Goal: Information Seeking & Learning: Learn about a topic

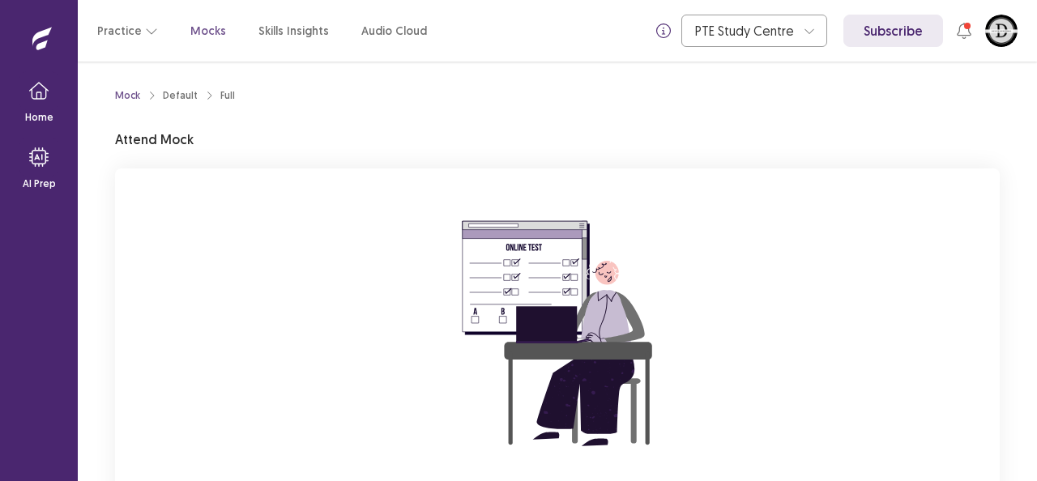
scroll to position [159, 0]
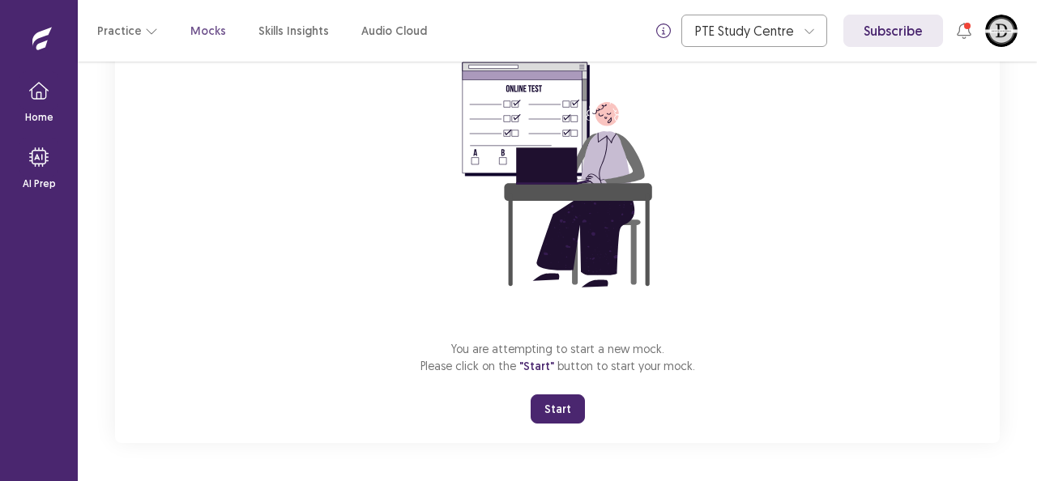
click at [544, 405] on button "Start" at bounding box center [558, 408] width 54 height 29
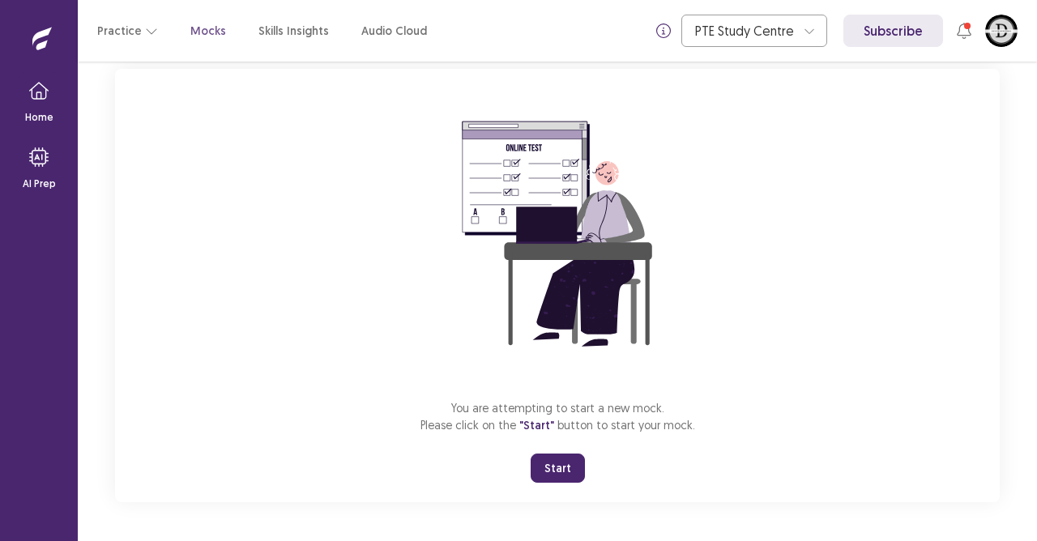
scroll to position [99, 0]
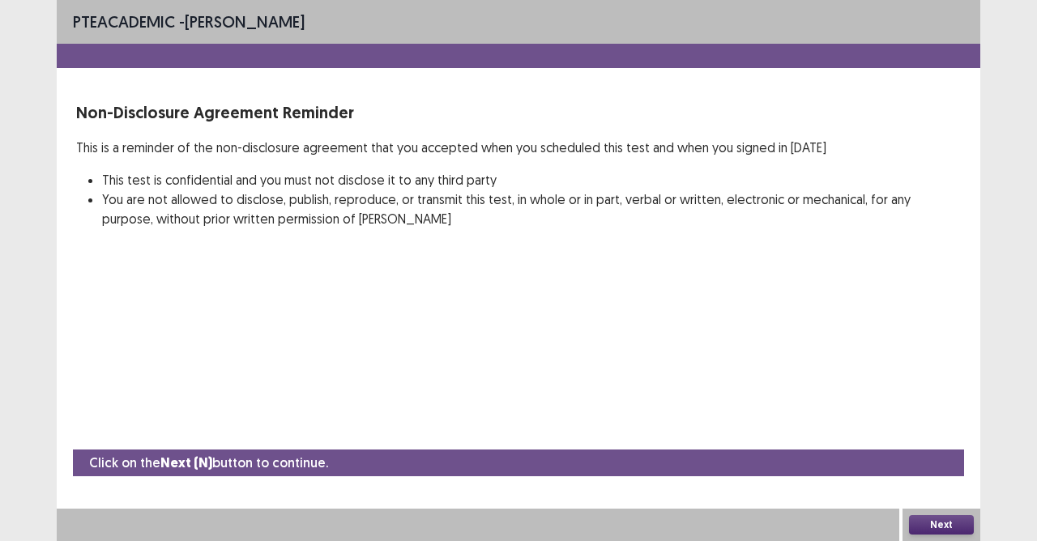
click at [933, 480] on button "Next" at bounding box center [941, 524] width 65 height 19
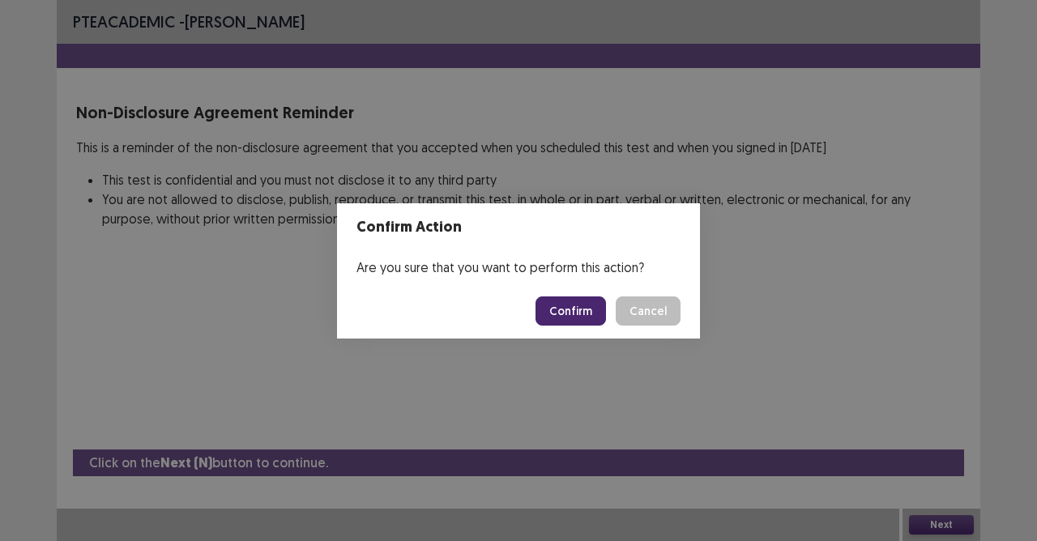
click at [567, 301] on button "Confirm" at bounding box center [570, 310] width 70 height 29
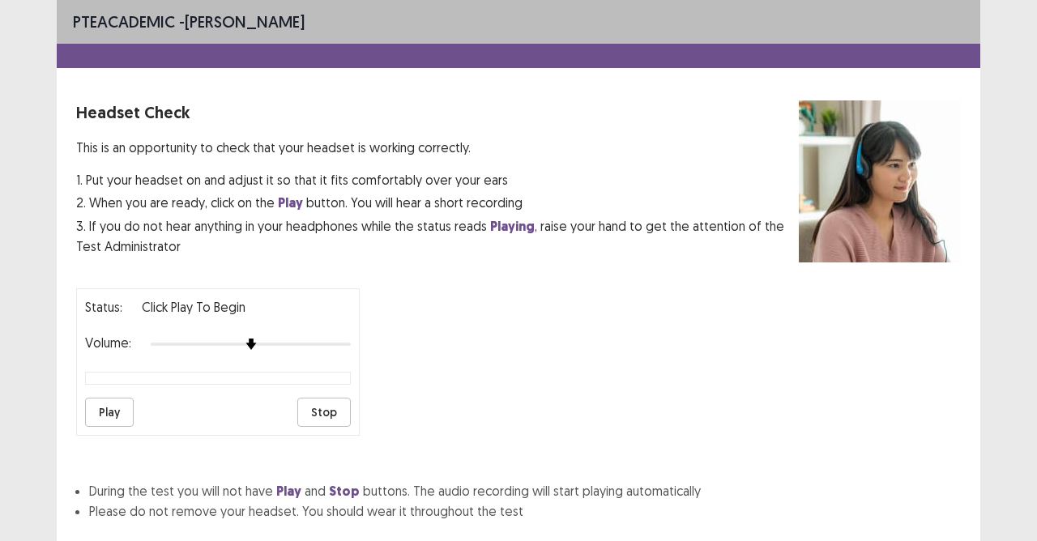
scroll to position [102, 0]
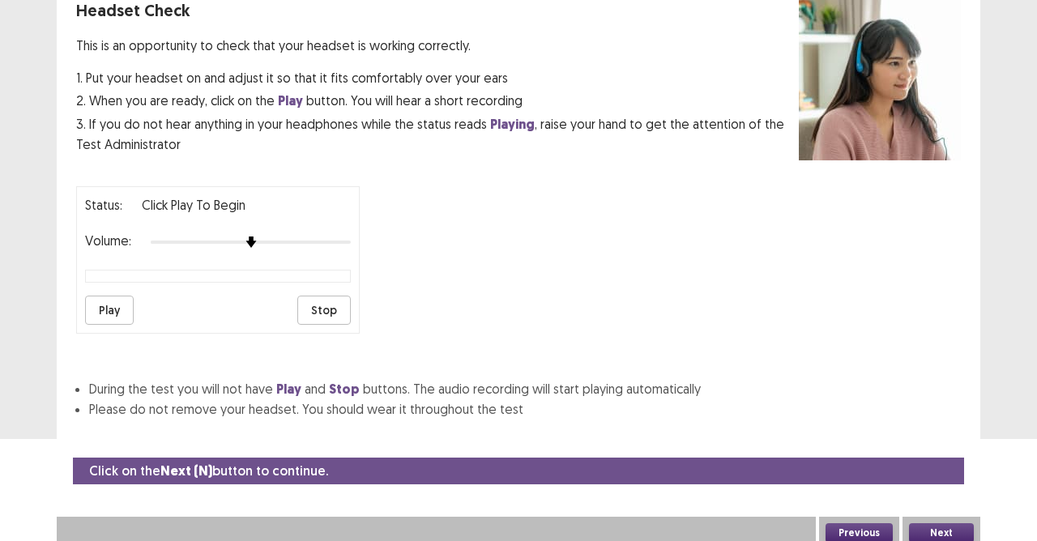
click at [107, 305] on button "Play" at bounding box center [109, 310] width 49 height 29
click at [935, 480] on button "Next" at bounding box center [941, 532] width 65 height 19
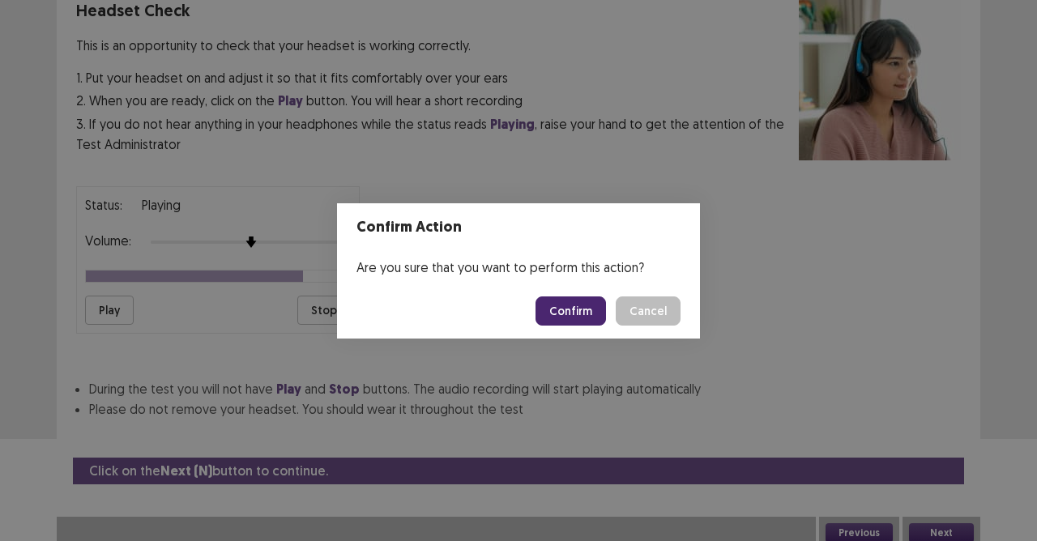
click at [556, 306] on button "Confirm" at bounding box center [570, 310] width 70 height 29
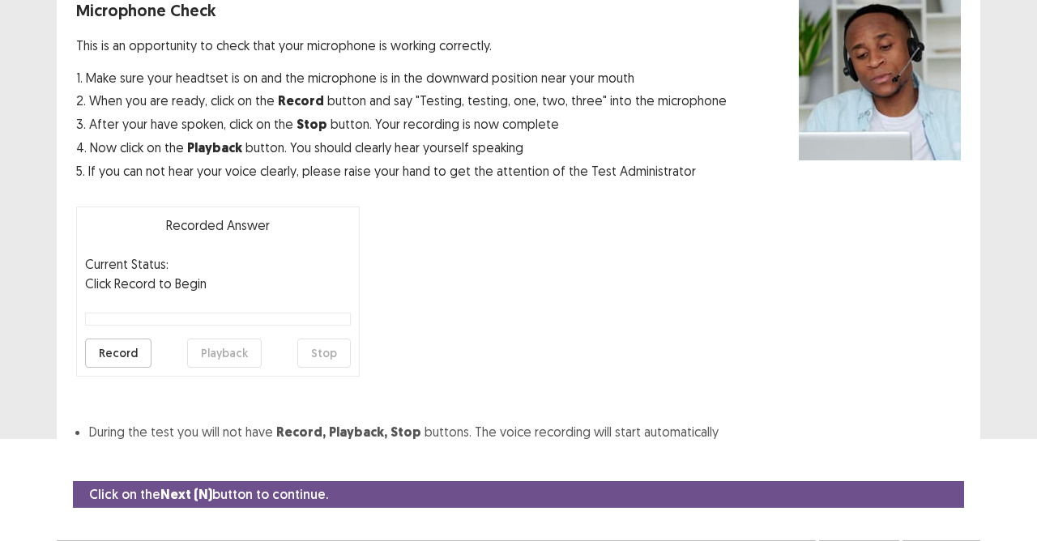
scroll to position [131, 0]
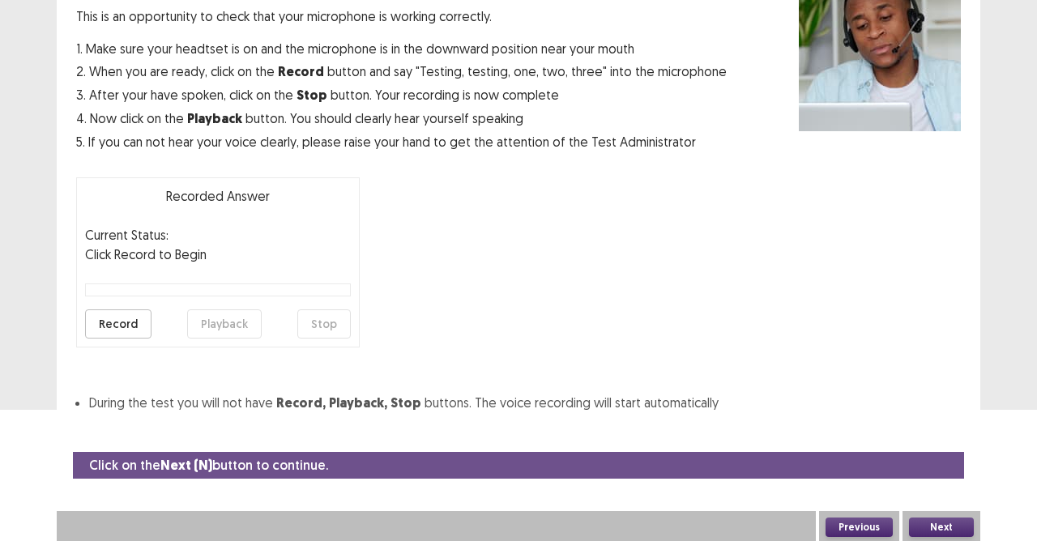
click at [118, 330] on button "Record" at bounding box center [118, 323] width 66 height 29
click at [335, 324] on button "Stop" at bounding box center [323, 323] width 53 height 29
click at [237, 321] on button "Playback" at bounding box center [224, 323] width 75 height 29
click at [925, 480] on button "Next" at bounding box center [941, 527] width 65 height 19
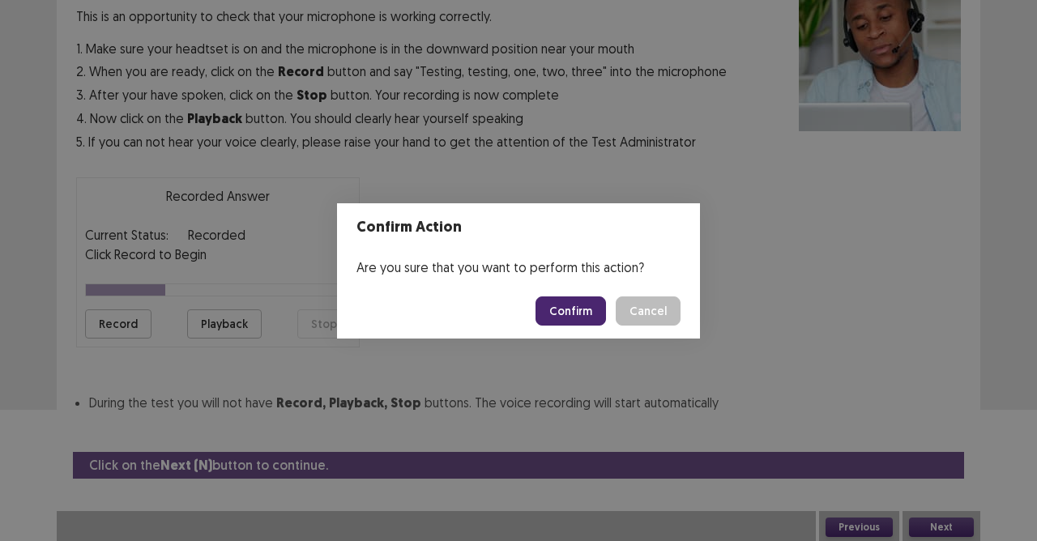
click at [577, 313] on button "Confirm" at bounding box center [570, 310] width 70 height 29
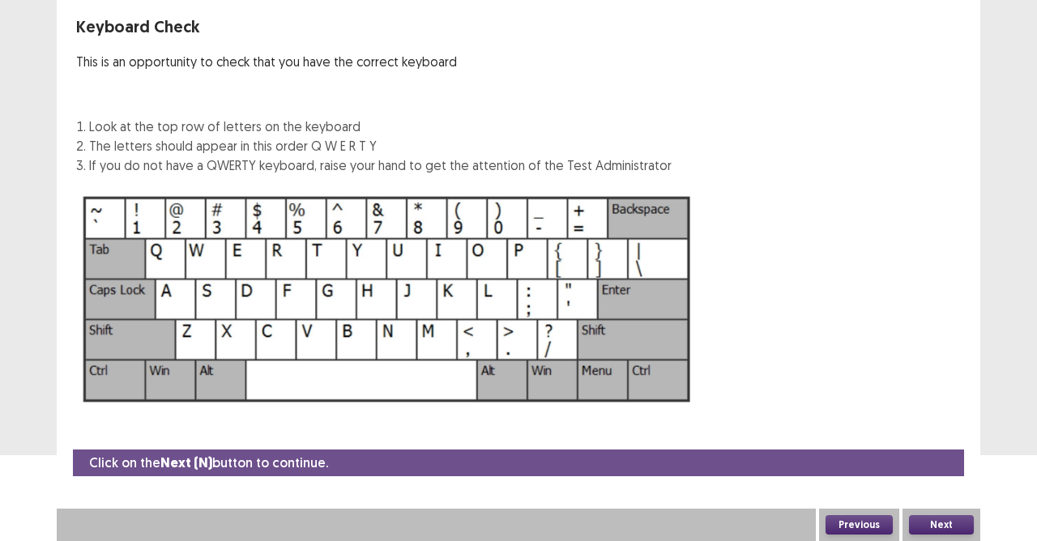
scroll to position [86, 0]
click at [945, 480] on button "Next" at bounding box center [941, 524] width 65 height 19
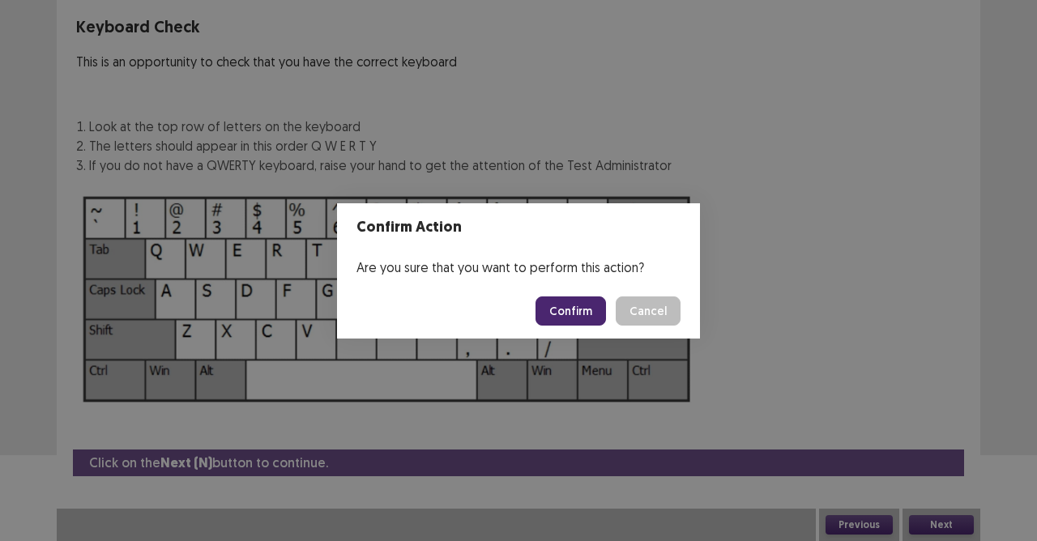
click at [583, 310] on button "Confirm" at bounding box center [570, 310] width 70 height 29
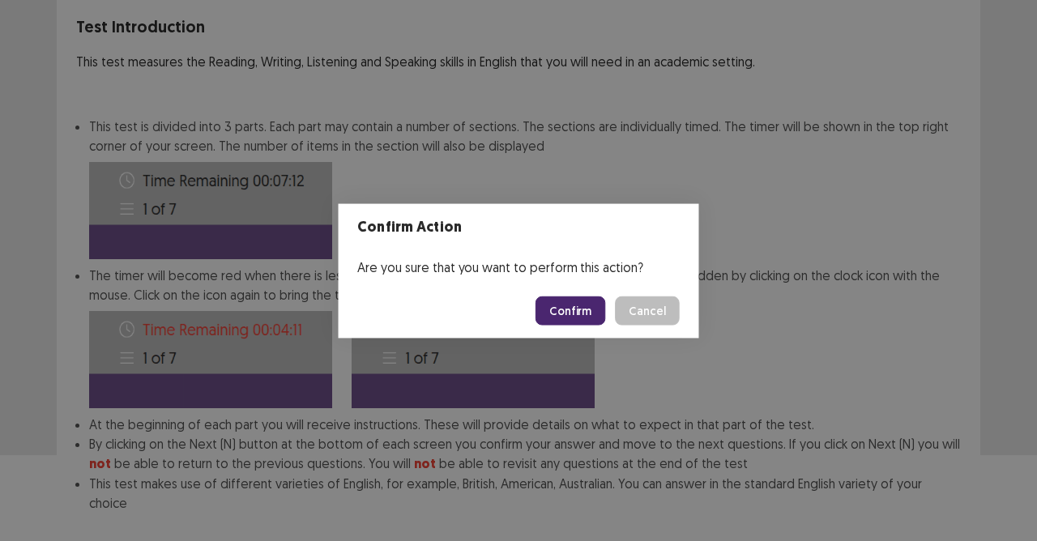
scroll to position [168, 0]
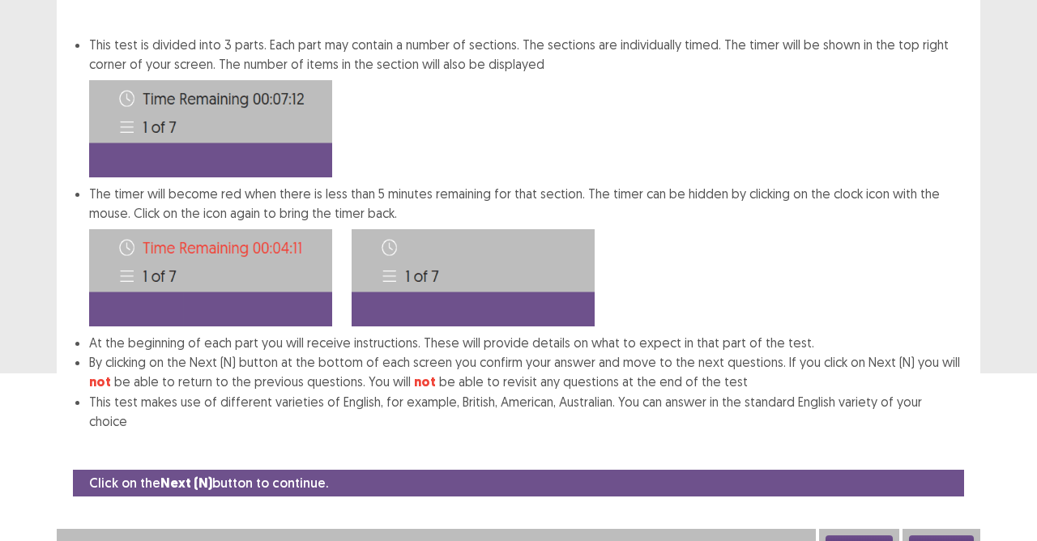
click at [940, 480] on button "Next" at bounding box center [941, 544] width 65 height 19
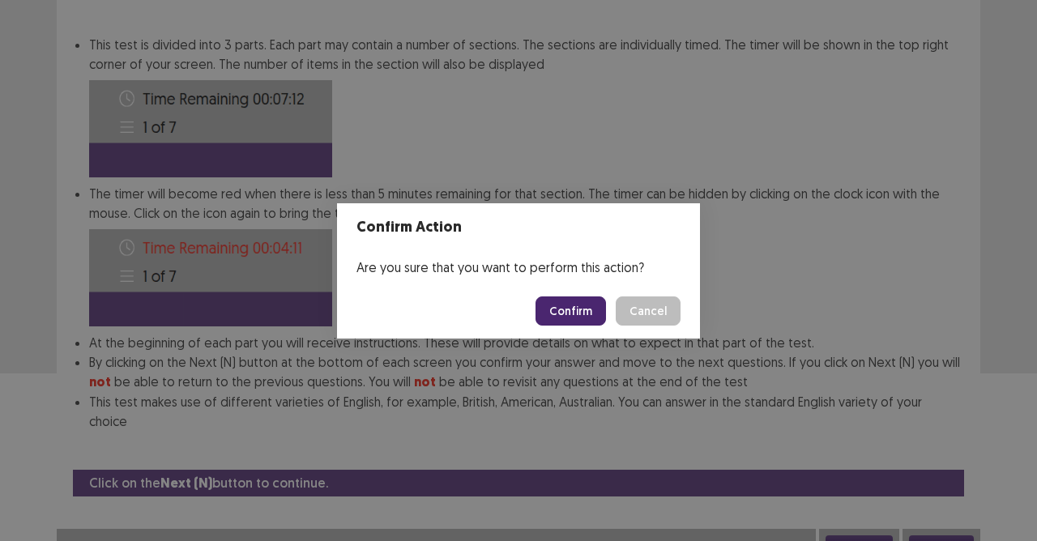
click at [588, 306] on button "Confirm" at bounding box center [570, 310] width 70 height 29
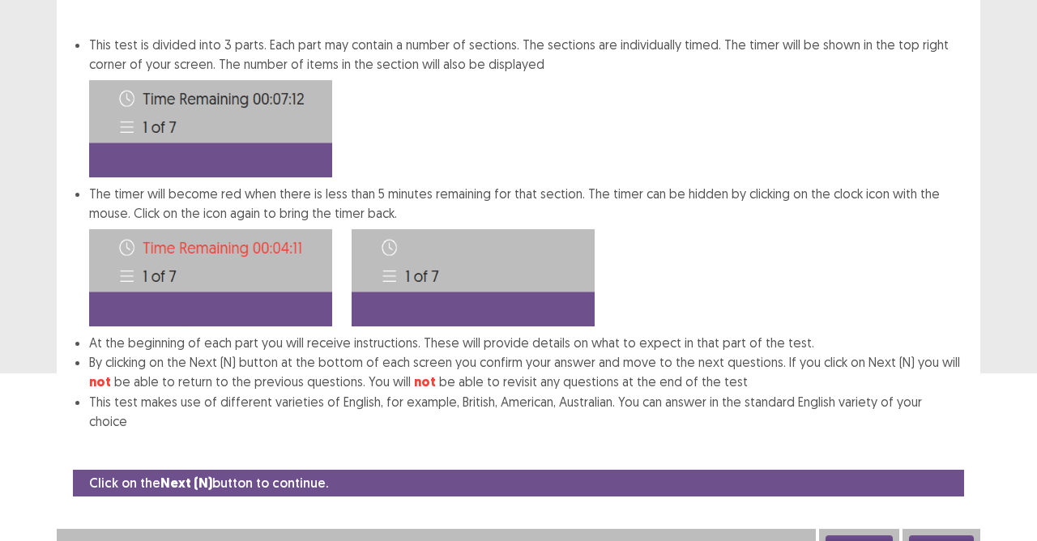
scroll to position [15, 0]
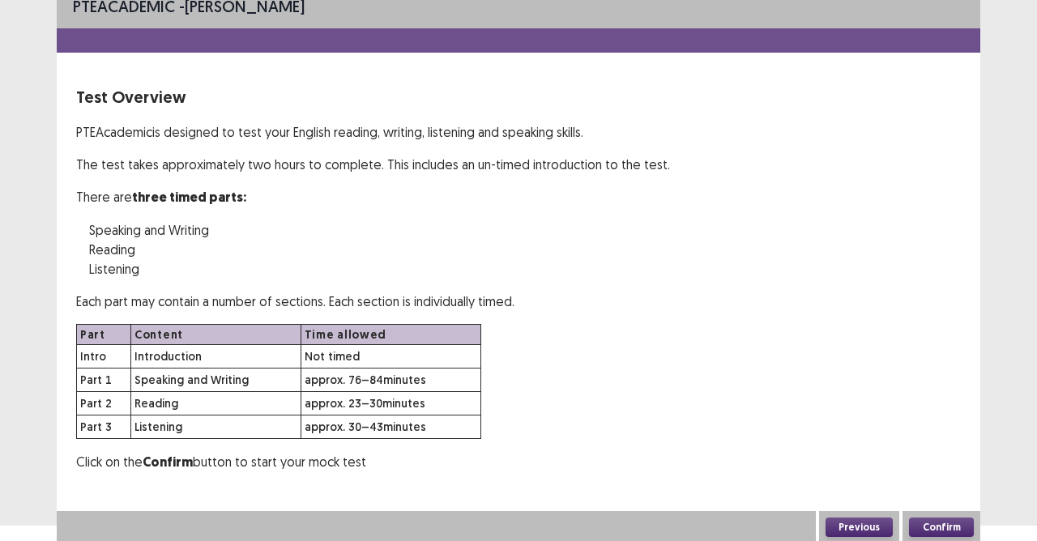
click at [949, 480] on button "Confirm" at bounding box center [941, 527] width 65 height 19
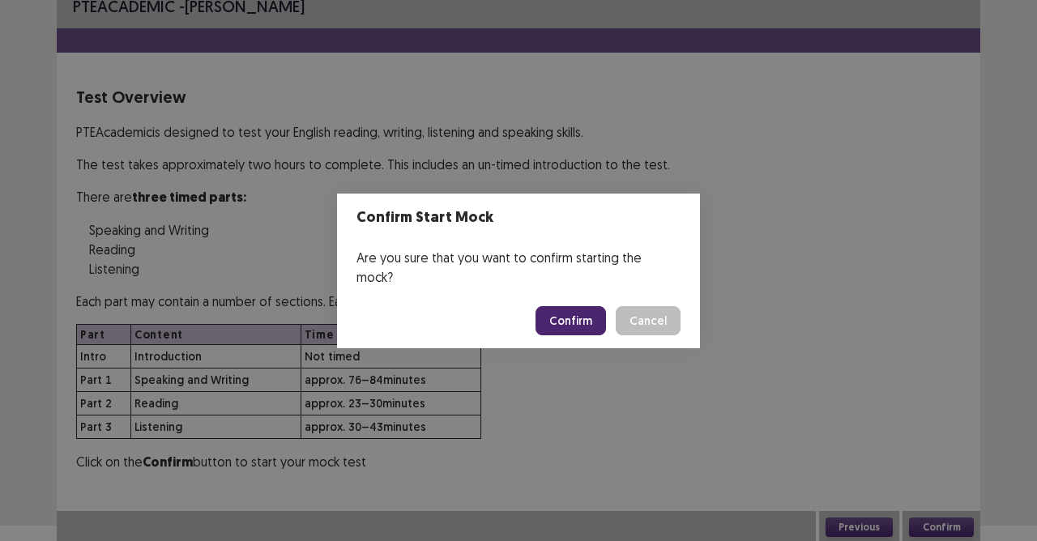
click at [565, 307] on button "Confirm" at bounding box center [570, 320] width 70 height 29
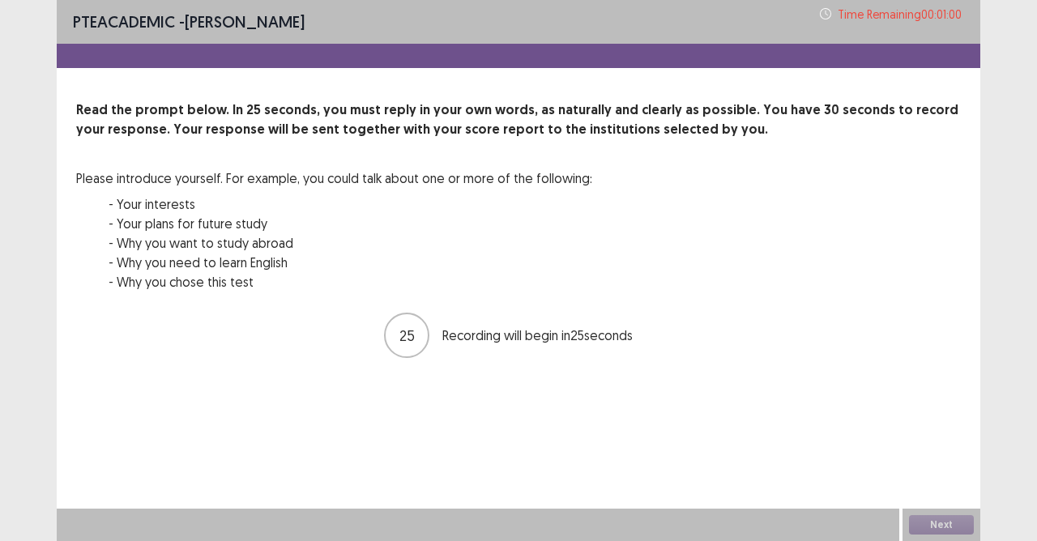
scroll to position [0, 0]
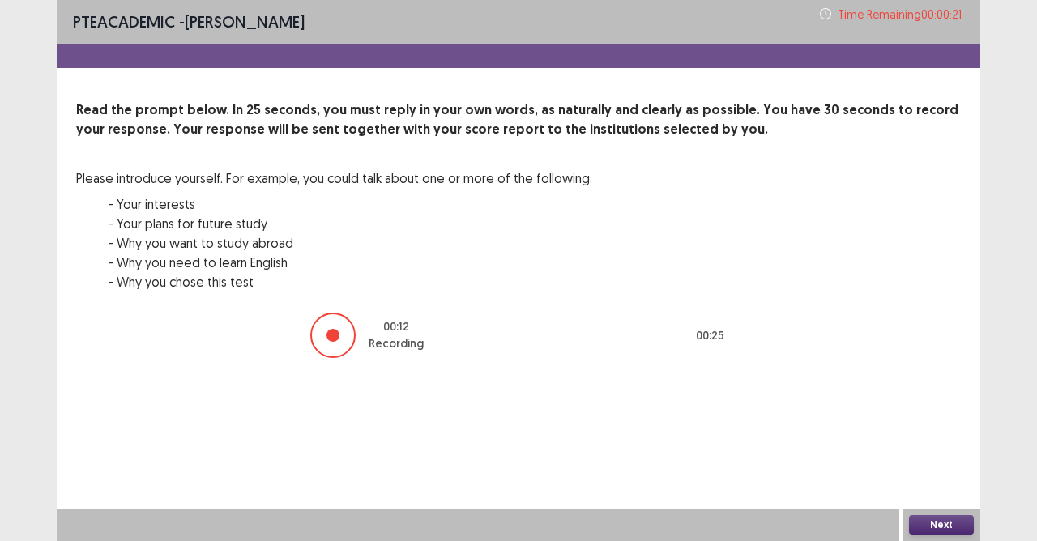
click at [940, 480] on button "Next" at bounding box center [941, 524] width 65 height 19
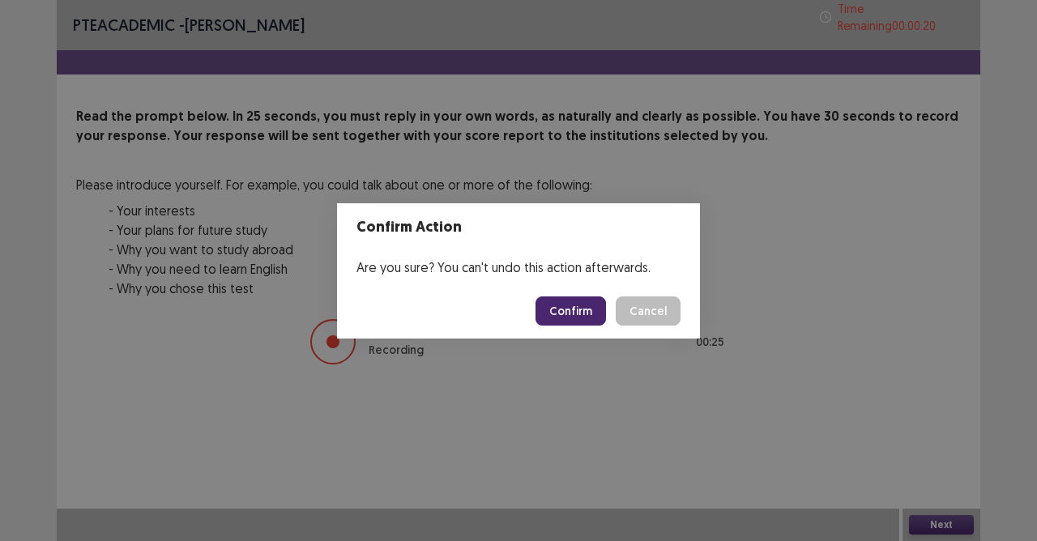
click at [585, 303] on button "Confirm" at bounding box center [570, 310] width 70 height 29
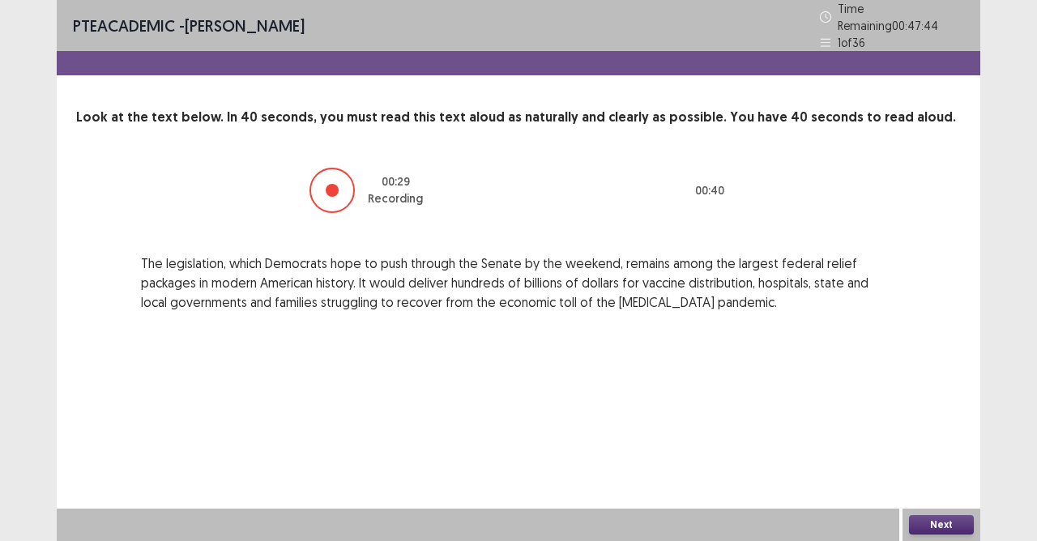
click at [937, 480] on button "Next" at bounding box center [941, 524] width 65 height 19
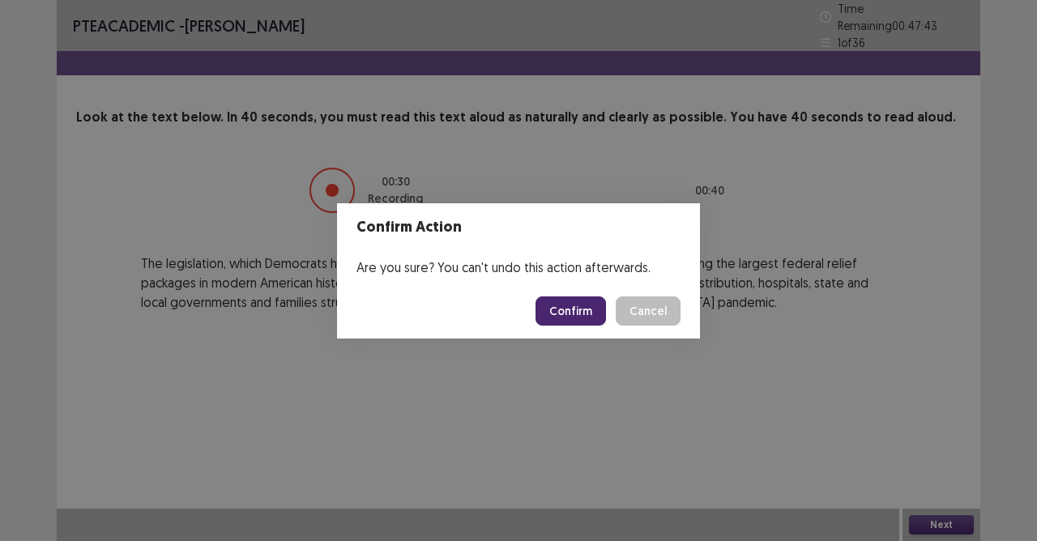
click at [570, 311] on button "Confirm" at bounding box center [570, 310] width 70 height 29
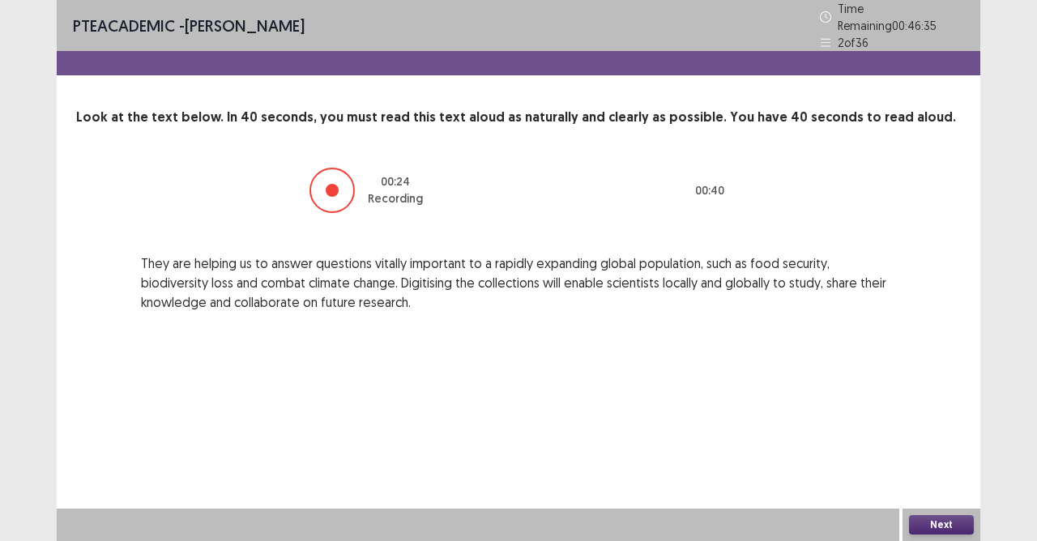
click at [959, 480] on button "Next" at bounding box center [941, 524] width 65 height 19
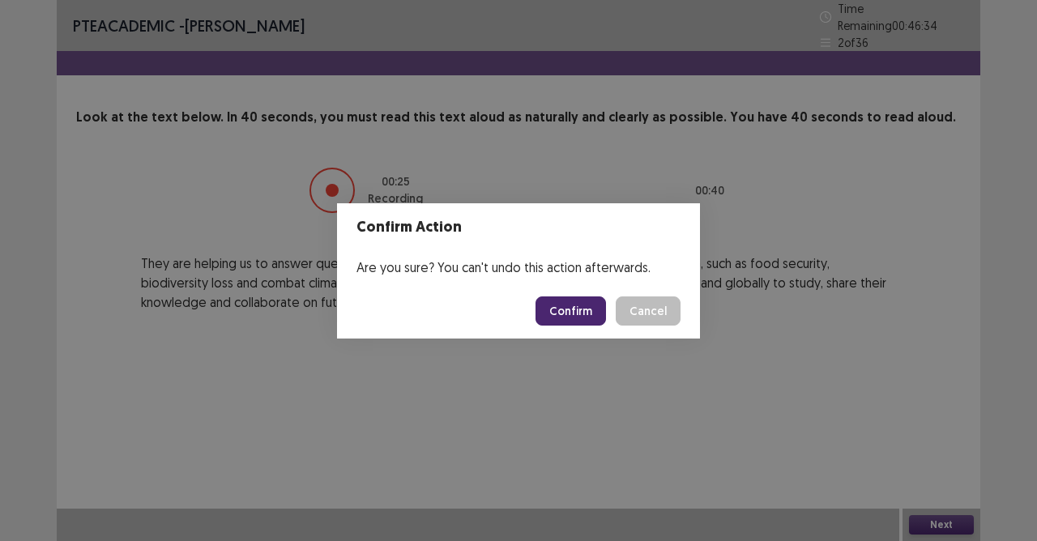
click at [573, 297] on button "Confirm" at bounding box center [570, 310] width 70 height 29
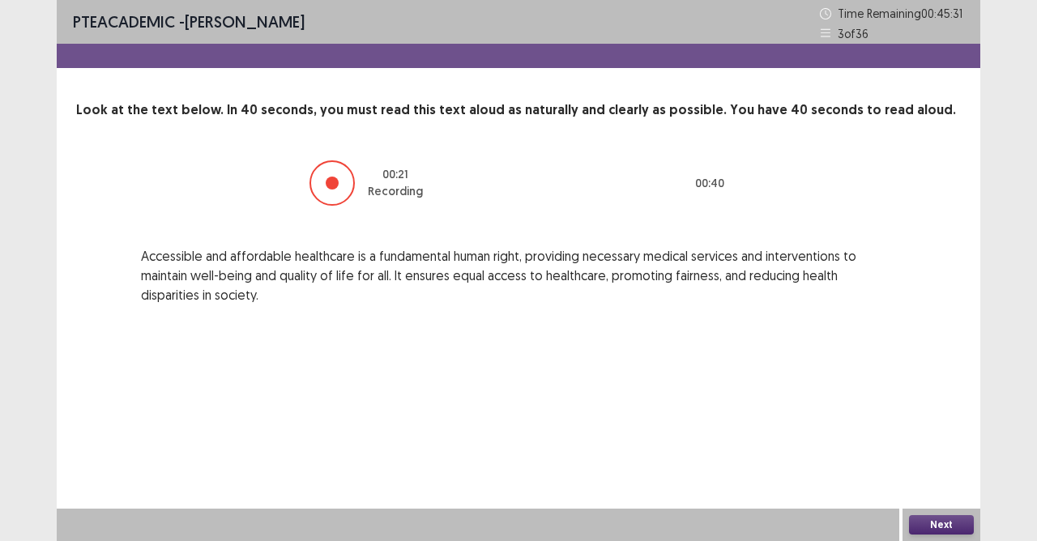
click at [953, 480] on button "Next" at bounding box center [941, 524] width 65 height 19
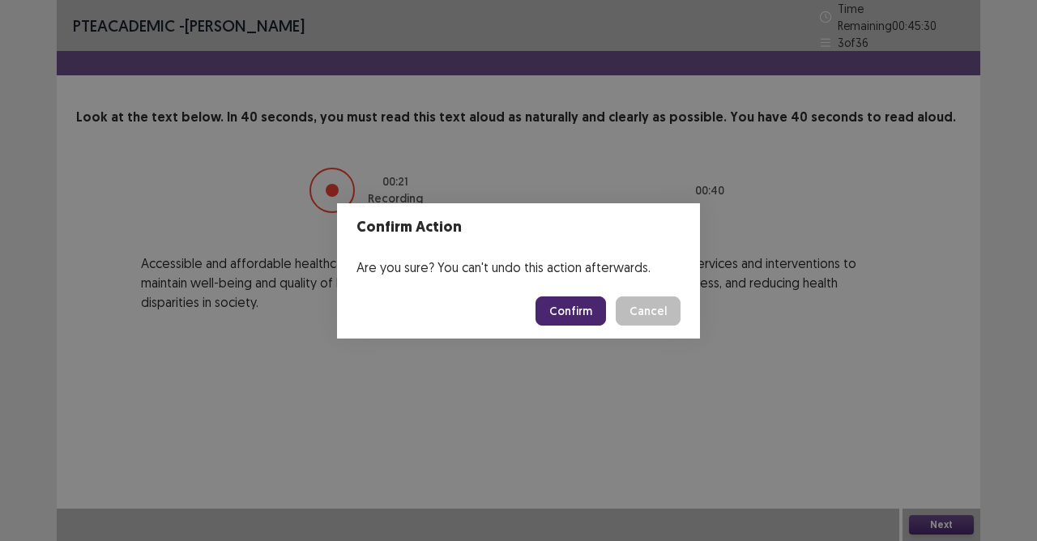
click at [565, 311] on button "Confirm" at bounding box center [570, 310] width 70 height 29
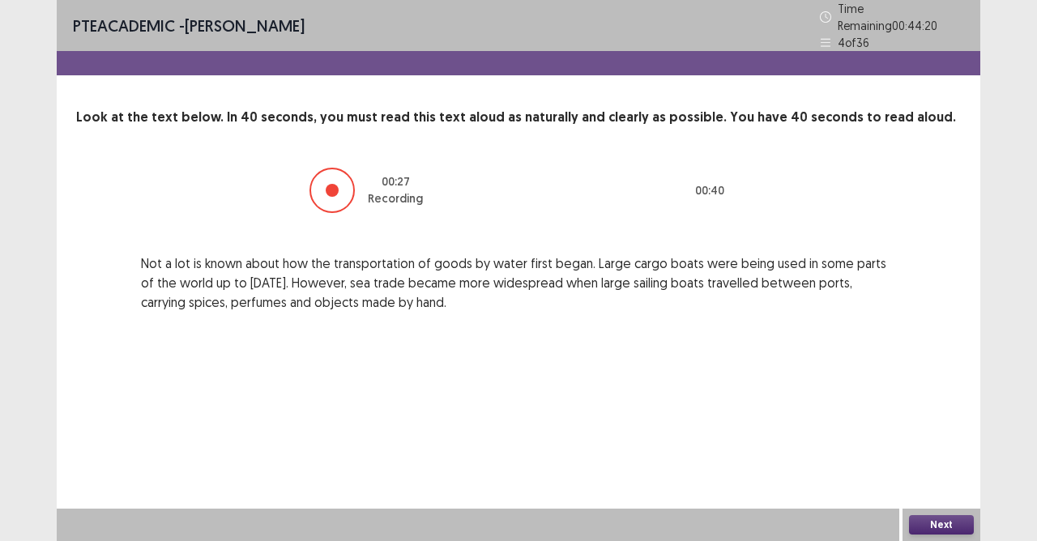
click at [936, 480] on button "Next" at bounding box center [941, 524] width 65 height 19
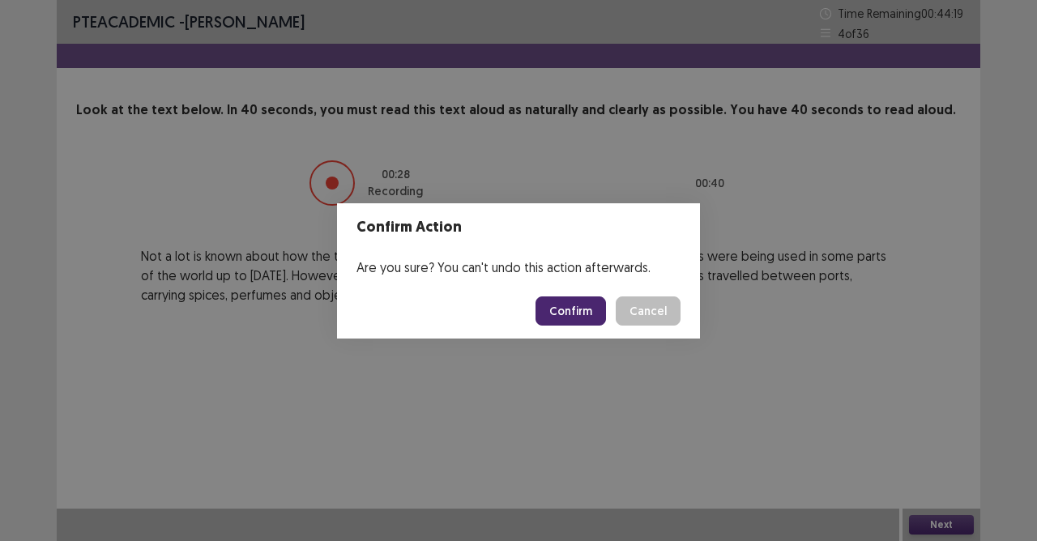
click at [585, 311] on button "Confirm" at bounding box center [570, 310] width 70 height 29
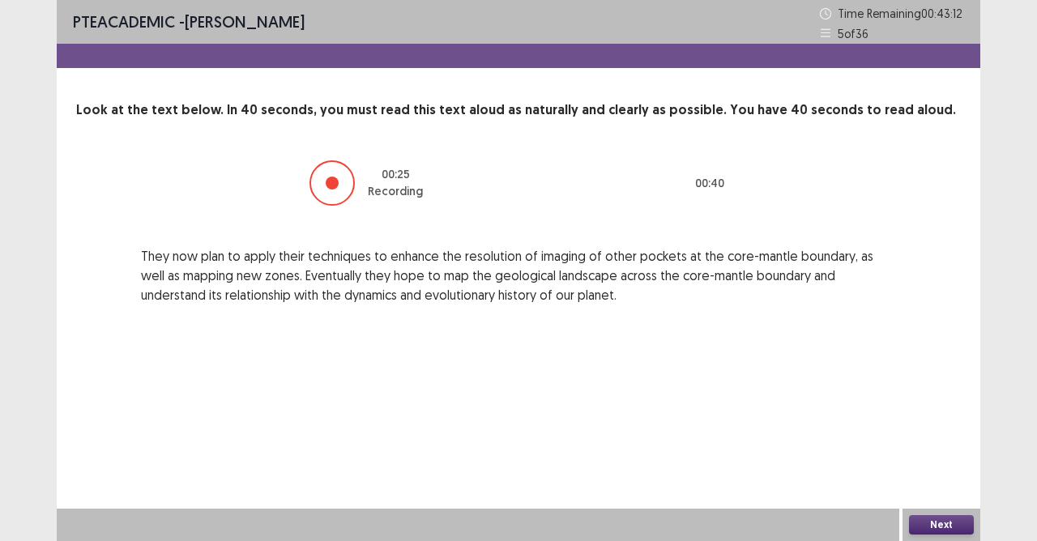
click at [923, 480] on div "Next" at bounding box center [941, 525] width 78 height 32
click at [927, 480] on button "Next" at bounding box center [941, 524] width 65 height 19
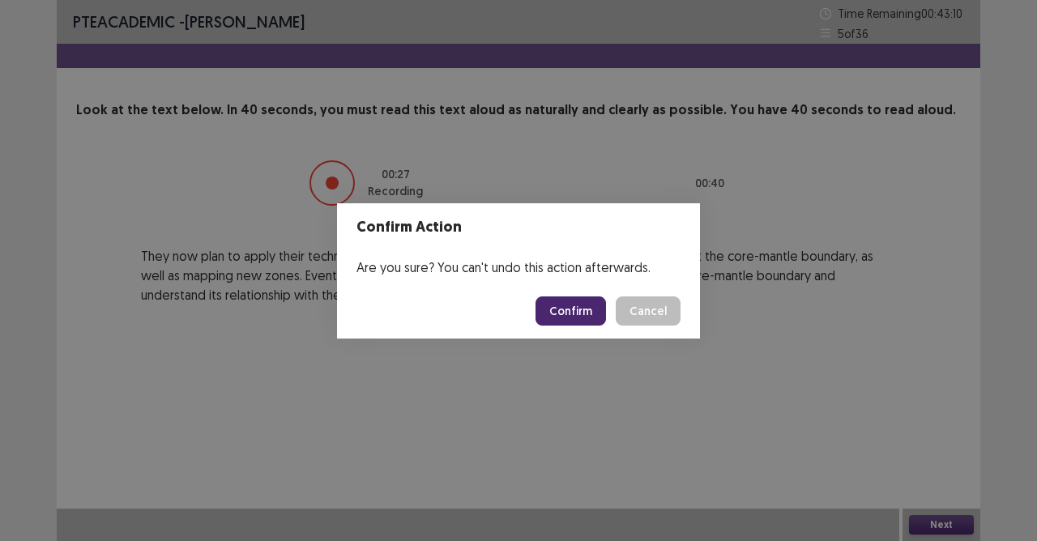
click at [590, 305] on button "Confirm" at bounding box center [570, 310] width 70 height 29
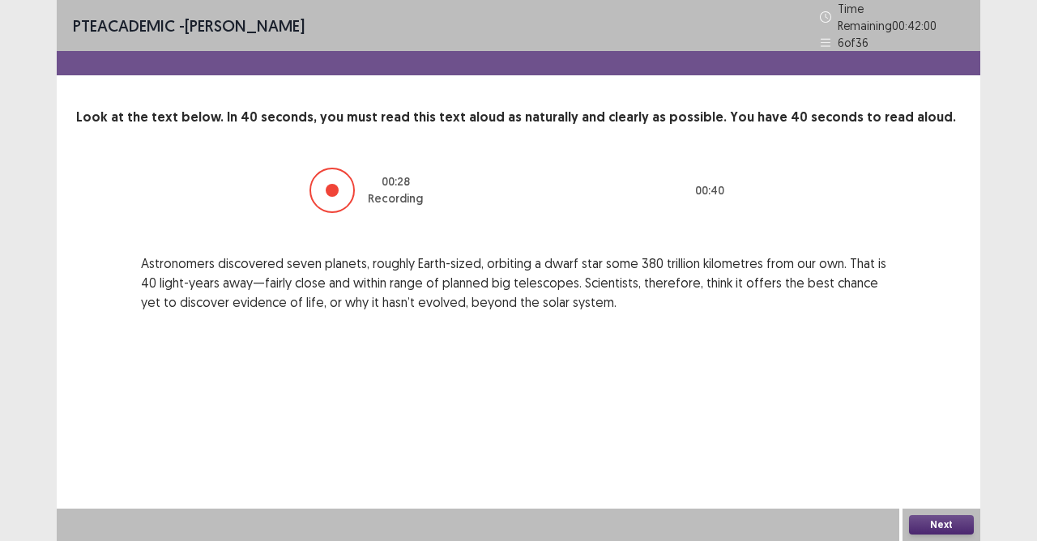
click at [921, 480] on button "Next" at bounding box center [941, 524] width 65 height 19
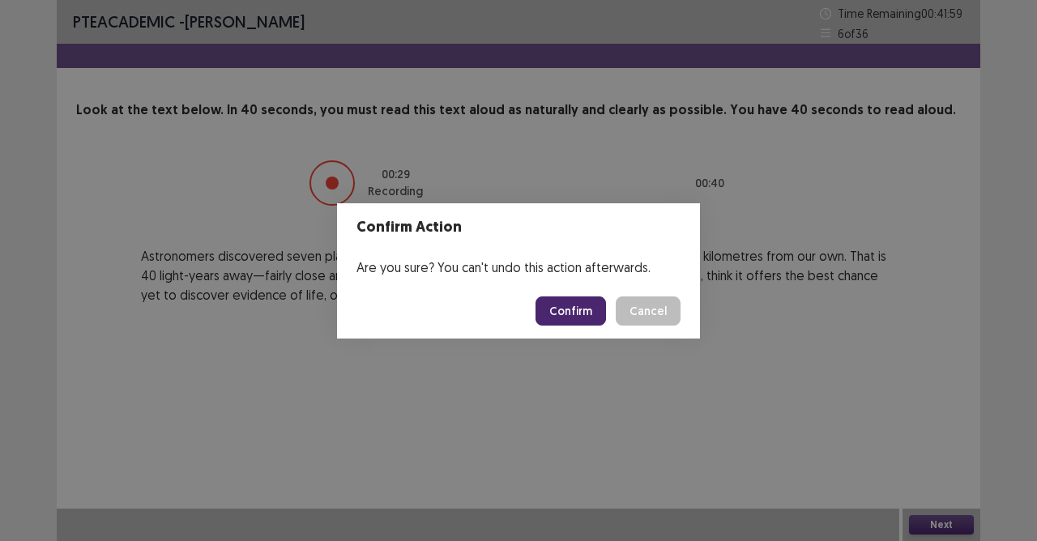
click at [571, 305] on button "Confirm" at bounding box center [570, 310] width 70 height 29
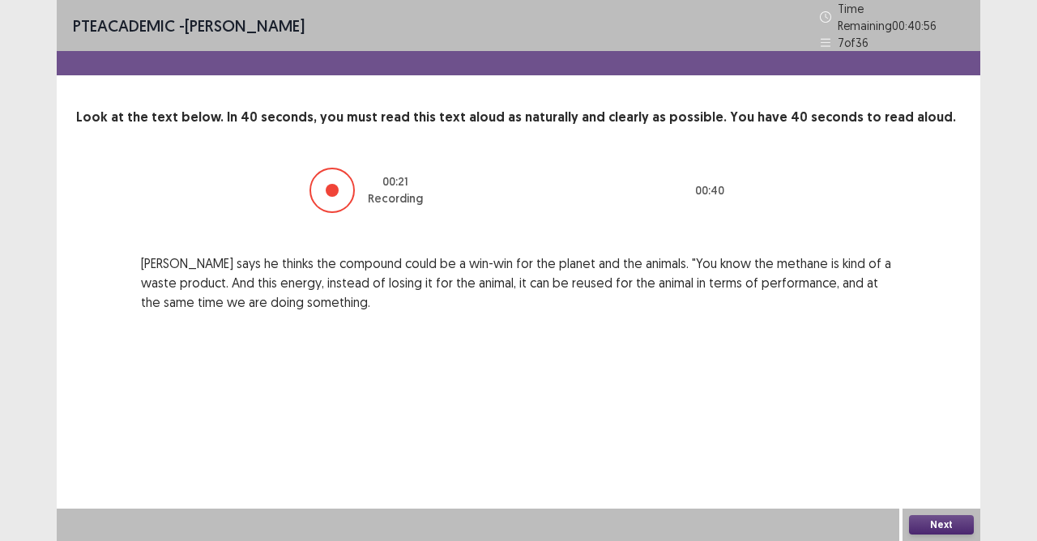
click at [933, 480] on button "Next" at bounding box center [941, 524] width 65 height 19
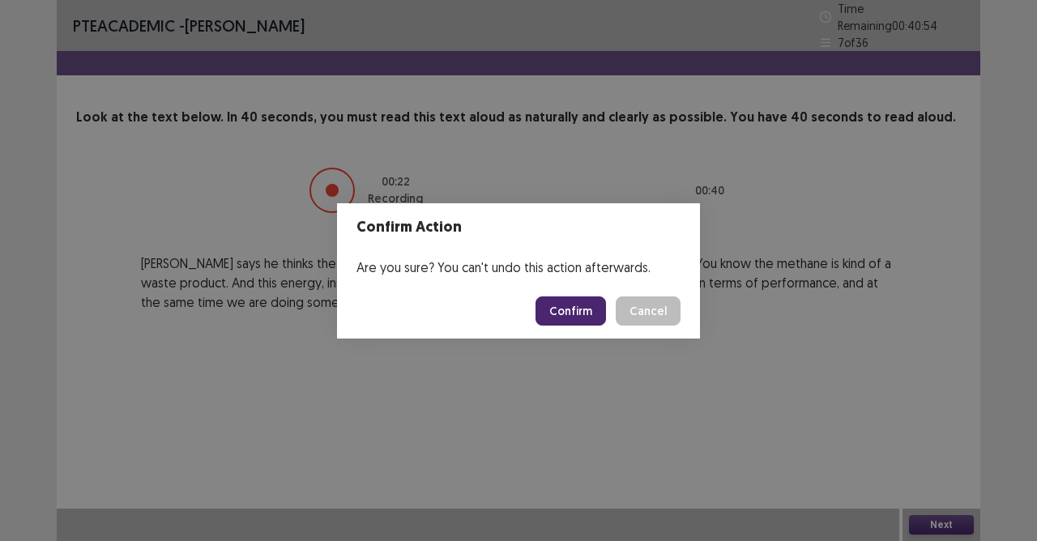
click at [581, 312] on button "Confirm" at bounding box center [570, 310] width 70 height 29
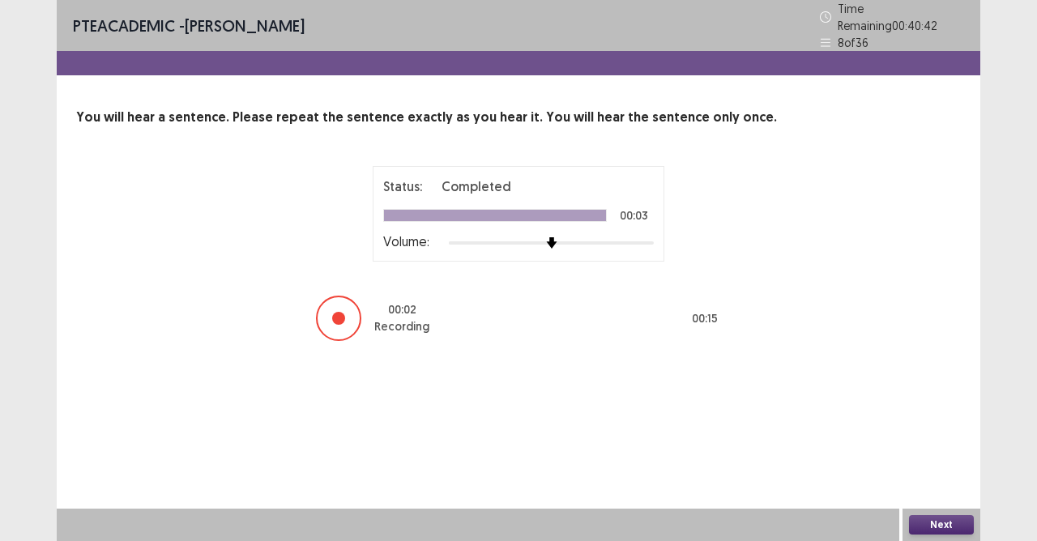
click at [944, 480] on button "Next" at bounding box center [941, 524] width 65 height 19
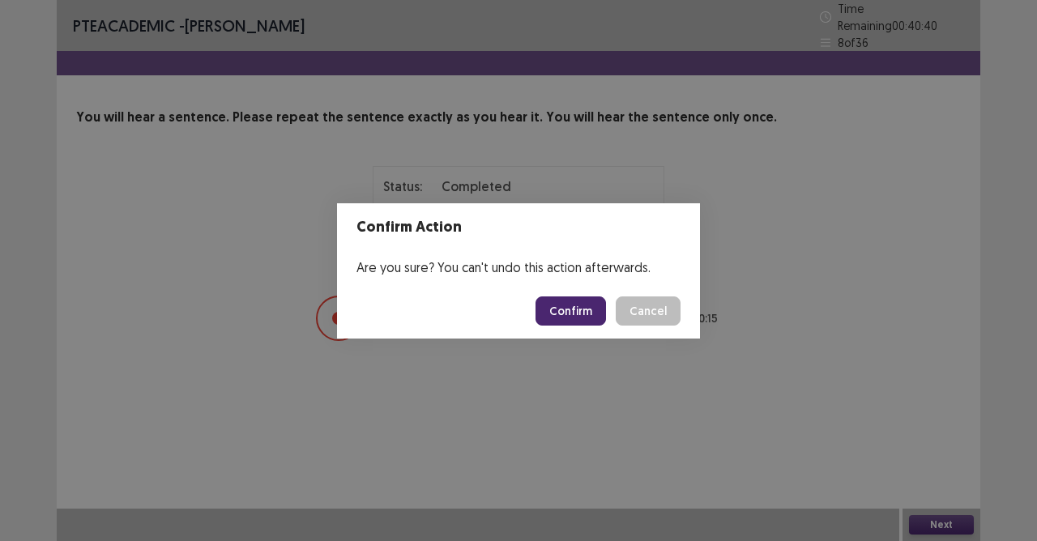
click at [591, 321] on button "Confirm" at bounding box center [570, 310] width 70 height 29
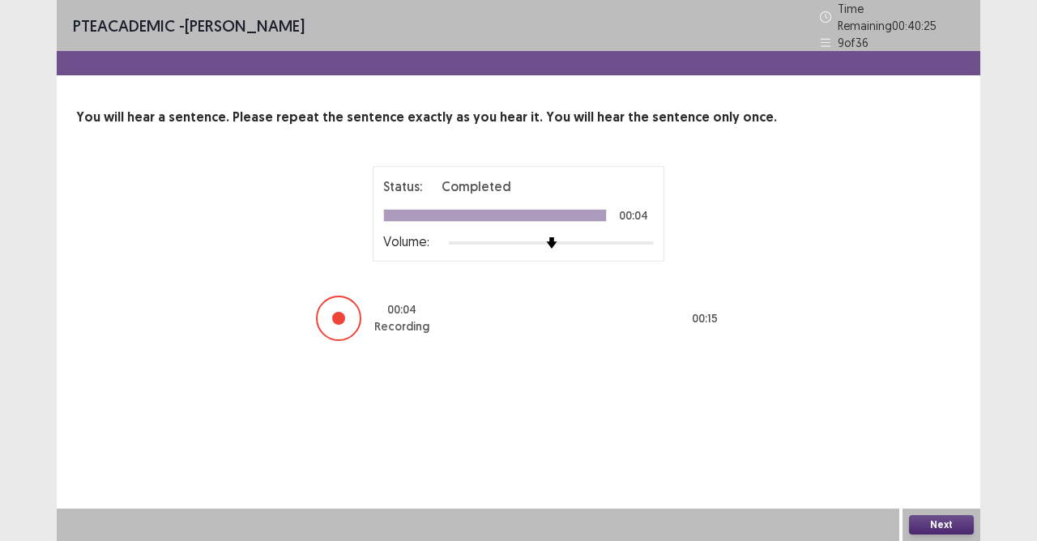
click at [944, 480] on button "Next" at bounding box center [941, 524] width 65 height 19
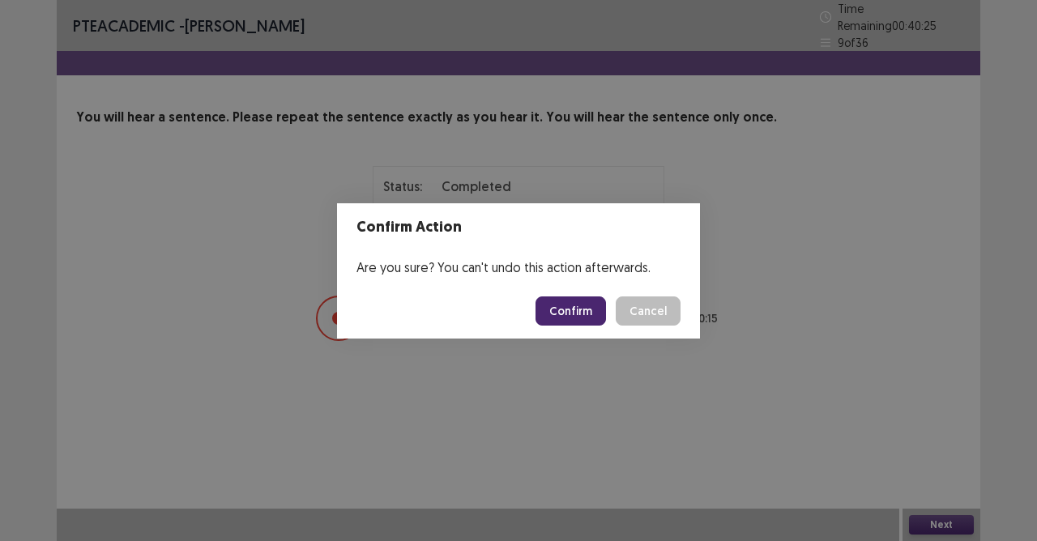
click at [569, 297] on button "Confirm" at bounding box center [570, 310] width 70 height 29
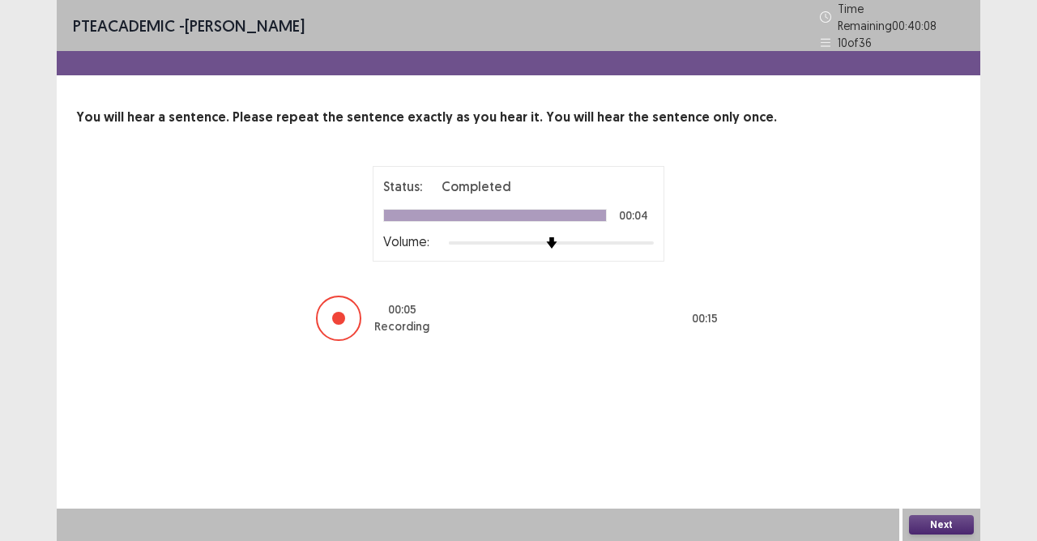
click at [934, 480] on div "Next" at bounding box center [941, 525] width 78 height 32
click at [932, 480] on button "Next" at bounding box center [941, 524] width 65 height 19
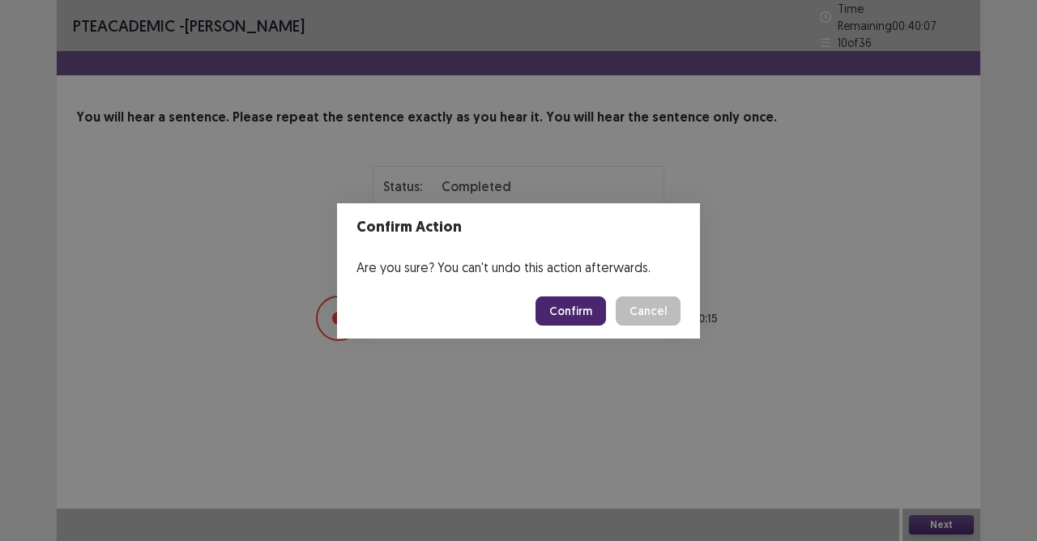
click at [584, 308] on button "Confirm" at bounding box center [570, 310] width 70 height 29
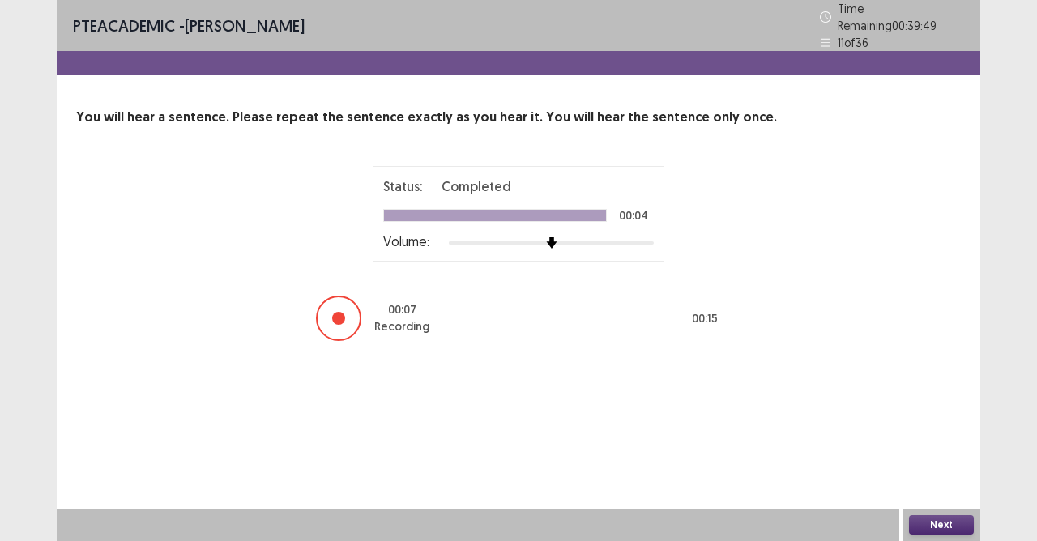
click at [947, 480] on button "Next" at bounding box center [941, 524] width 65 height 19
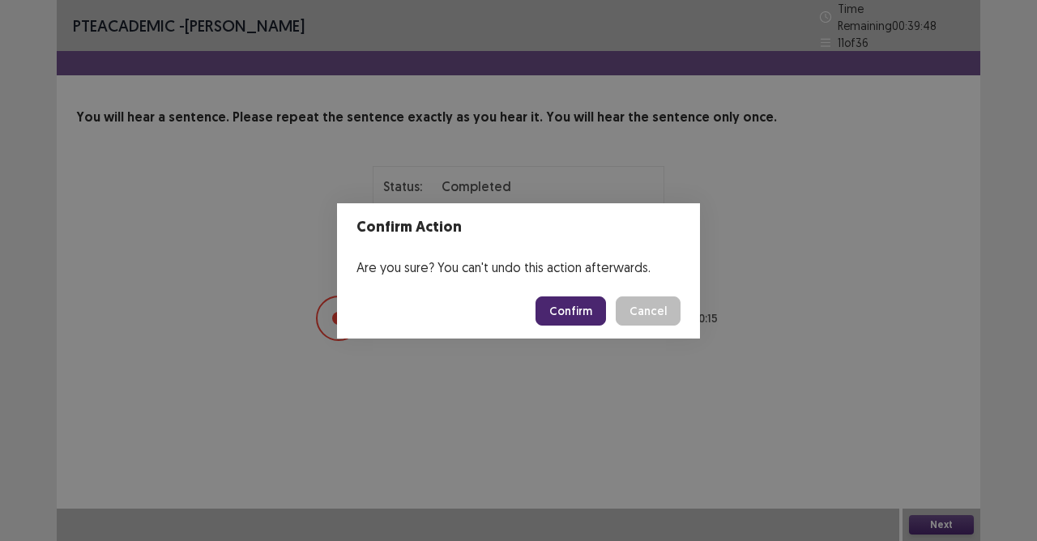
click at [603, 304] on button "Confirm" at bounding box center [570, 310] width 70 height 29
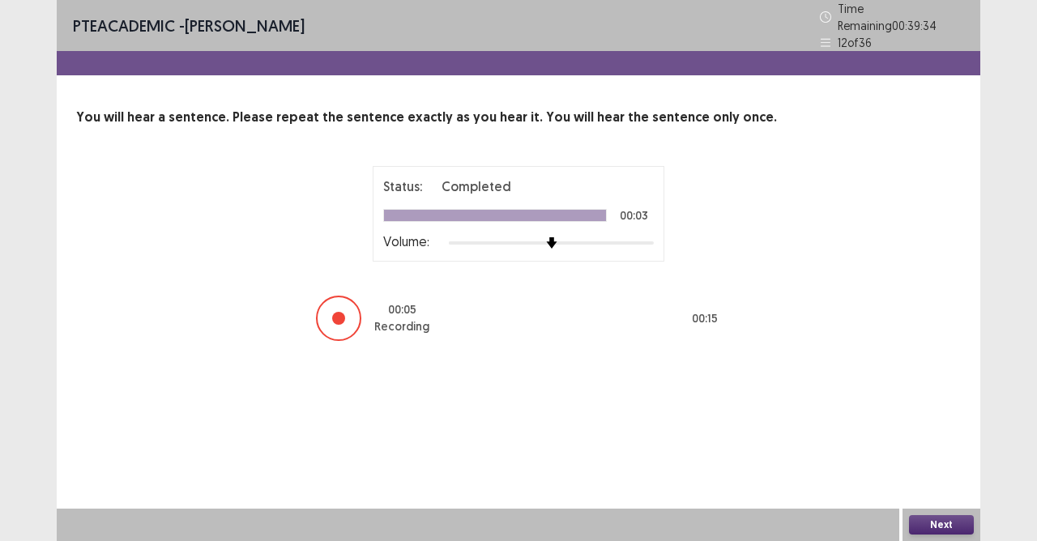
click at [927, 480] on button "Next" at bounding box center [941, 524] width 65 height 19
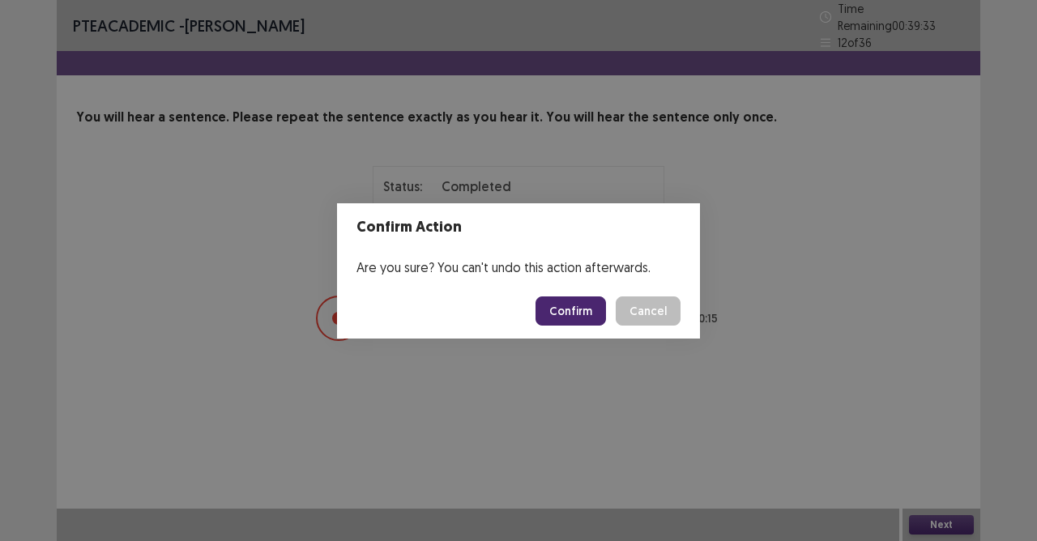
click at [558, 318] on button "Confirm" at bounding box center [570, 310] width 70 height 29
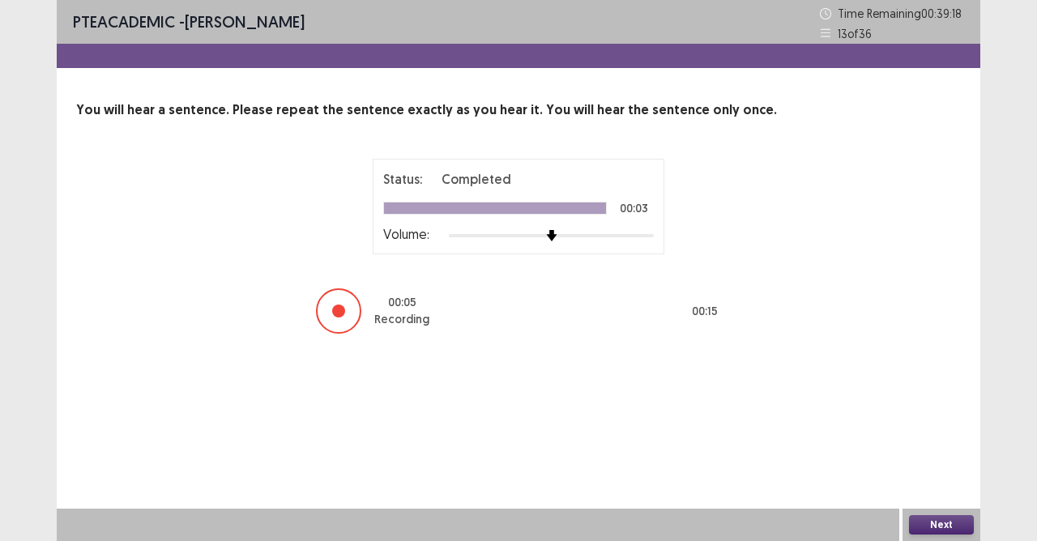
click at [935, 480] on button "Next" at bounding box center [941, 524] width 65 height 19
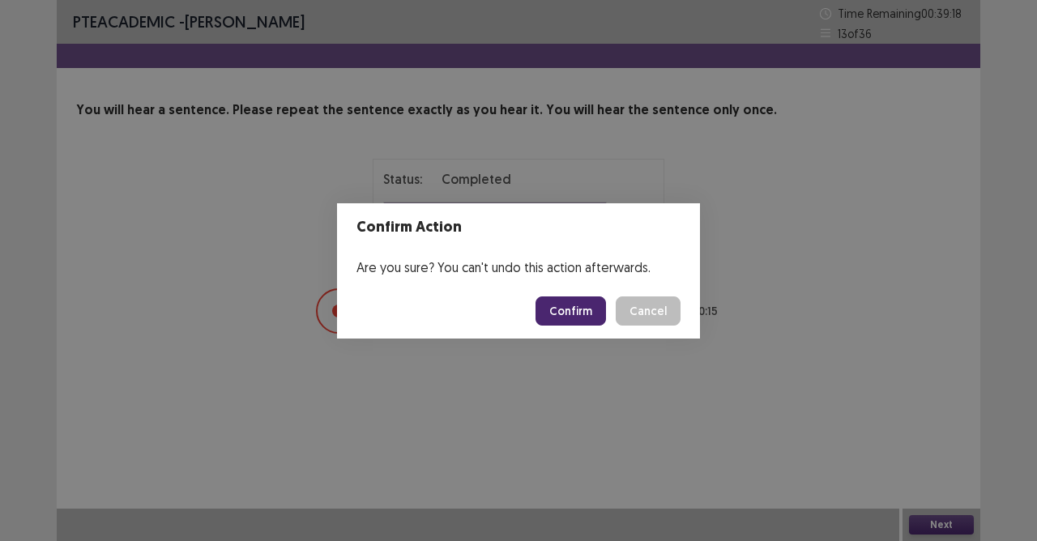
click at [589, 313] on button "Confirm" at bounding box center [570, 310] width 70 height 29
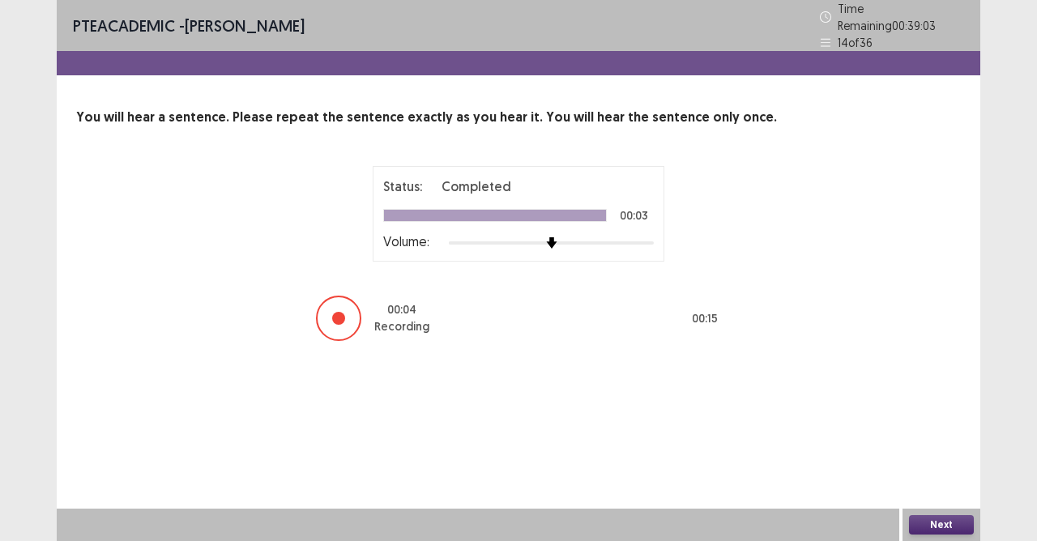
click at [938, 480] on button "Next" at bounding box center [941, 524] width 65 height 19
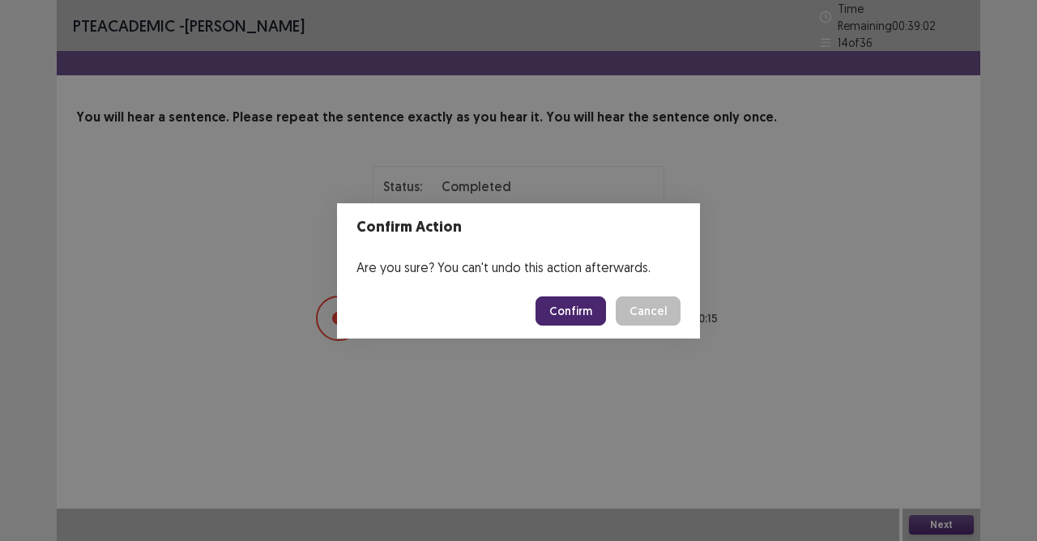
click at [590, 306] on button "Confirm" at bounding box center [570, 310] width 70 height 29
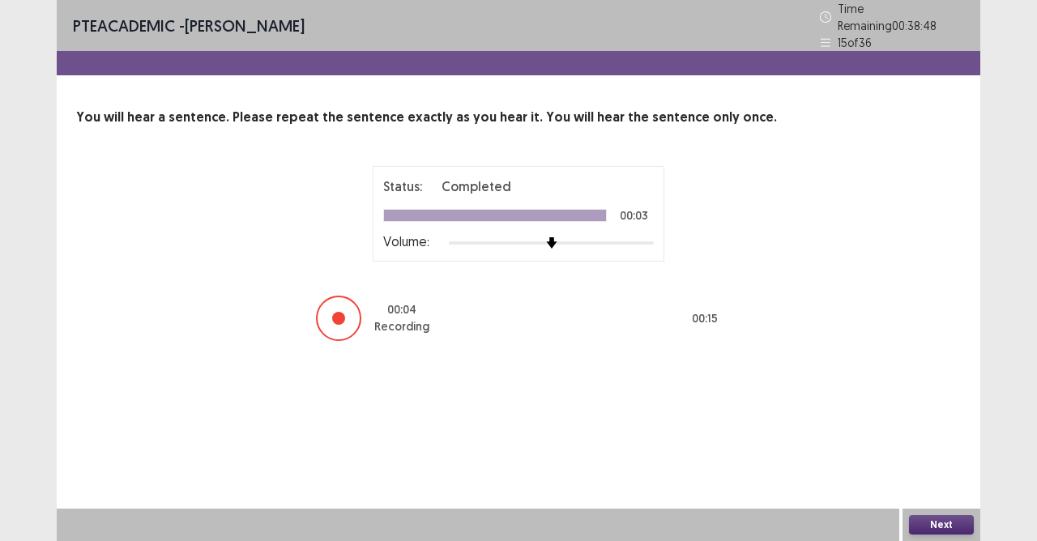
click at [941, 480] on button "Next" at bounding box center [941, 524] width 65 height 19
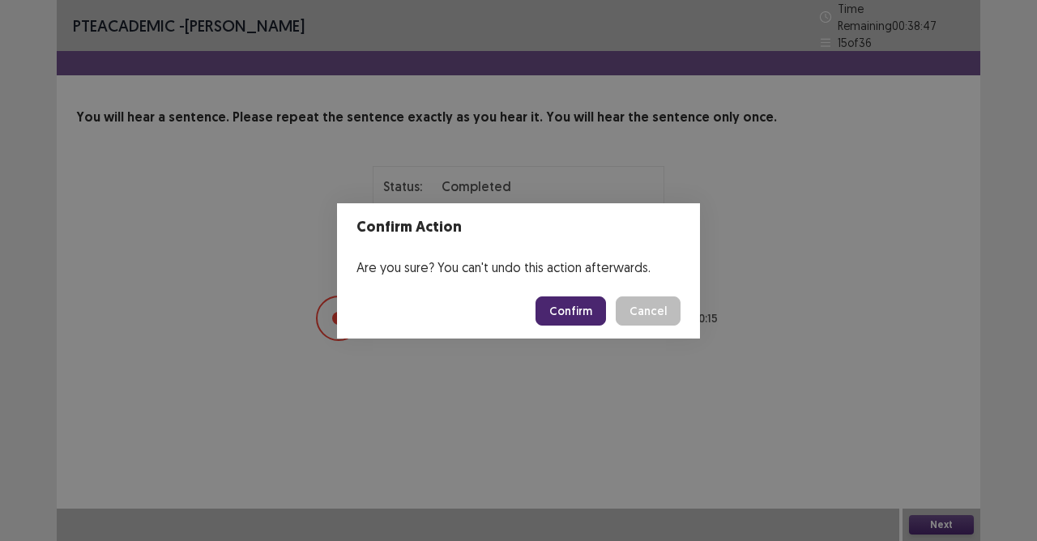
click at [584, 302] on button "Confirm" at bounding box center [570, 310] width 70 height 29
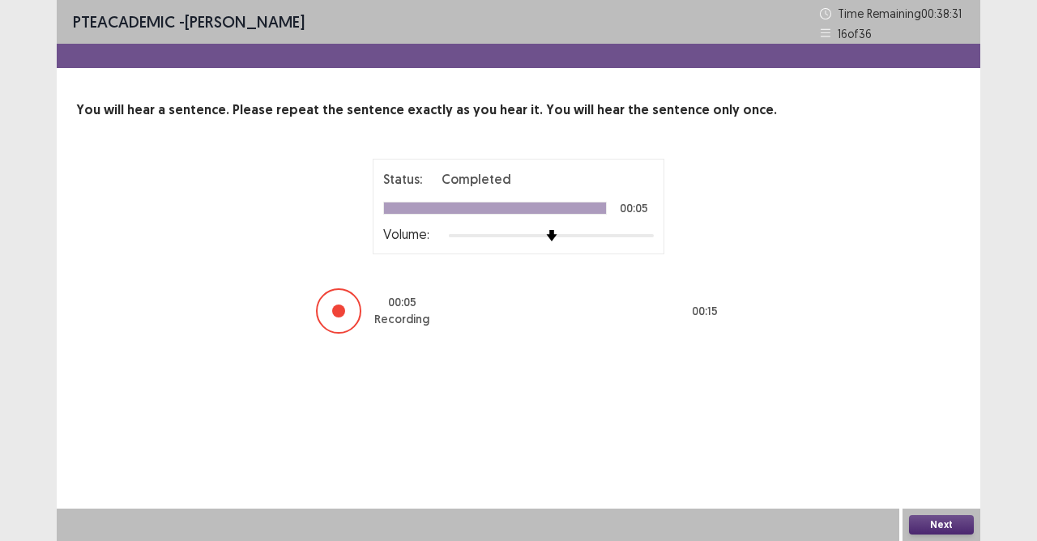
click at [925, 480] on button "Next" at bounding box center [941, 524] width 65 height 19
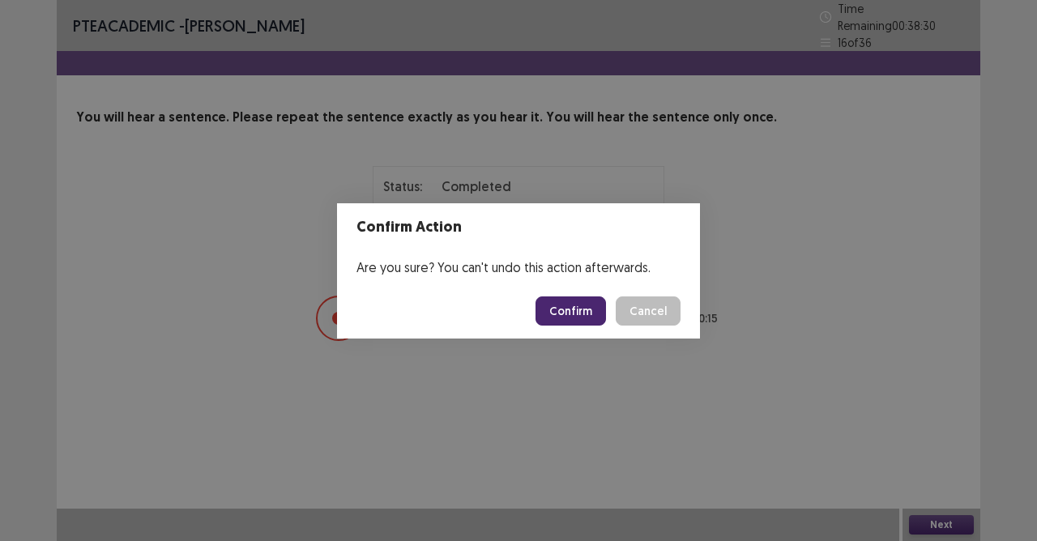
click at [578, 311] on button "Confirm" at bounding box center [570, 310] width 70 height 29
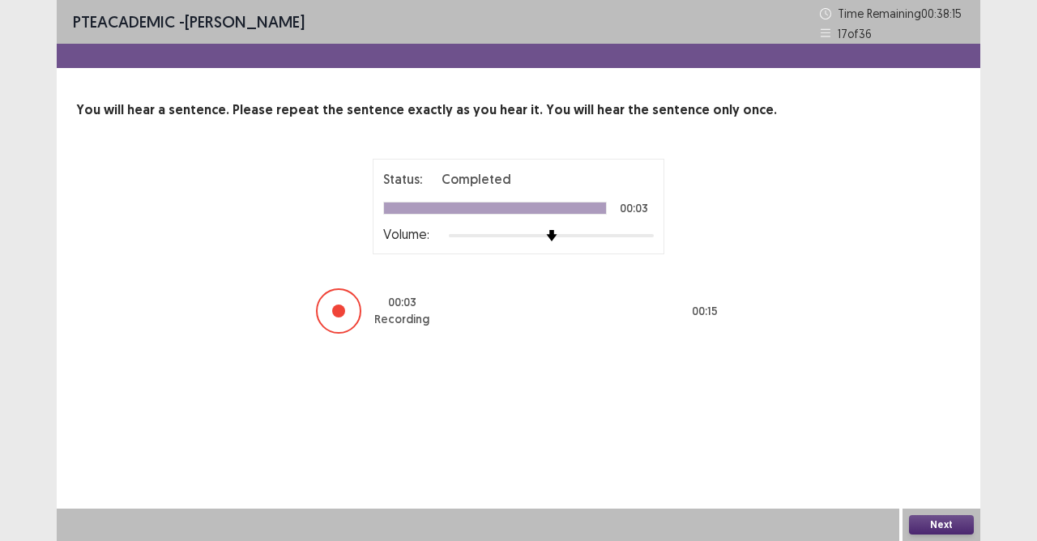
click at [917, 480] on button "Next" at bounding box center [941, 524] width 65 height 19
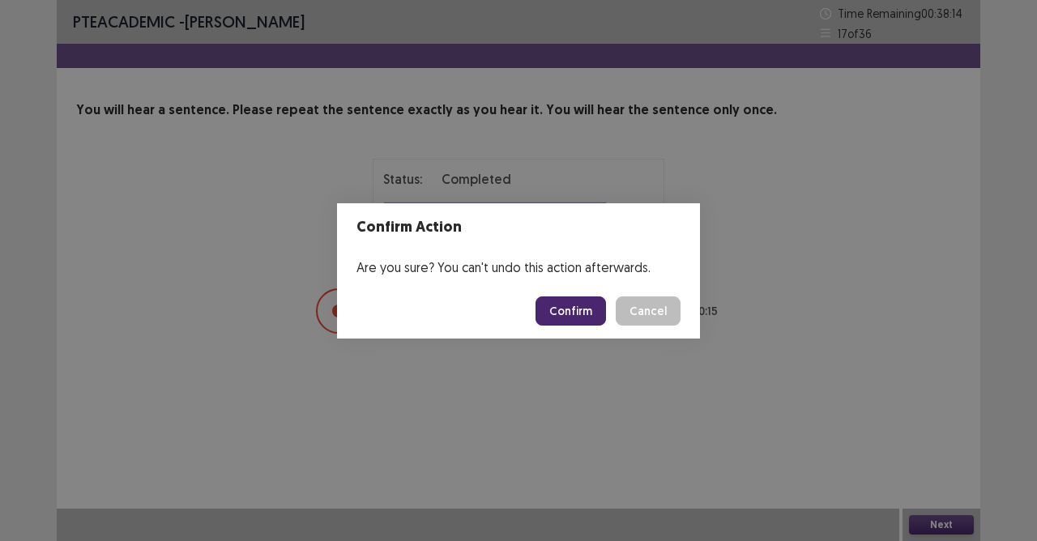
click at [596, 305] on button "Confirm" at bounding box center [570, 310] width 70 height 29
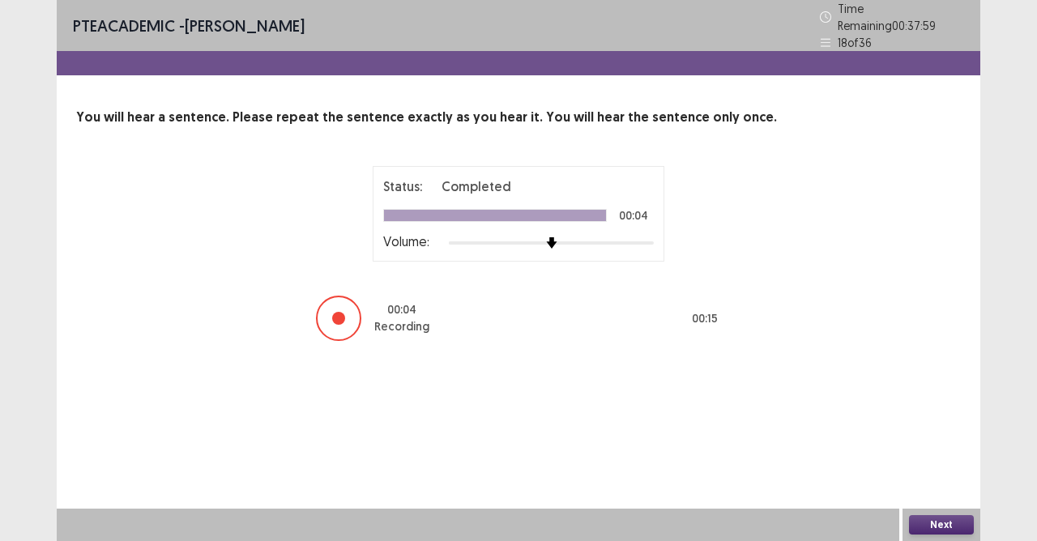
click at [938, 480] on button "Next" at bounding box center [941, 524] width 65 height 19
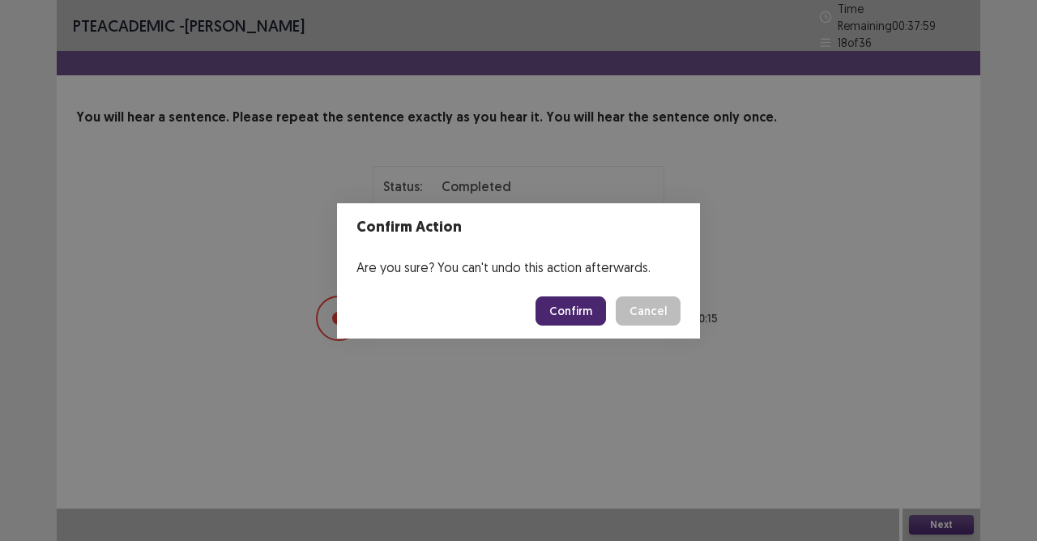
click at [561, 308] on button "Confirm" at bounding box center [570, 310] width 70 height 29
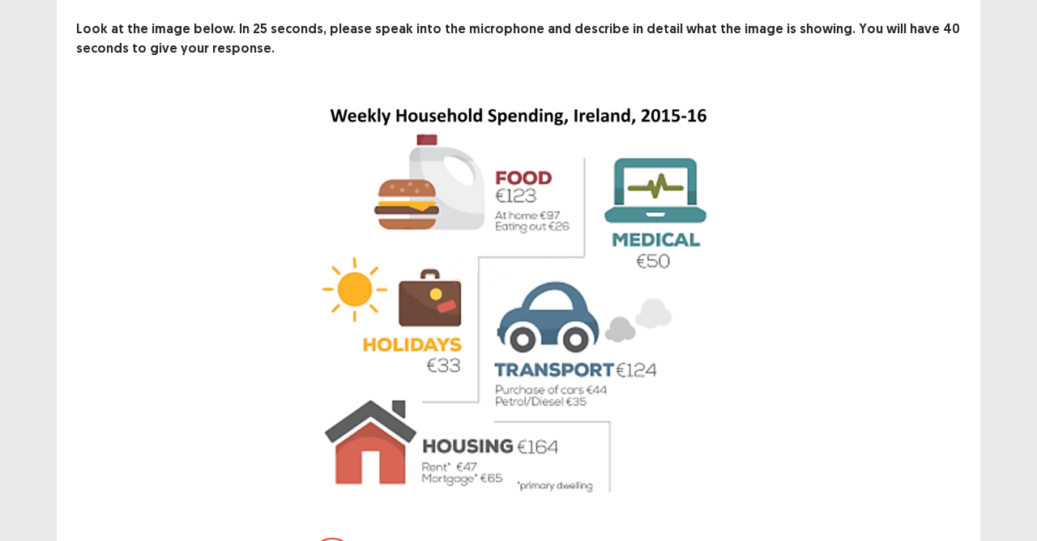
scroll to position [195, 0]
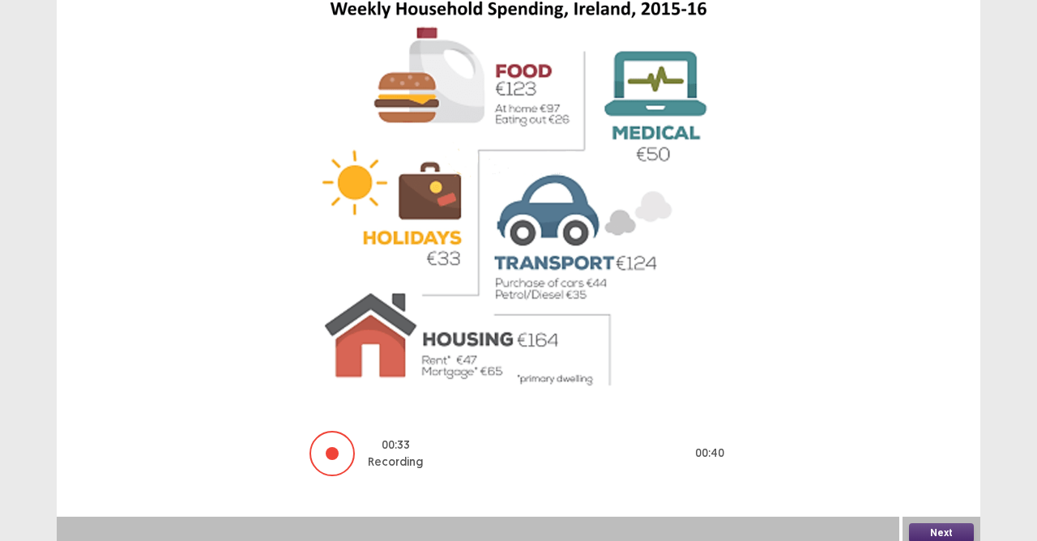
click at [940, 480] on button "Next" at bounding box center [941, 532] width 65 height 19
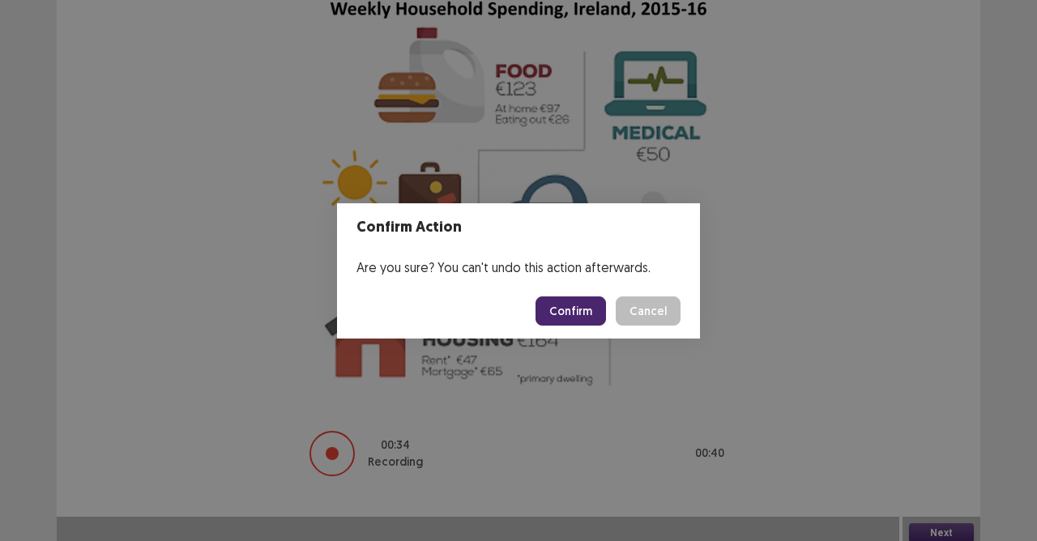
click at [577, 305] on button "Confirm" at bounding box center [570, 310] width 70 height 29
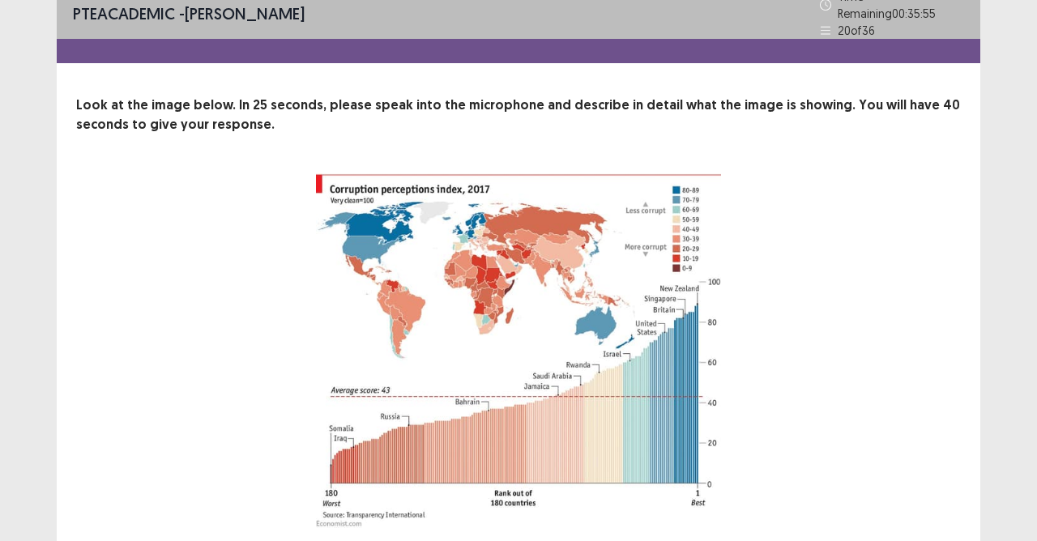
scroll to position [146, 0]
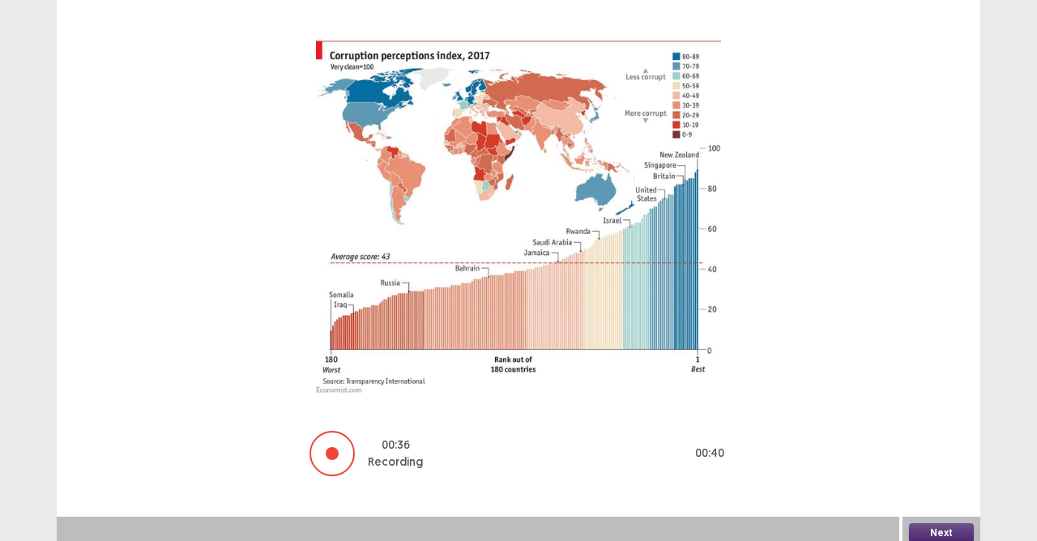
click at [923, 480] on button "Next" at bounding box center [941, 532] width 65 height 19
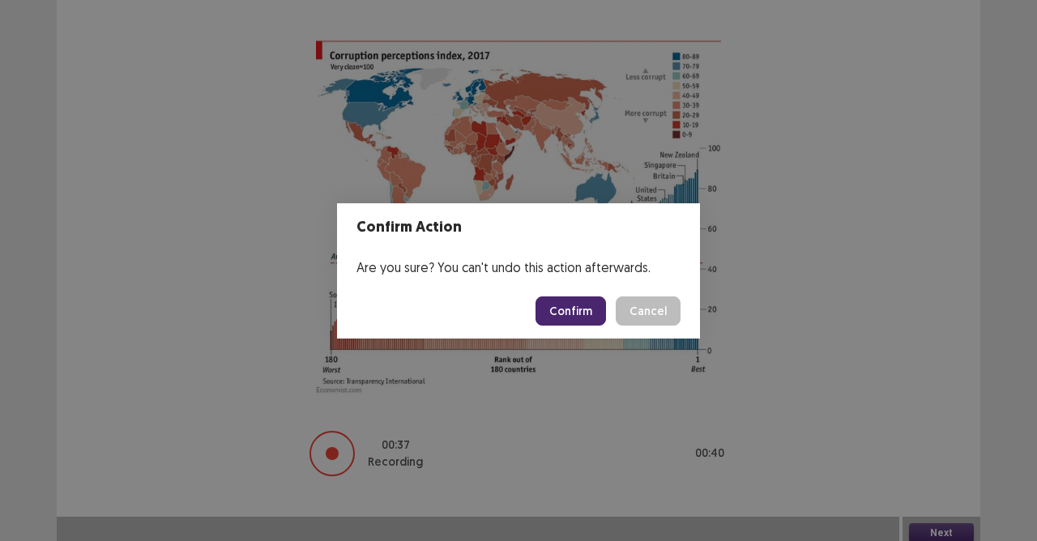
click at [585, 301] on button "Confirm" at bounding box center [570, 310] width 70 height 29
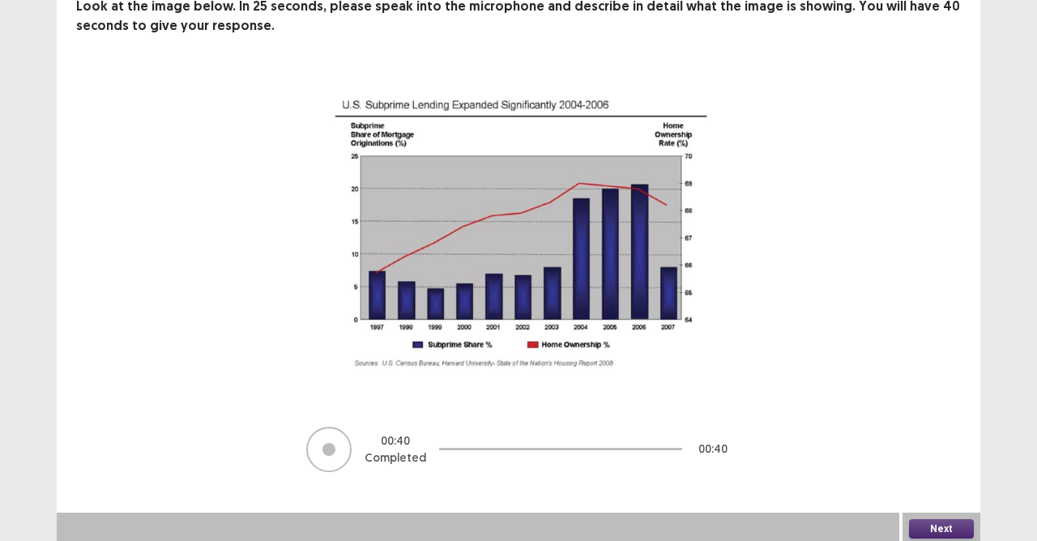
scroll to position [108, 0]
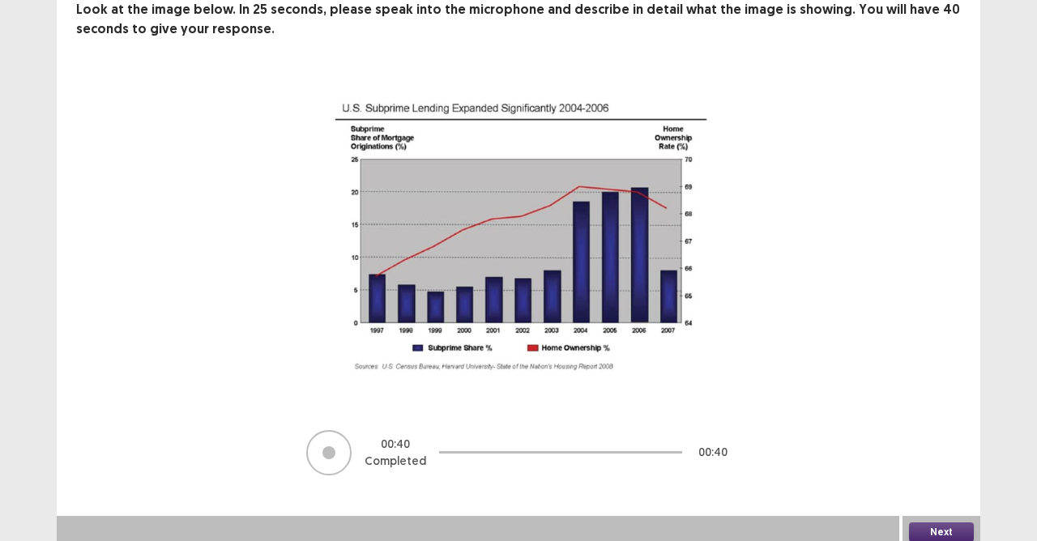
click at [928, 480] on div "Next" at bounding box center [941, 532] width 78 height 32
click at [924, 480] on button "Next" at bounding box center [941, 531] width 65 height 19
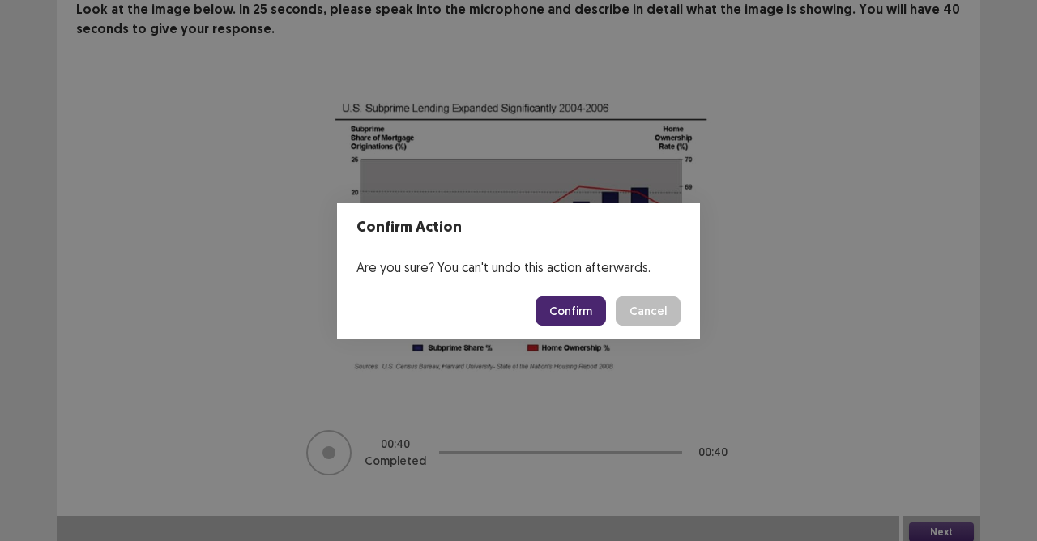
click at [585, 309] on button "Confirm" at bounding box center [570, 310] width 70 height 29
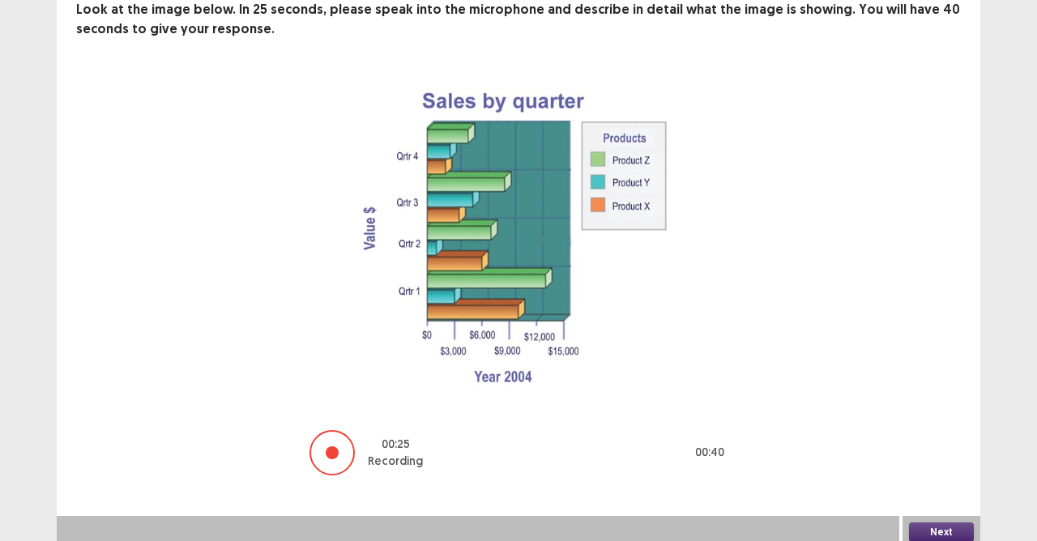
click at [951, 480] on button "Next" at bounding box center [941, 531] width 65 height 19
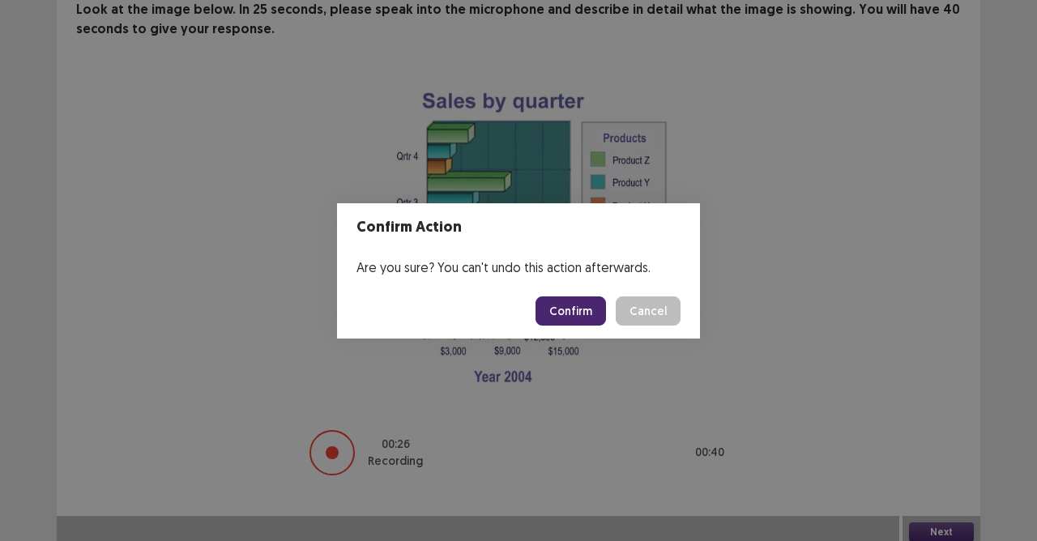
click at [591, 303] on button "Confirm" at bounding box center [570, 310] width 70 height 29
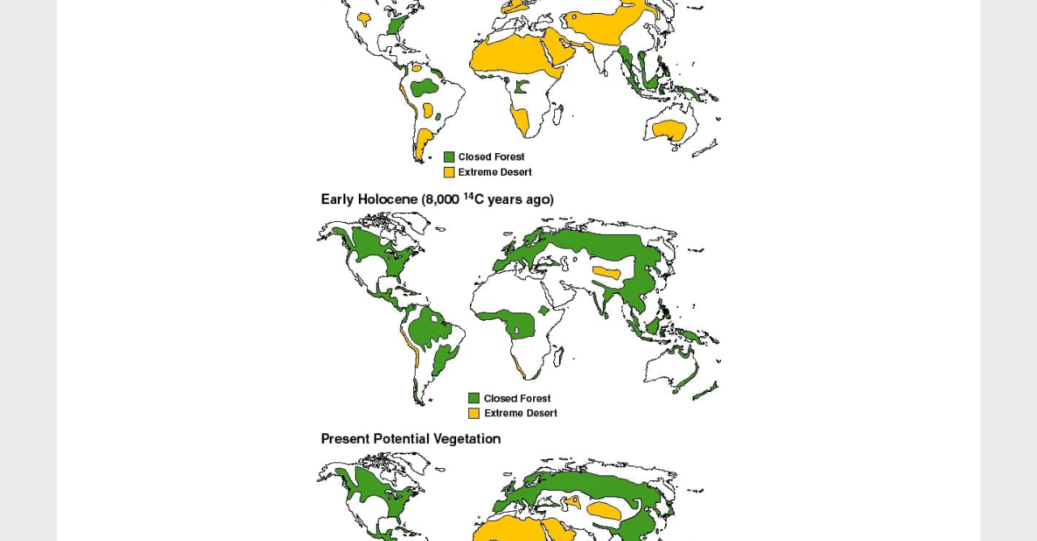
scroll to position [510, 0]
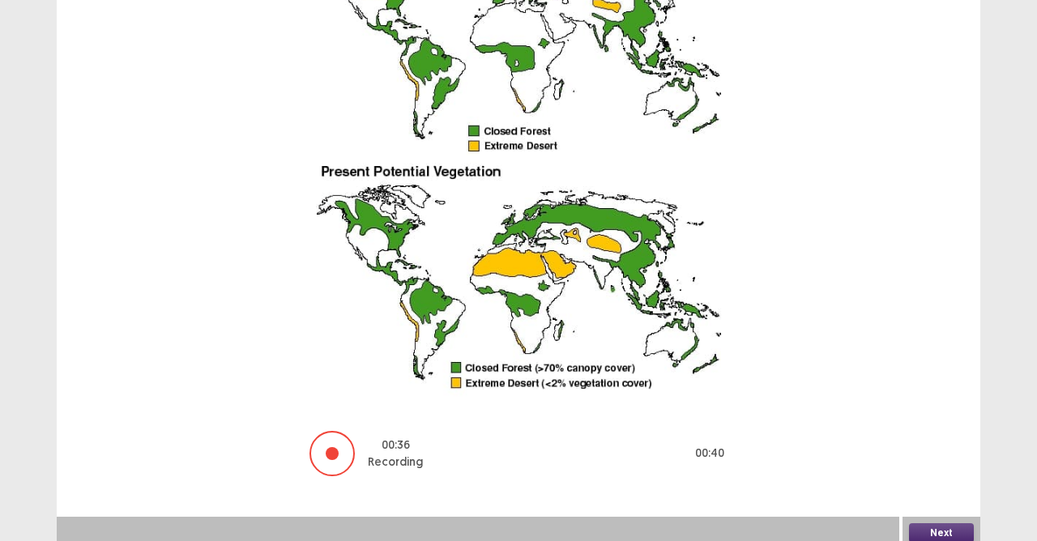
click at [939, 480] on button "Next" at bounding box center [941, 532] width 65 height 19
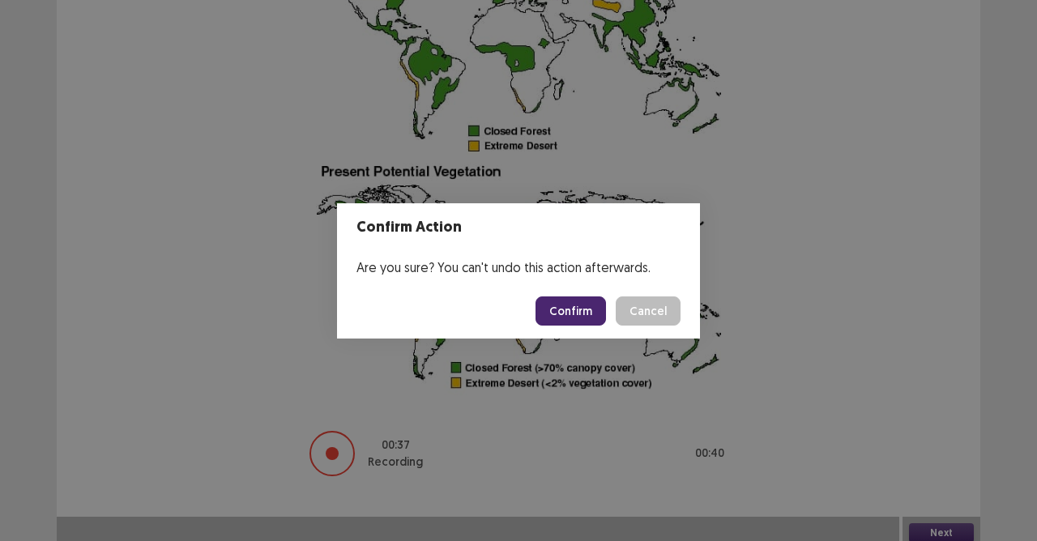
click at [574, 311] on button "Confirm" at bounding box center [570, 310] width 70 height 29
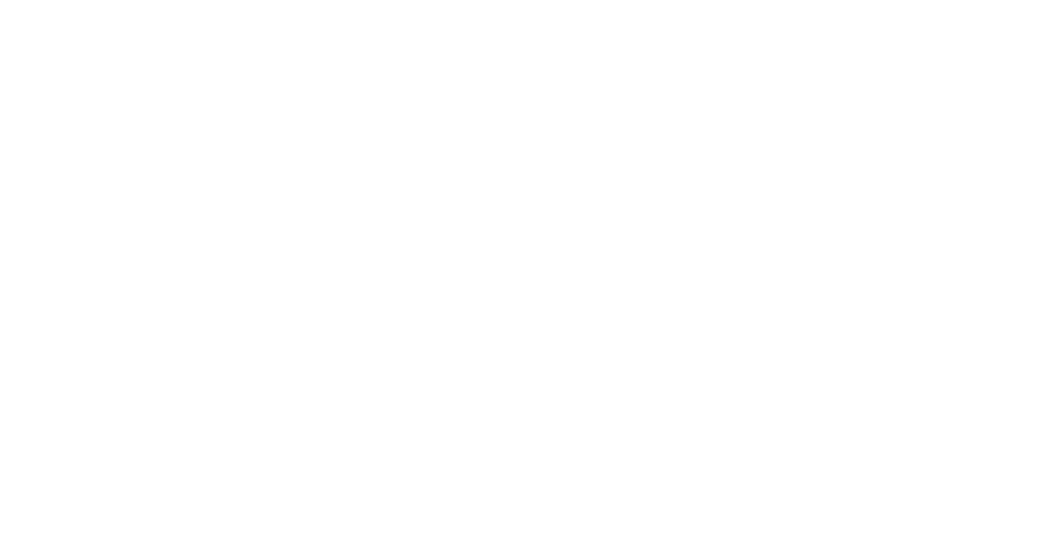
scroll to position [0, 0]
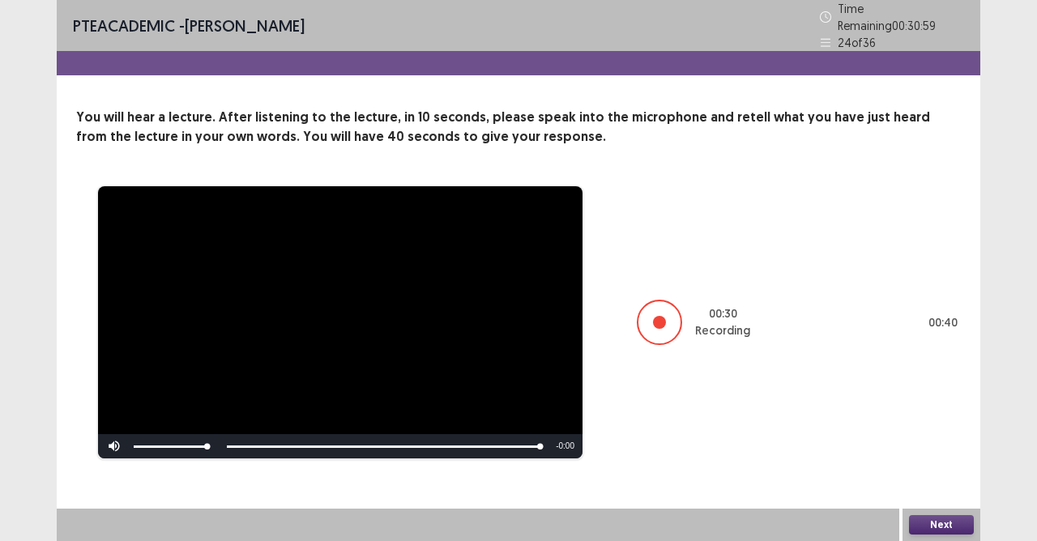
click at [927, 480] on button "Next" at bounding box center [941, 524] width 65 height 19
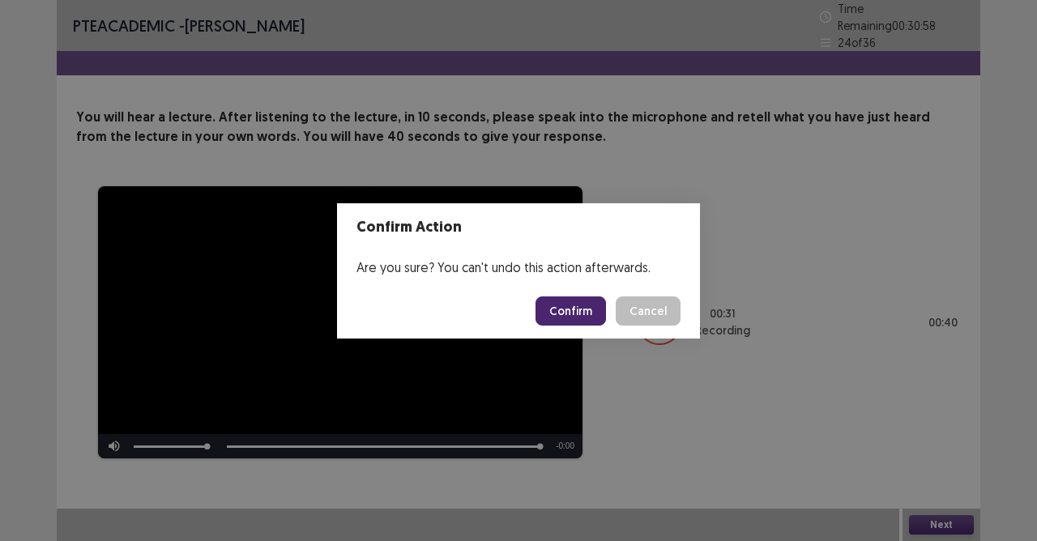
click at [585, 327] on footer "Confirm Cancel" at bounding box center [518, 311] width 363 height 55
click at [582, 316] on button "Confirm" at bounding box center [570, 310] width 70 height 29
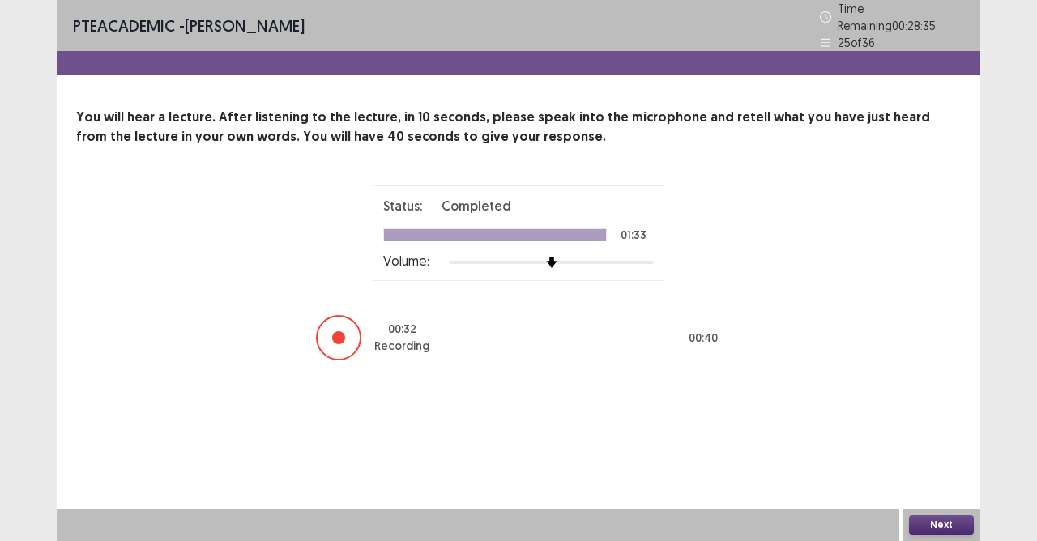
click at [946, 480] on button "Next" at bounding box center [941, 524] width 65 height 19
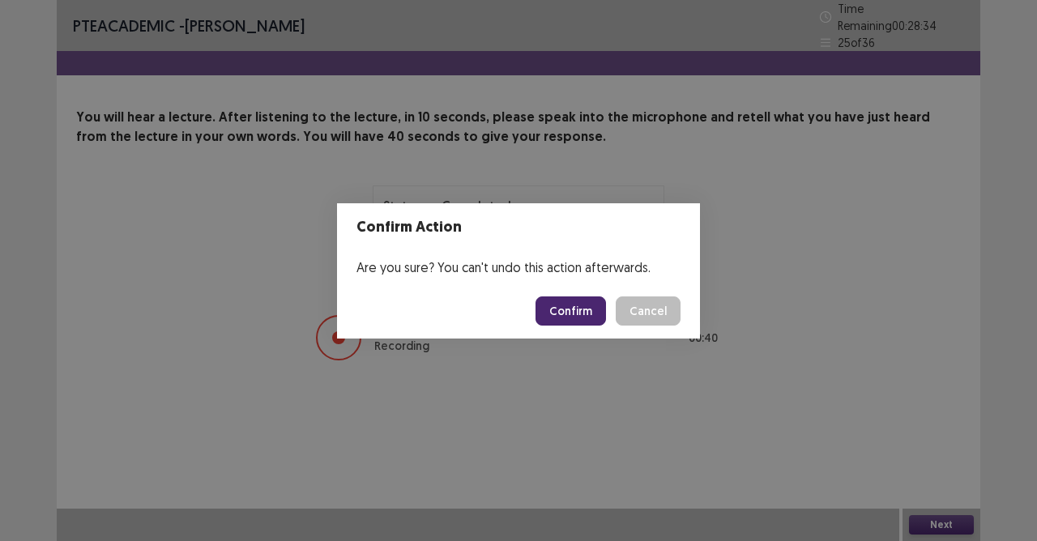
click at [591, 309] on button "Confirm" at bounding box center [570, 310] width 70 height 29
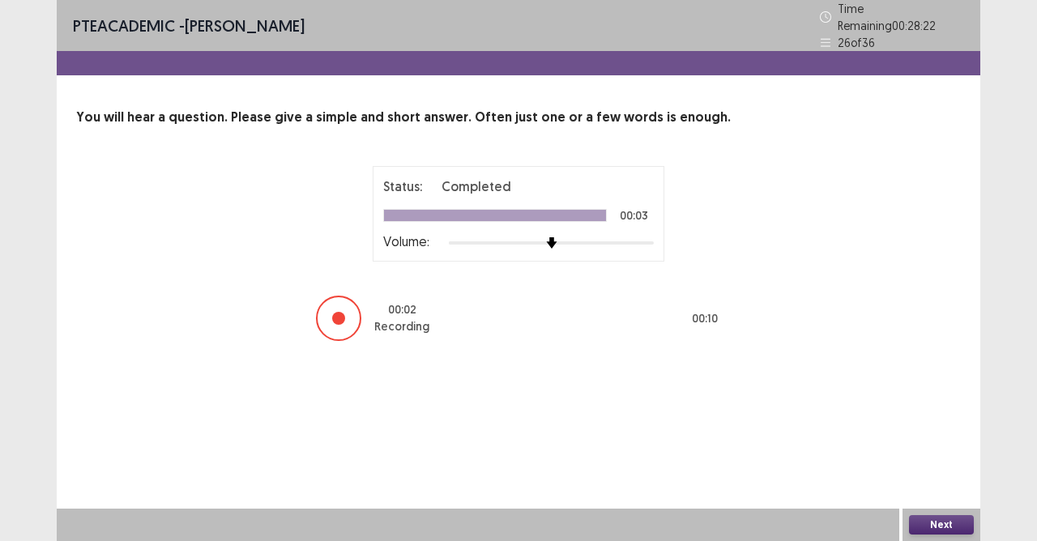
click at [943, 480] on button "Next" at bounding box center [941, 524] width 65 height 19
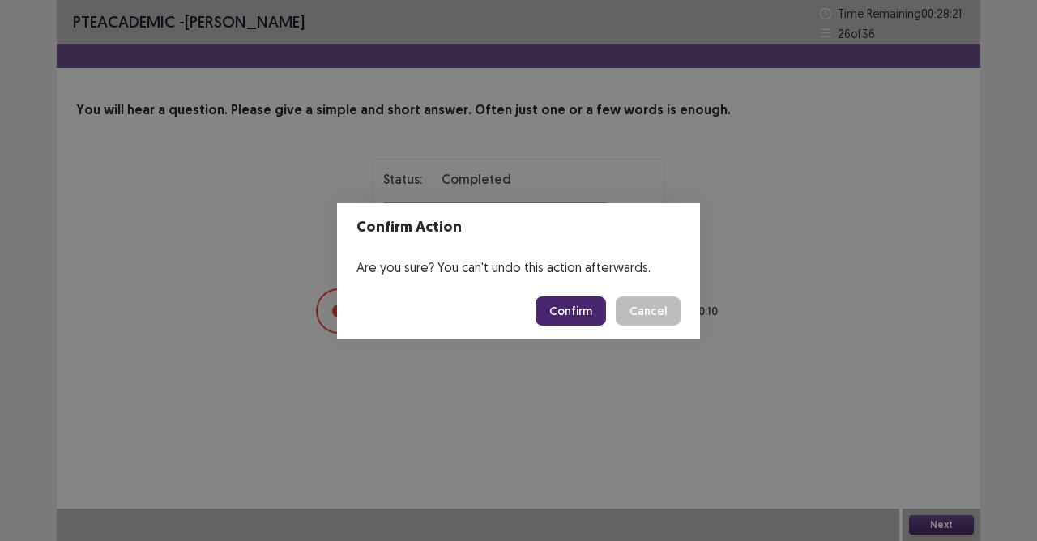
click at [591, 315] on button "Confirm" at bounding box center [570, 310] width 70 height 29
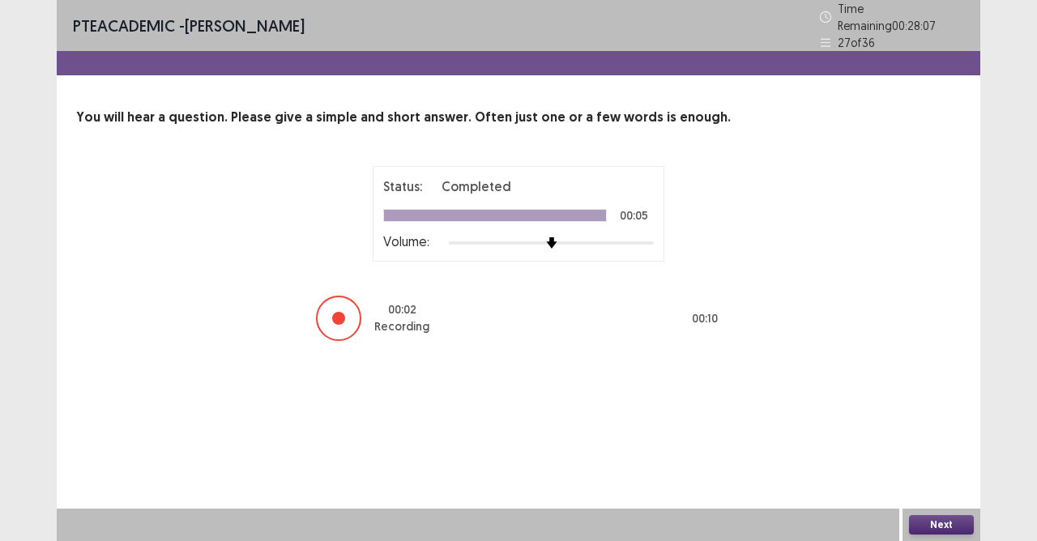
click at [947, 480] on button "Next" at bounding box center [941, 524] width 65 height 19
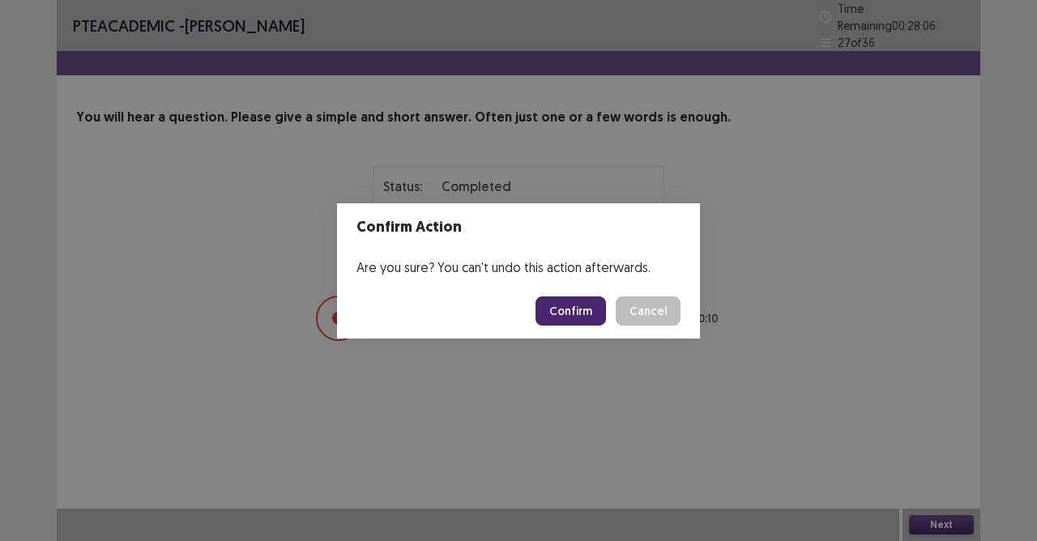
click at [554, 306] on button "Confirm" at bounding box center [570, 310] width 70 height 29
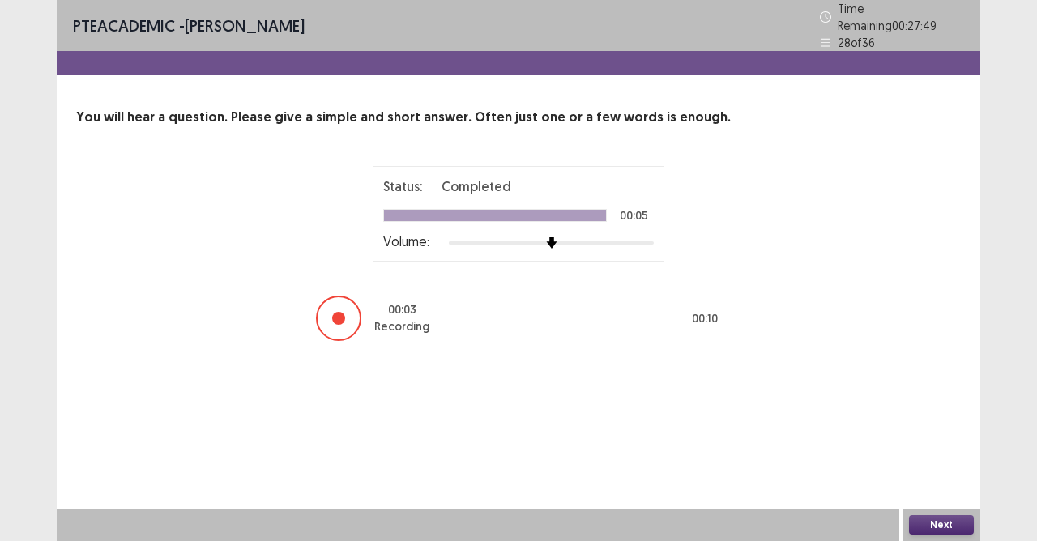
click at [932, 480] on button "Next" at bounding box center [941, 524] width 65 height 19
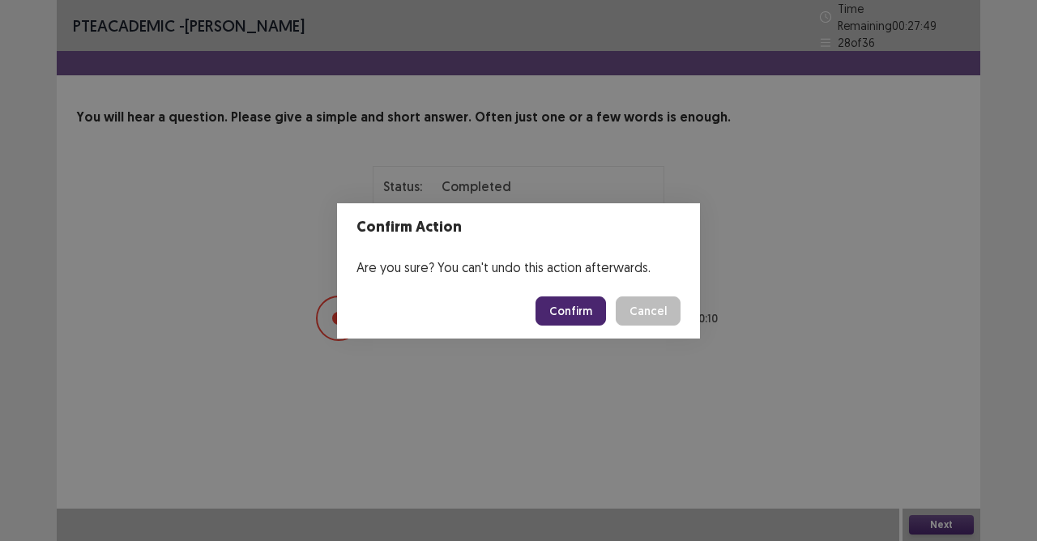
click at [562, 314] on button "Confirm" at bounding box center [570, 310] width 70 height 29
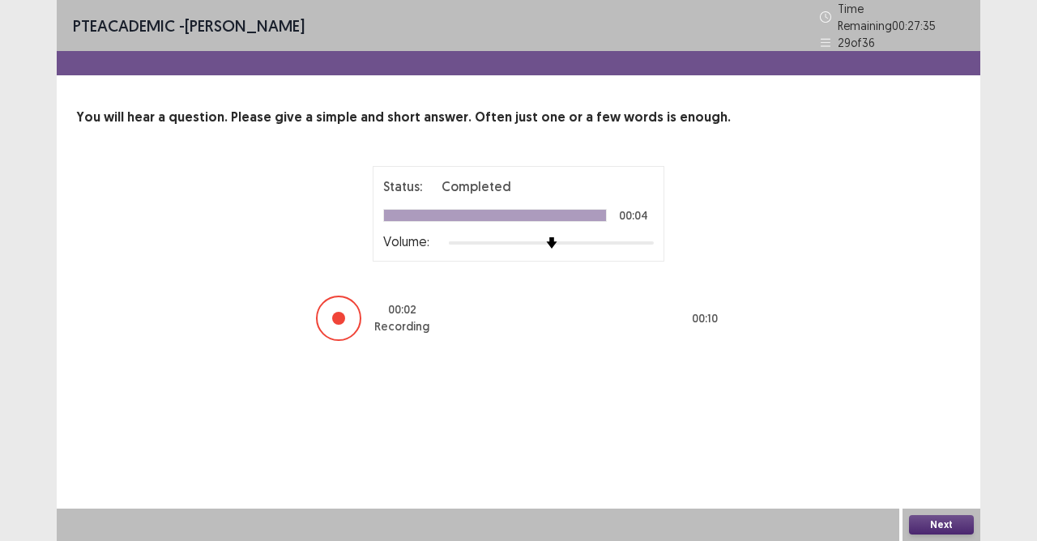
click at [944, 480] on button "Next" at bounding box center [941, 524] width 65 height 19
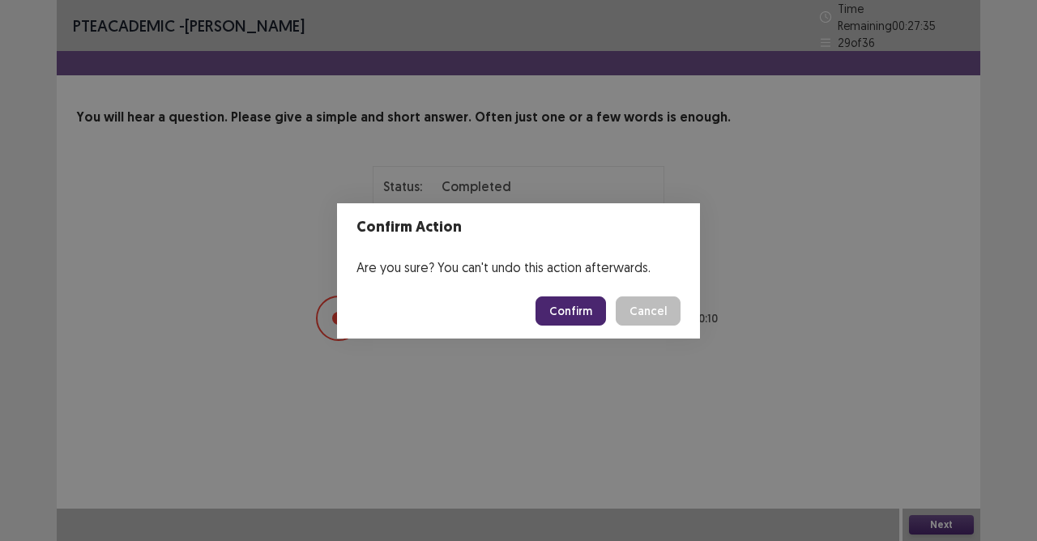
click at [595, 307] on button "Confirm" at bounding box center [570, 310] width 70 height 29
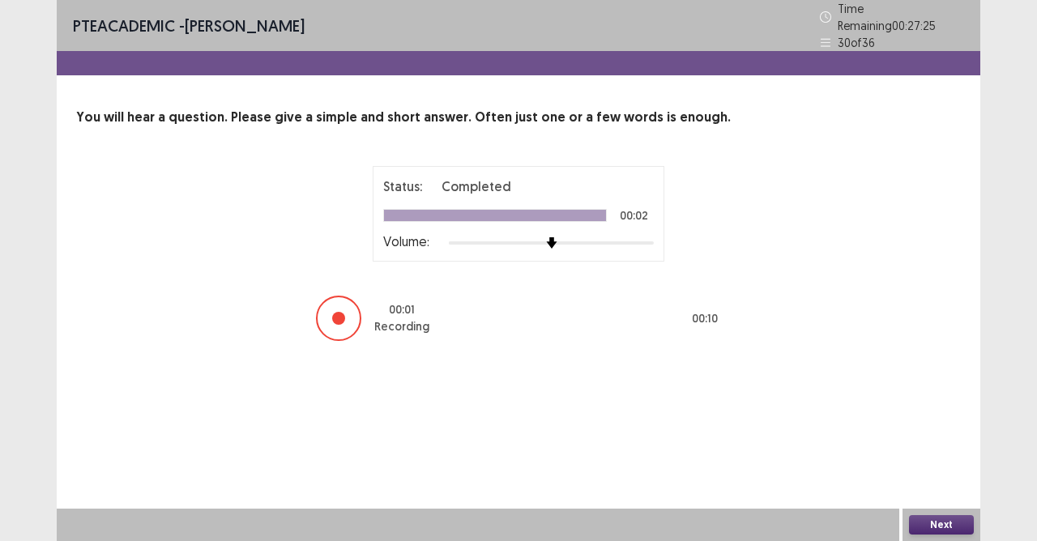
click at [936, 480] on button "Next" at bounding box center [941, 524] width 65 height 19
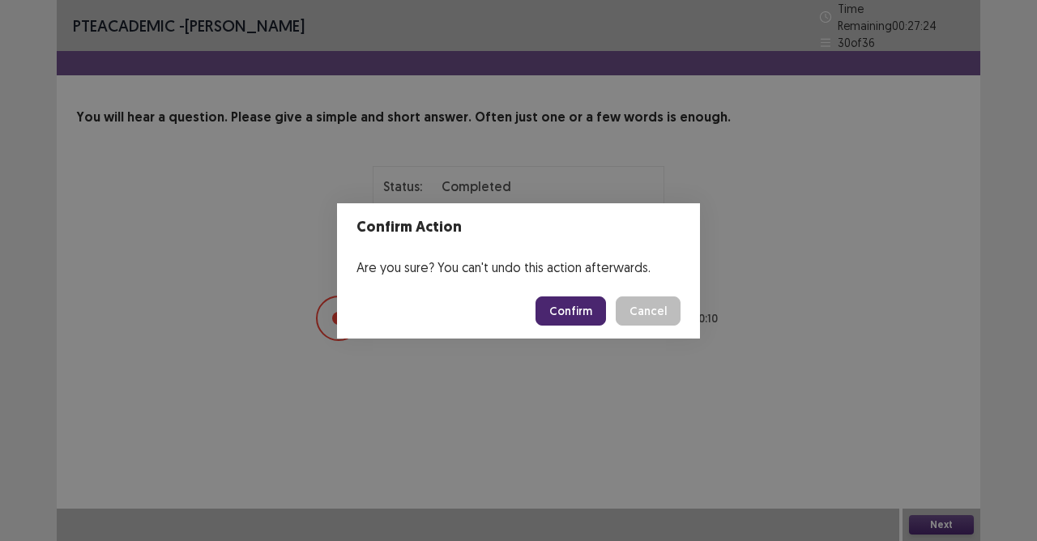
click at [593, 300] on button "Confirm" at bounding box center [570, 310] width 70 height 29
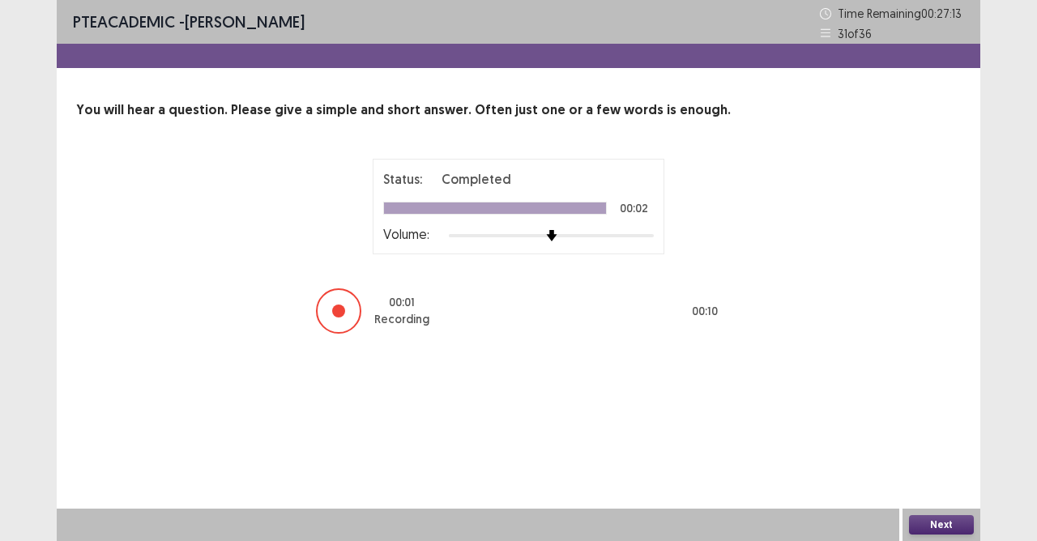
click at [925, 480] on button "Next" at bounding box center [941, 524] width 65 height 19
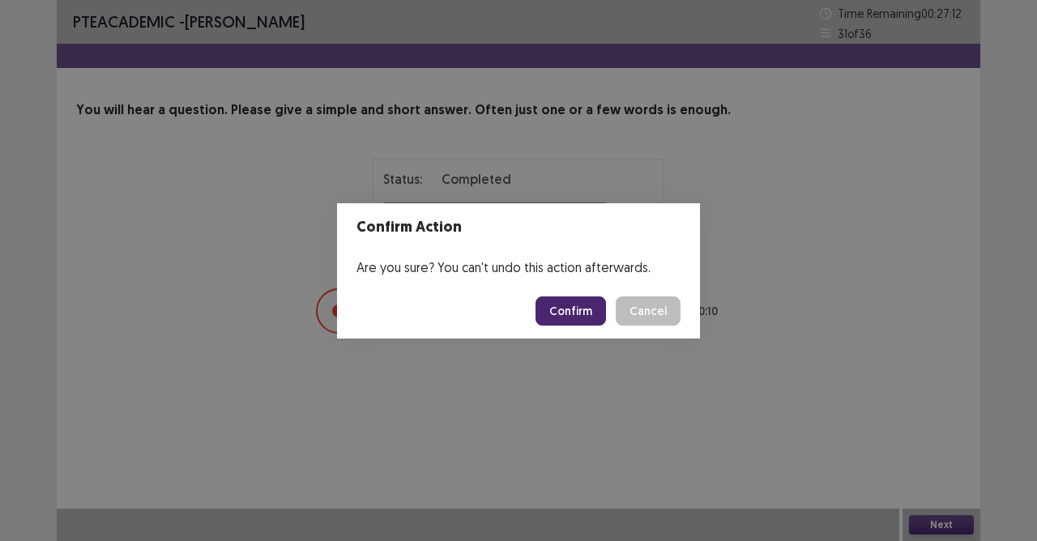
click at [603, 303] on button "Confirm" at bounding box center [570, 310] width 70 height 29
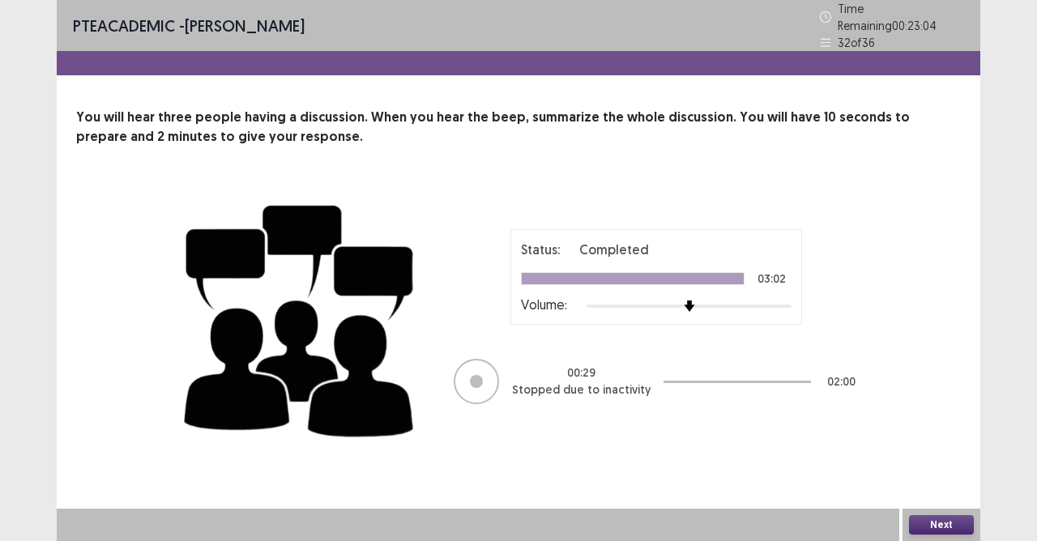
click at [934, 480] on button "Next" at bounding box center [941, 524] width 65 height 19
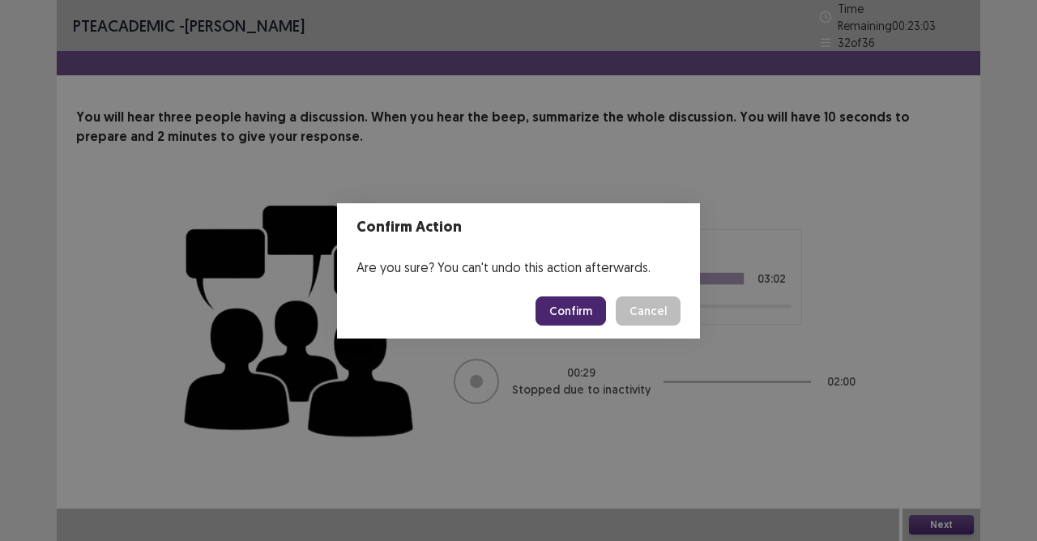
click at [561, 314] on button "Confirm" at bounding box center [570, 310] width 70 height 29
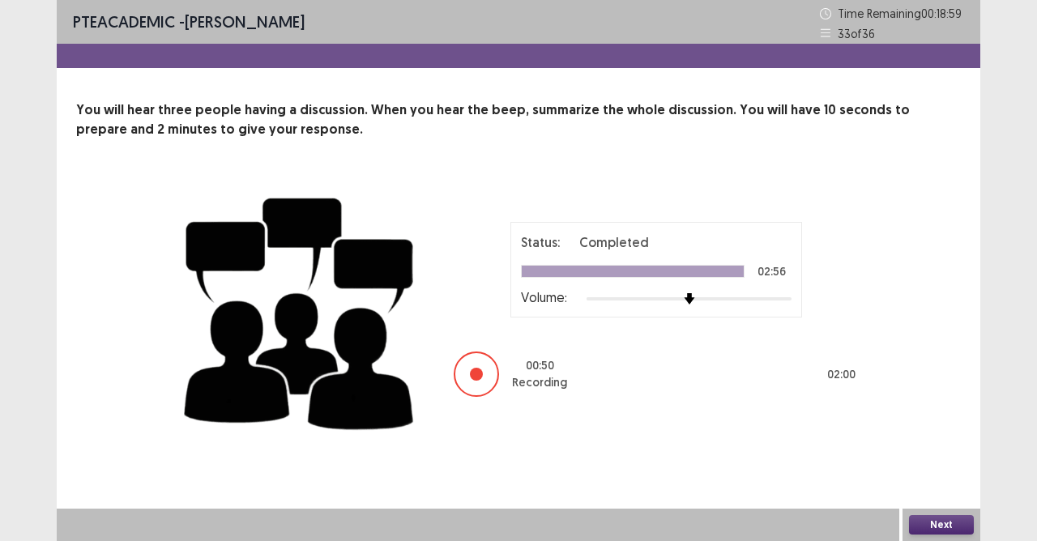
click at [970, 480] on button "Next" at bounding box center [941, 524] width 65 height 19
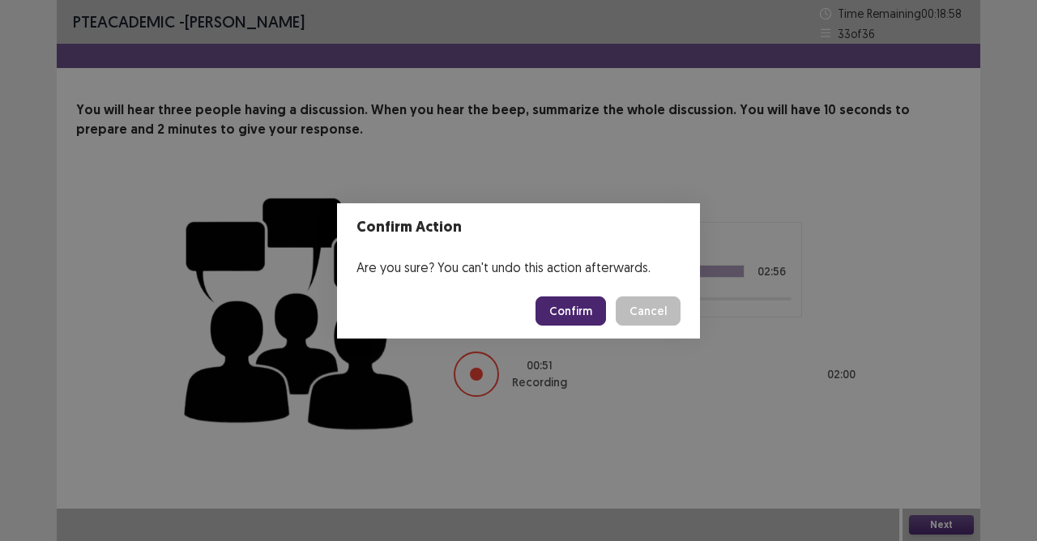
click at [578, 321] on button "Confirm" at bounding box center [570, 310] width 70 height 29
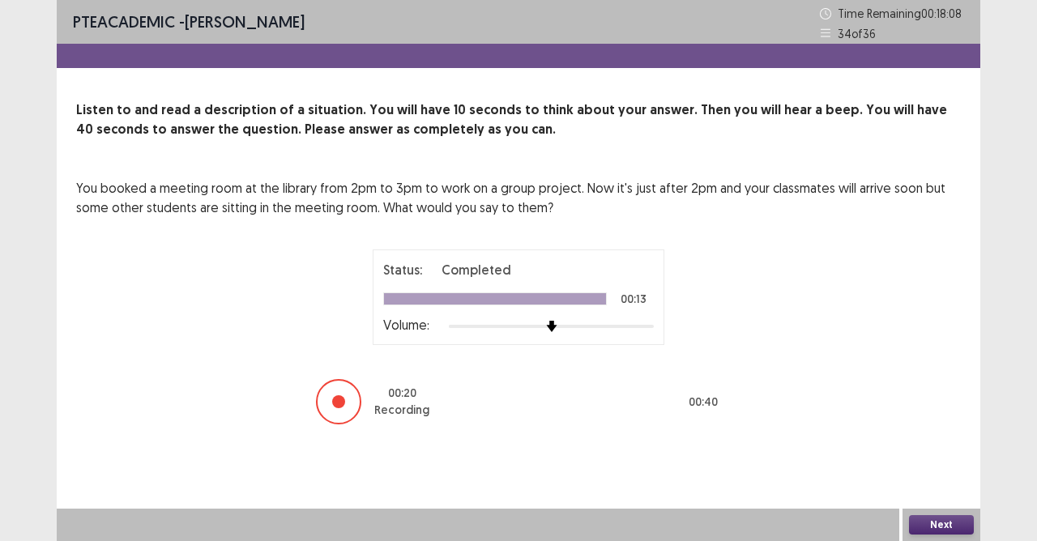
click at [929, 480] on button "Next" at bounding box center [941, 524] width 65 height 19
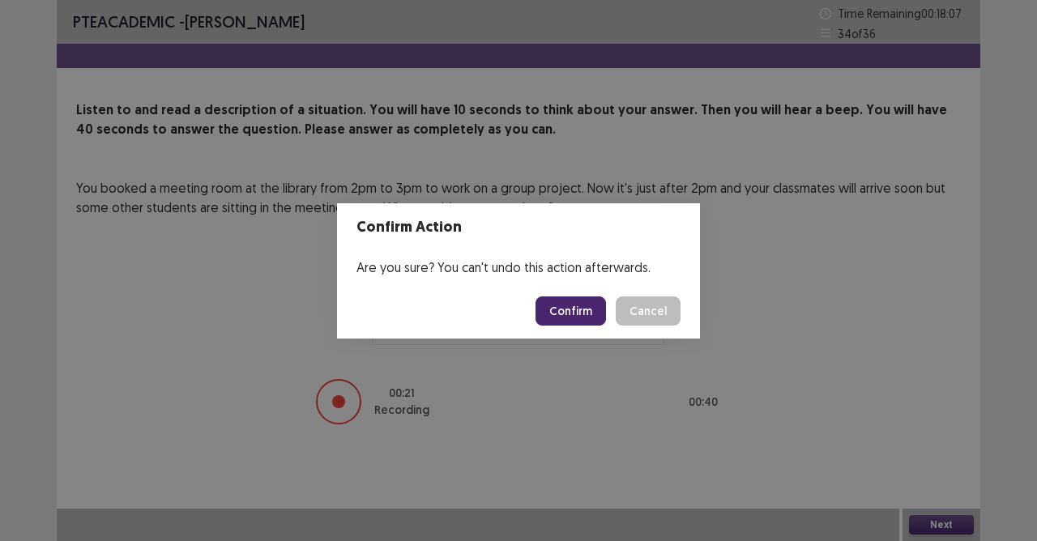
click at [589, 305] on button "Confirm" at bounding box center [570, 310] width 70 height 29
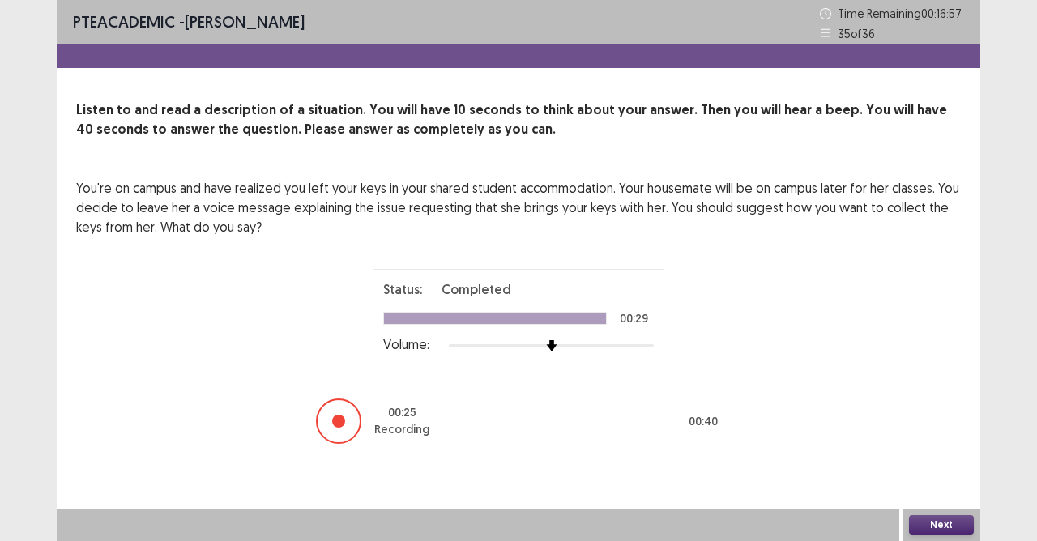
click at [919, 480] on button "Next" at bounding box center [941, 524] width 65 height 19
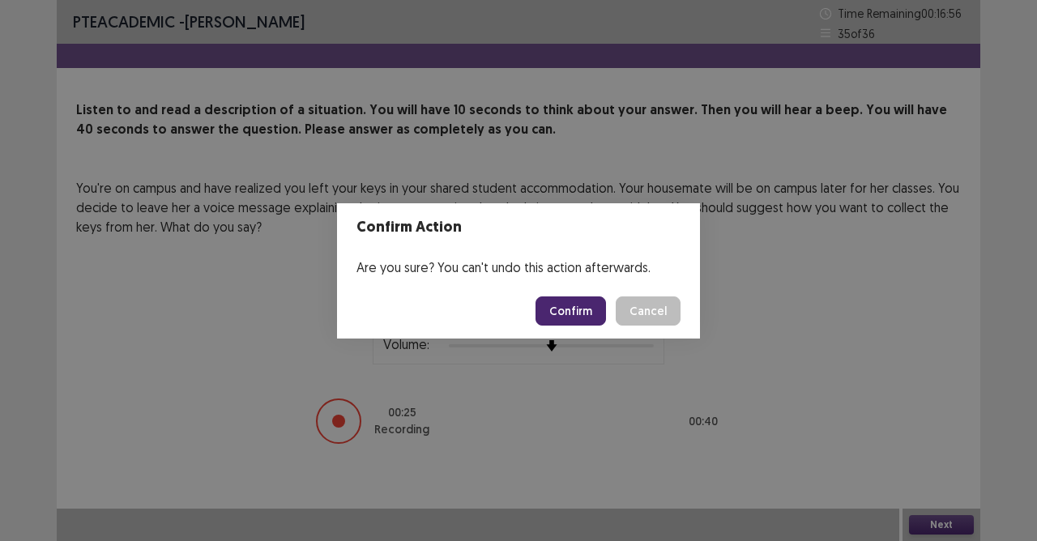
click at [584, 305] on button "Confirm" at bounding box center [570, 310] width 70 height 29
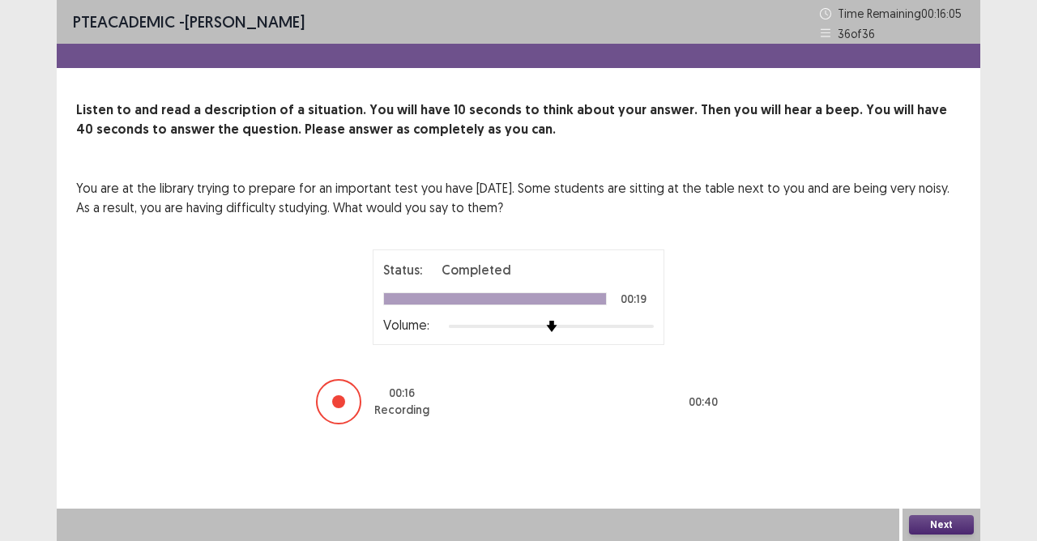
click at [941, 480] on button "Next" at bounding box center [941, 524] width 65 height 19
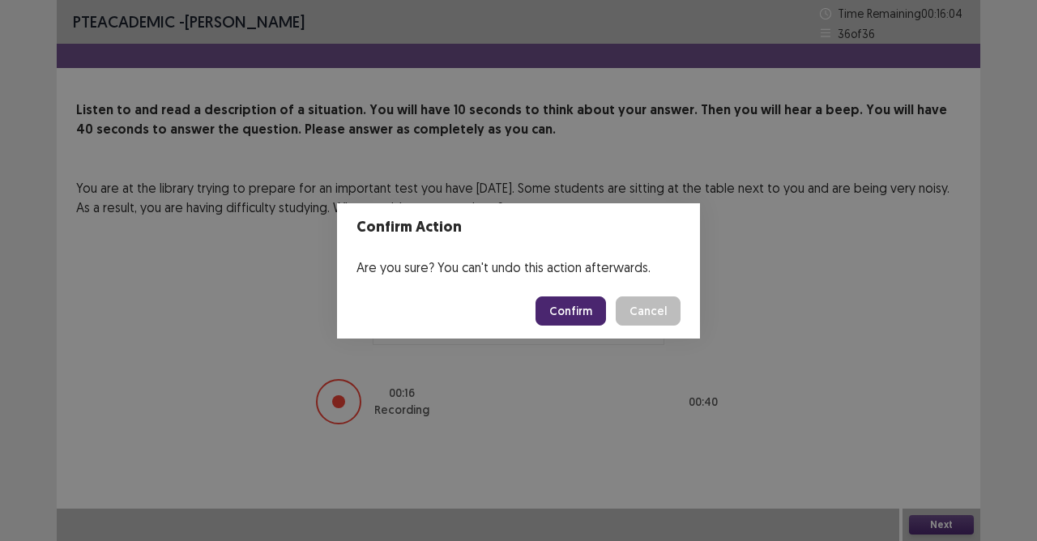
click at [606, 316] on button "Confirm" at bounding box center [570, 310] width 70 height 29
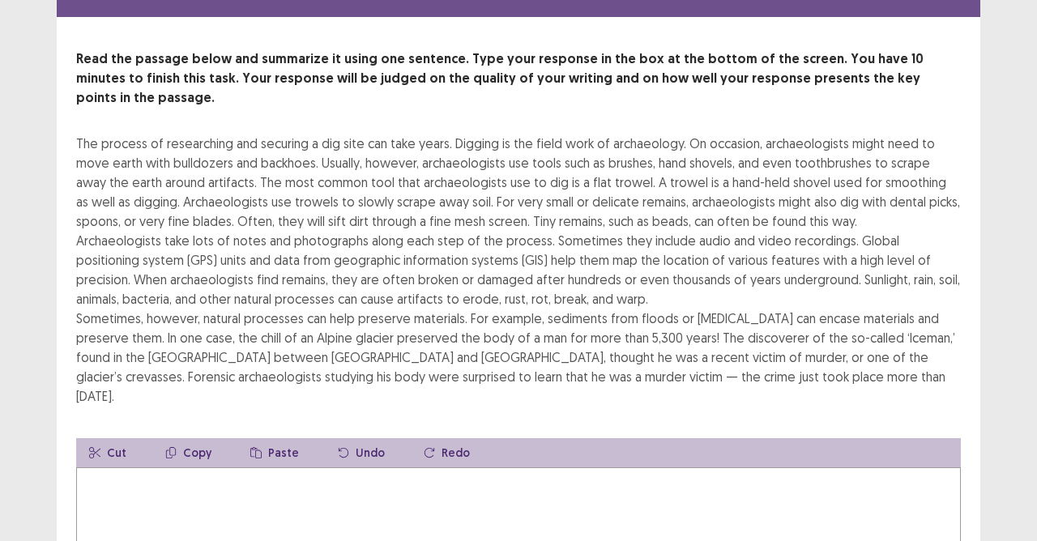
scroll to position [81, 0]
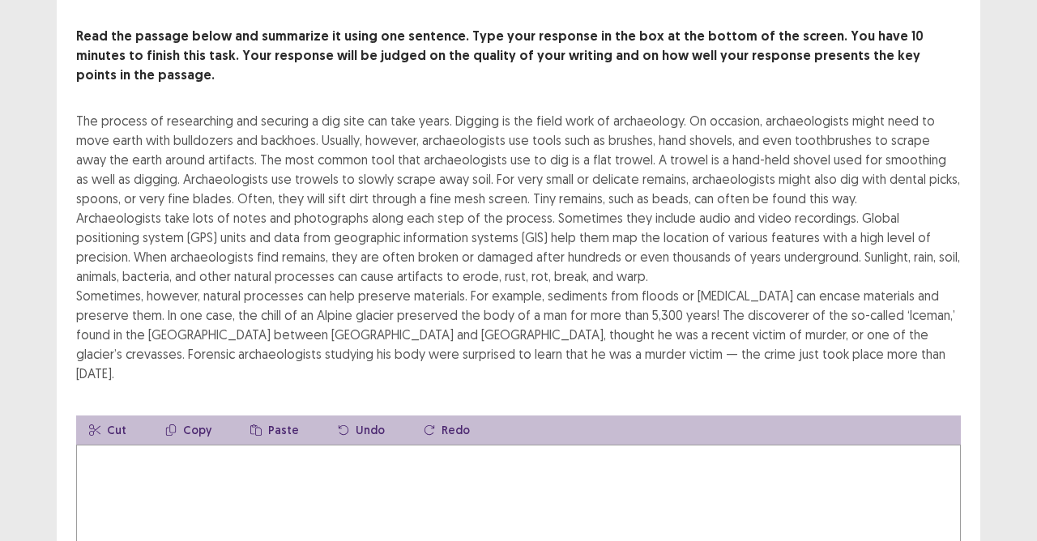
click at [305, 445] on textarea at bounding box center [518, 534] width 885 height 178
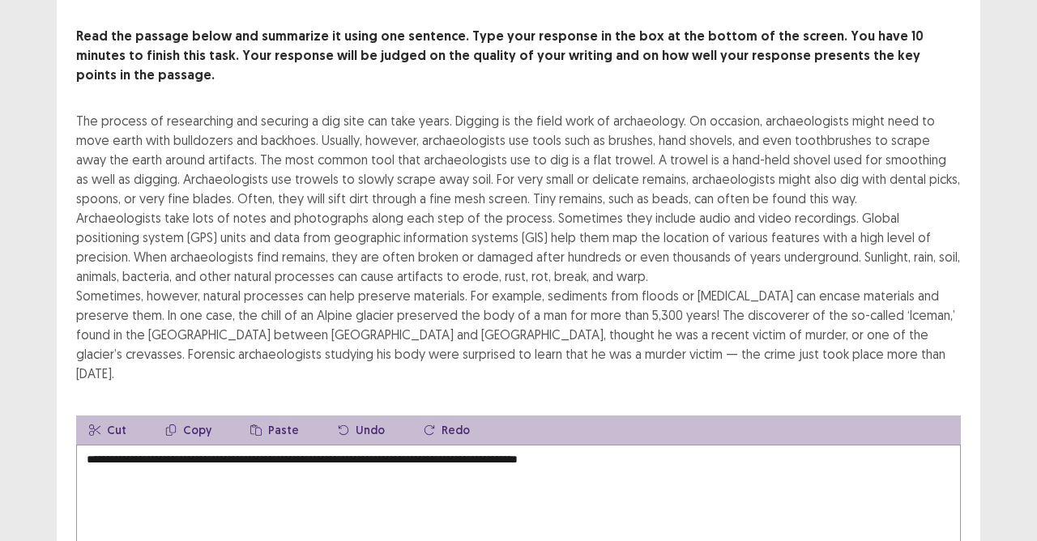
click at [413, 445] on textarea "**********" at bounding box center [518, 534] width 885 height 178
click at [454, 445] on textarea "**********" at bounding box center [518, 534] width 885 height 178
click at [471, 445] on textarea "**********" at bounding box center [518, 534] width 885 height 178
click at [601, 445] on textarea "**********" at bounding box center [518, 534] width 885 height 178
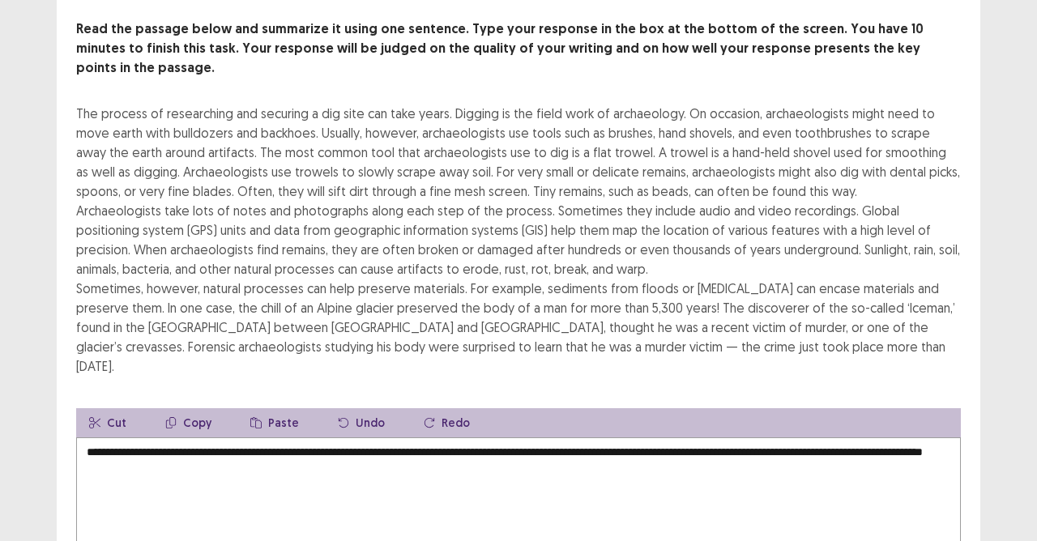
click at [446, 437] on textarea "**********" at bounding box center [518, 526] width 885 height 178
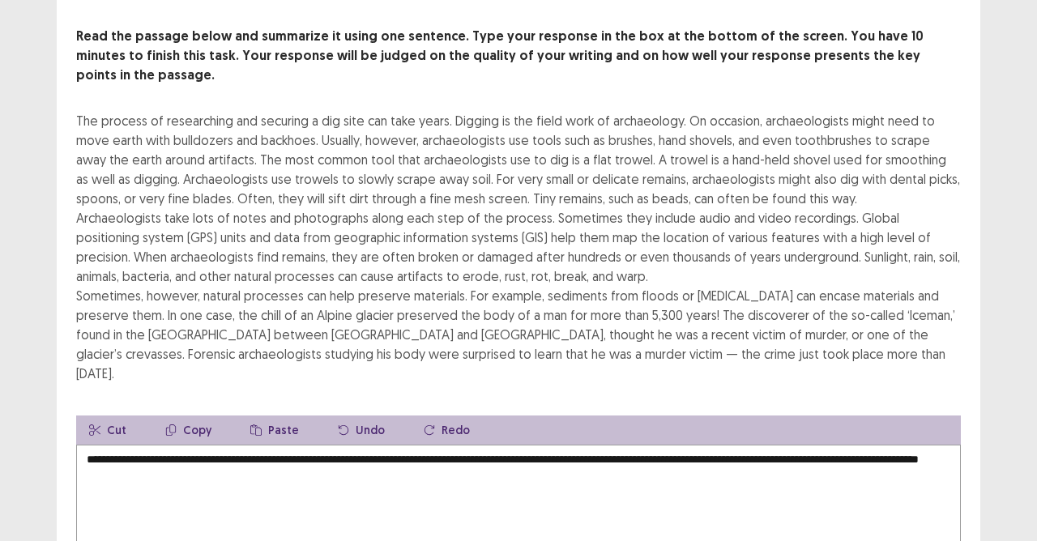
click at [217, 445] on textarea "**********" at bounding box center [518, 534] width 885 height 178
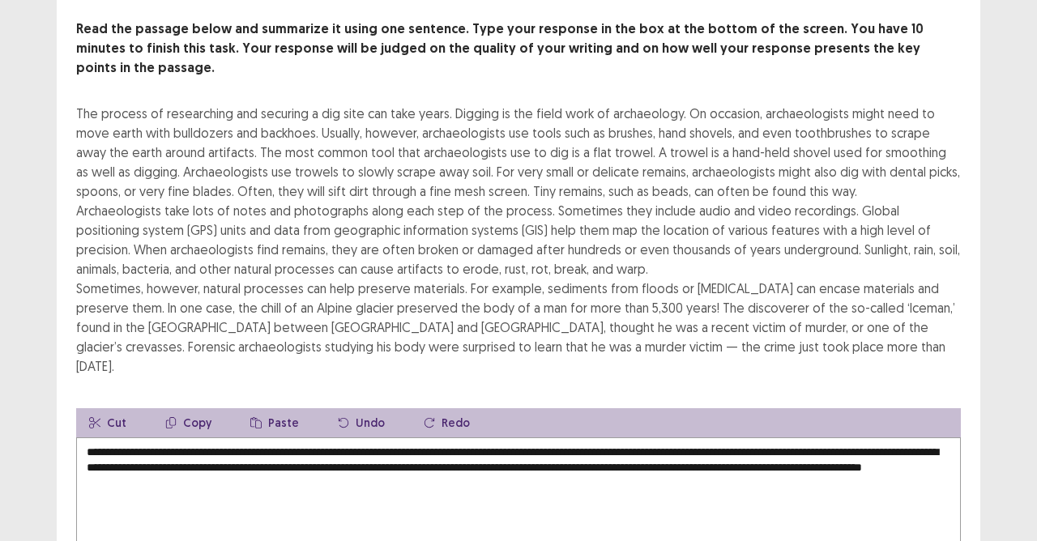
click at [582, 437] on textarea "**********" at bounding box center [518, 526] width 885 height 178
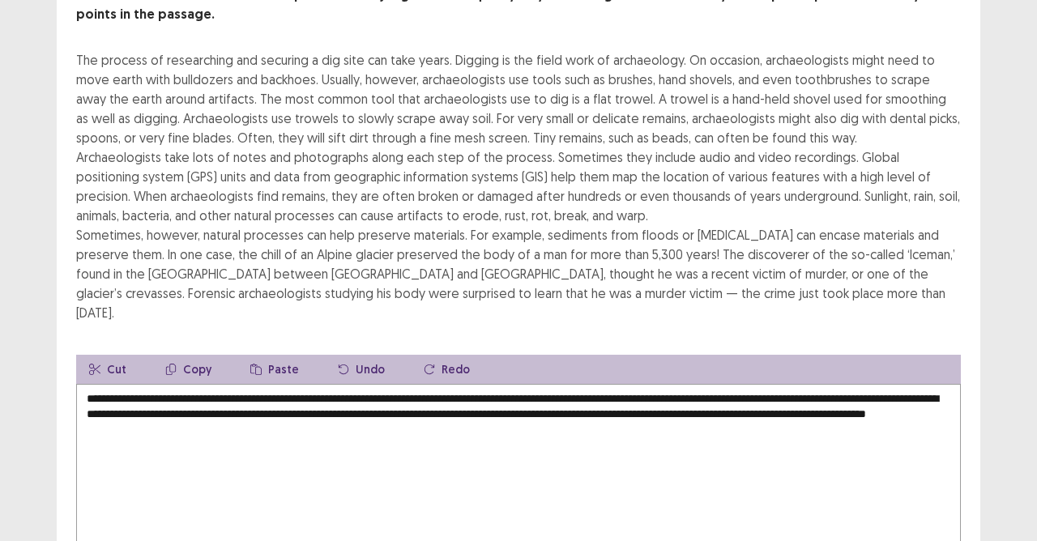
scroll to position [217, 0]
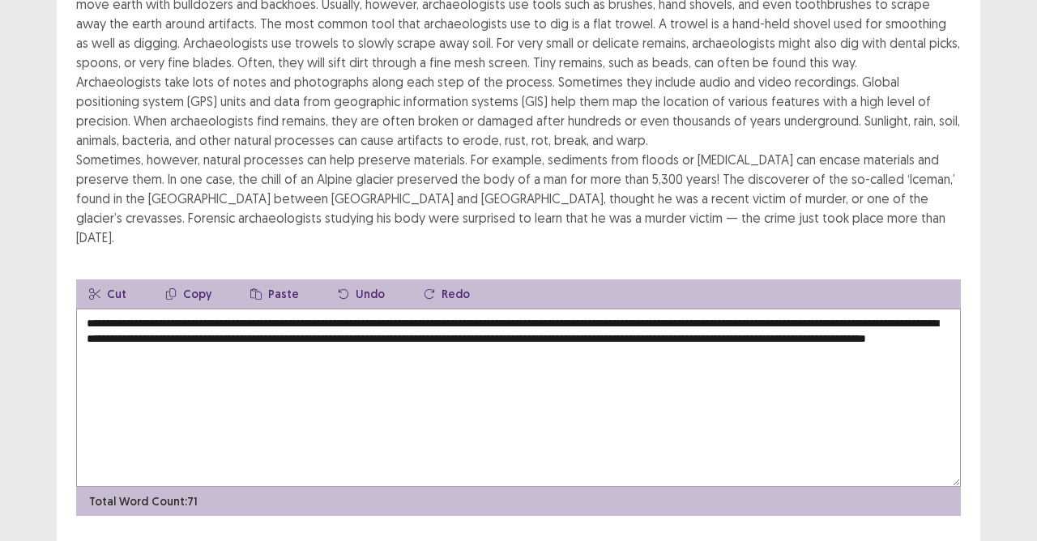
type textarea "**********"
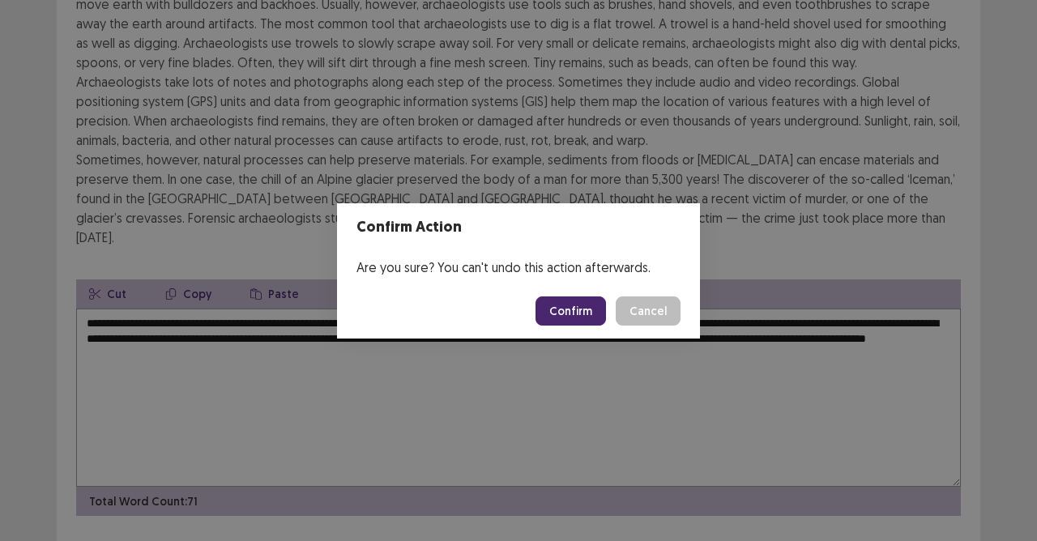
click at [572, 300] on button "Confirm" at bounding box center [570, 310] width 70 height 29
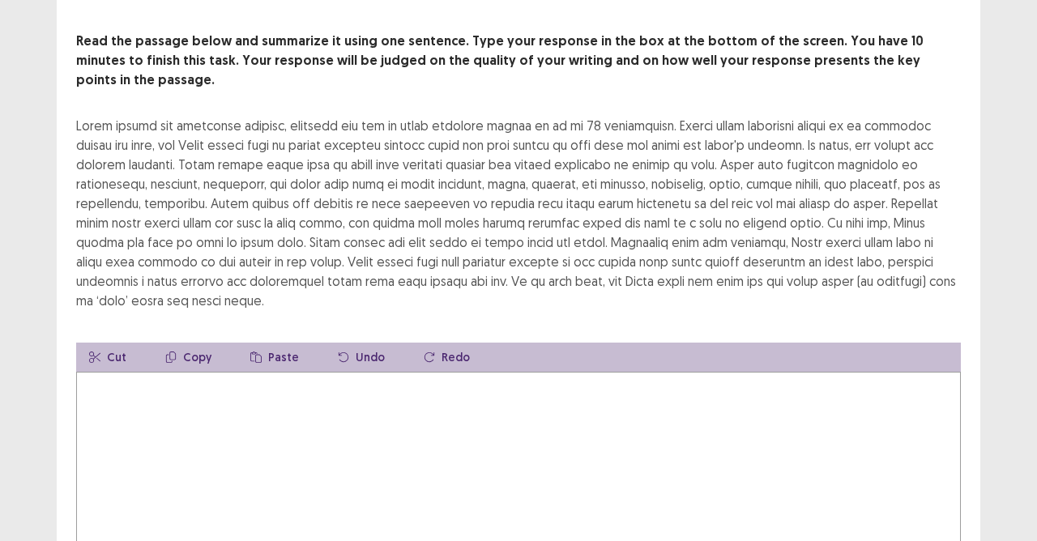
scroll to position [139, 0]
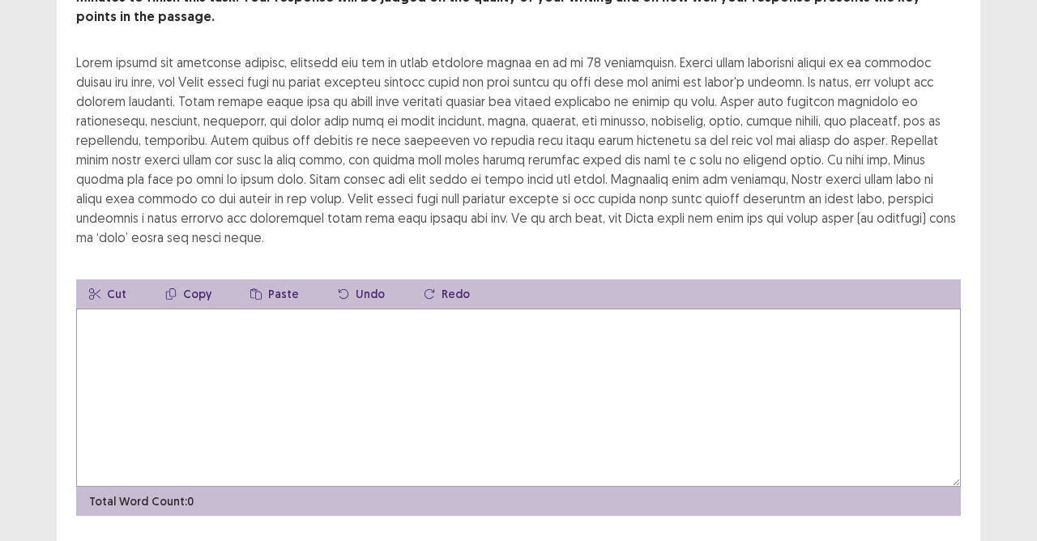
click at [167, 309] on textarea at bounding box center [518, 398] width 885 height 178
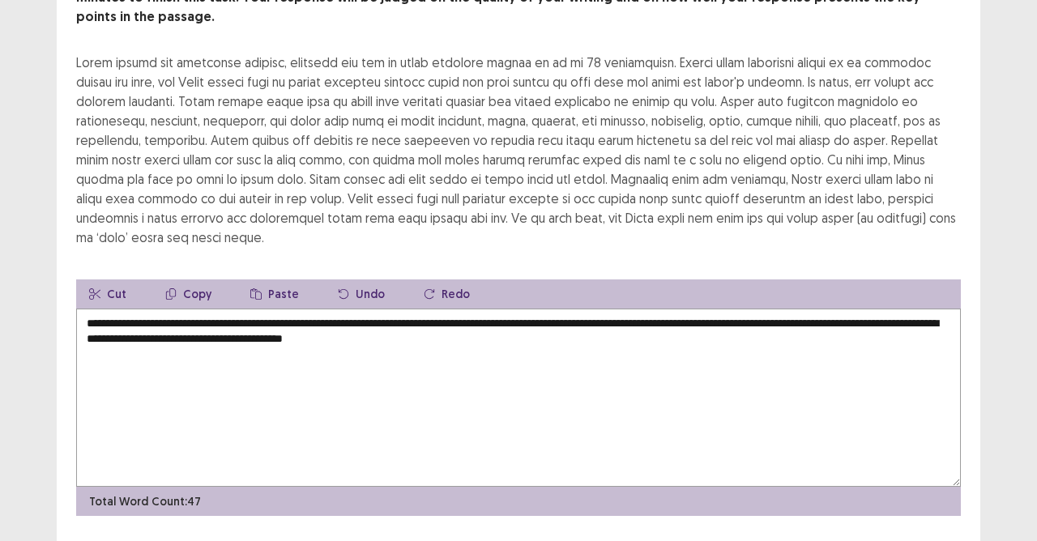
click at [418, 309] on textarea "**********" at bounding box center [518, 398] width 885 height 178
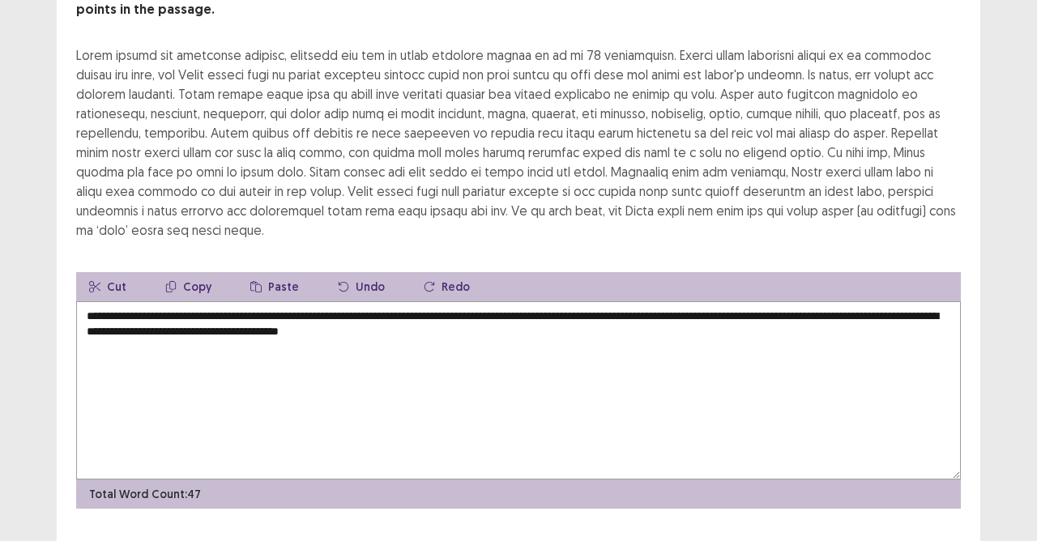
click at [494, 301] on textarea "**********" at bounding box center [518, 390] width 885 height 178
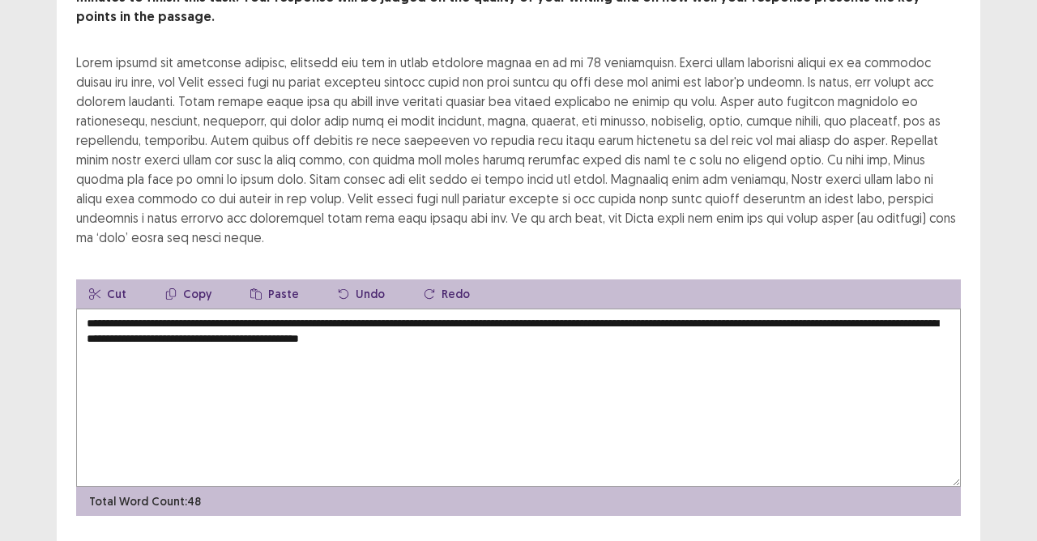
type textarea "**********"
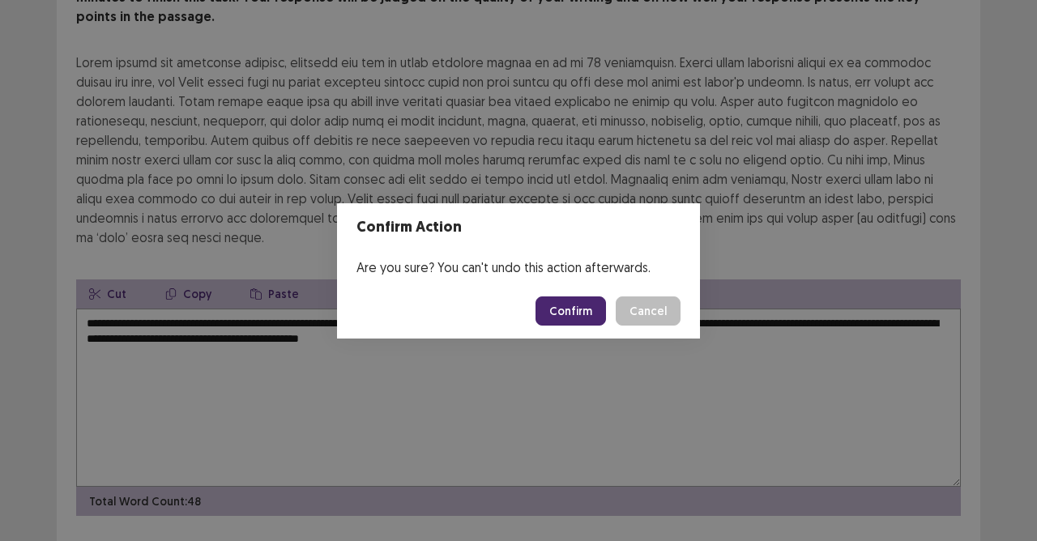
click at [569, 300] on button "Confirm" at bounding box center [570, 310] width 70 height 29
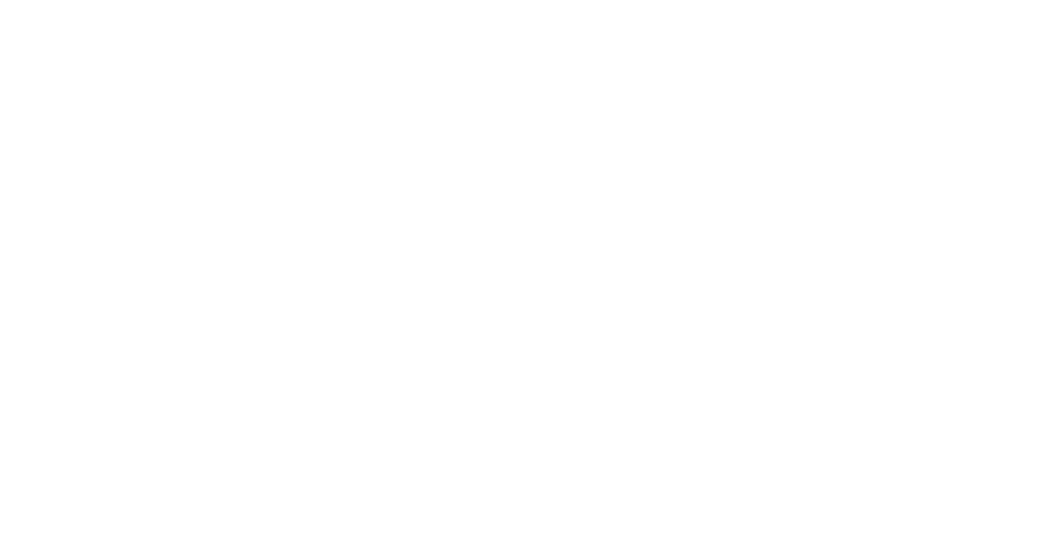
scroll to position [0, 0]
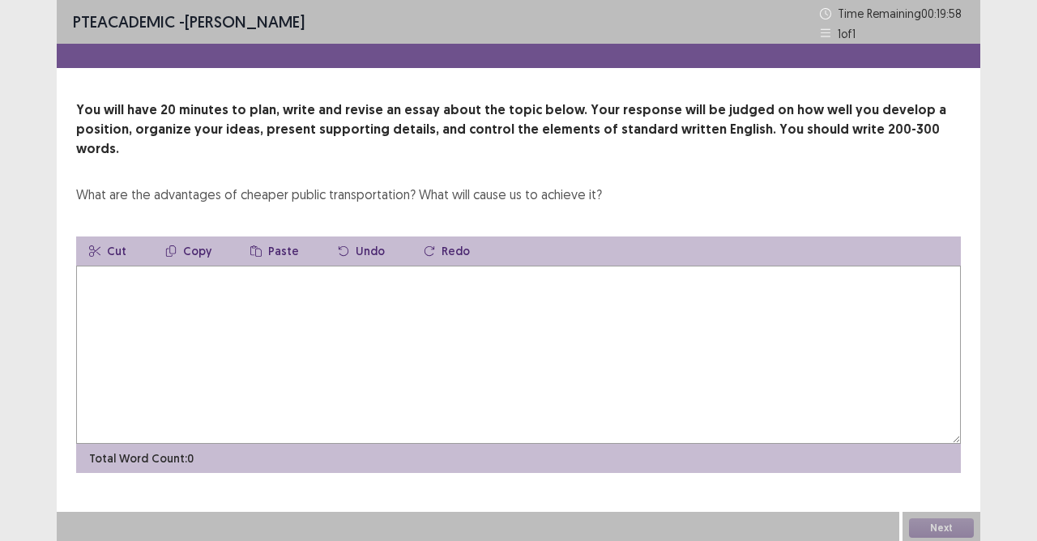
click at [569, 300] on textarea at bounding box center [518, 355] width 885 height 178
click at [222, 313] on textarea "**********" at bounding box center [518, 355] width 885 height 178
click at [122, 266] on textarea "**********" at bounding box center [518, 355] width 885 height 178
click at [151, 266] on textarea "**********" at bounding box center [518, 355] width 885 height 178
click at [218, 272] on textarea "**********" at bounding box center [518, 355] width 885 height 178
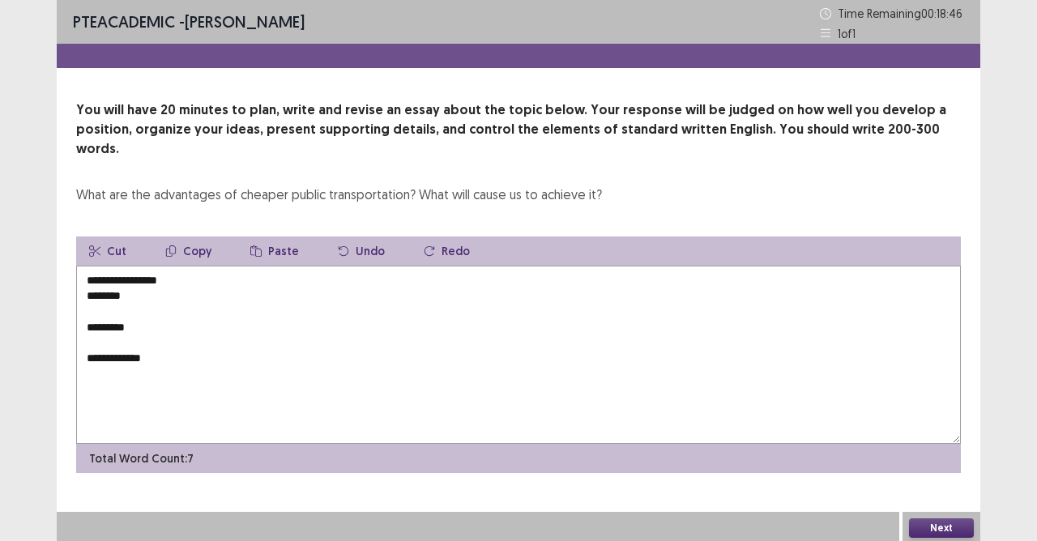
click at [215, 266] on textarea "**********" at bounding box center [518, 355] width 885 height 178
click at [105, 266] on textarea "**********" at bounding box center [518, 355] width 885 height 178
click at [87, 266] on textarea "**********" at bounding box center [518, 355] width 885 height 178
drag, startPoint x: 175, startPoint y: 262, endPoint x: 175, endPoint y: 286, distance: 23.5
click at [176, 269] on textarea "**********" at bounding box center [518, 355] width 885 height 178
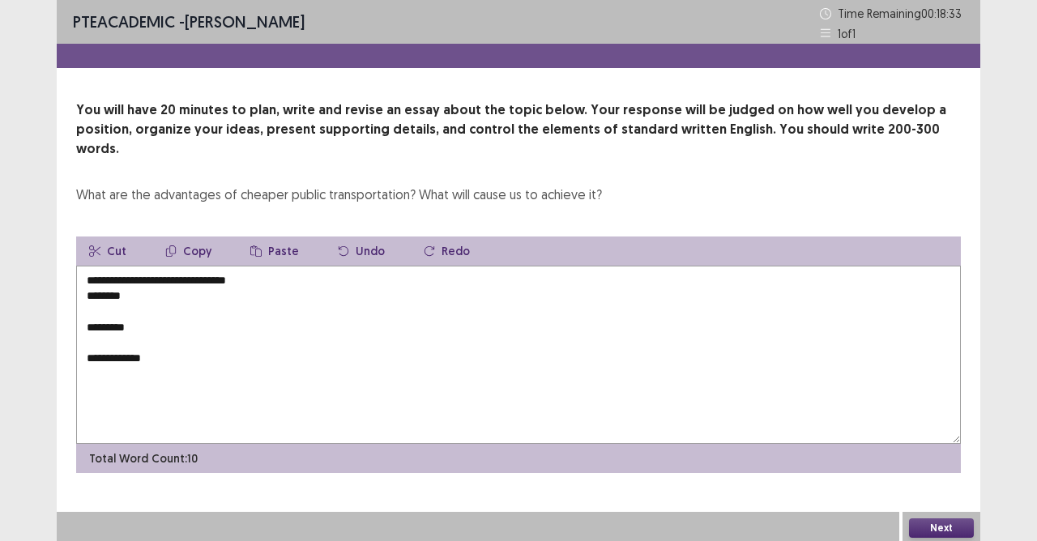
click at [181, 269] on textarea "**********" at bounding box center [518, 355] width 885 height 178
click at [186, 274] on textarea "**********" at bounding box center [518, 355] width 885 height 178
click at [183, 266] on textarea "**********" at bounding box center [518, 355] width 885 height 178
click at [183, 271] on textarea "**********" at bounding box center [518, 355] width 885 height 178
click at [186, 266] on textarea "**********" at bounding box center [518, 355] width 885 height 178
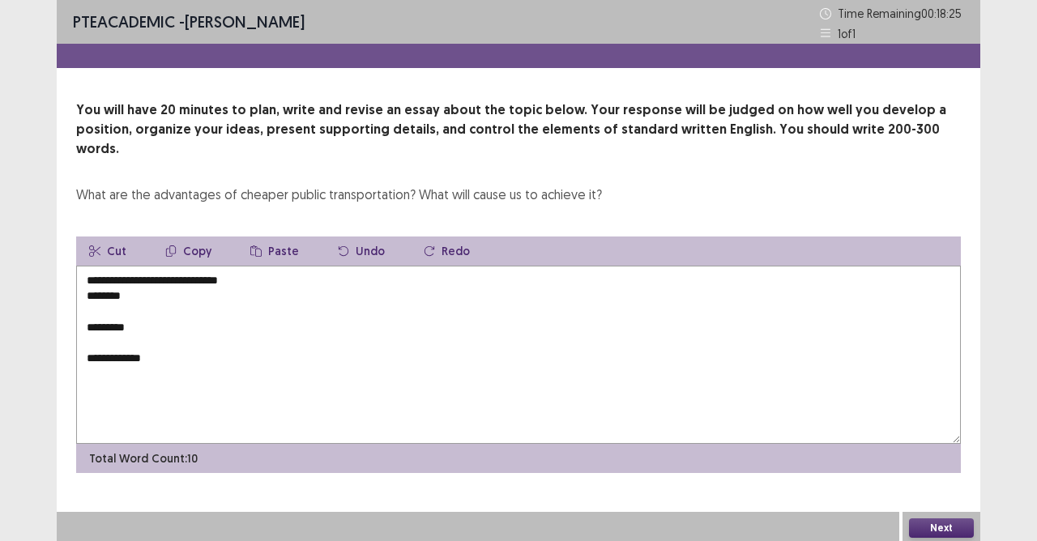
click at [180, 266] on textarea "**********" at bounding box center [518, 355] width 885 height 178
drag, startPoint x: 199, startPoint y: 260, endPoint x: 199, endPoint y: 273, distance: 13.0
click at [199, 266] on textarea "**********" at bounding box center [518, 355] width 885 height 178
click at [254, 266] on textarea "**********" at bounding box center [518, 355] width 885 height 178
click at [204, 279] on textarea "**********" at bounding box center [518, 355] width 885 height 178
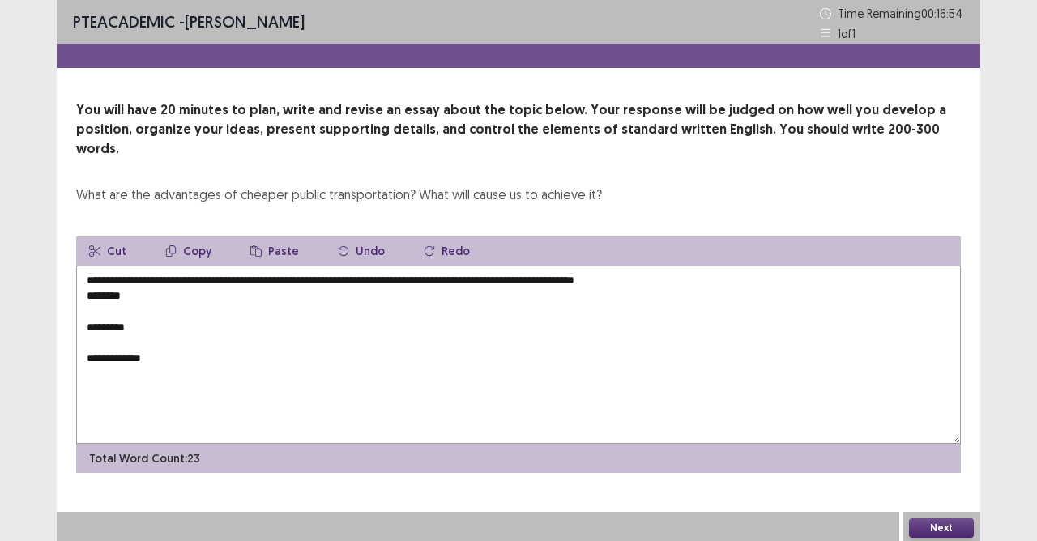
click at [82, 278] on textarea "**********" at bounding box center [518, 355] width 885 height 178
click at [138, 296] on textarea "**********" at bounding box center [518, 355] width 885 height 178
drag, startPoint x: 266, startPoint y: 296, endPoint x: 251, endPoint y: 300, distance: 15.1
click at [255, 298] on textarea "**********" at bounding box center [518, 355] width 885 height 178
click at [267, 295] on textarea "**********" at bounding box center [518, 355] width 885 height 178
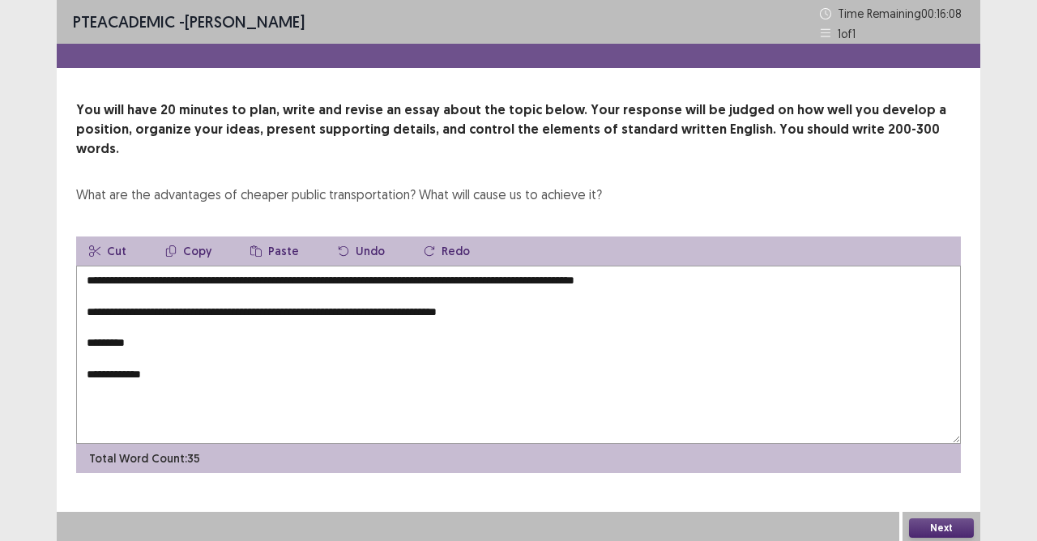
click at [232, 296] on textarea "**********" at bounding box center [518, 355] width 885 height 178
click at [528, 300] on textarea "**********" at bounding box center [518, 355] width 885 height 178
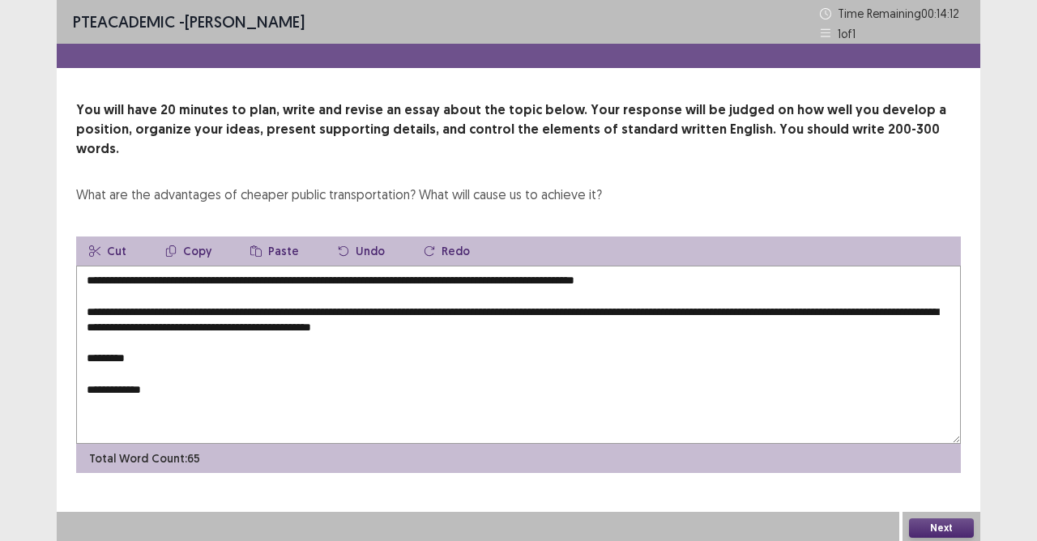
click at [586, 314] on textarea "**********" at bounding box center [518, 355] width 885 height 178
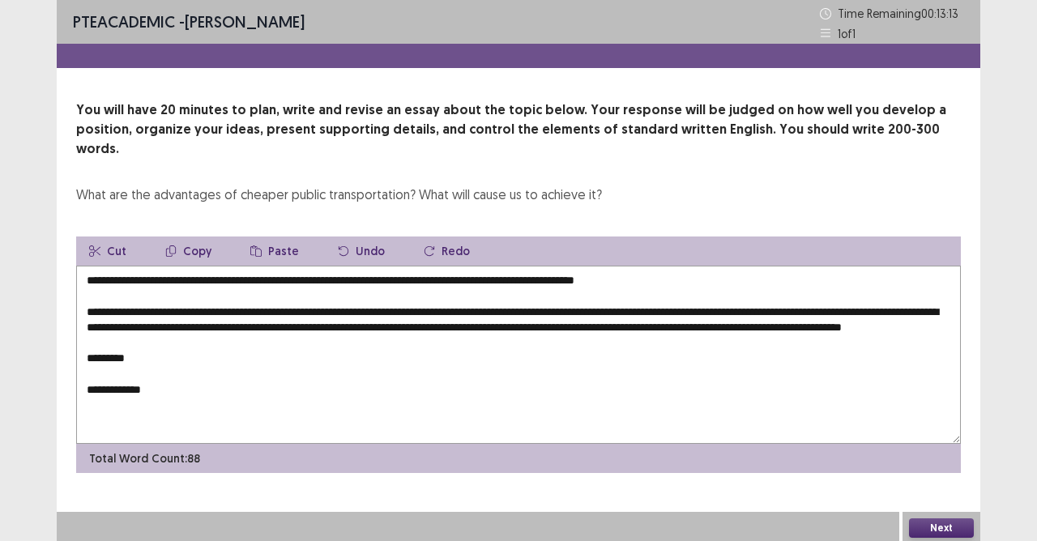
click at [279, 324] on textarea "**********" at bounding box center [518, 355] width 885 height 178
click at [284, 327] on textarea "**********" at bounding box center [518, 355] width 885 height 178
click at [390, 325] on textarea "**********" at bounding box center [518, 355] width 885 height 178
click at [259, 352] on textarea "**********" at bounding box center [518, 355] width 885 height 178
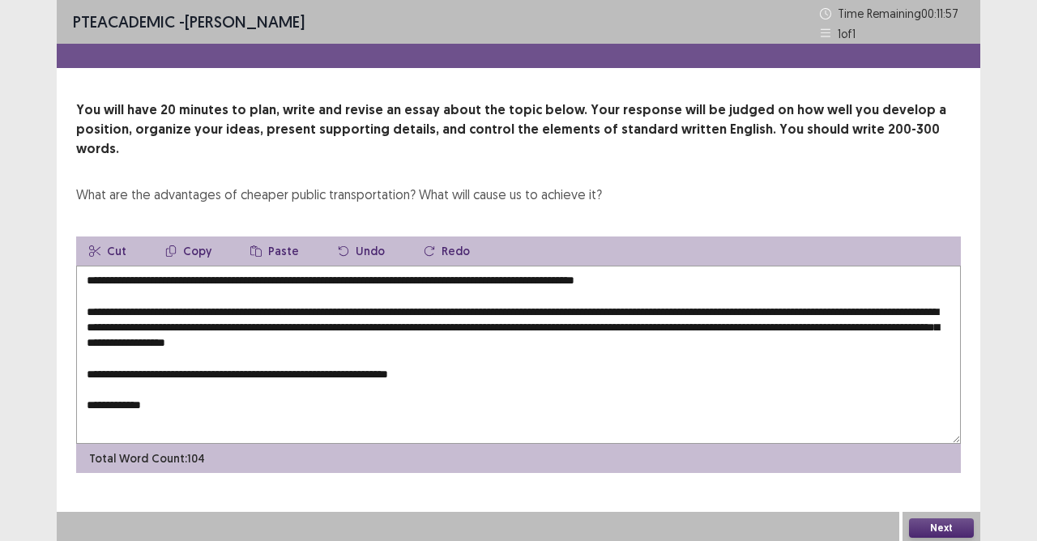
click at [436, 368] on textarea "**********" at bounding box center [518, 355] width 885 height 178
click at [436, 357] on textarea "**********" at bounding box center [518, 355] width 885 height 178
click at [479, 360] on textarea "**********" at bounding box center [518, 355] width 885 height 178
click at [220, 356] on textarea "**********" at bounding box center [518, 355] width 885 height 178
click at [262, 352] on textarea "**********" at bounding box center [518, 355] width 885 height 178
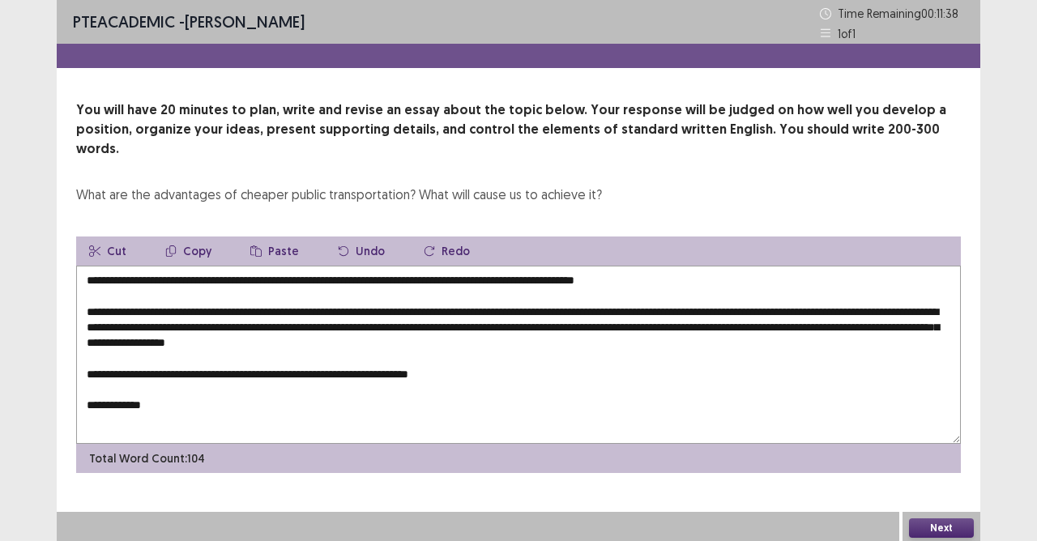
click at [314, 355] on textarea "**********" at bounding box center [518, 355] width 885 height 178
click at [631, 367] on textarea "**********" at bounding box center [518, 355] width 885 height 178
click at [638, 361] on textarea "**********" at bounding box center [518, 355] width 885 height 178
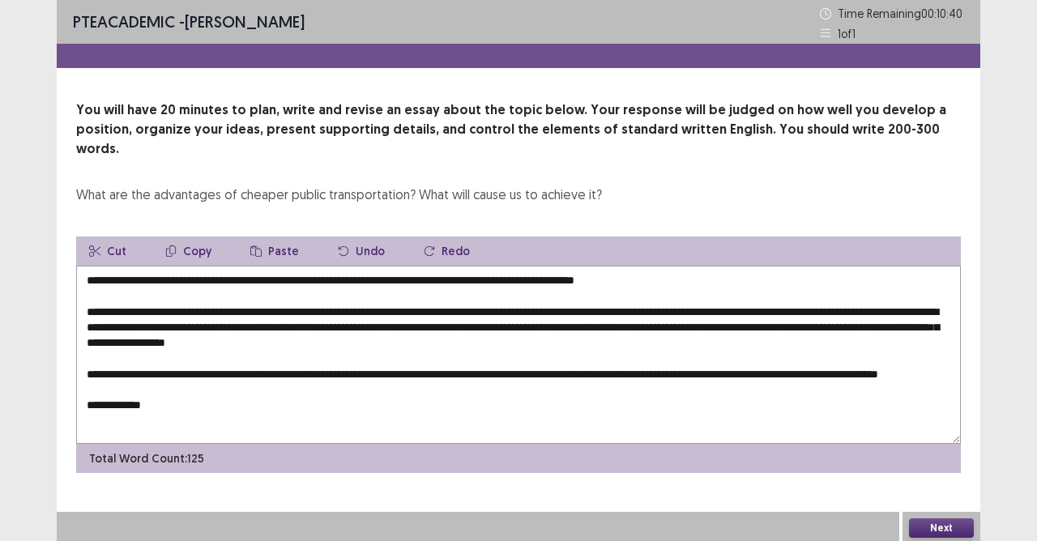
click at [287, 406] on textarea "**********" at bounding box center [518, 355] width 885 height 178
click at [238, 405] on textarea "**********" at bounding box center [518, 355] width 885 height 178
drag, startPoint x: 220, startPoint y: 403, endPoint x: 256, endPoint y: 418, distance: 38.8
click at [220, 403] on textarea "**********" at bounding box center [518, 355] width 885 height 178
click at [284, 398] on textarea "**********" at bounding box center [518, 355] width 885 height 178
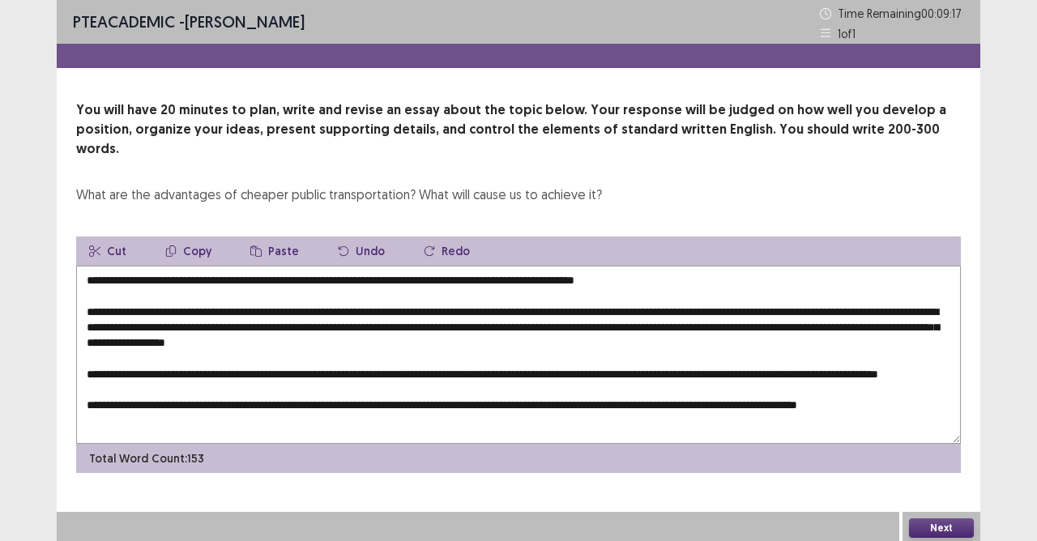
click at [932, 402] on textarea "**********" at bounding box center [518, 355] width 885 height 178
click at [947, 408] on textarea "**********" at bounding box center [518, 355] width 885 height 178
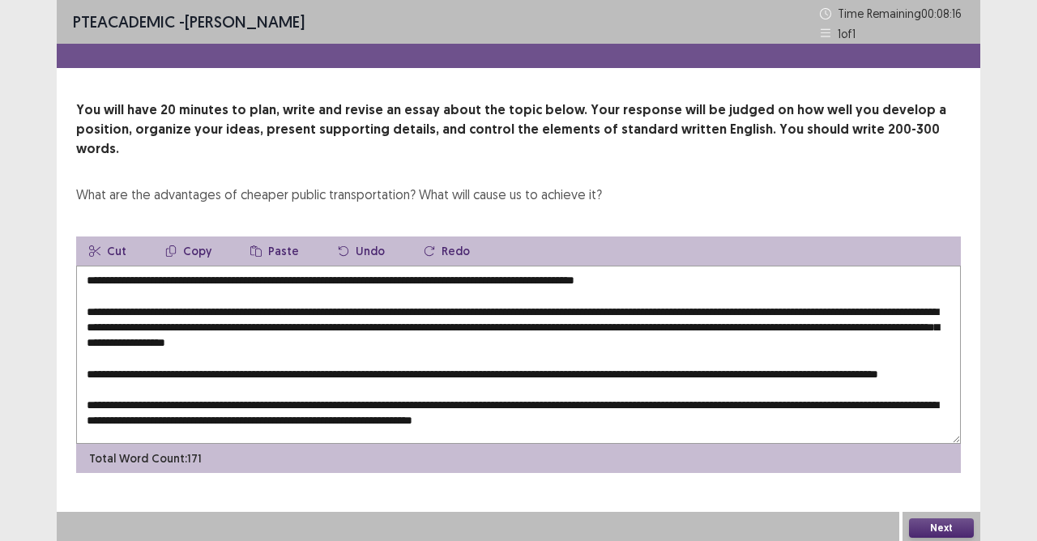
click at [234, 377] on textarea at bounding box center [518, 355] width 885 height 178
click at [222, 372] on textarea at bounding box center [518, 355] width 885 height 178
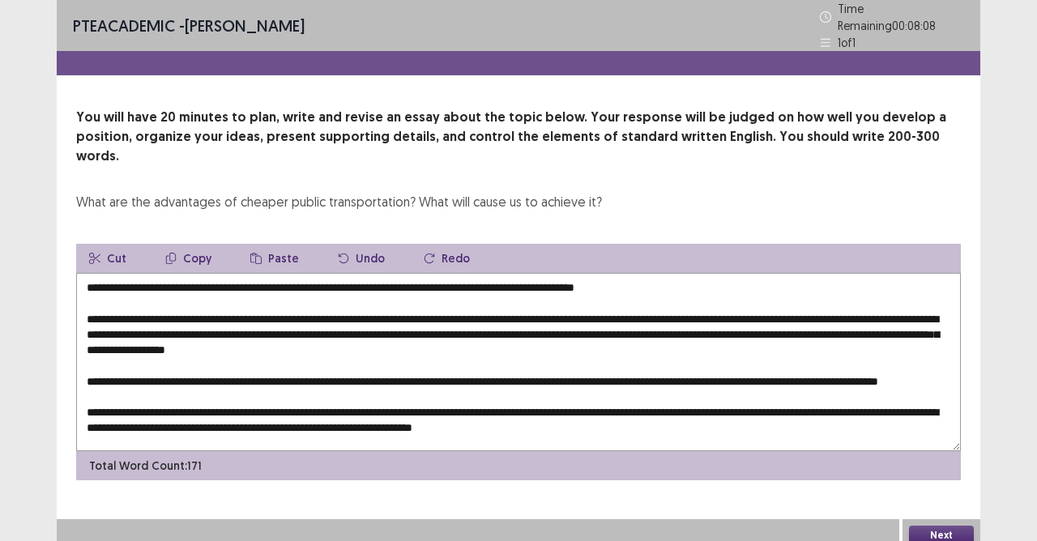
click at [669, 273] on textarea at bounding box center [518, 362] width 885 height 178
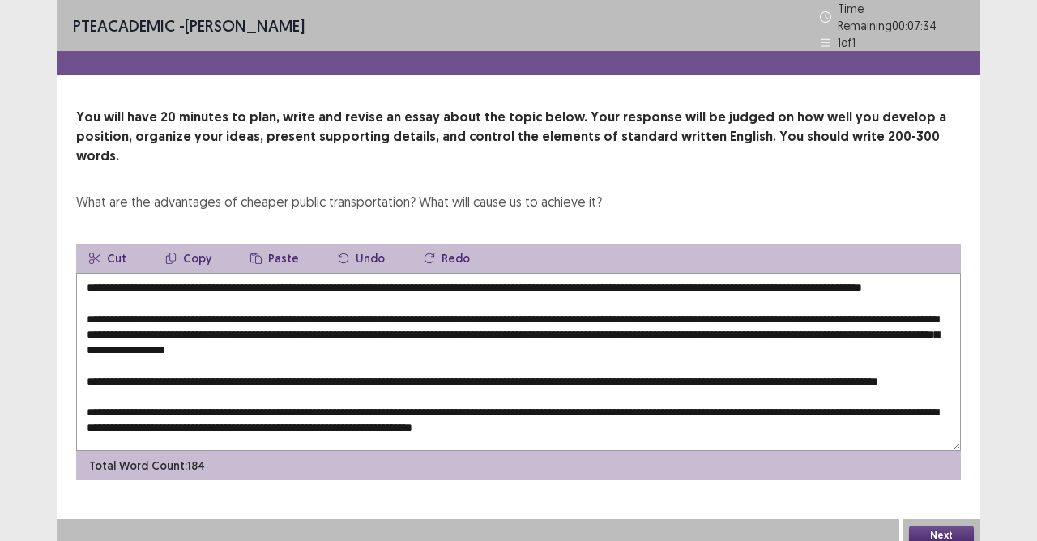
click at [162, 276] on textarea at bounding box center [518, 362] width 885 height 178
click at [247, 285] on textarea at bounding box center [518, 362] width 885 height 178
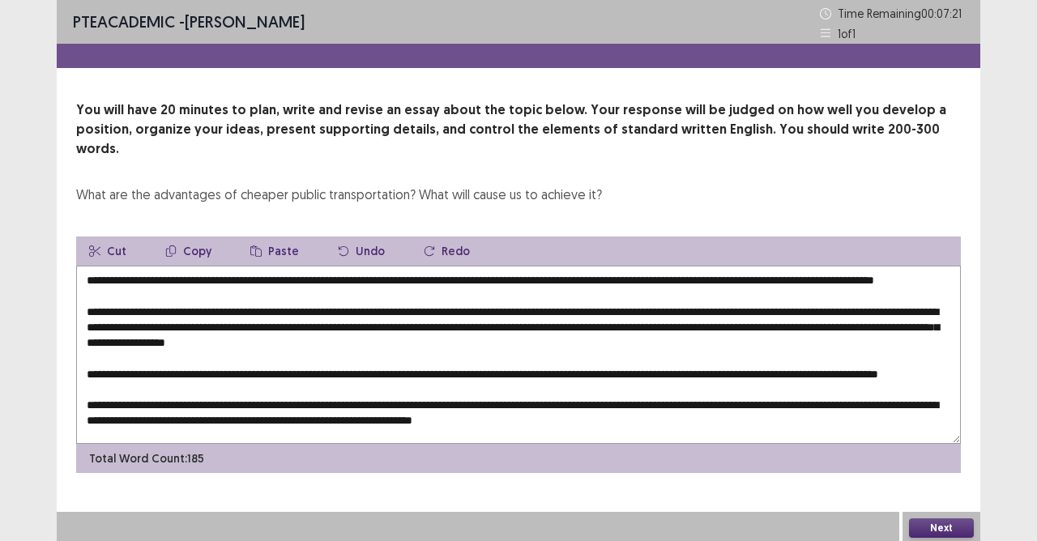
click at [235, 276] on textarea at bounding box center [518, 355] width 885 height 178
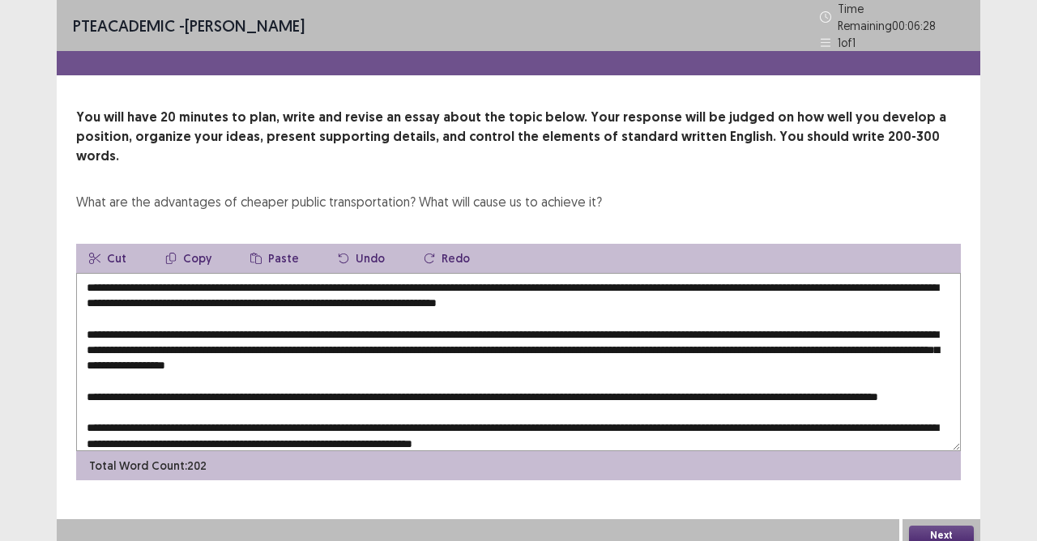
click at [689, 273] on textarea at bounding box center [518, 362] width 885 height 178
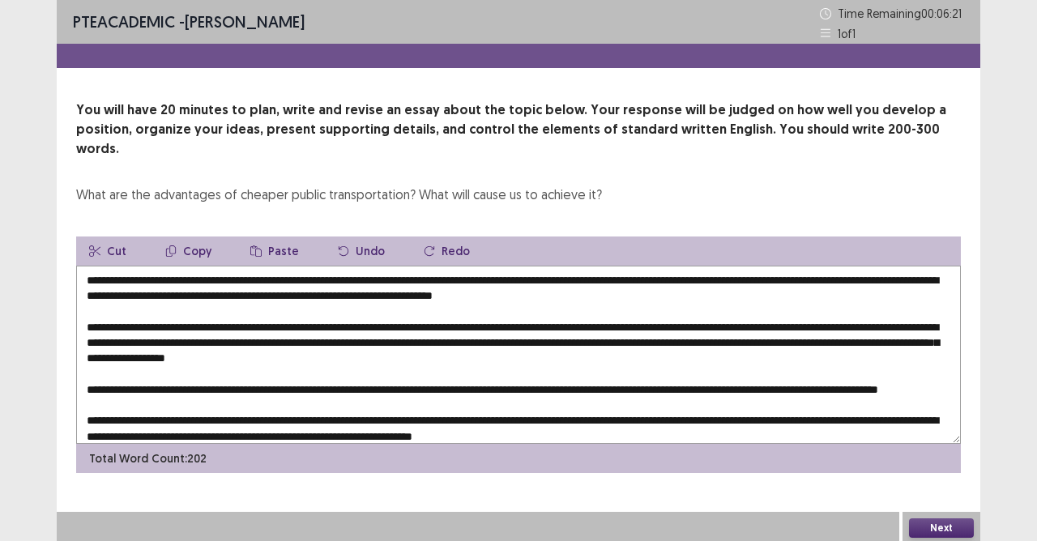
drag, startPoint x: 813, startPoint y: 261, endPoint x: 836, endPoint y: 275, distance: 26.5
click at [813, 266] on textarea at bounding box center [518, 355] width 885 height 178
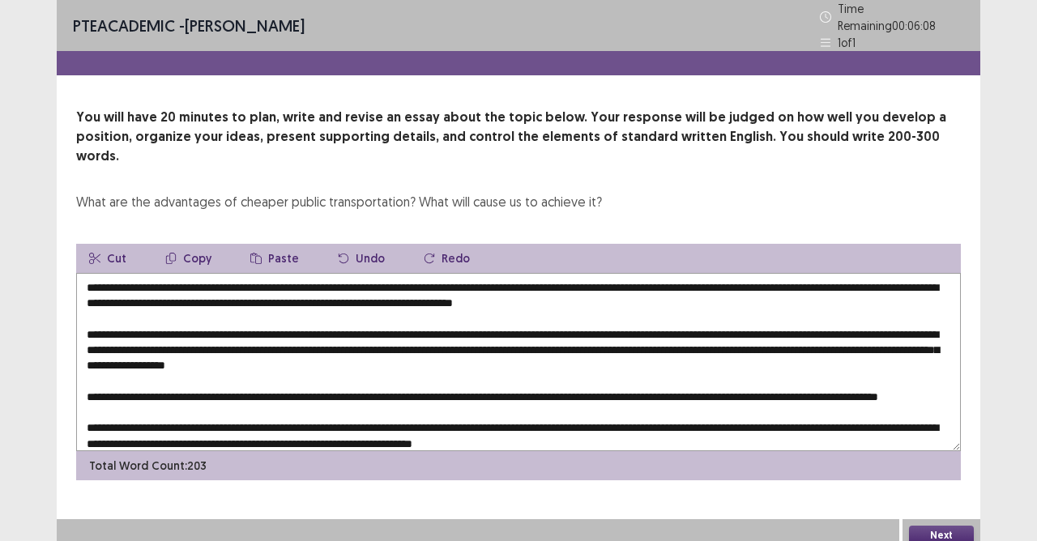
click at [181, 280] on textarea at bounding box center [518, 362] width 885 height 178
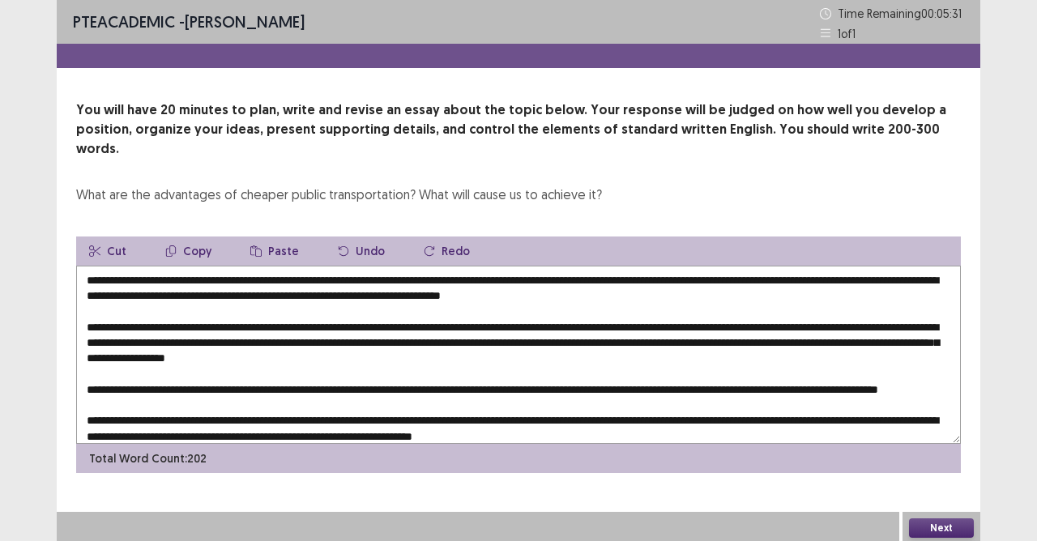
click at [628, 327] on textarea at bounding box center [518, 355] width 885 height 178
click at [795, 326] on textarea at bounding box center [518, 355] width 885 height 178
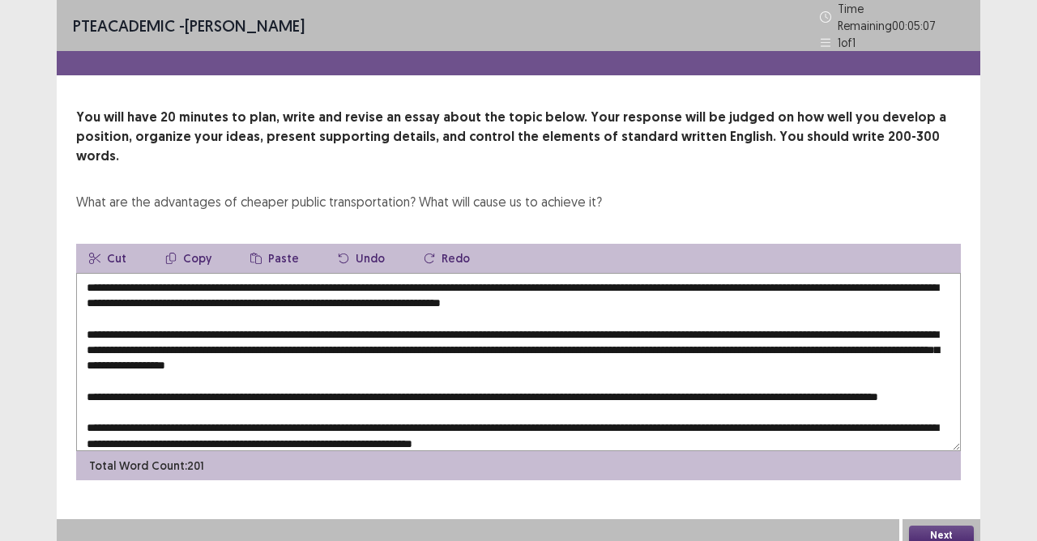
click at [612, 326] on textarea at bounding box center [518, 362] width 885 height 178
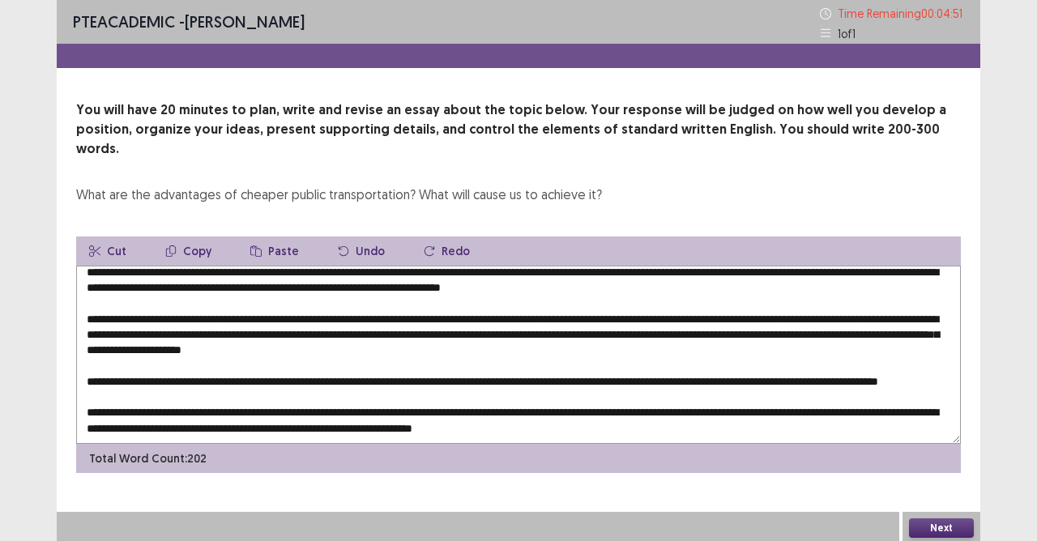
scroll to position [23, 0]
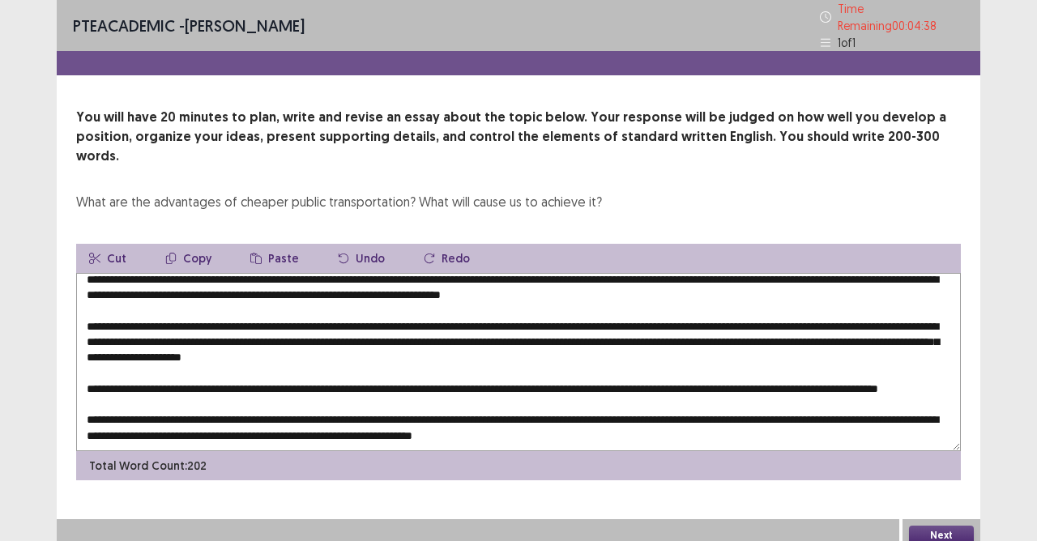
click at [817, 352] on textarea at bounding box center [518, 362] width 885 height 178
drag, startPoint x: 230, startPoint y: 363, endPoint x: 245, endPoint y: 363, distance: 15.4
click at [238, 363] on textarea at bounding box center [518, 362] width 885 height 178
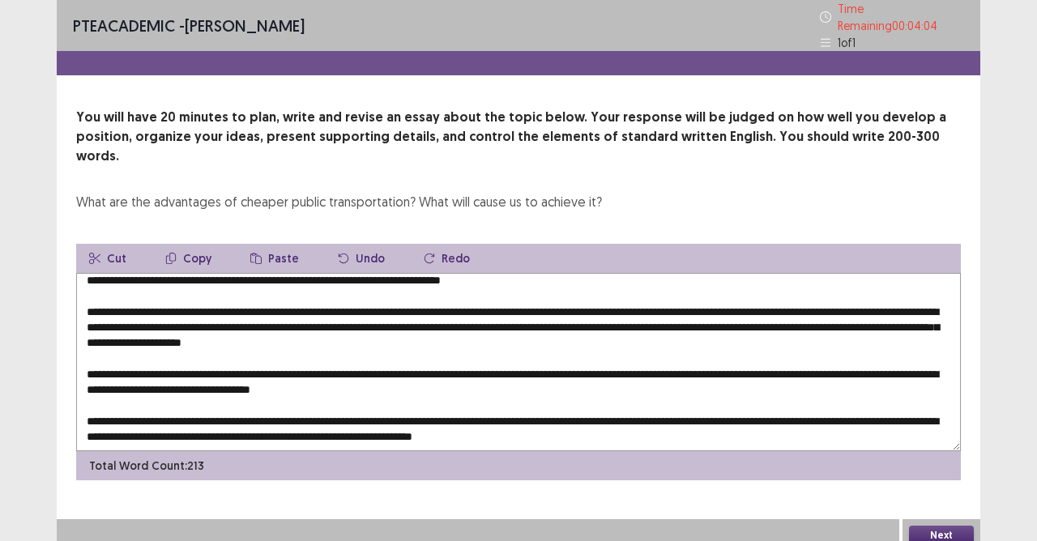
click at [300, 401] on textarea at bounding box center [518, 362] width 885 height 178
drag, startPoint x: 360, startPoint y: 394, endPoint x: 382, endPoint y: 409, distance: 27.4
click at [360, 394] on textarea at bounding box center [518, 362] width 885 height 178
click at [671, 394] on textarea at bounding box center [518, 362] width 885 height 178
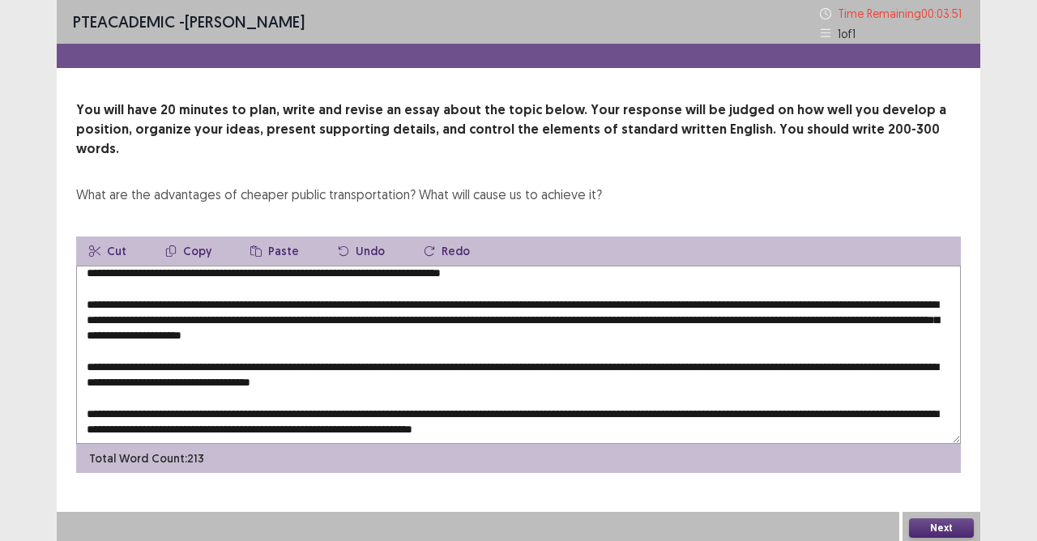
click at [671, 394] on textarea at bounding box center [518, 355] width 885 height 178
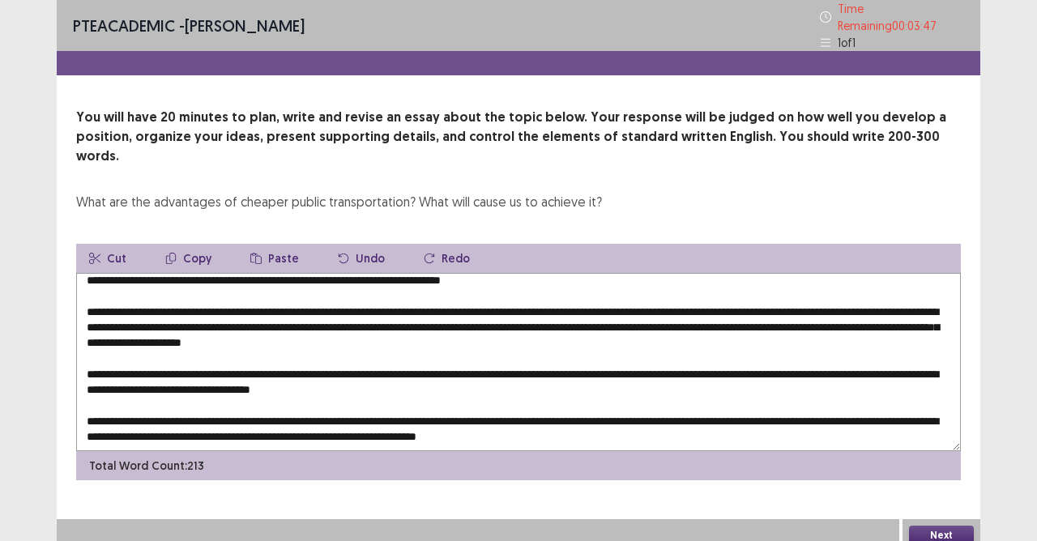
click at [726, 394] on textarea at bounding box center [518, 362] width 885 height 178
click at [722, 392] on textarea at bounding box center [518, 362] width 885 height 178
click at [825, 396] on textarea at bounding box center [518, 362] width 885 height 178
click at [436, 409] on textarea at bounding box center [518, 362] width 885 height 178
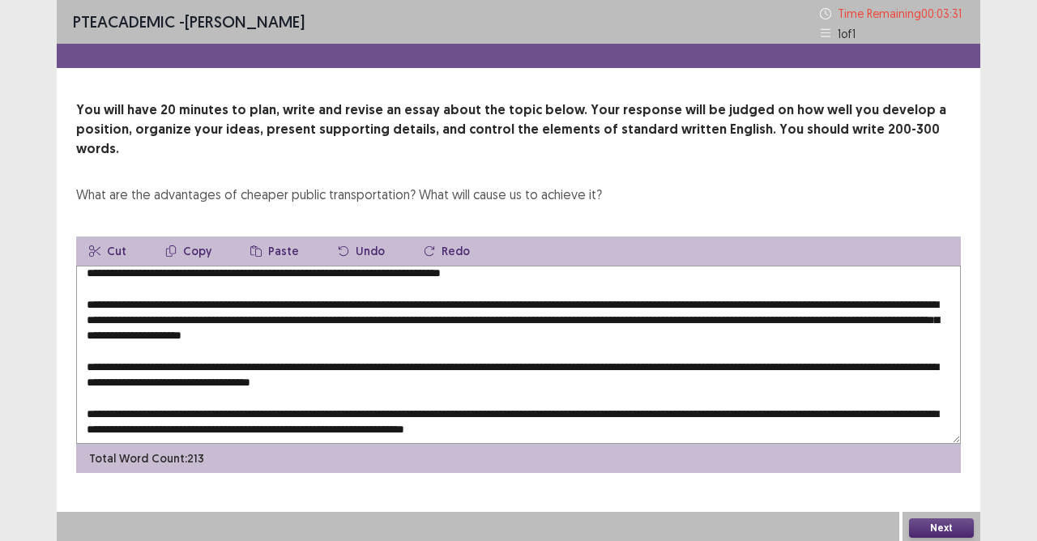
type textarea "**********"
click at [940, 480] on button "Next" at bounding box center [941, 527] width 65 height 19
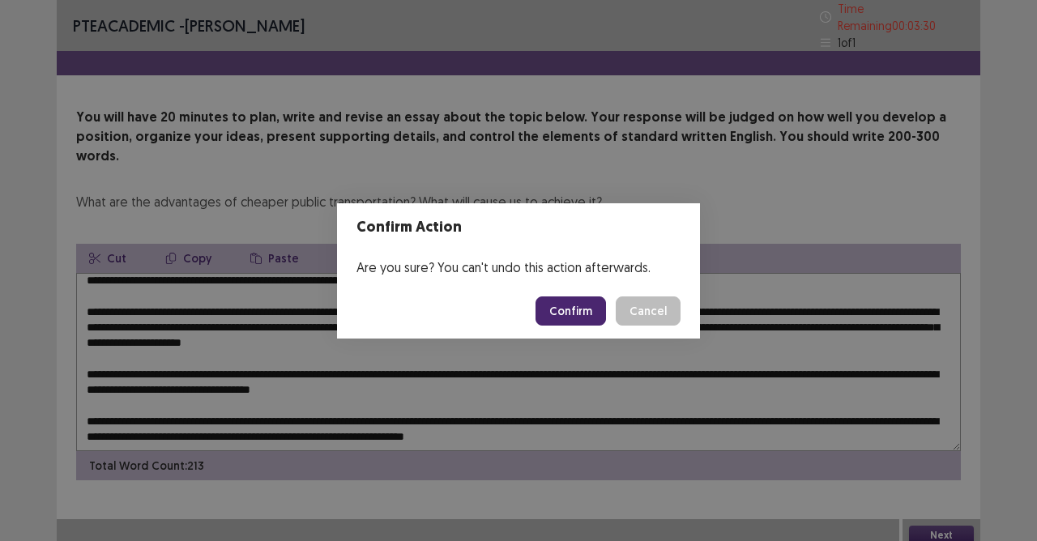
click at [585, 305] on button "Confirm" at bounding box center [570, 310] width 70 height 29
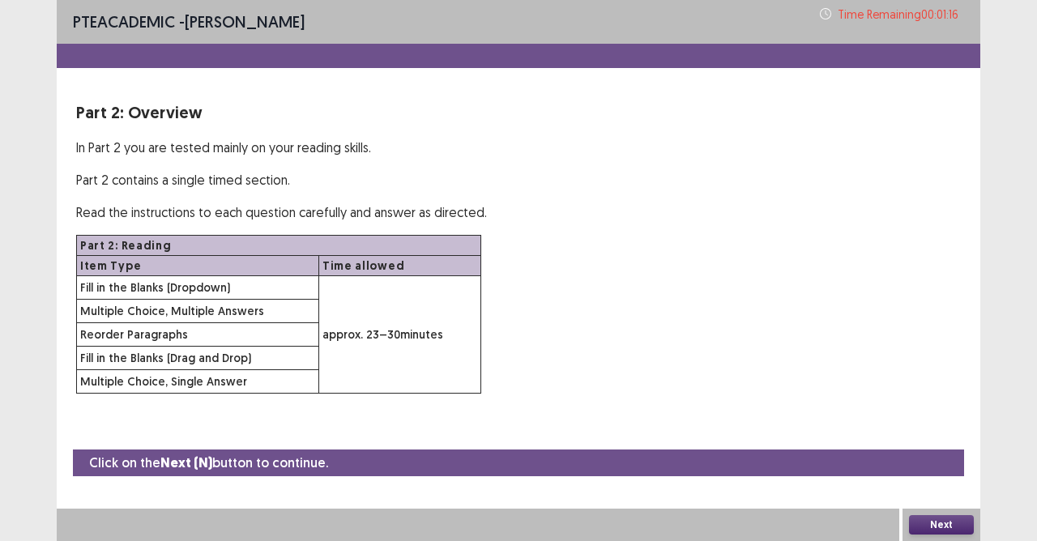
click at [967, 480] on button "Next" at bounding box center [941, 524] width 65 height 19
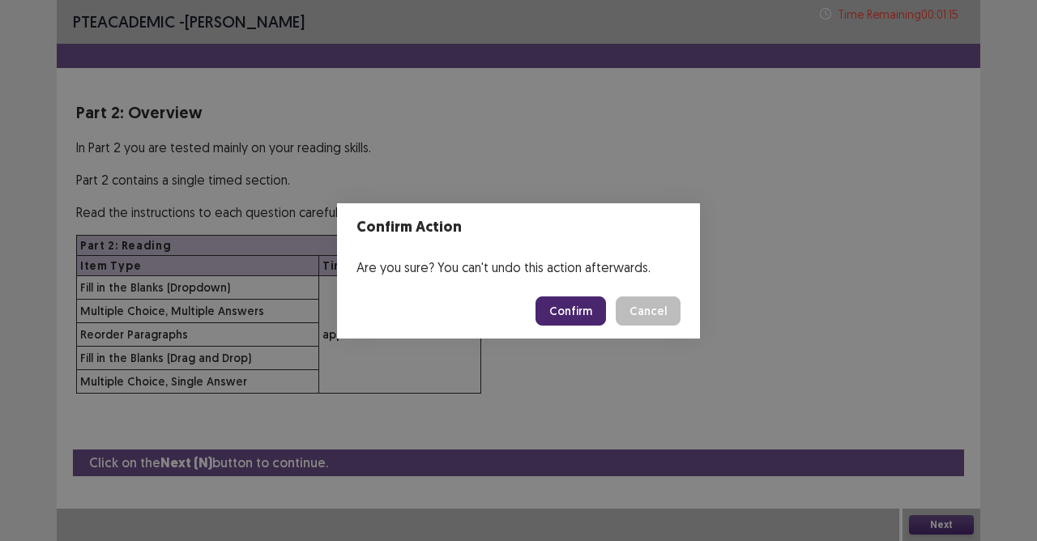
click at [586, 314] on button "Confirm" at bounding box center [570, 310] width 70 height 29
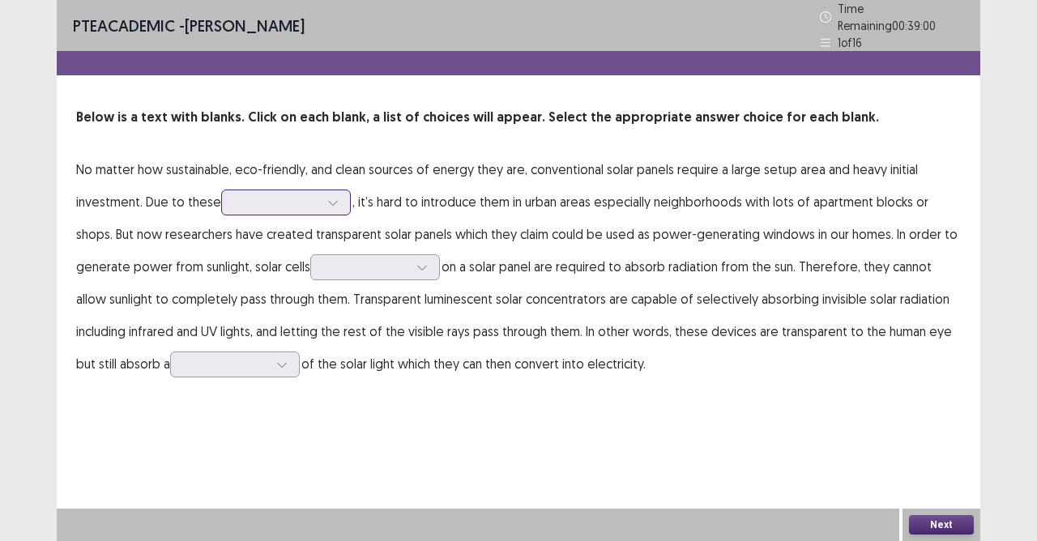
click at [306, 204] on div at bounding box center [276, 202] width 87 height 19
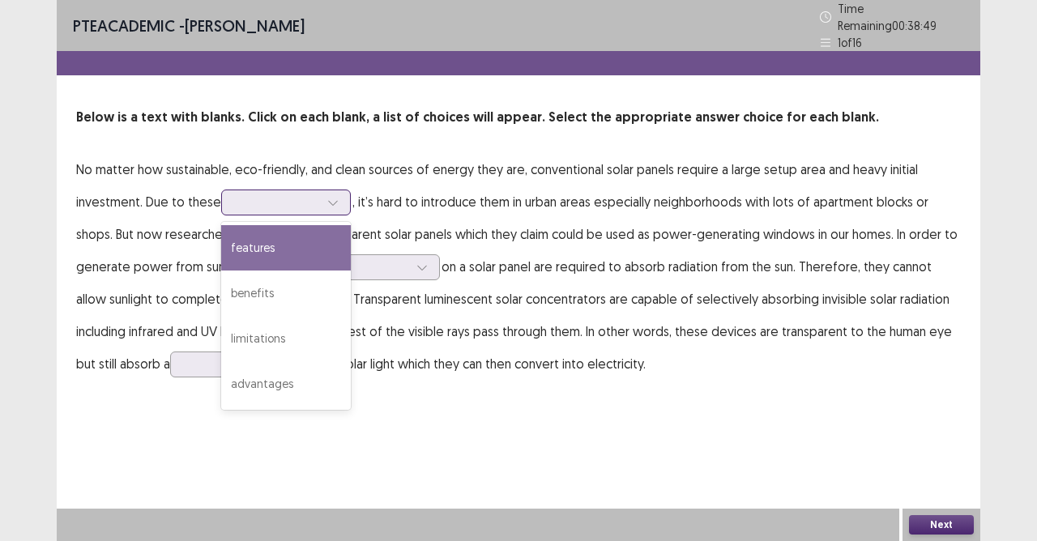
click at [274, 238] on div "features" at bounding box center [286, 247] width 130 height 45
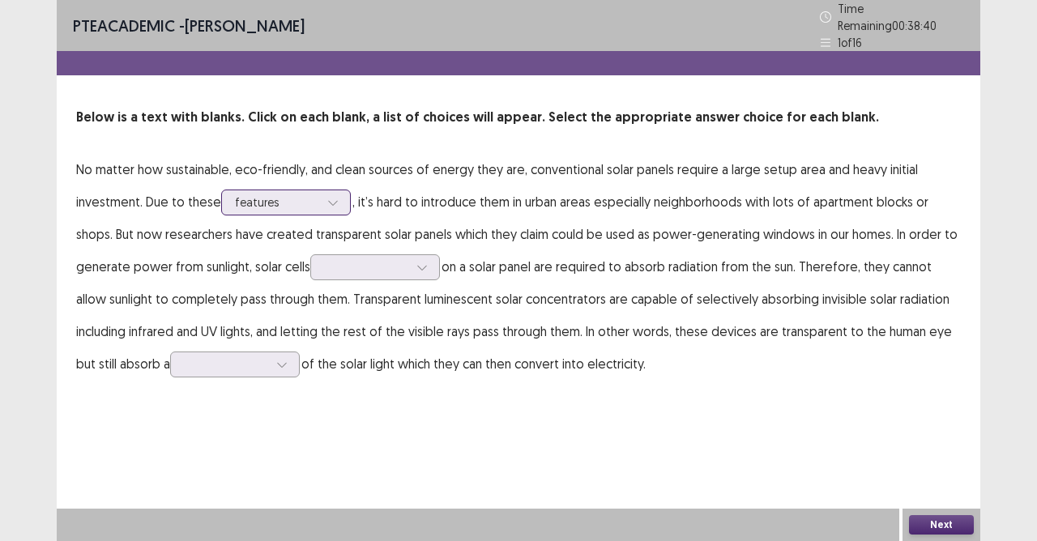
click at [318, 195] on div "features" at bounding box center [276, 202] width 87 height 24
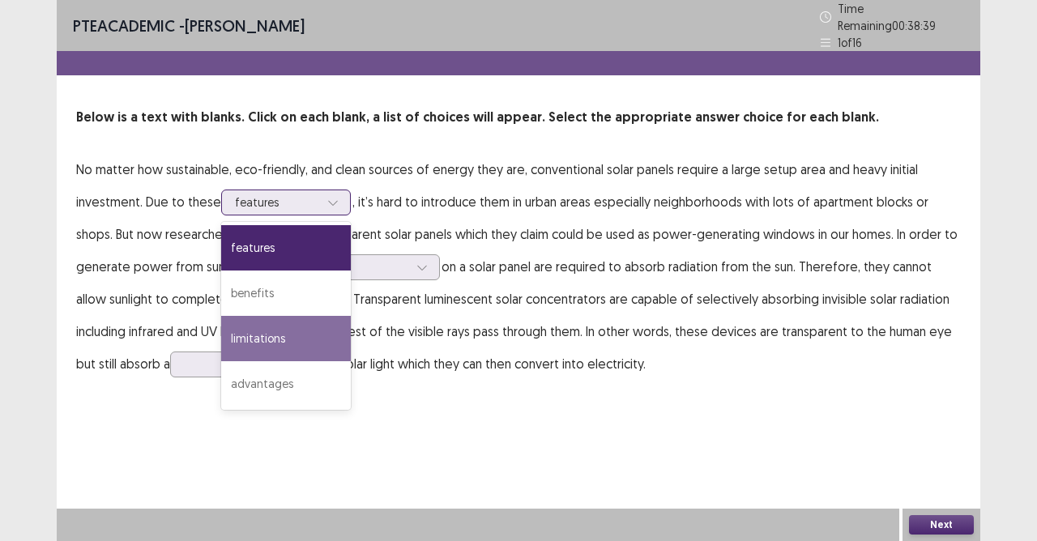
click at [292, 344] on div "limitations" at bounding box center [286, 338] width 130 height 45
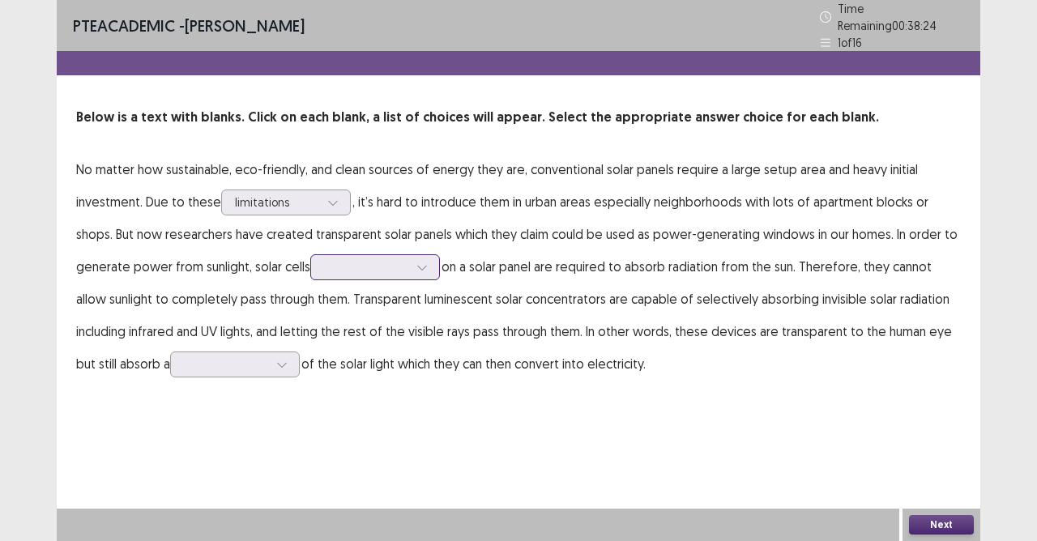
click at [418, 263] on icon at bounding box center [421, 267] width 11 height 11
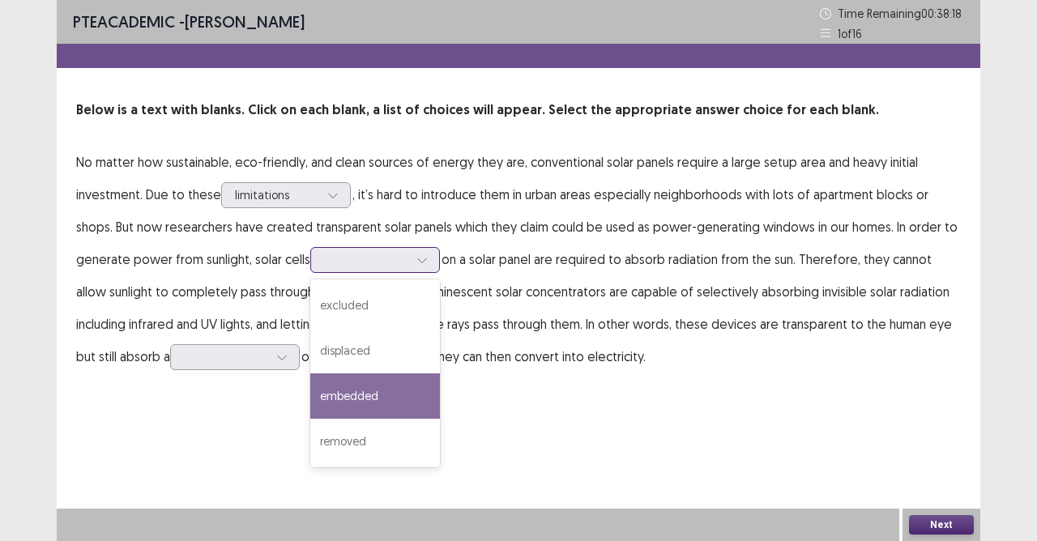
click at [365, 401] on div "embedded" at bounding box center [375, 395] width 130 height 45
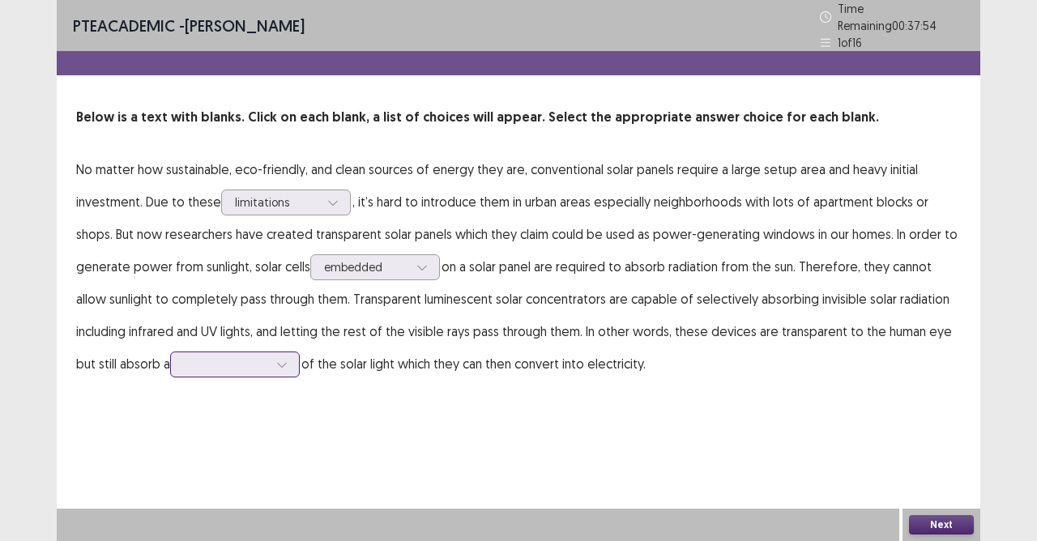
click at [257, 356] on div at bounding box center [226, 363] width 84 height 15
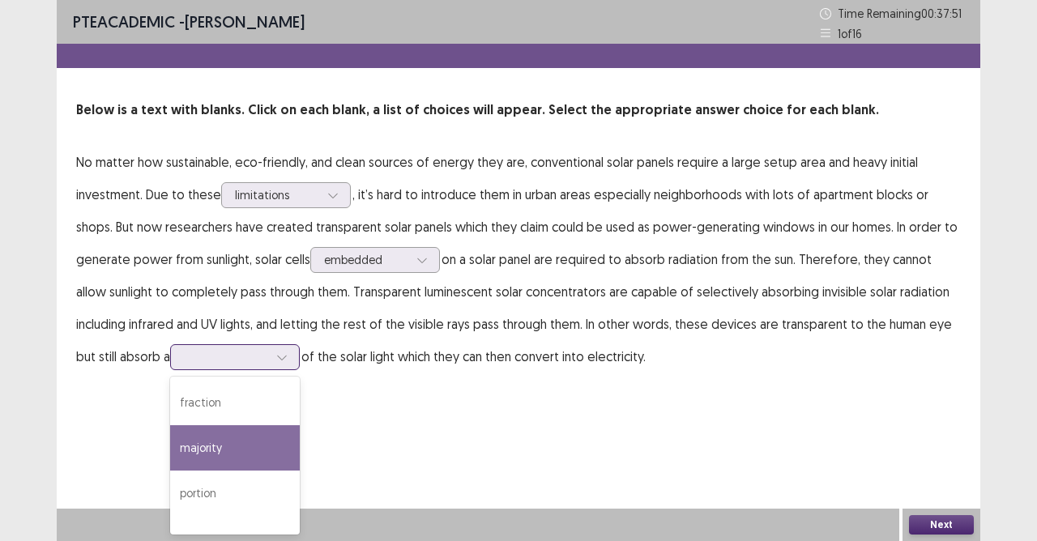
click at [232, 440] on div "majority" at bounding box center [235, 447] width 130 height 45
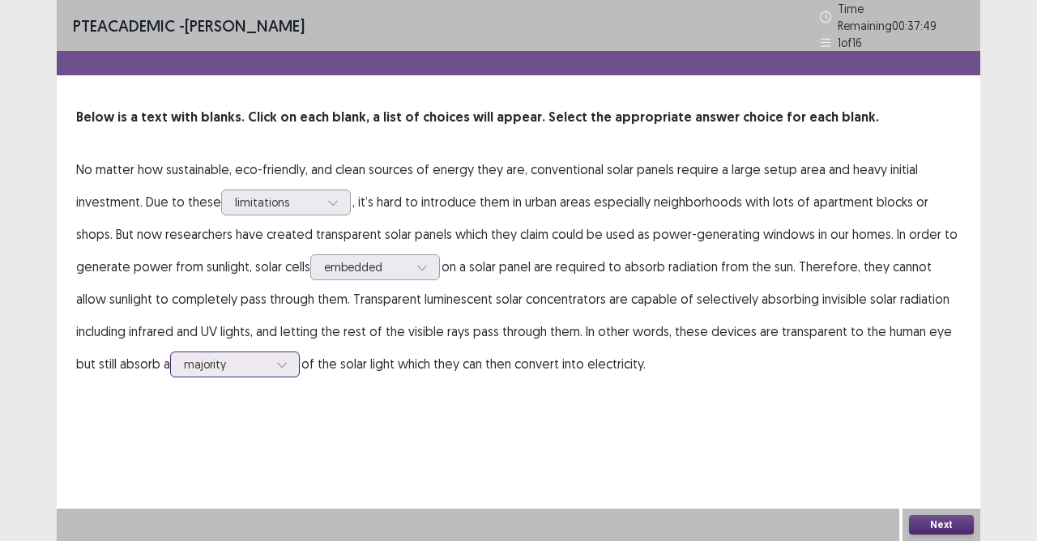
click at [267, 356] on div at bounding box center [226, 363] width 84 height 15
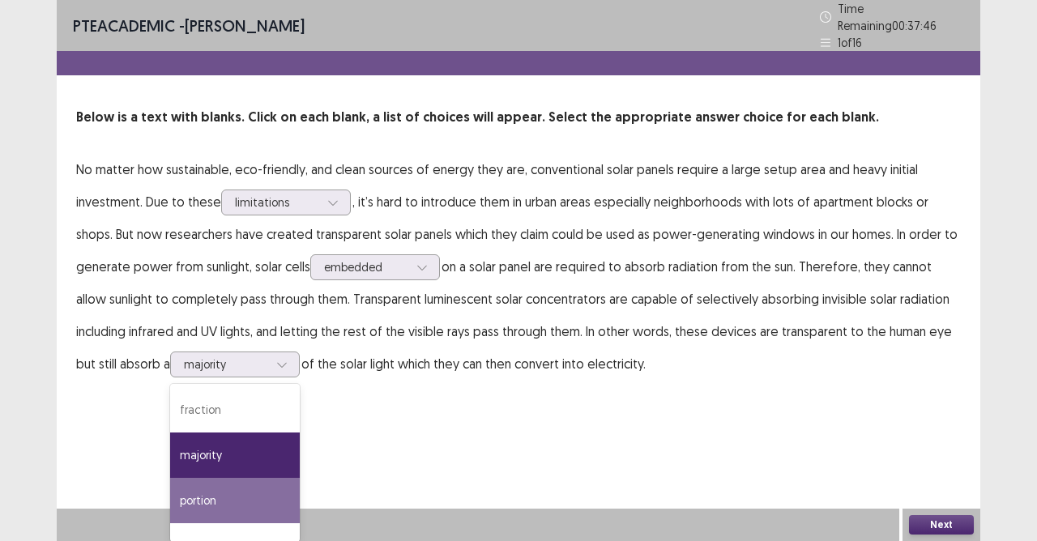
click at [604, 420] on div "PTE academic - DEXTER DEMETERIO Time Remaining 00 : 37 : 46 1 of 16 Below is a …" at bounding box center [518, 270] width 923 height 541
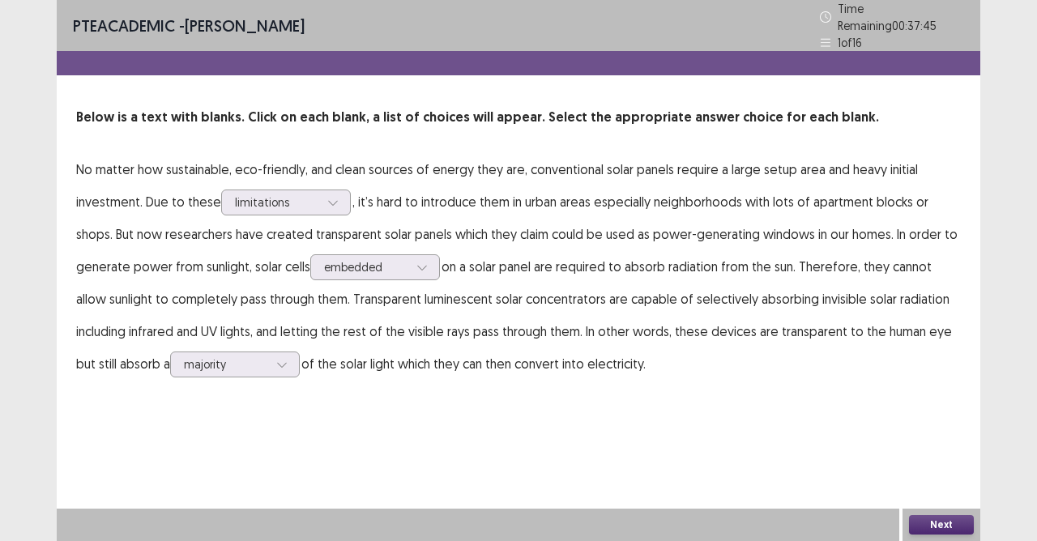
click at [957, 480] on button "Next" at bounding box center [941, 524] width 65 height 19
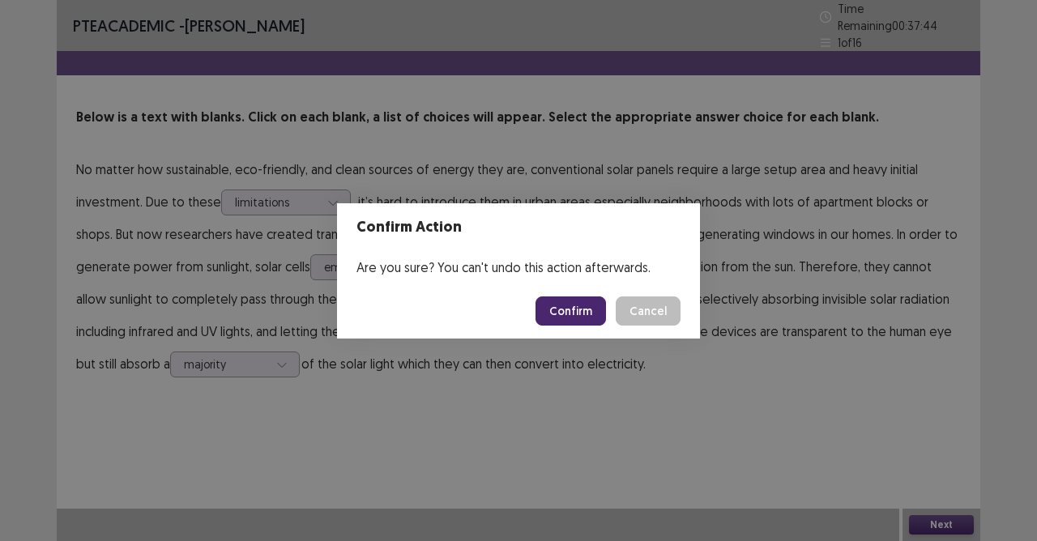
click at [586, 306] on button "Confirm" at bounding box center [570, 310] width 70 height 29
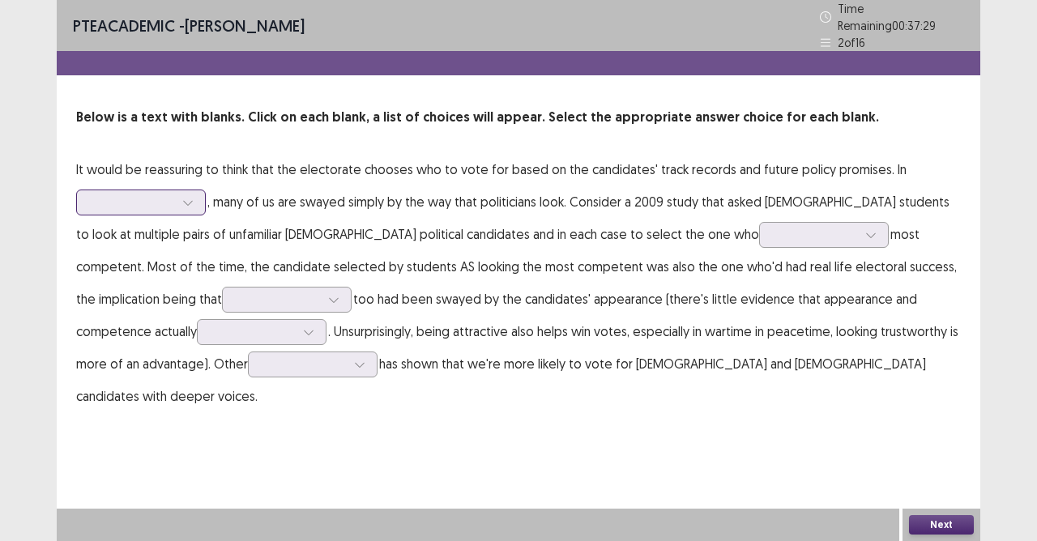
click at [169, 201] on div at bounding box center [132, 201] width 84 height 15
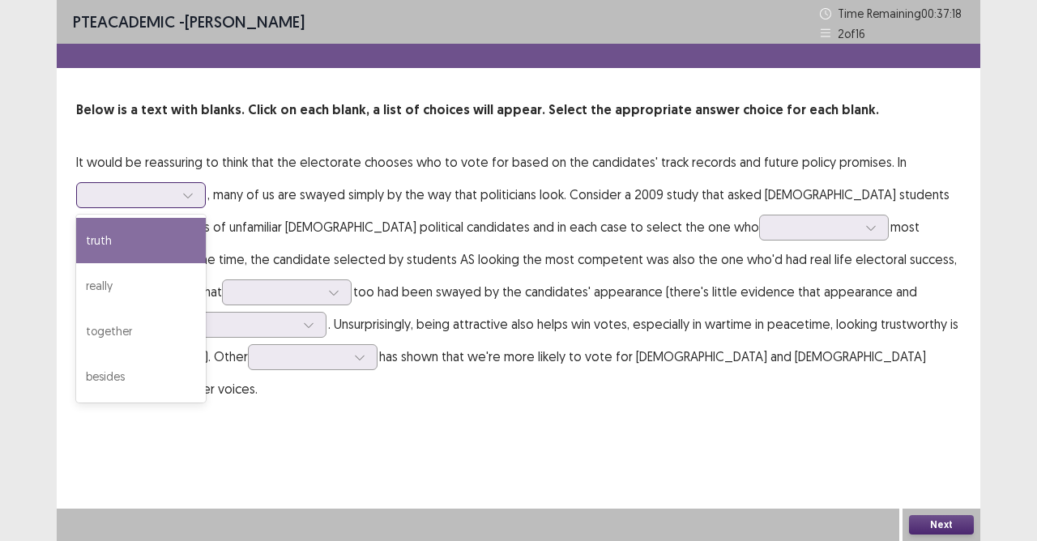
click at [134, 248] on div "truth" at bounding box center [141, 240] width 130 height 45
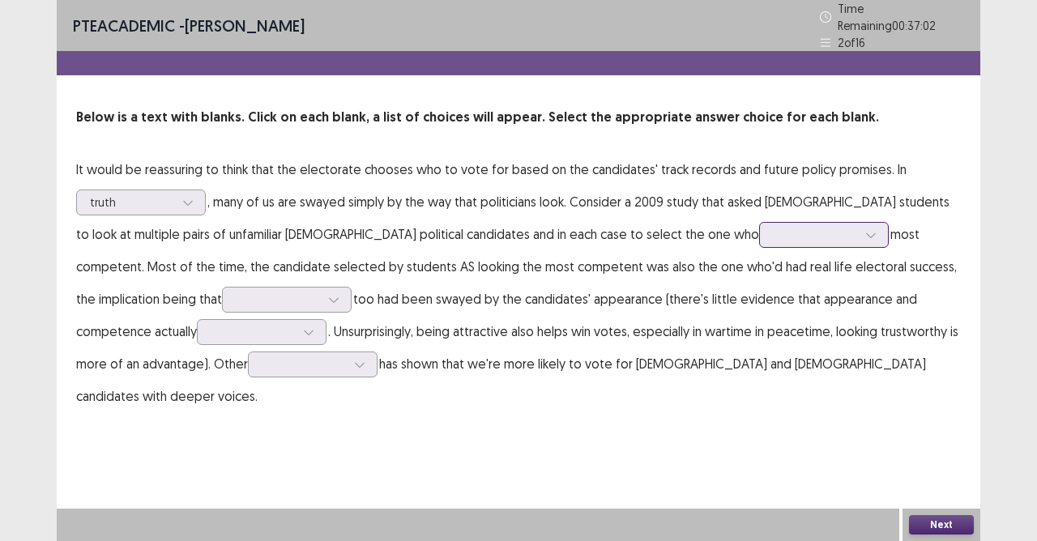
click at [859, 228] on div at bounding box center [871, 235] width 24 height 24
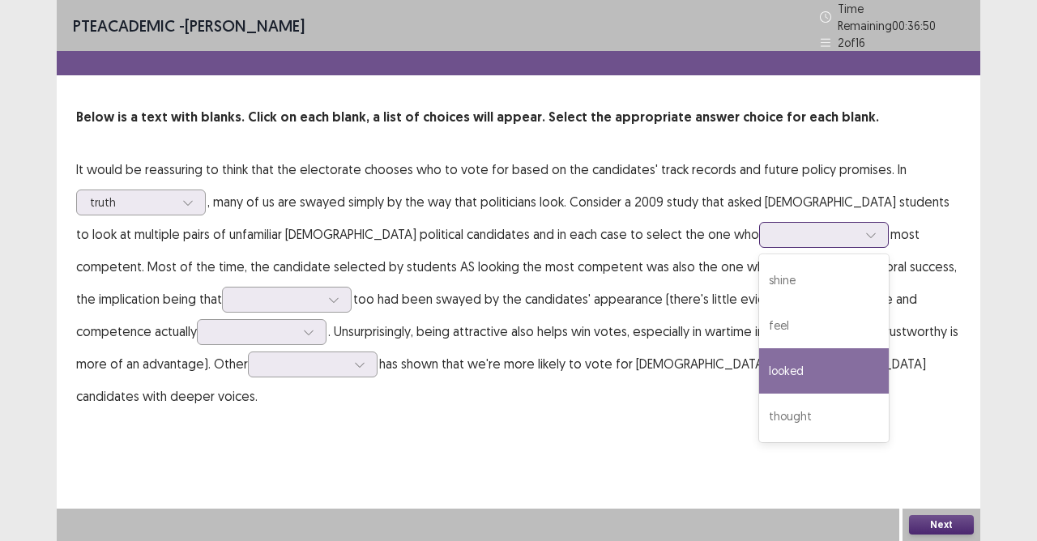
click at [759, 368] on div "looked" at bounding box center [824, 370] width 130 height 45
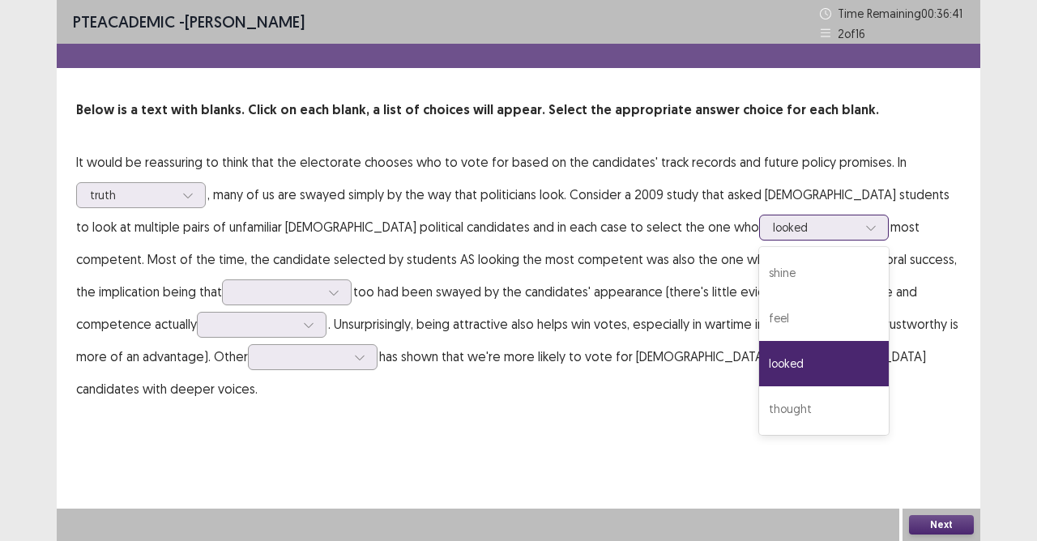
click at [865, 222] on icon at bounding box center [870, 227] width 11 height 11
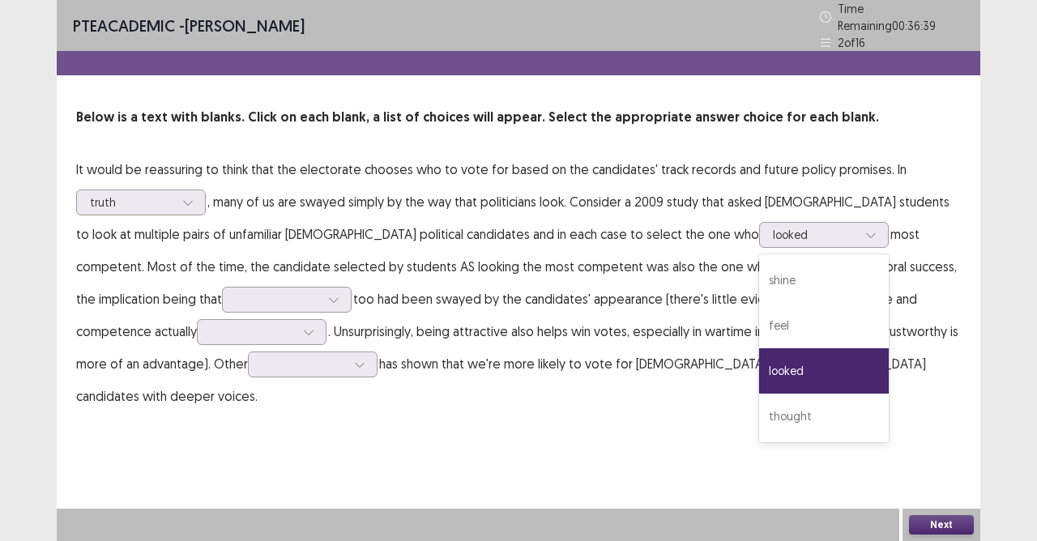
click at [323, 274] on p "It would be reassuring to think that the electorate chooses who to vote for bas…" at bounding box center [518, 282] width 885 height 259
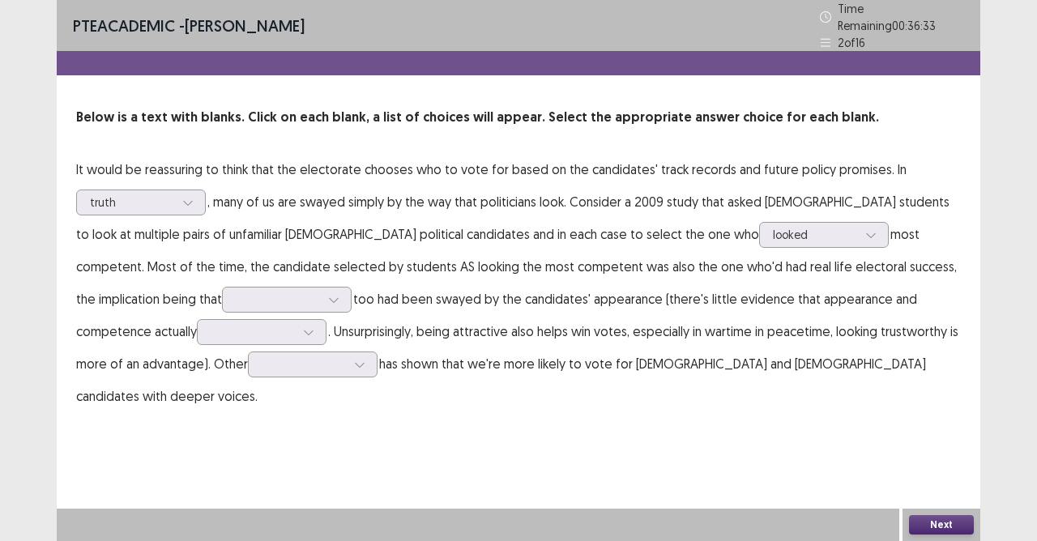
click at [203, 279] on p "It would be reassuring to think that the electorate chooses who to vote for bas…" at bounding box center [518, 282] width 885 height 259
click at [322, 288] on div at bounding box center [334, 300] width 24 height 24
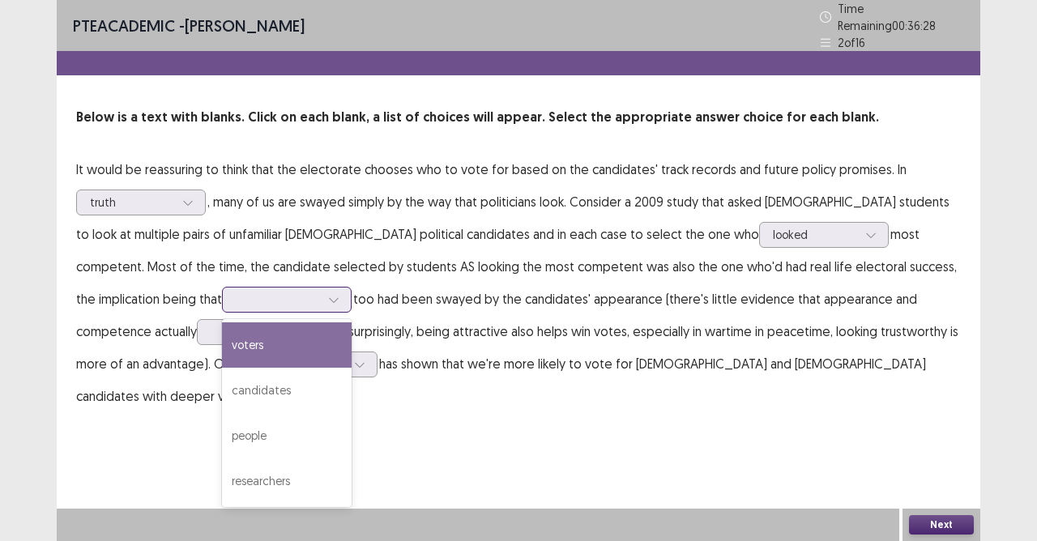
click at [222, 339] on div "voters" at bounding box center [287, 344] width 130 height 45
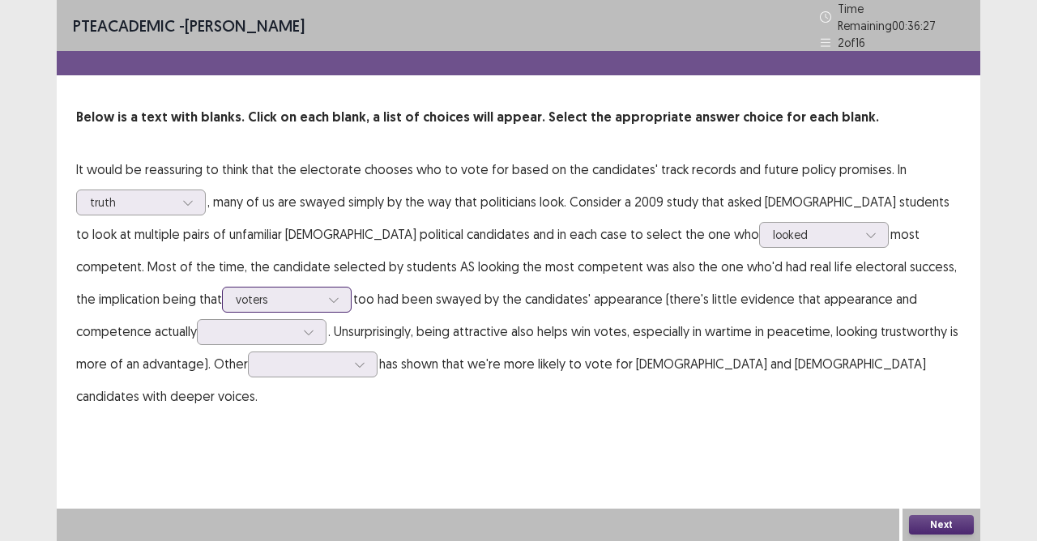
click at [236, 293] on div at bounding box center [278, 299] width 84 height 15
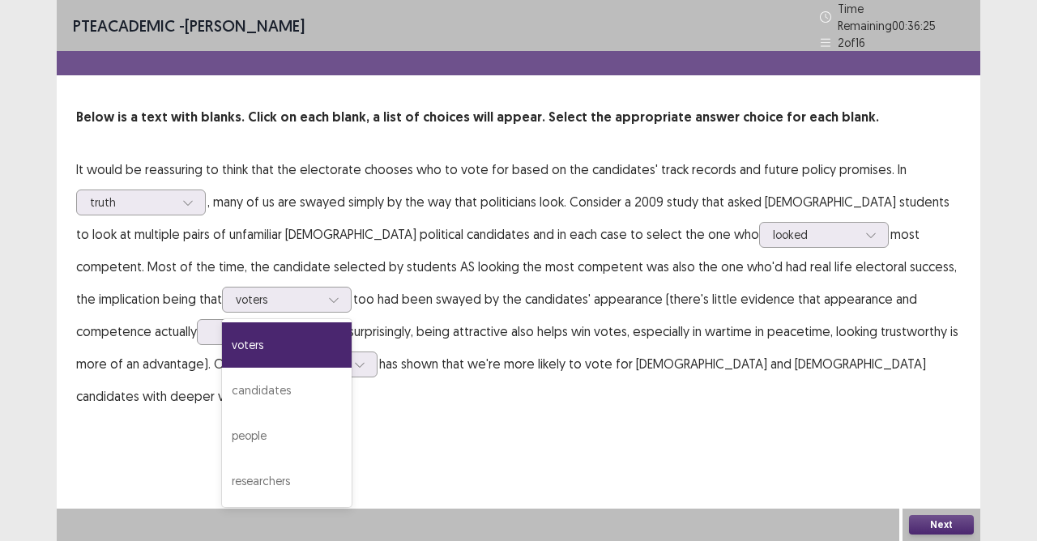
click at [288, 465] on div "PTE academic - DEXTER DEMETERIO Time Remaining 00 : 36 : 25 2 of 16 Below is a …" at bounding box center [518, 270] width 923 height 541
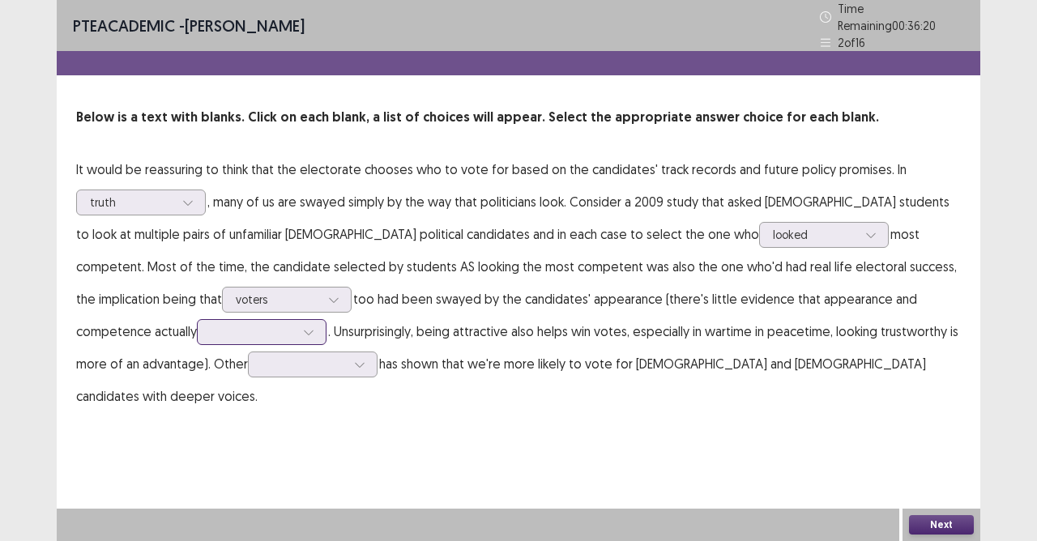
click at [296, 320] on div at bounding box center [308, 332] width 24 height 24
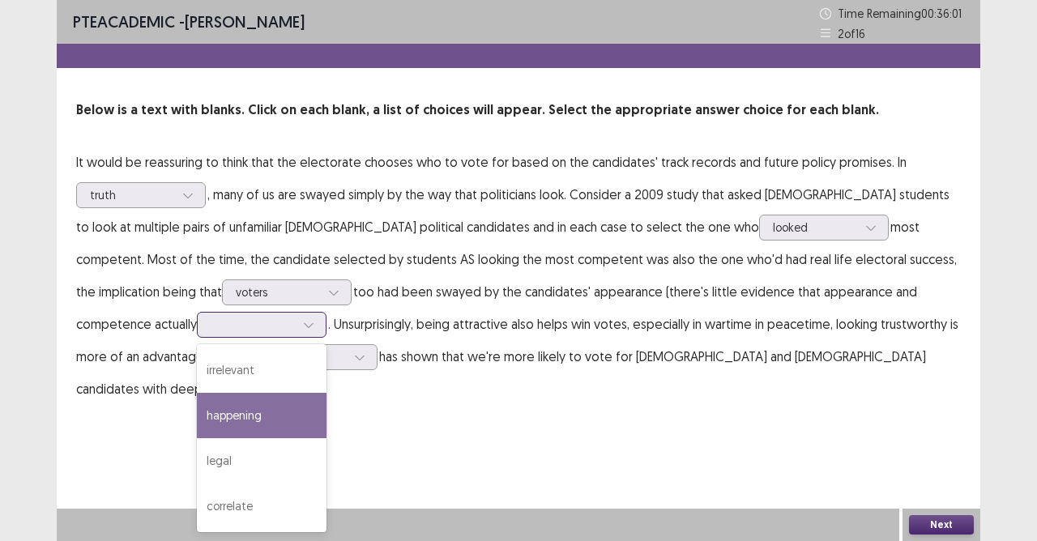
click at [197, 424] on div "happening" at bounding box center [262, 415] width 130 height 45
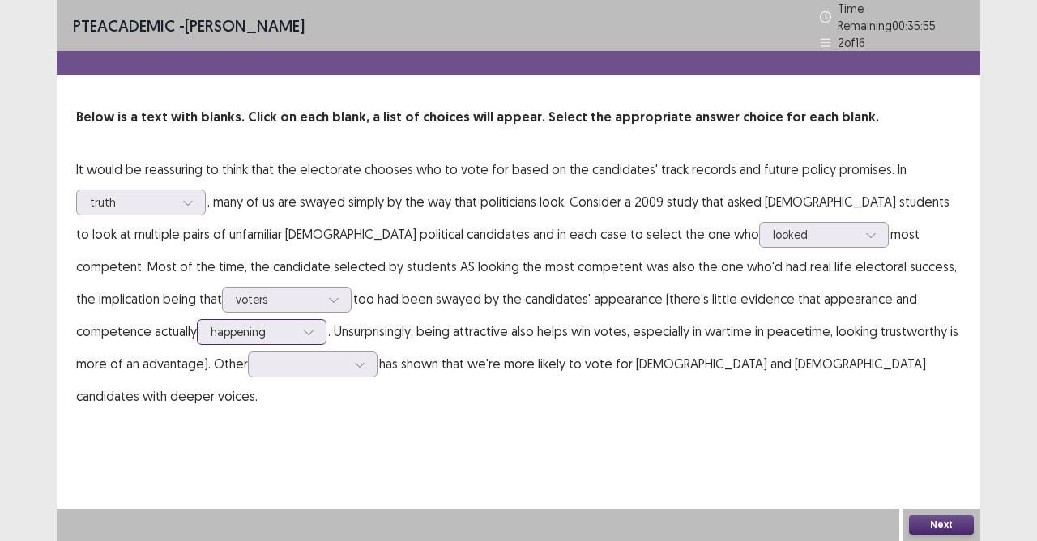
click at [211, 324] on div at bounding box center [253, 331] width 84 height 15
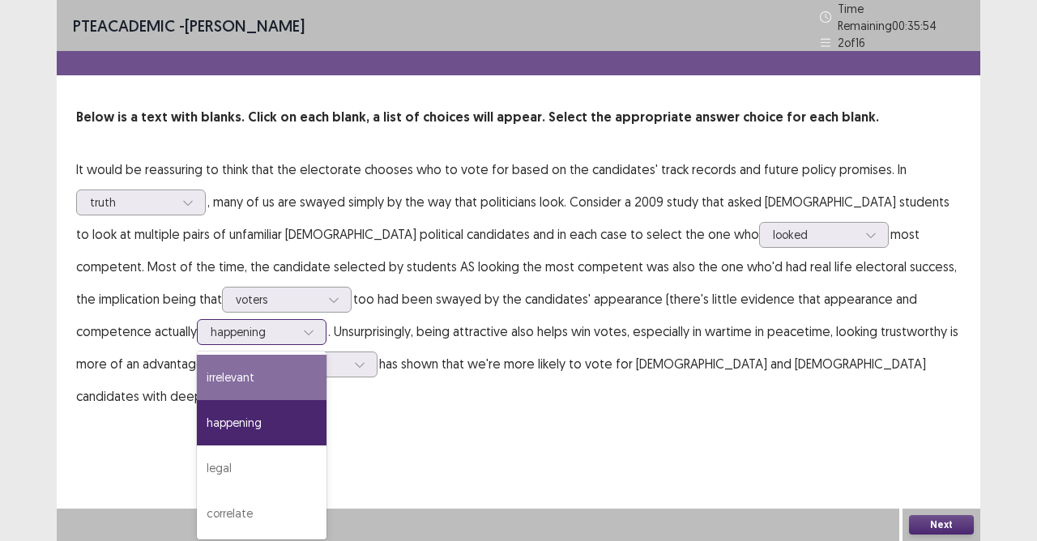
click at [197, 369] on div "irrelevant" at bounding box center [262, 377] width 130 height 45
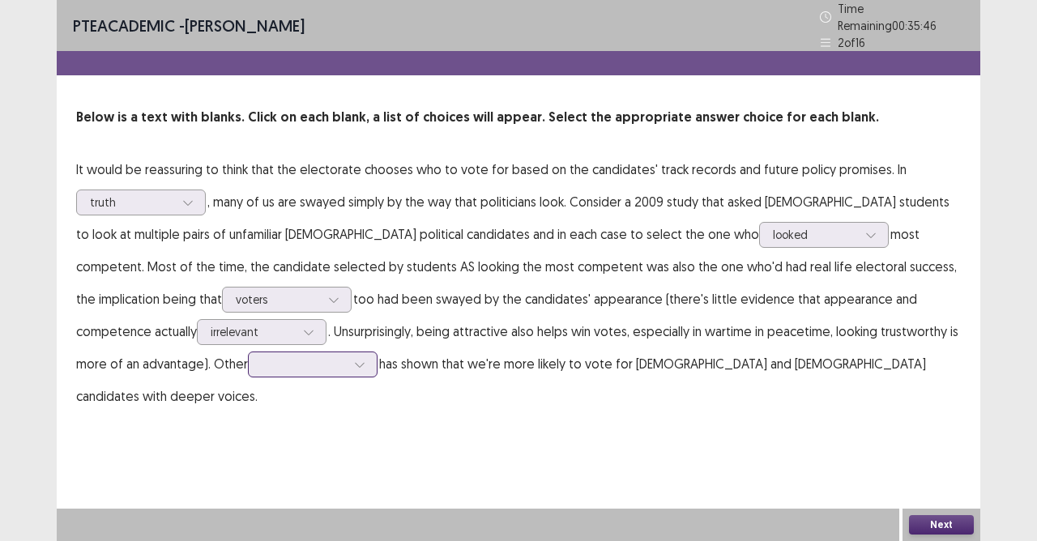
click at [347, 357] on div at bounding box center [359, 364] width 24 height 24
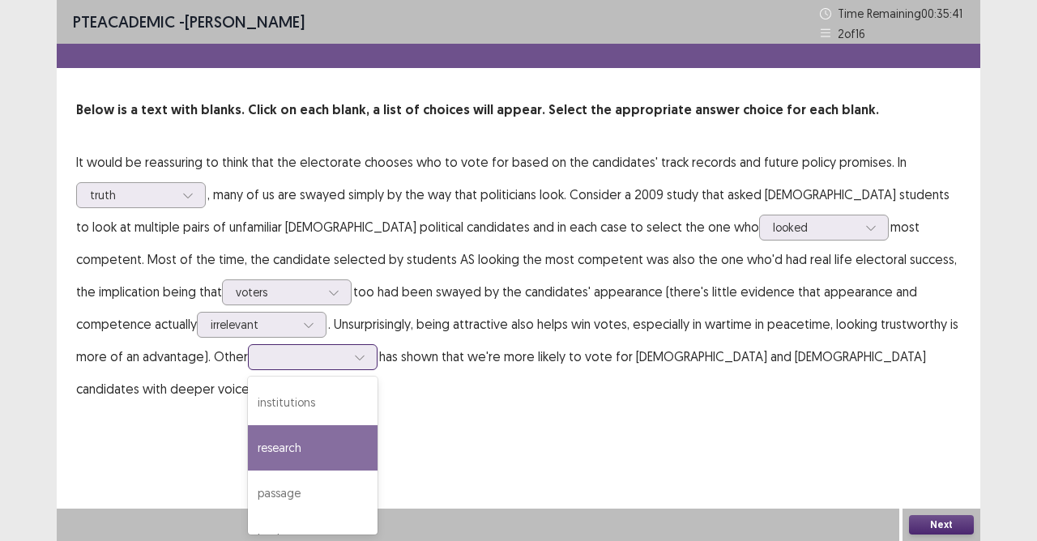
click at [248, 463] on div "research" at bounding box center [313, 447] width 130 height 45
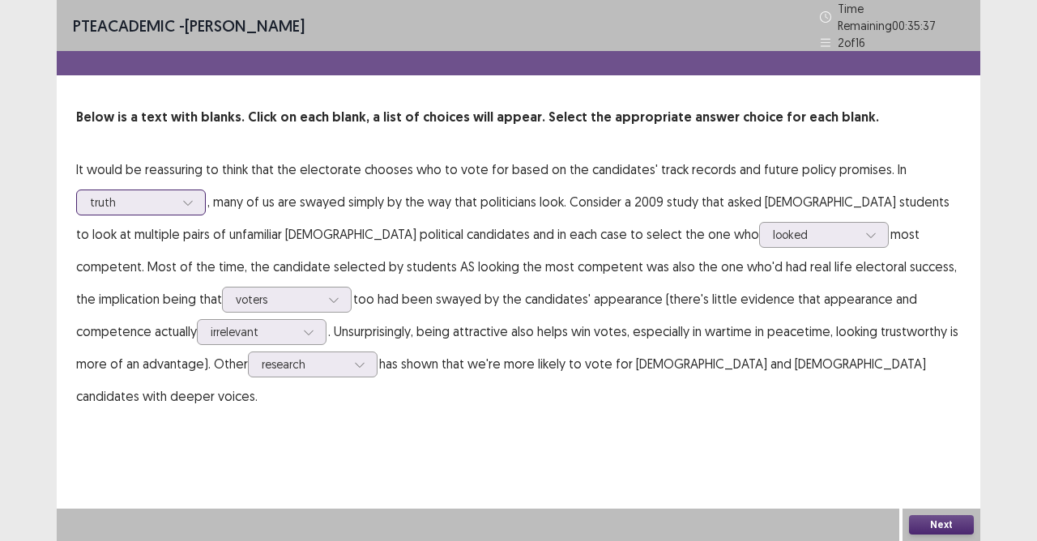
click at [177, 195] on div at bounding box center [188, 202] width 24 height 24
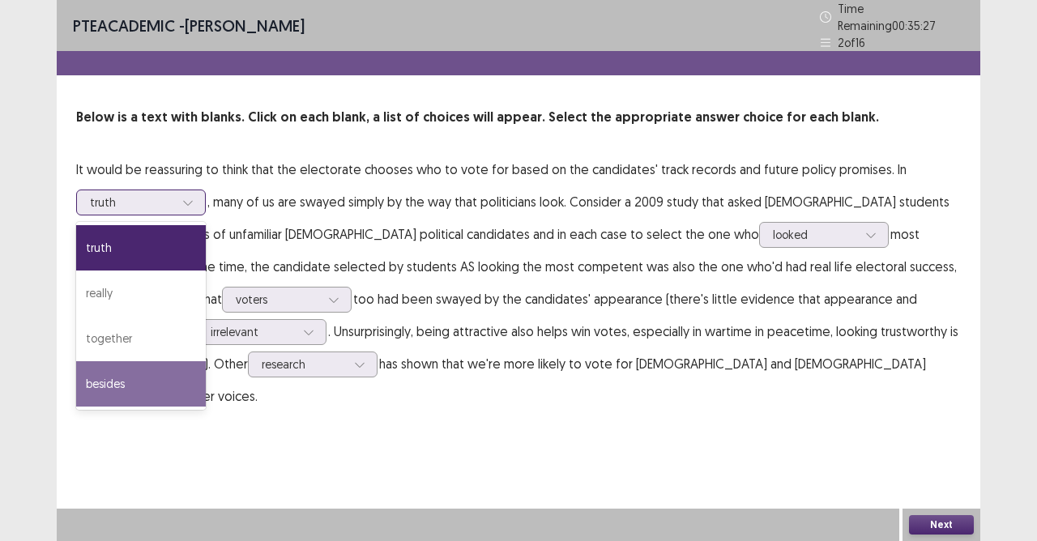
click at [144, 371] on div "besides" at bounding box center [141, 383] width 130 height 45
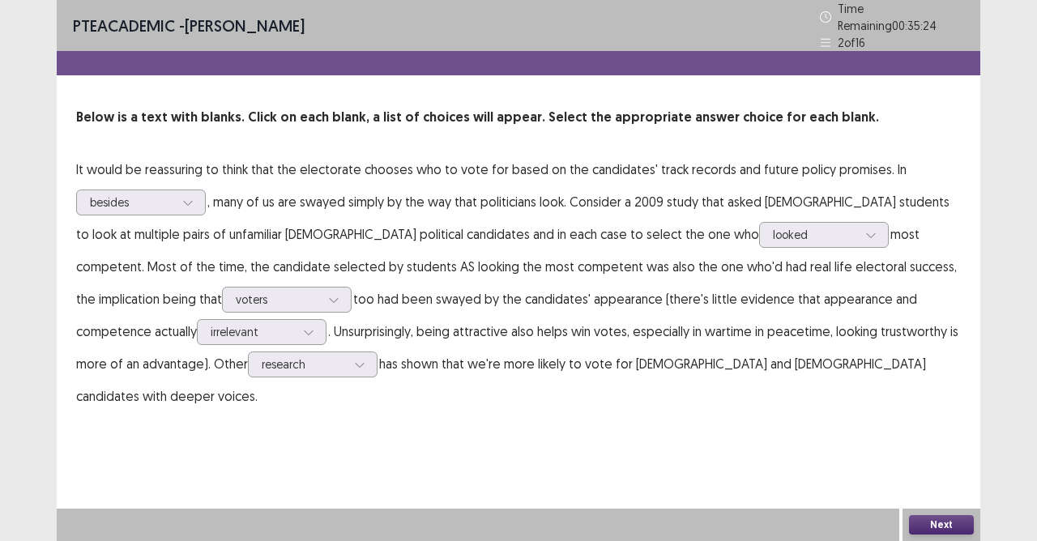
click at [955, 480] on button "Next" at bounding box center [941, 524] width 65 height 19
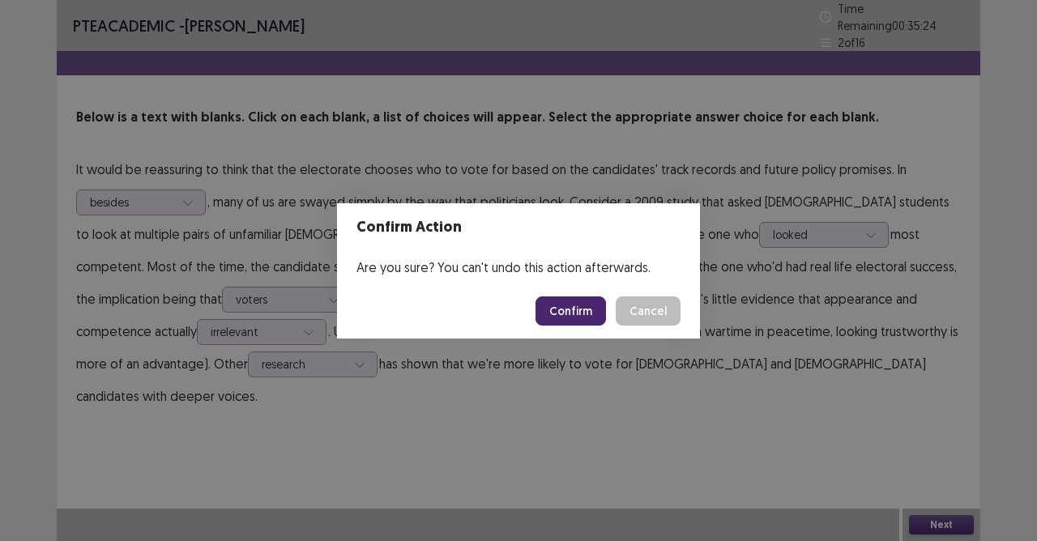
click at [570, 303] on button "Confirm" at bounding box center [570, 310] width 70 height 29
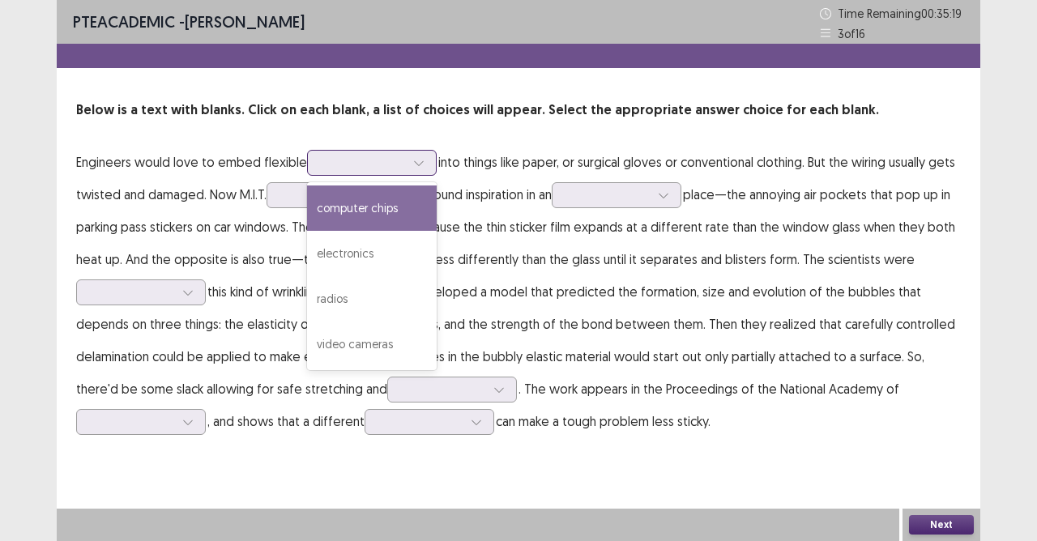
click at [421, 167] on icon at bounding box center [418, 162] width 11 height 11
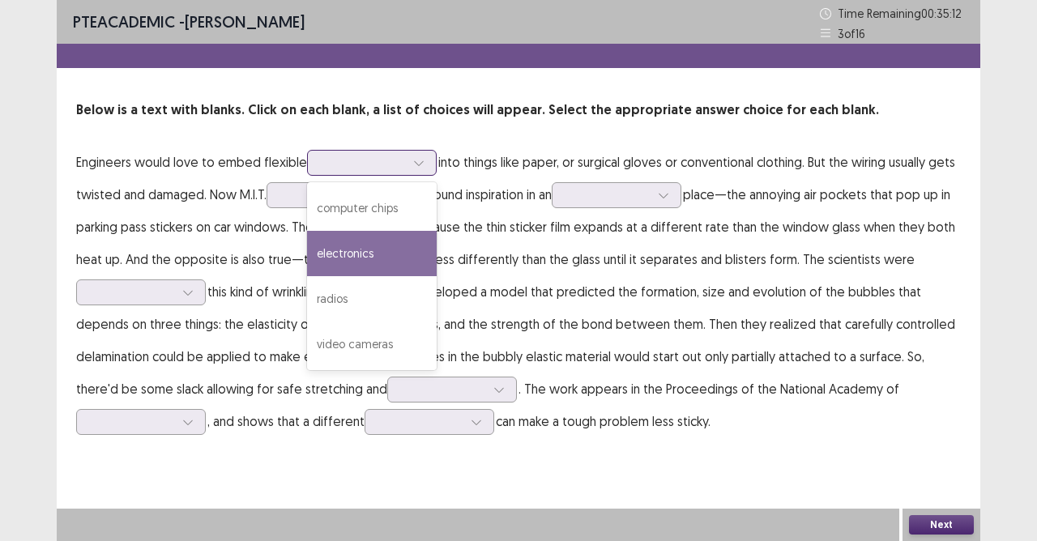
click at [381, 245] on div "electronics" at bounding box center [372, 253] width 130 height 45
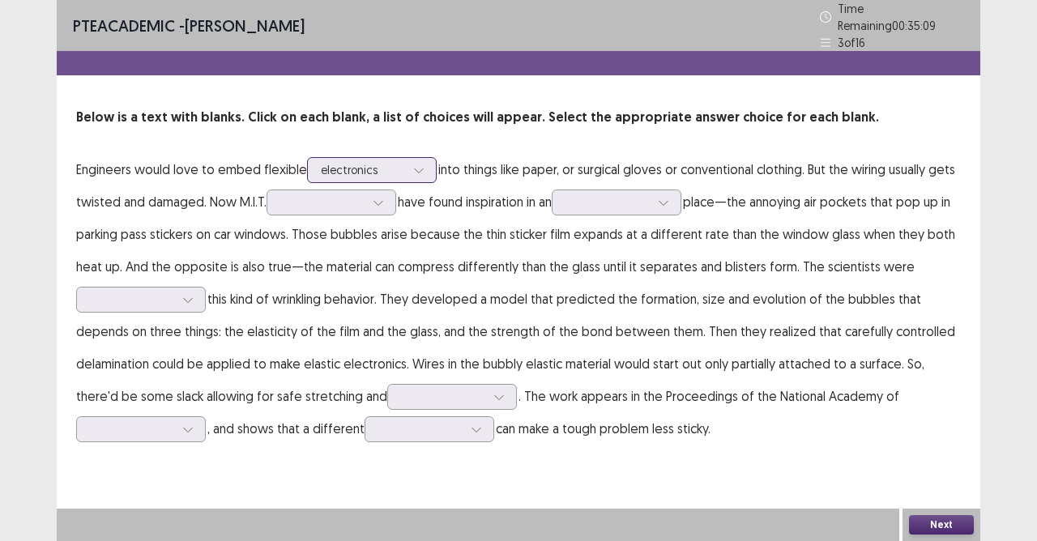
click at [357, 167] on div at bounding box center [363, 169] width 84 height 15
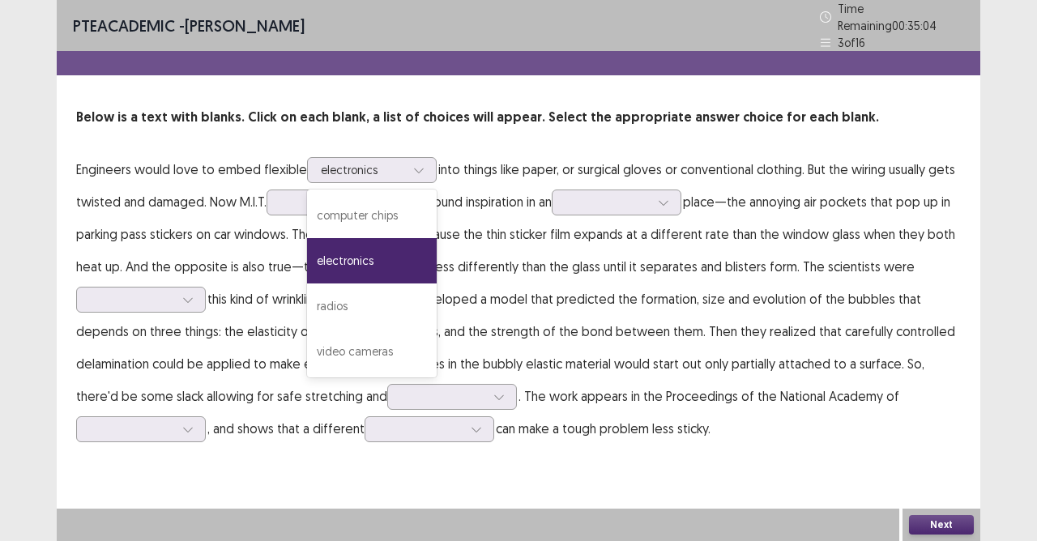
click at [527, 169] on p "Engineers would love to embed flexible option electronics, selected. 4 results …" at bounding box center [518, 299] width 885 height 292
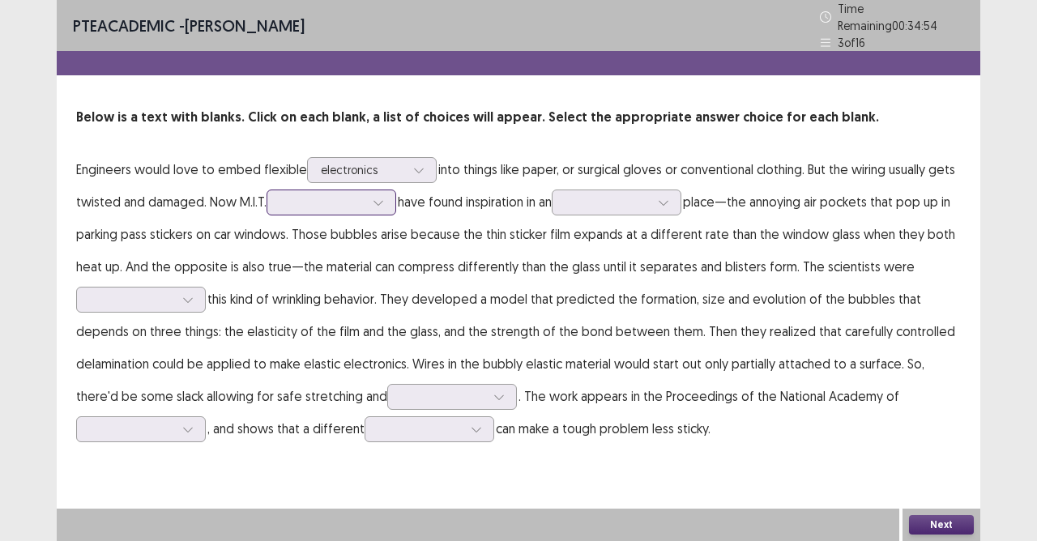
click at [360, 198] on div at bounding box center [322, 201] width 84 height 15
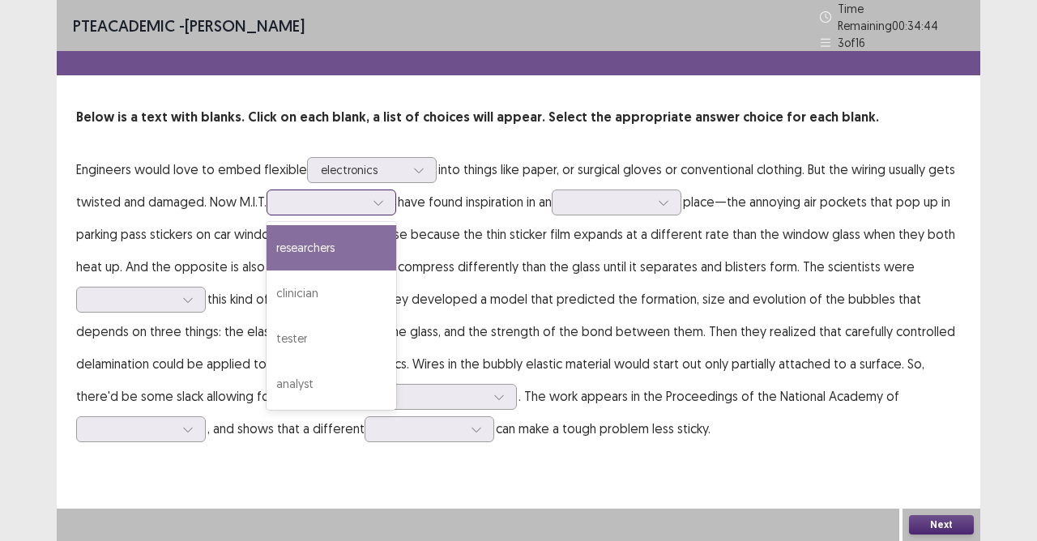
click at [365, 253] on div "researchers" at bounding box center [331, 247] width 130 height 45
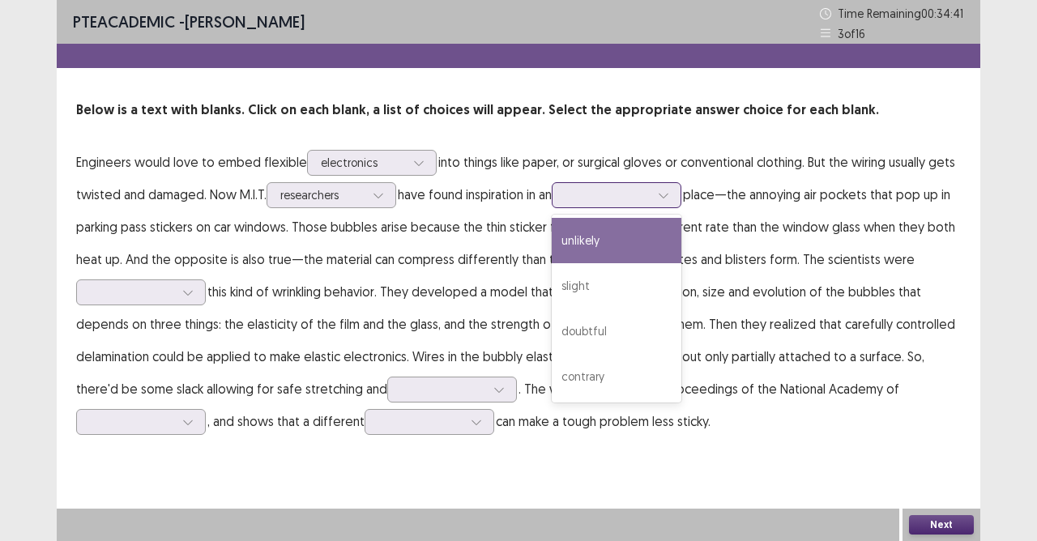
click at [643, 196] on div at bounding box center [607, 194] width 84 height 15
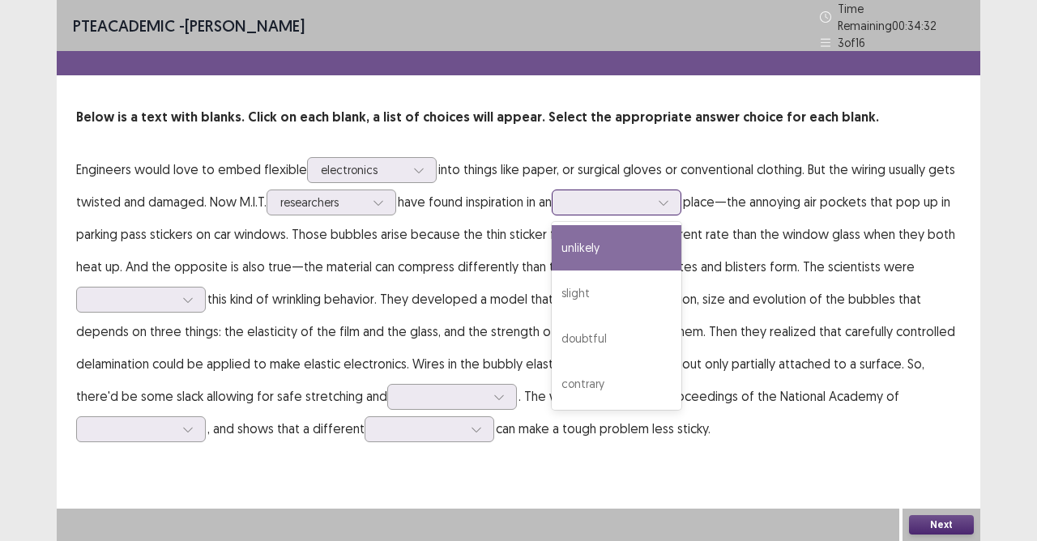
click at [603, 245] on div "unlikely" at bounding box center [617, 247] width 130 height 45
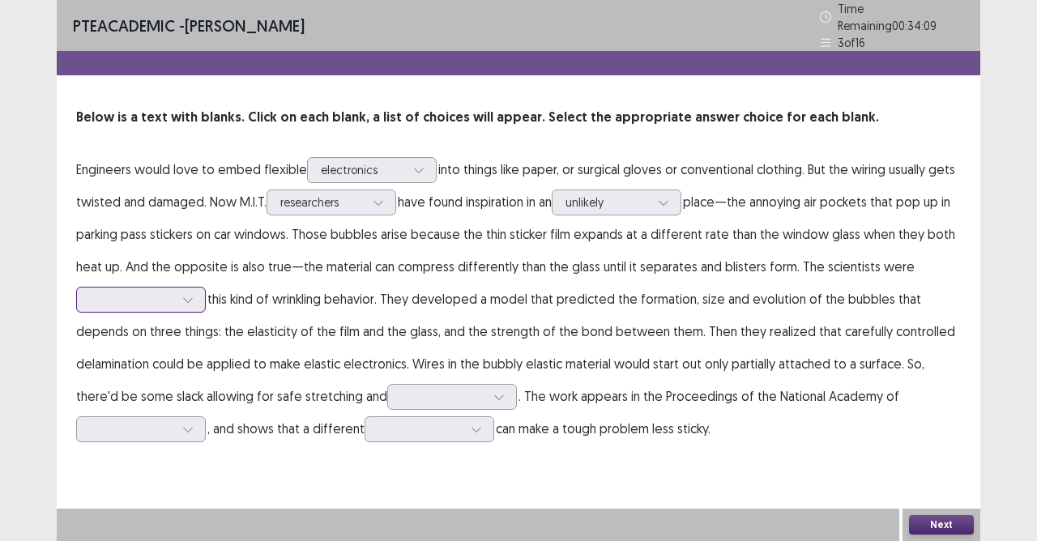
click at [197, 295] on div at bounding box center [188, 300] width 24 height 24
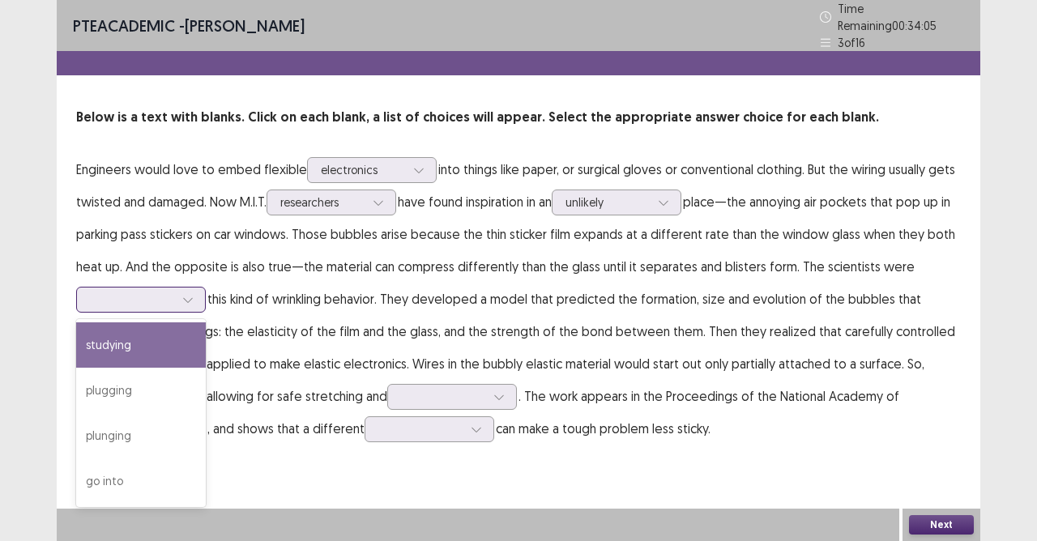
click at [135, 336] on div "studying" at bounding box center [141, 344] width 130 height 45
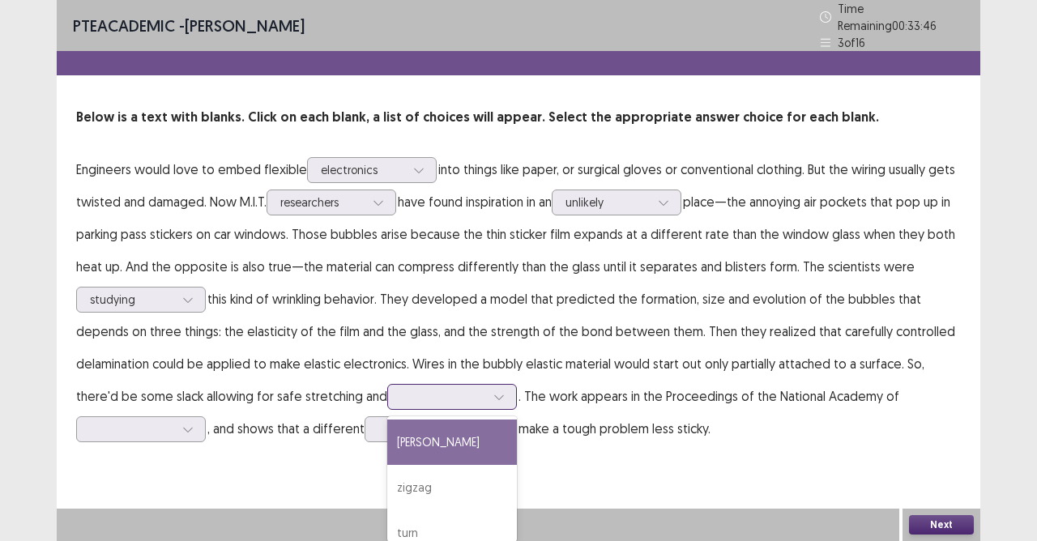
click at [413, 400] on div at bounding box center [452, 397] width 130 height 26
click at [429, 389] on div at bounding box center [443, 396] width 84 height 15
click at [430, 389] on div at bounding box center [443, 396] width 84 height 15
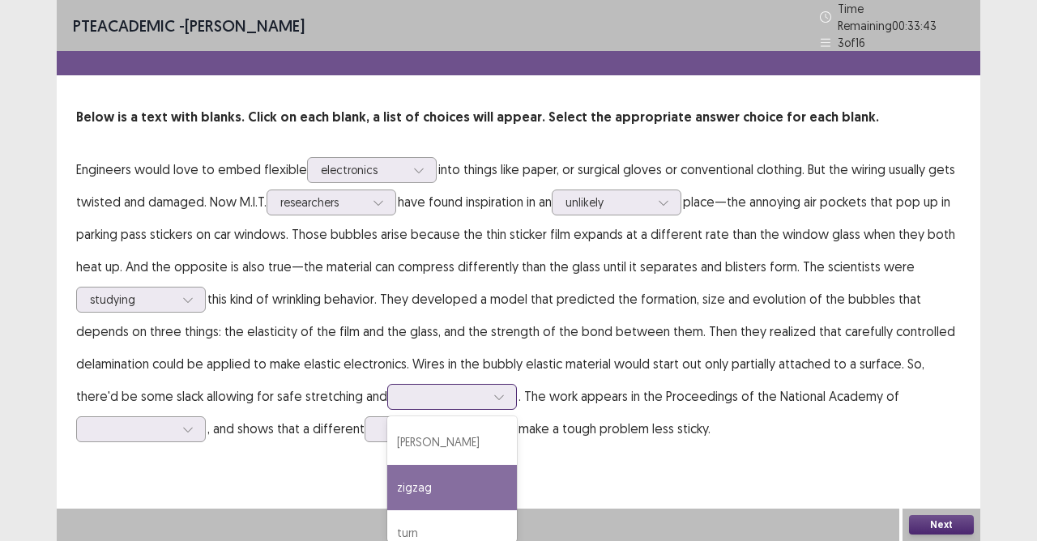
scroll to position [62, 0]
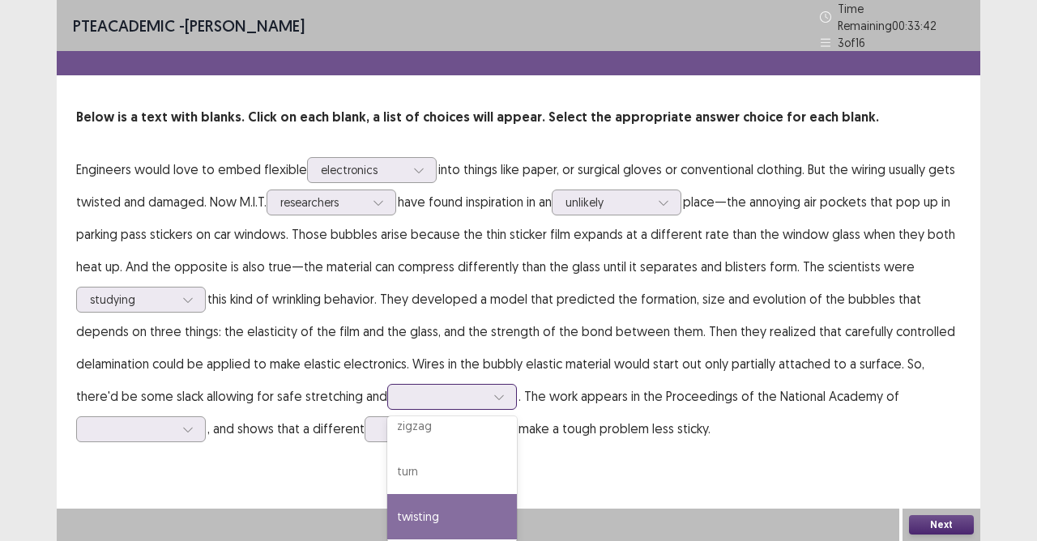
click at [397, 480] on div "twisting" at bounding box center [452, 516] width 130 height 45
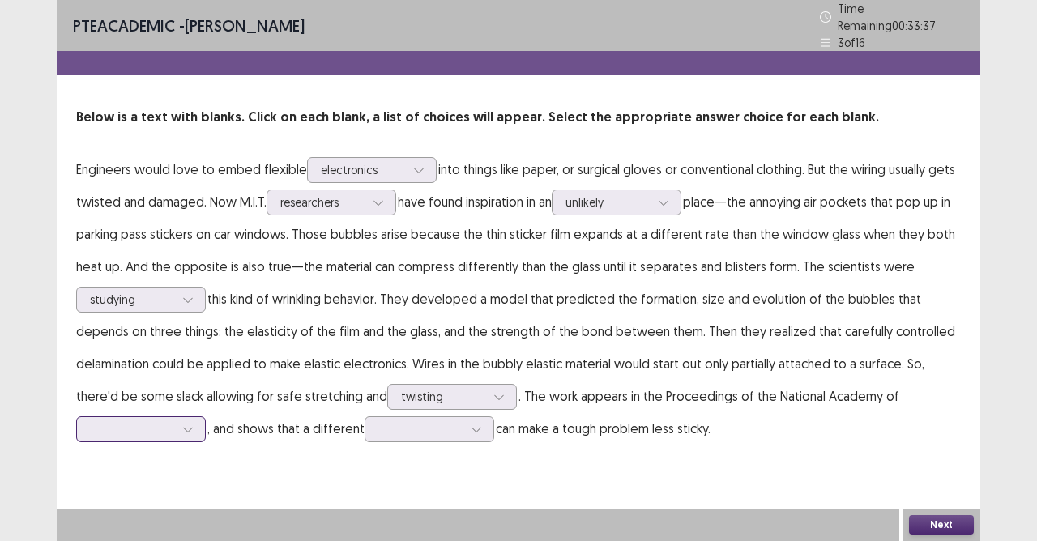
click at [179, 416] on div at bounding box center [141, 429] width 130 height 26
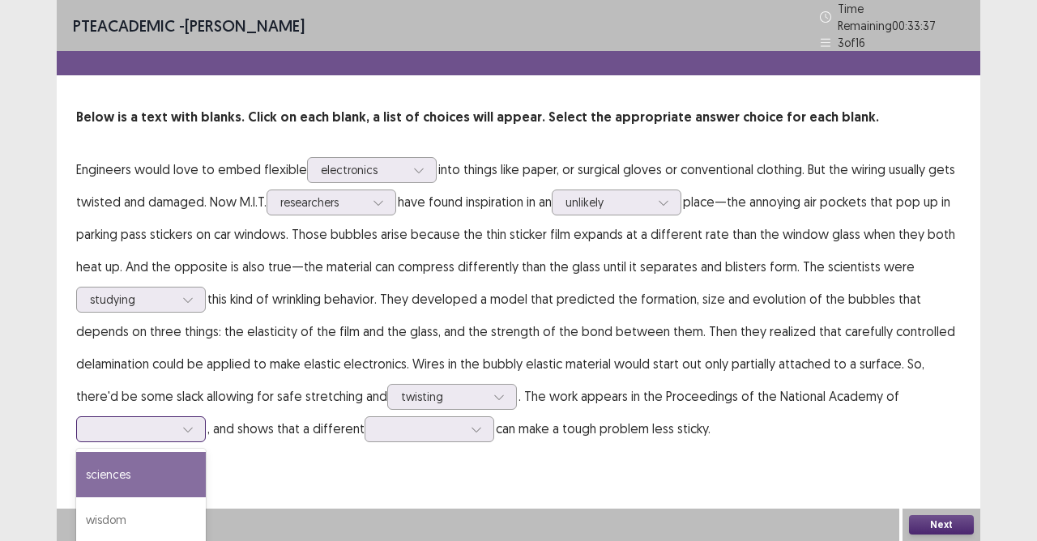
scroll to position [87, 0]
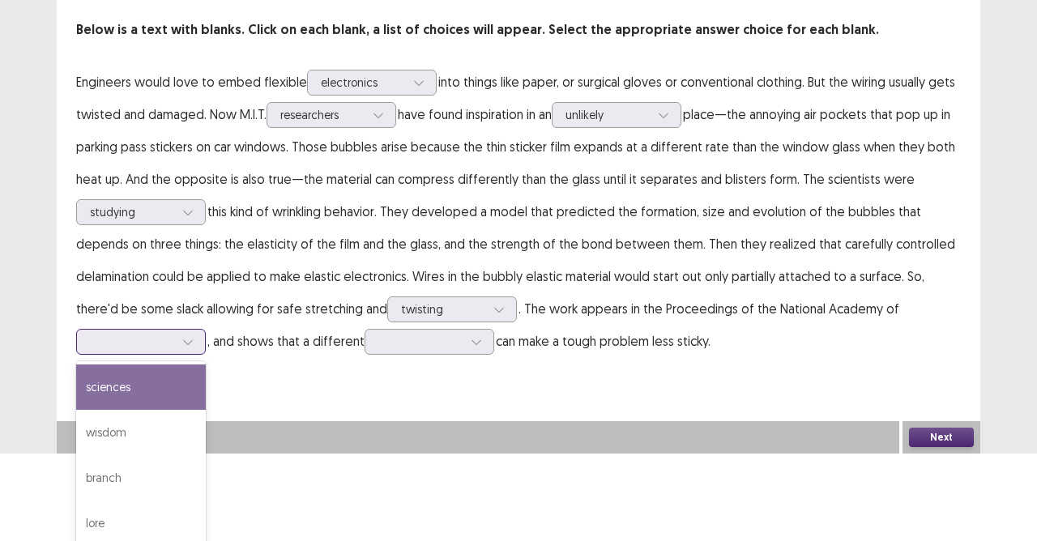
click at [141, 395] on div "sciences" at bounding box center [141, 387] width 130 height 45
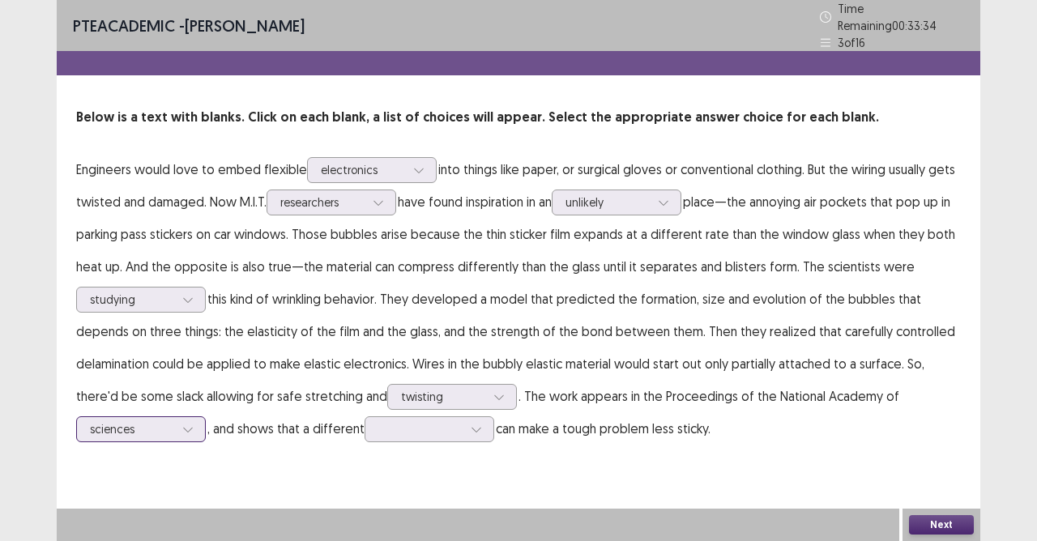
scroll to position [0, 0]
click at [462, 421] on div at bounding box center [430, 429] width 130 height 26
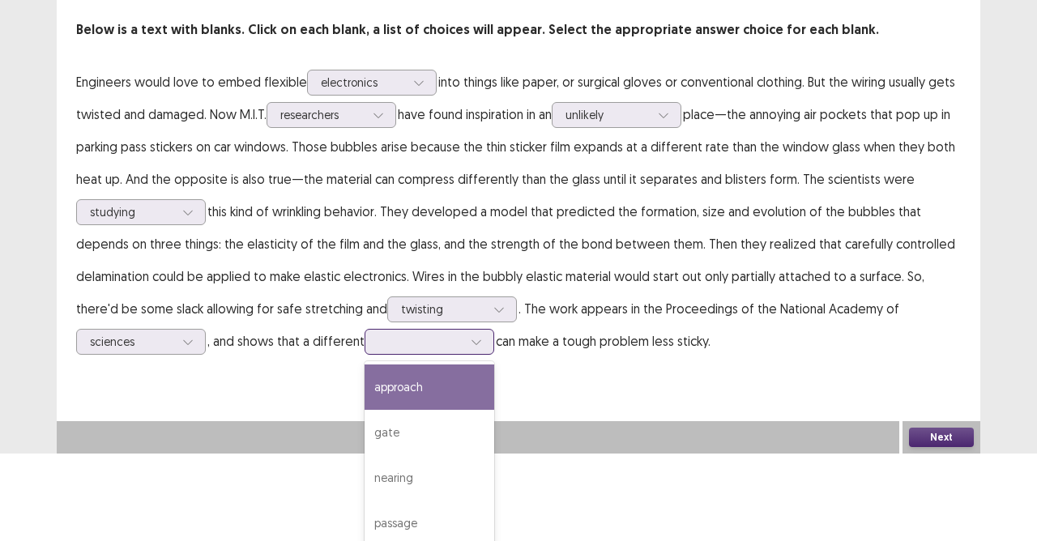
click at [447, 387] on div "approach" at bounding box center [430, 387] width 130 height 45
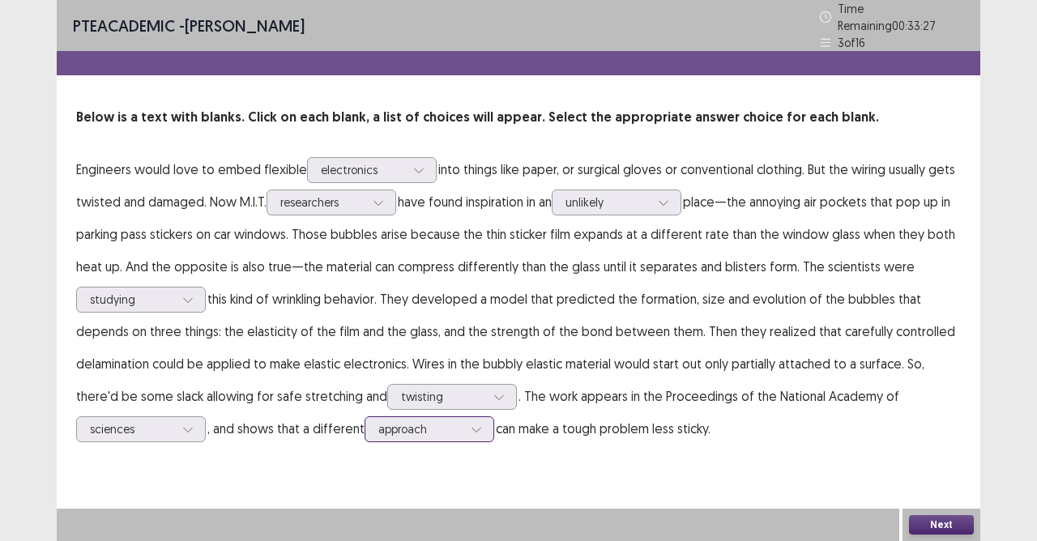
scroll to position [0, 0]
click at [426, 159] on div at bounding box center [419, 170] width 24 height 24
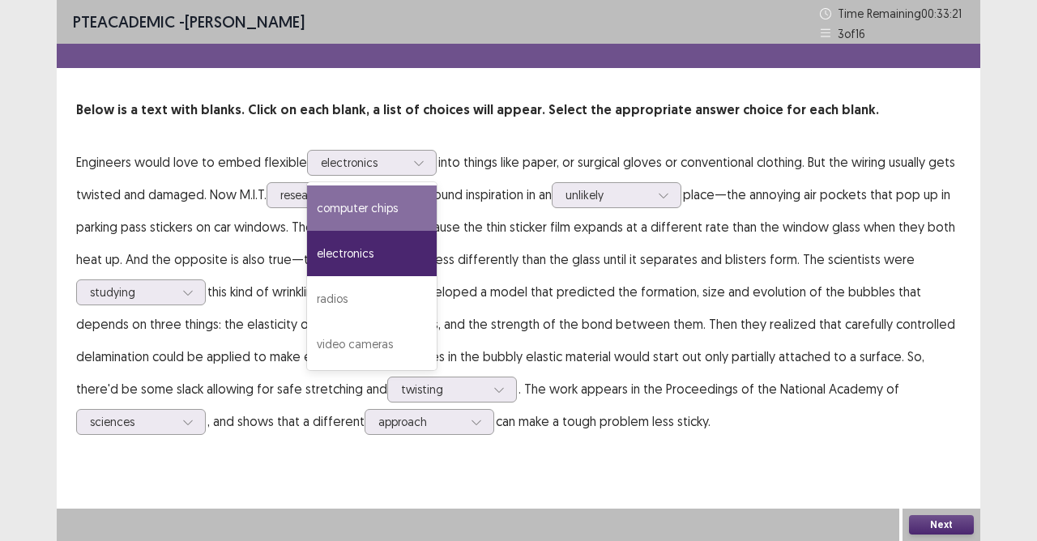
click at [850, 425] on p "Engineers would love to embed flexible 4 results available. Use Up and Down to …" at bounding box center [518, 292] width 885 height 292
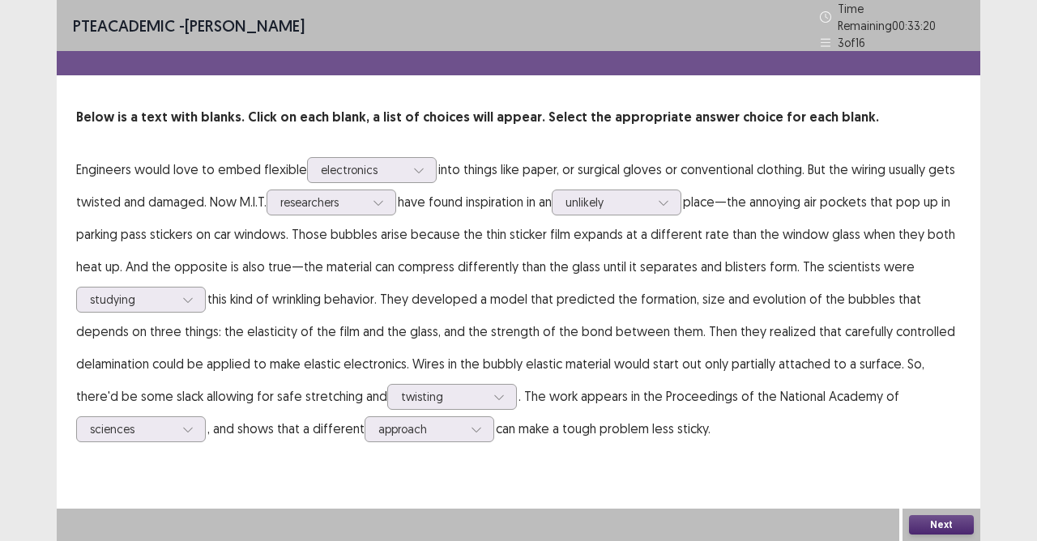
click at [927, 480] on button "Next" at bounding box center [941, 524] width 65 height 19
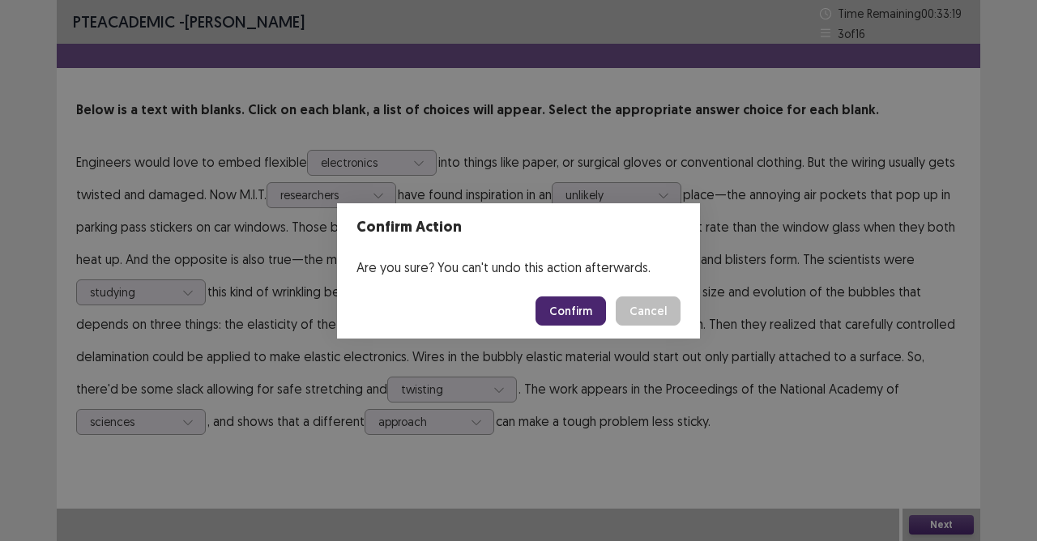
click at [586, 311] on button "Confirm" at bounding box center [570, 310] width 70 height 29
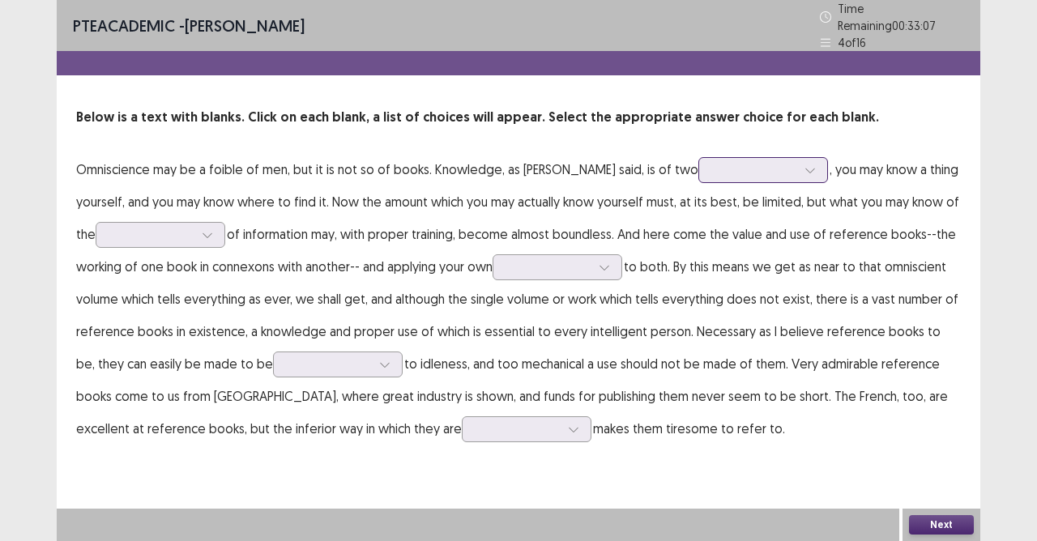
click at [741, 167] on div at bounding box center [754, 169] width 84 height 15
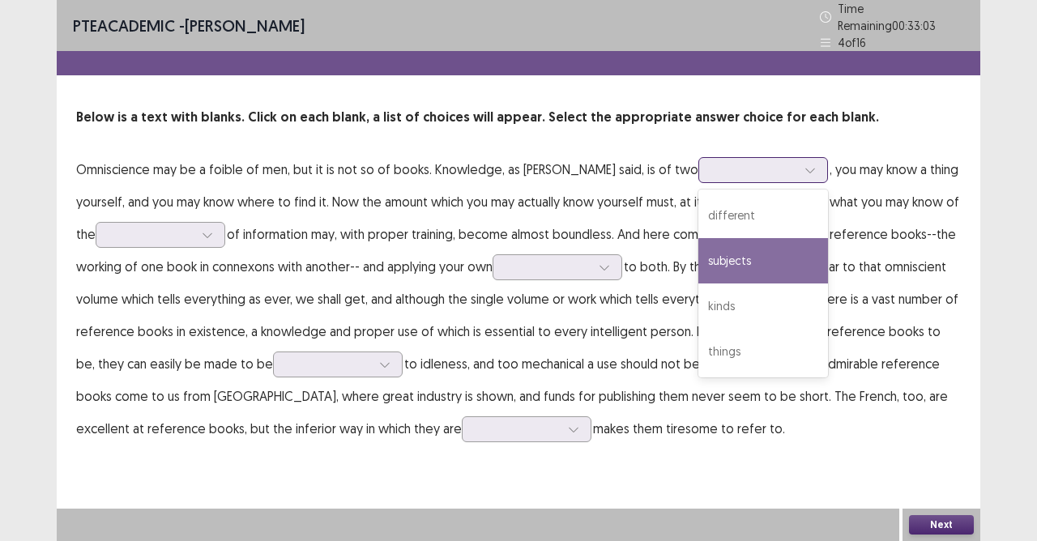
click at [706, 257] on div "subjects" at bounding box center [763, 260] width 130 height 45
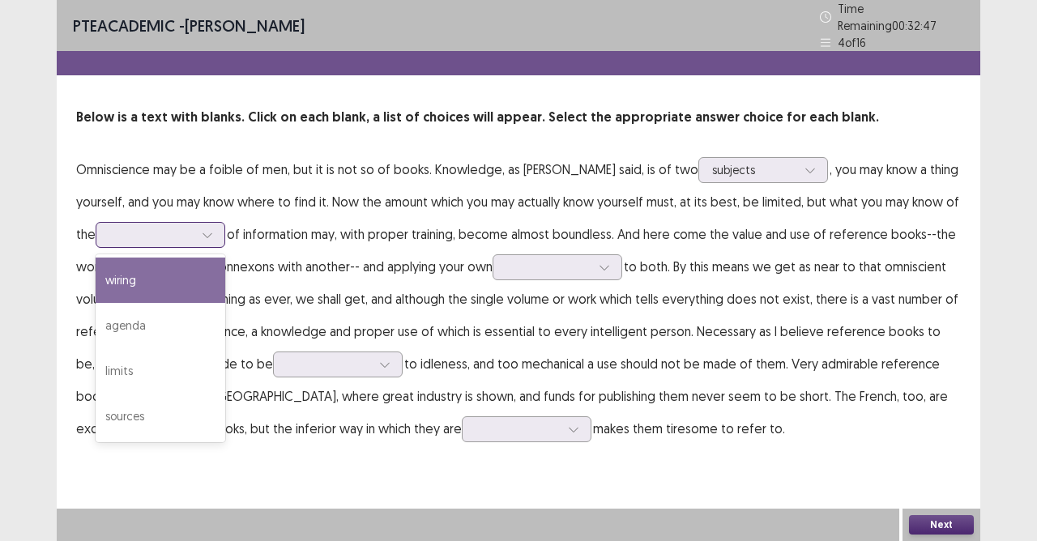
click at [211, 234] on div at bounding box center [207, 235] width 24 height 24
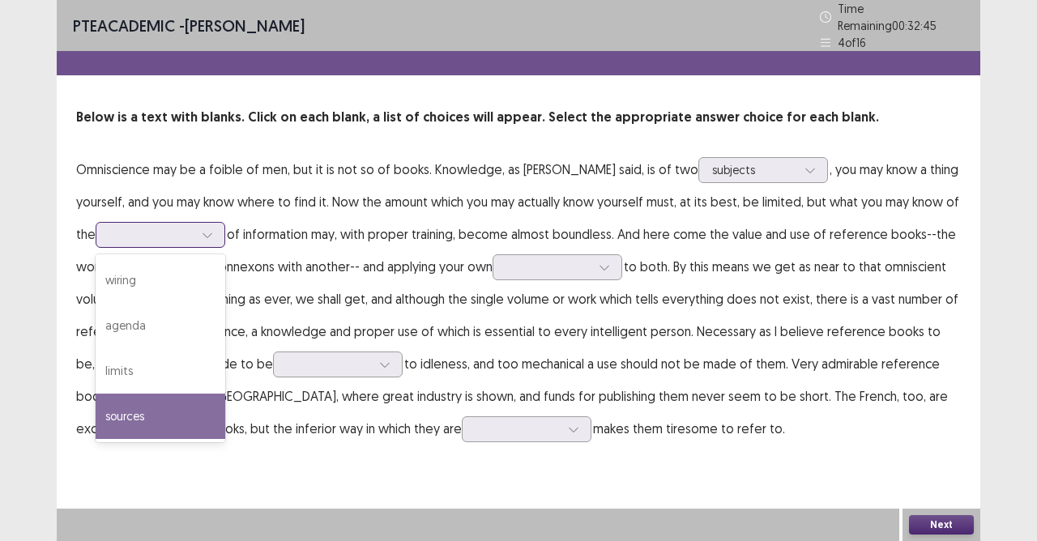
click at [146, 403] on div "sources" at bounding box center [161, 416] width 130 height 45
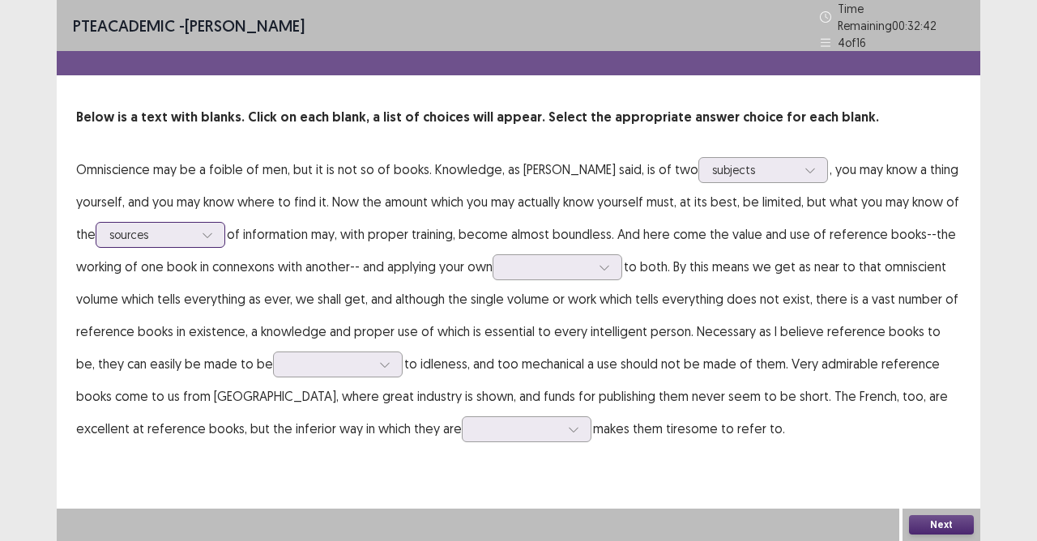
click at [216, 223] on div at bounding box center [207, 235] width 24 height 24
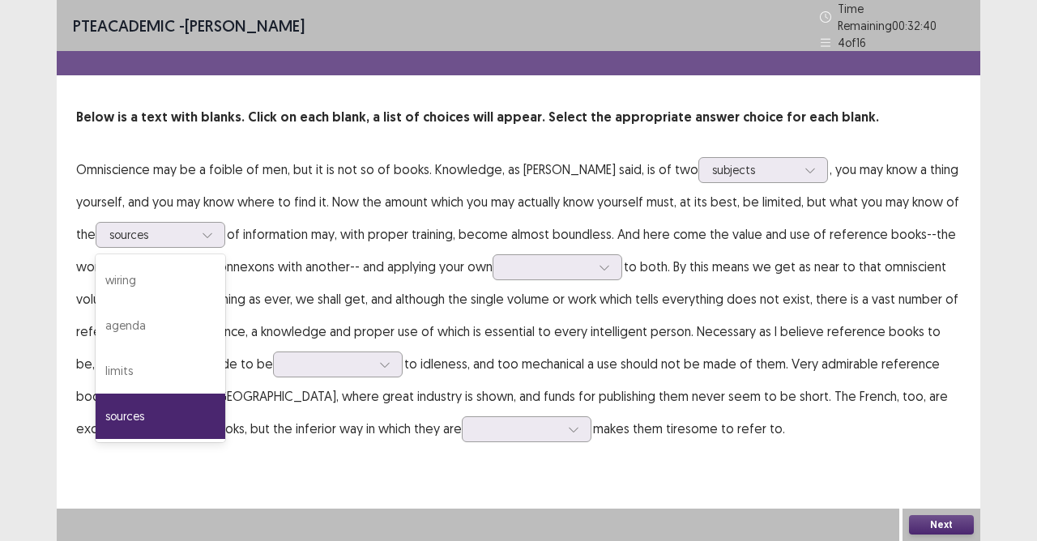
click at [280, 239] on p "Omniscience may be a foible of men, but it is not so of books. Knowledge, as Jo…" at bounding box center [518, 299] width 885 height 292
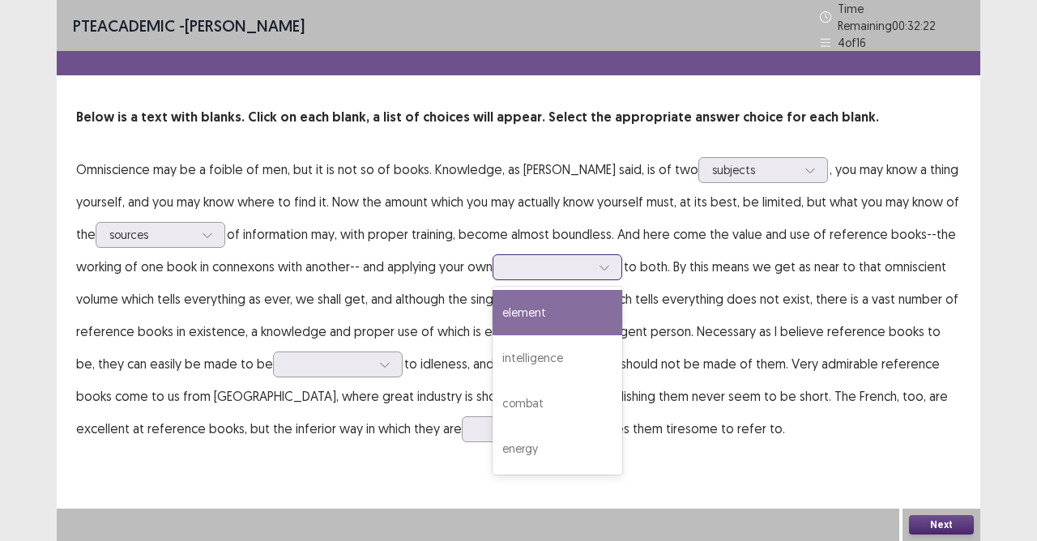
click at [585, 266] on div at bounding box center [548, 266] width 84 height 15
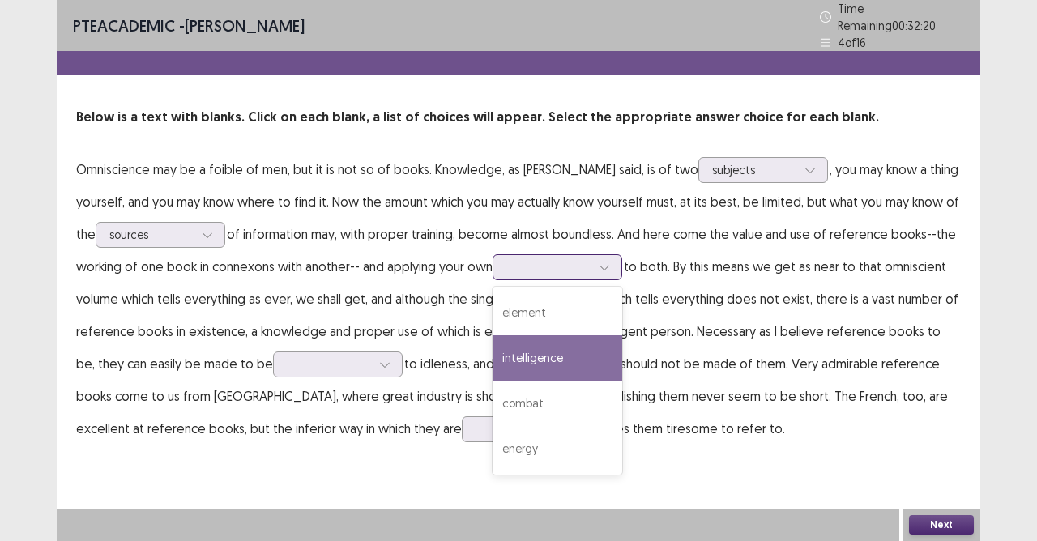
click at [543, 356] on div "intelligence" at bounding box center [557, 357] width 130 height 45
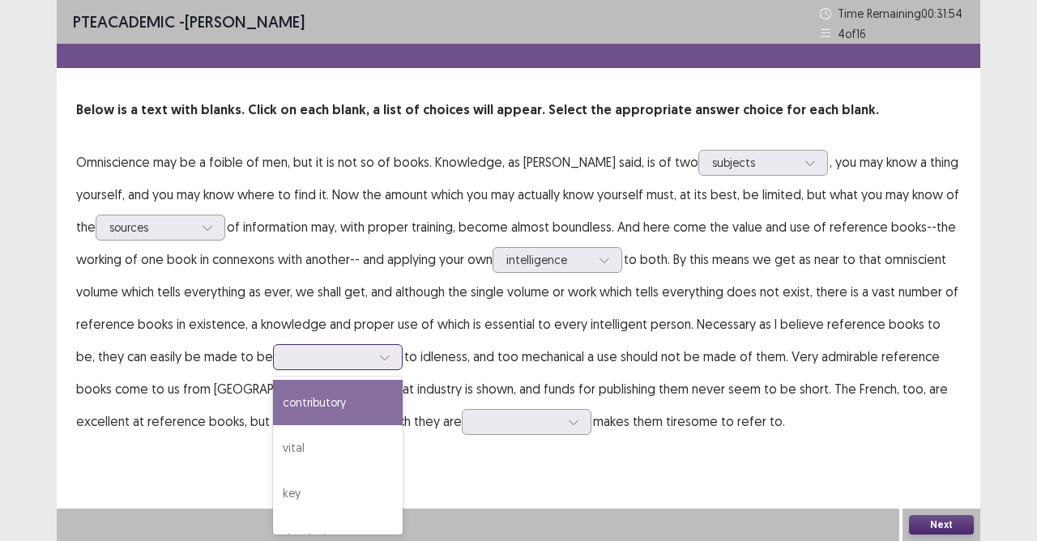
click at [373, 363] on div at bounding box center [385, 357] width 24 height 24
click at [299, 407] on div "contributory" at bounding box center [338, 402] width 130 height 45
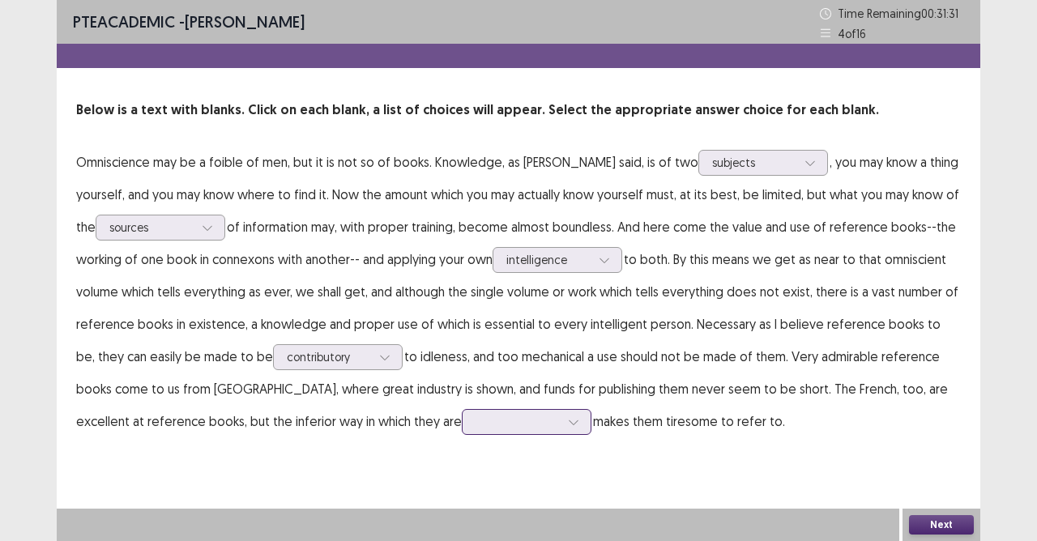
click at [462, 428] on div at bounding box center [527, 422] width 130 height 26
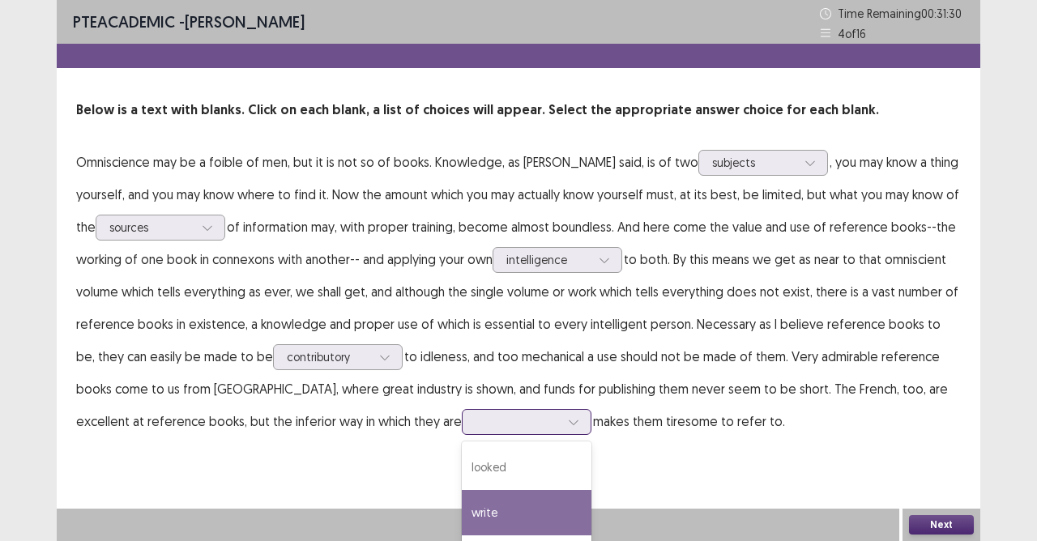
scroll to position [87, 0]
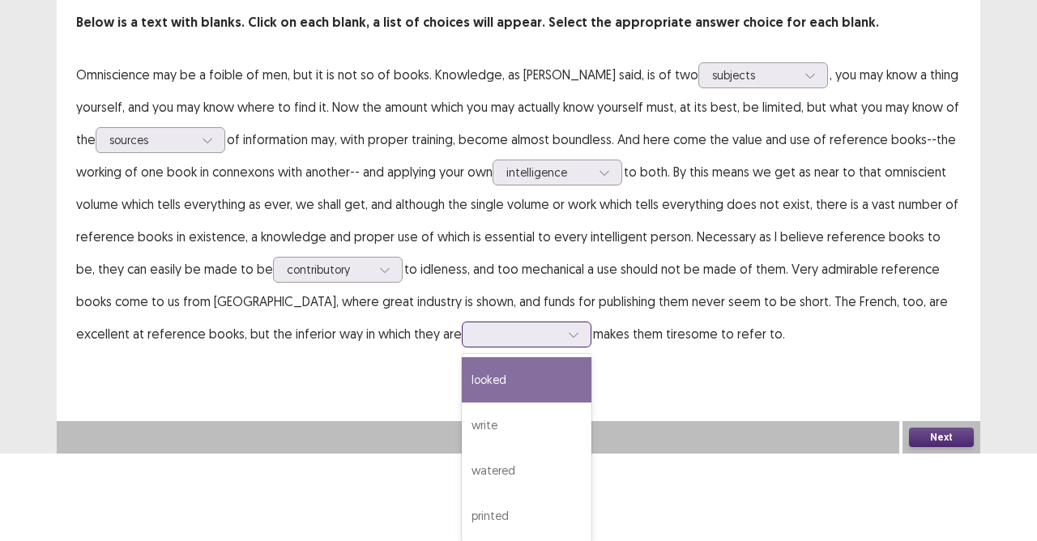
click at [462, 387] on div "looked" at bounding box center [527, 379] width 130 height 45
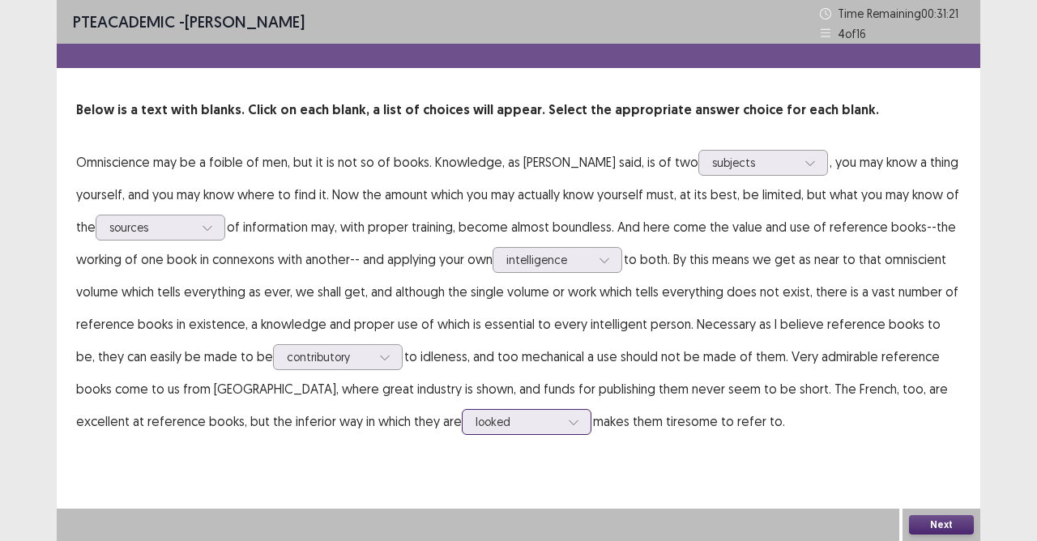
scroll to position [0, 0]
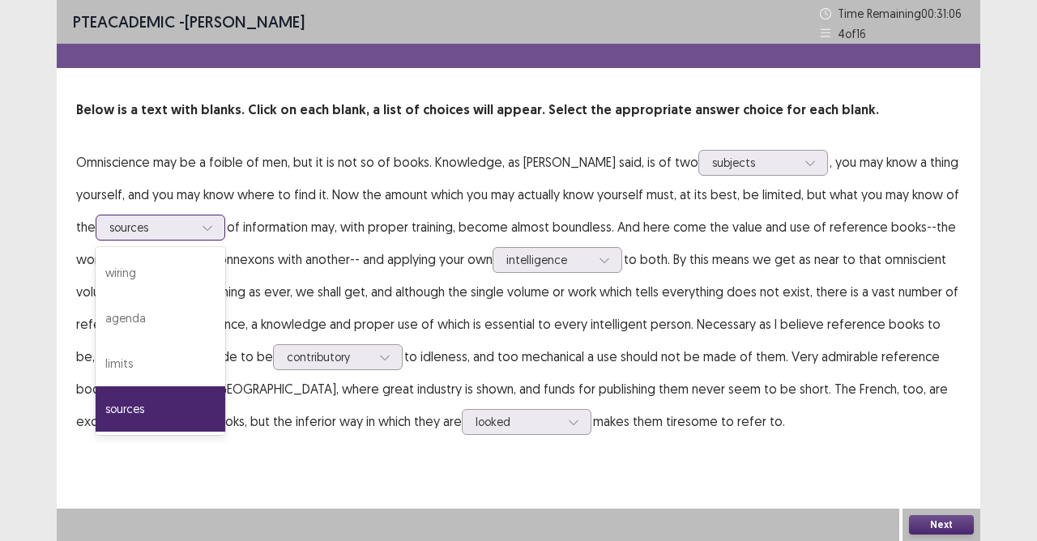
click at [213, 226] on icon at bounding box center [207, 227] width 11 height 11
click at [906, 480] on div "PTE academic - DEXTER DEMETERIO Time Remaining 00 : 31 : 04 4 of 16 Below is a …" at bounding box center [518, 270] width 923 height 541
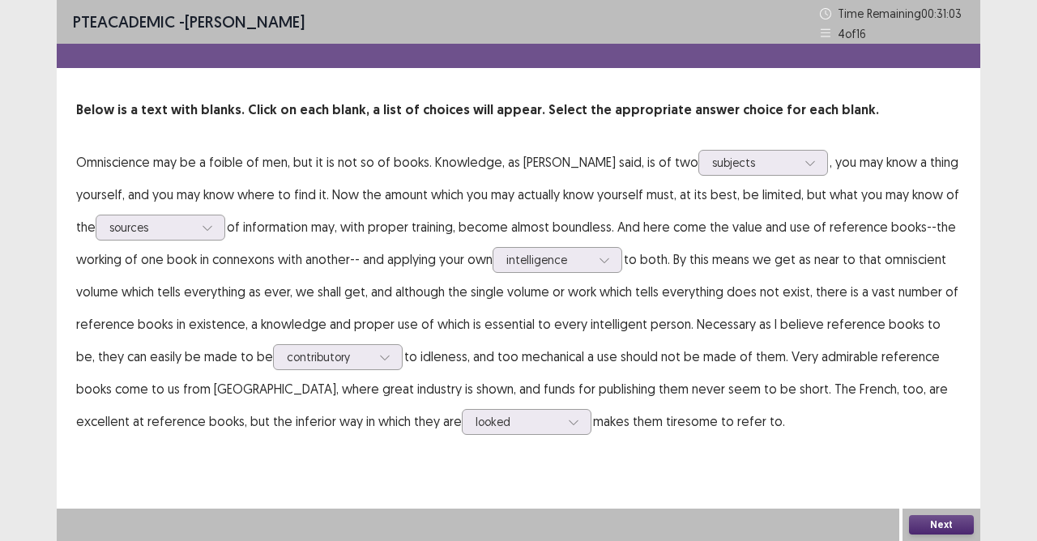
click at [944, 480] on button "Next" at bounding box center [941, 524] width 65 height 19
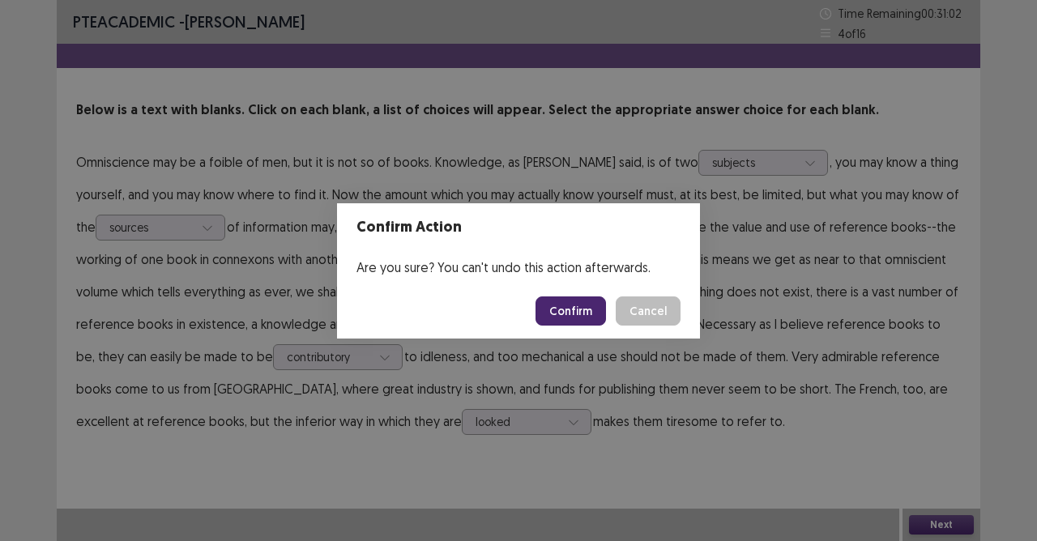
click at [572, 311] on button "Confirm" at bounding box center [570, 310] width 70 height 29
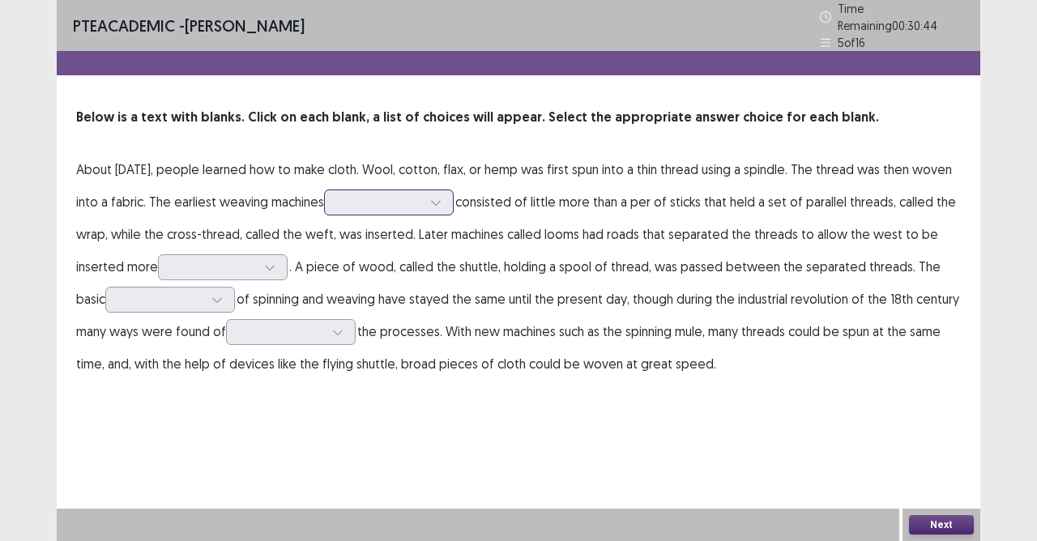
click at [448, 190] on div at bounding box center [436, 202] width 24 height 24
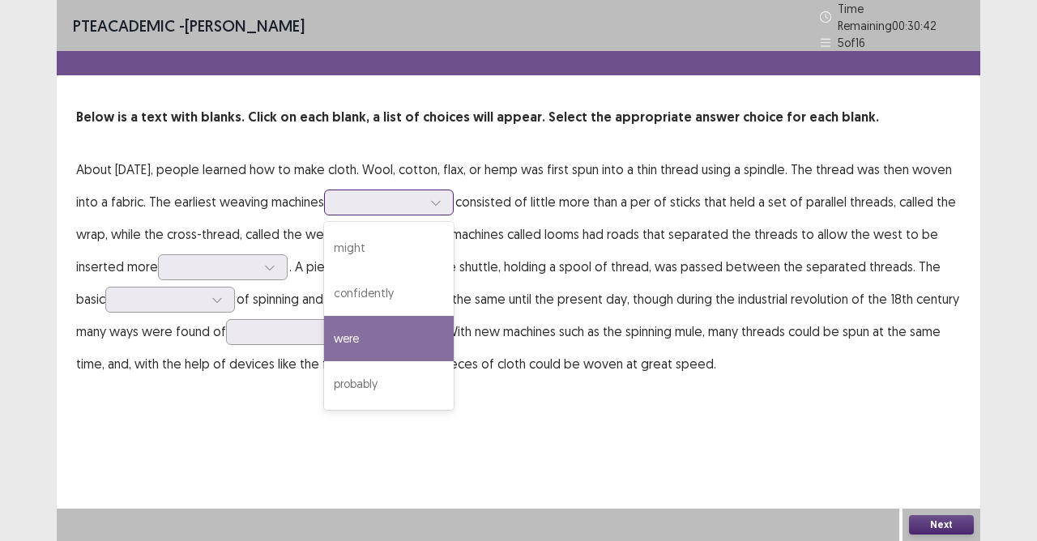
click at [438, 330] on div "were" at bounding box center [389, 338] width 130 height 45
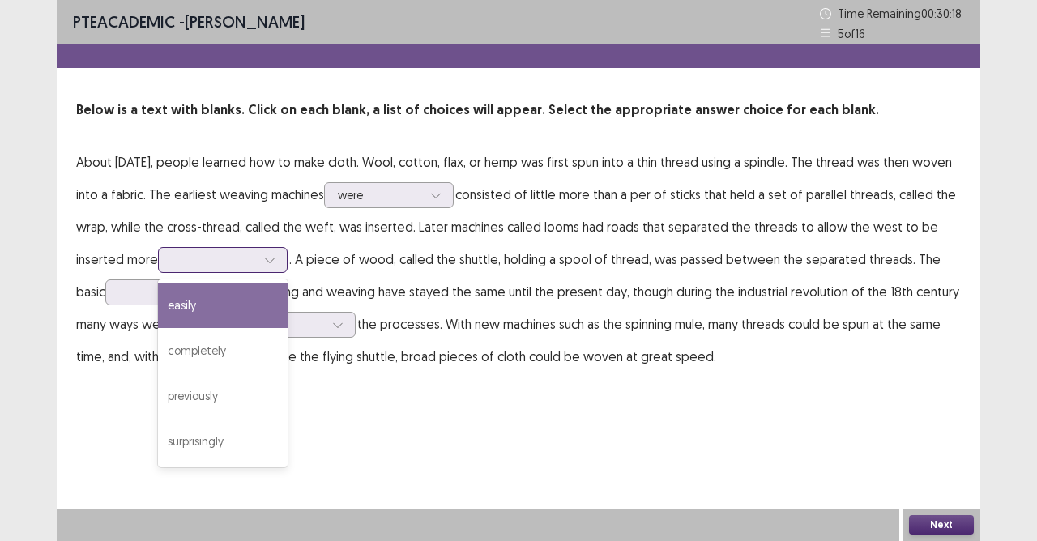
click at [280, 259] on div at bounding box center [270, 260] width 24 height 24
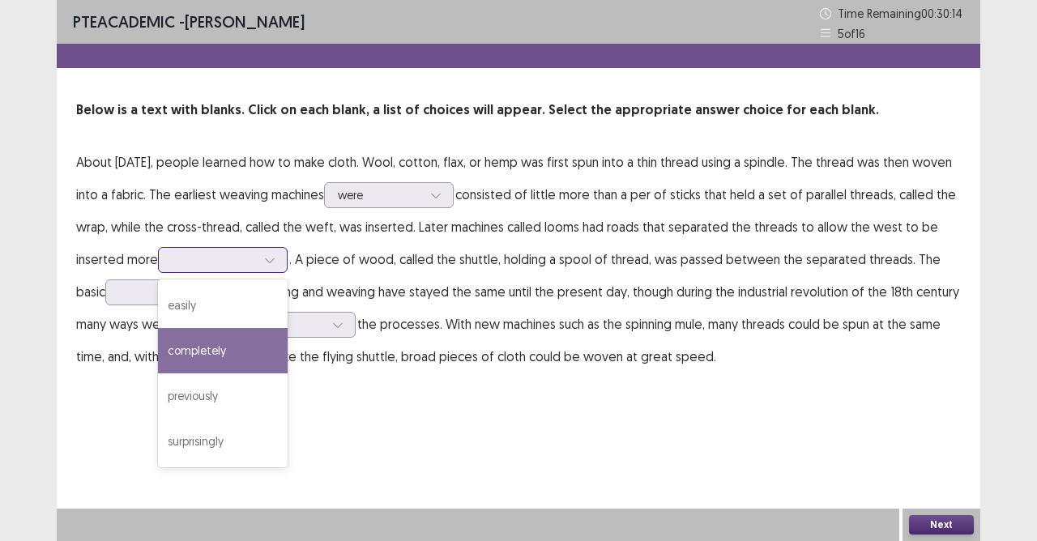
click at [224, 344] on div "completely" at bounding box center [223, 350] width 130 height 45
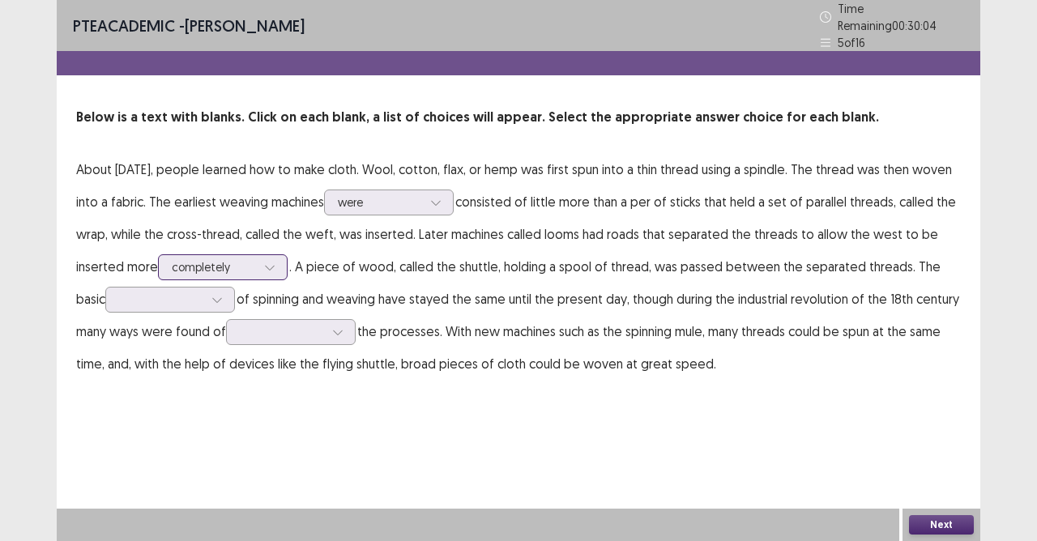
click at [280, 271] on div at bounding box center [270, 267] width 24 height 24
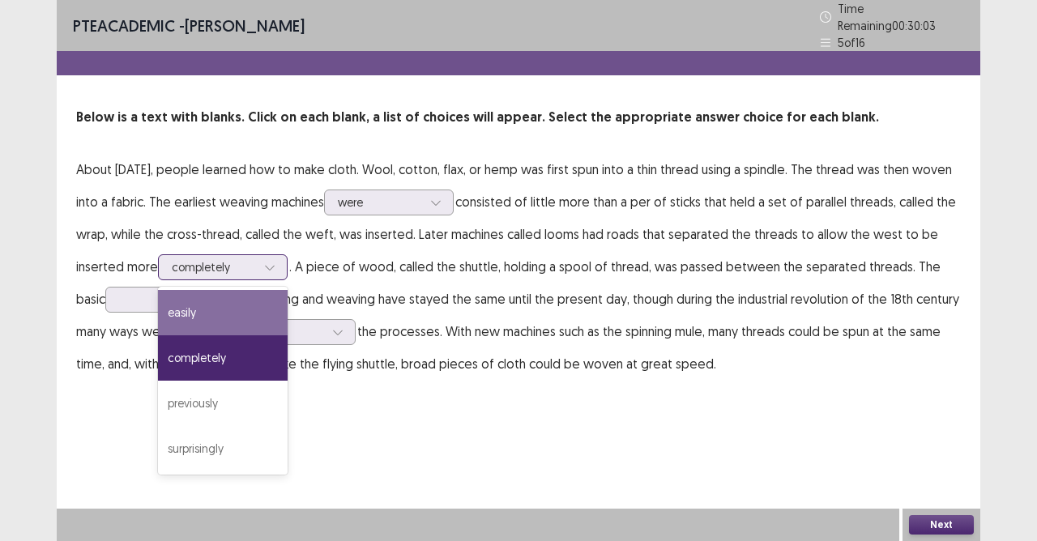
click at [259, 292] on div "easily" at bounding box center [223, 312] width 130 height 45
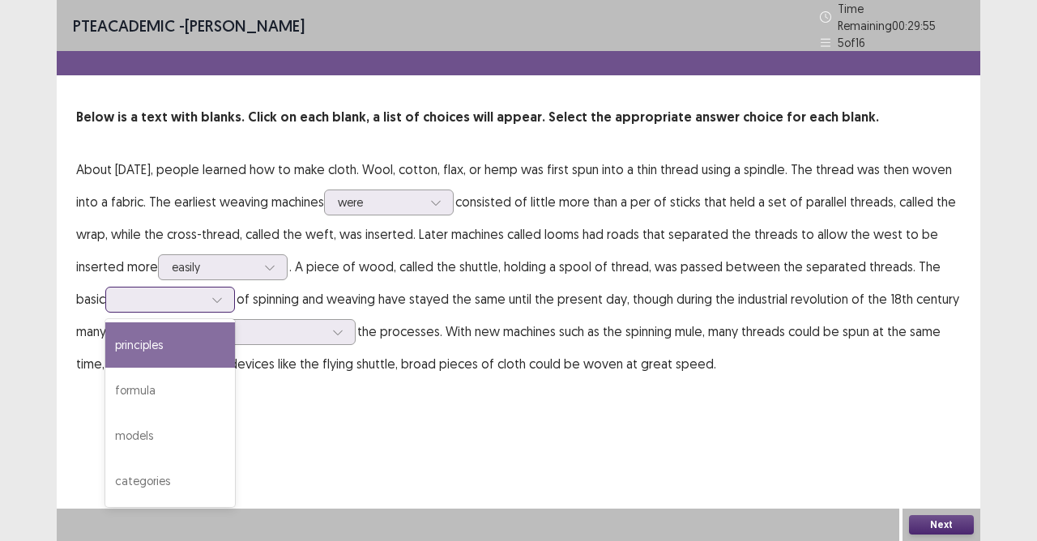
click at [229, 288] on div at bounding box center [217, 300] width 24 height 24
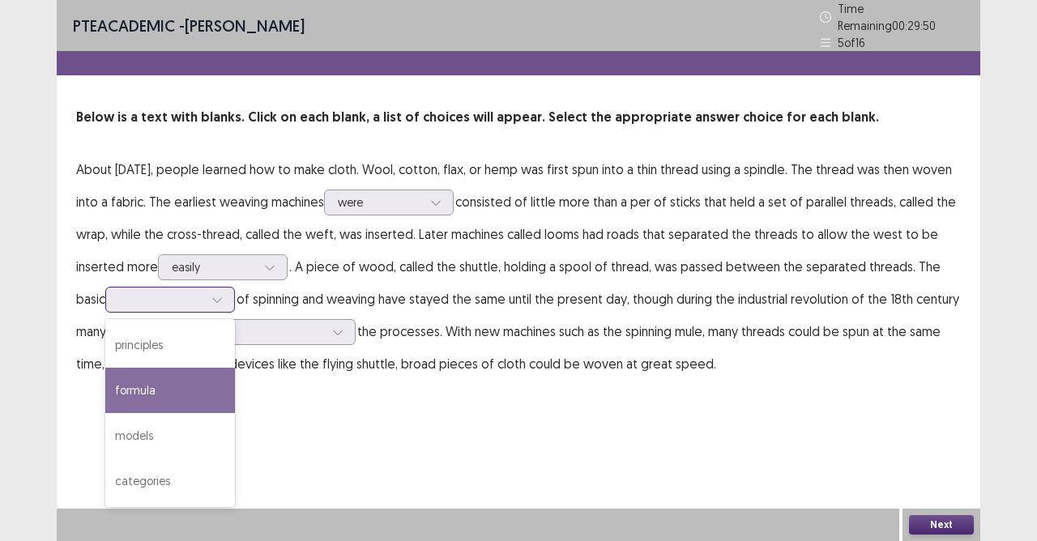
click at [157, 382] on div "formula" at bounding box center [170, 390] width 130 height 45
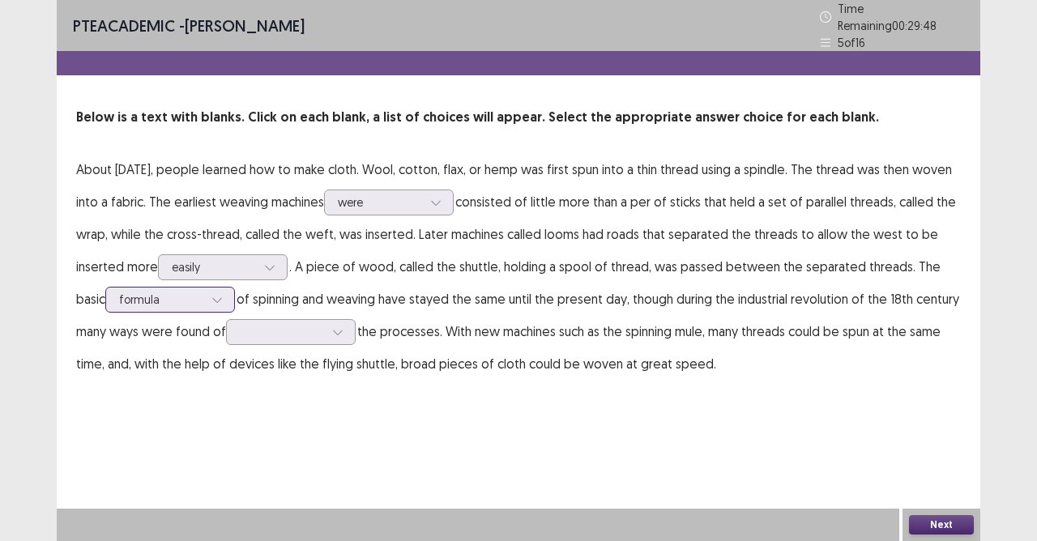
click at [203, 292] on div at bounding box center [161, 299] width 84 height 15
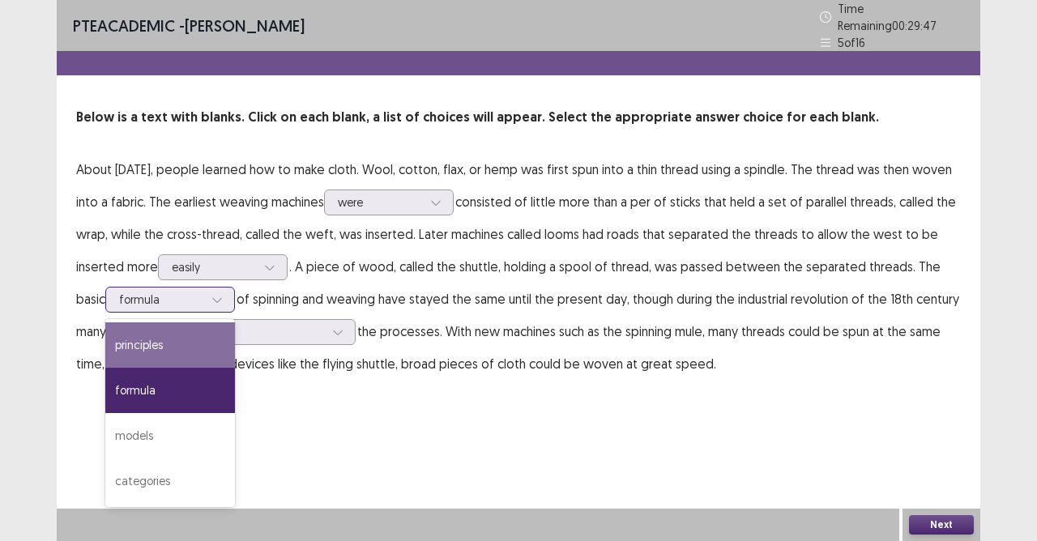
click at [195, 339] on div "principles" at bounding box center [170, 344] width 130 height 45
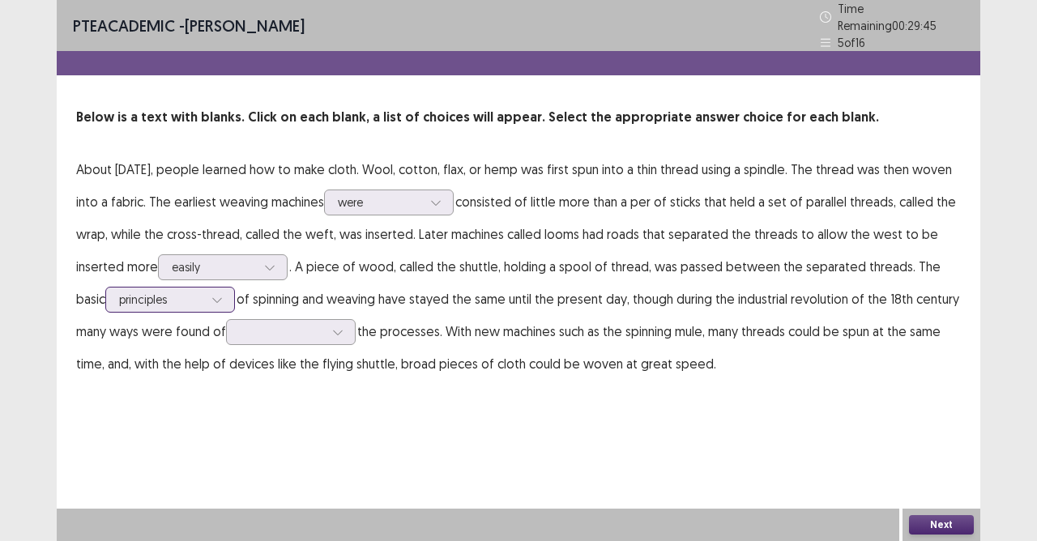
click at [215, 294] on icon at bounding box center [216, 299] width 11 height 11
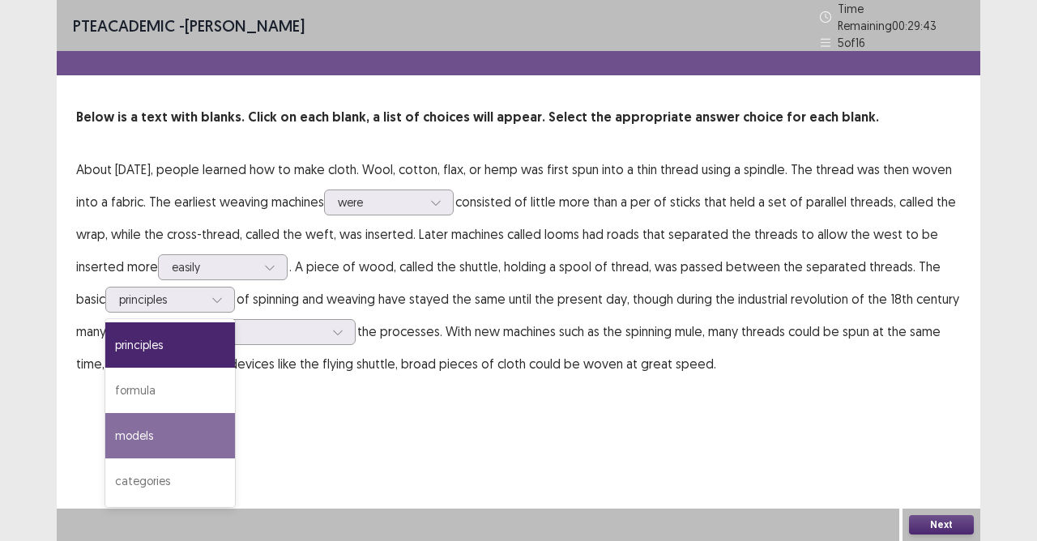
click at [354, 422] on div "PTE academic - DEXTER DEMETERIO Time Remaining 00 : 29 : 43 5 of 16 Below is a …" at bounding box center [518, 270] width 923 height 541
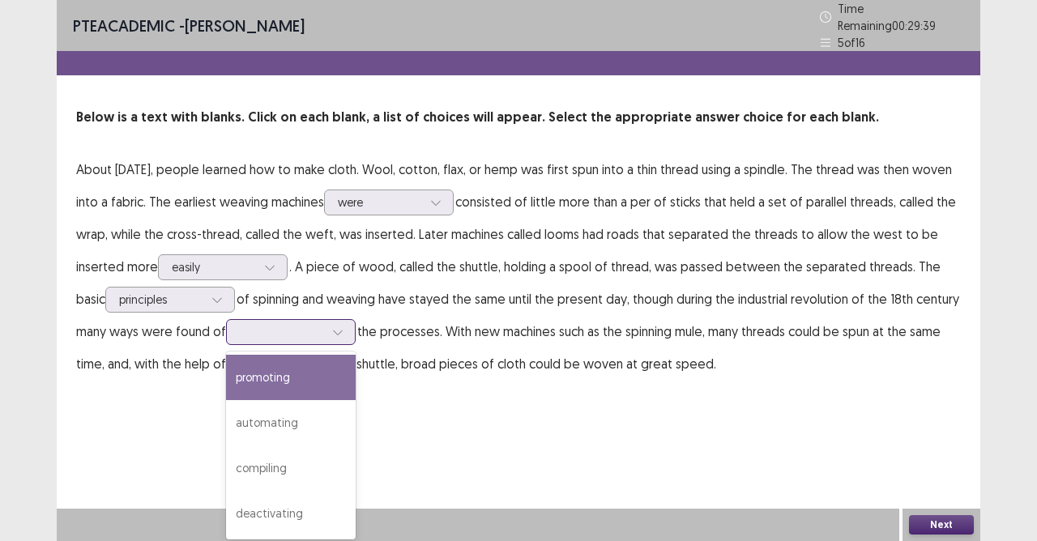
click at [306, 334] on div at bounding box center [281, 331] width 87 height 19
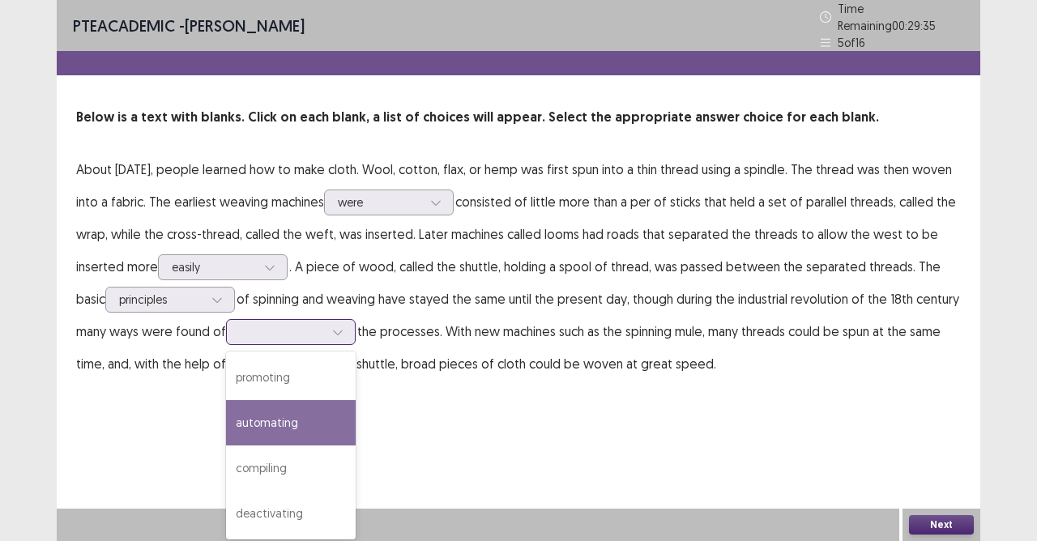
click at [288, 415] on div "automating" at bounding box center [291, 422] width 130 height 45
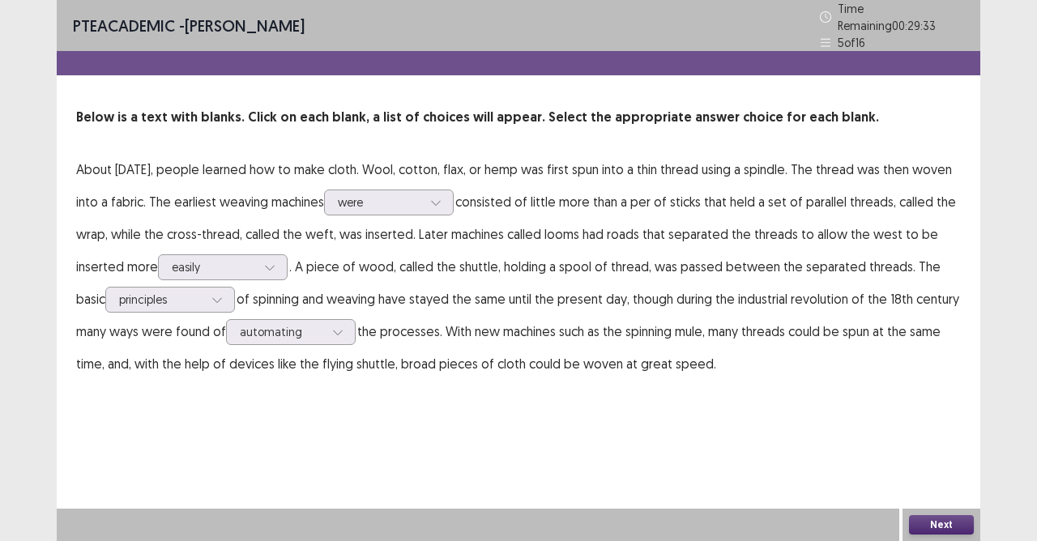
click at [949, 480] on button "Next" at bounding box center [941, 524] width 65 height 19
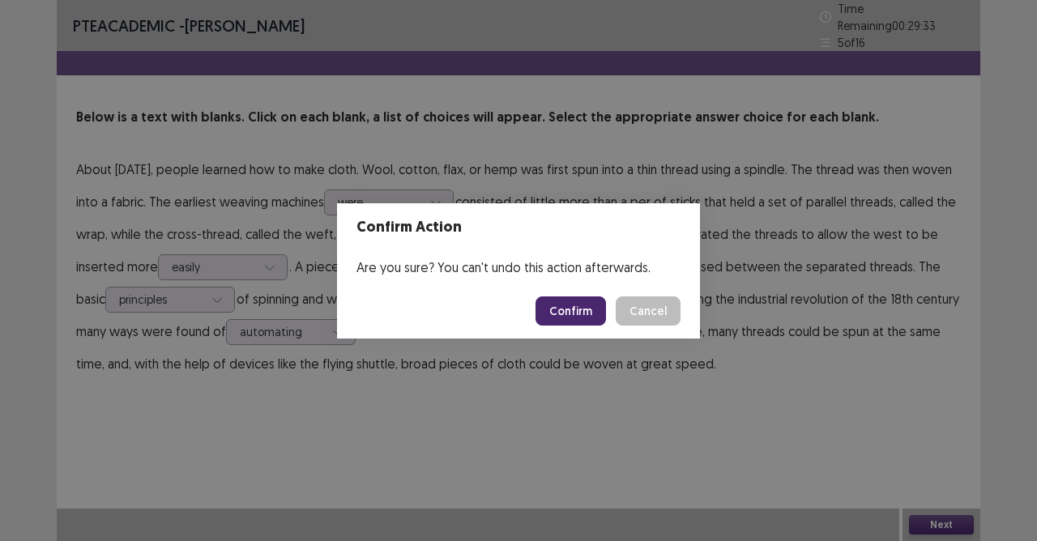
click at [580, 314] on button "Confirm" at bounding box center [570, 310] width 70 height 29
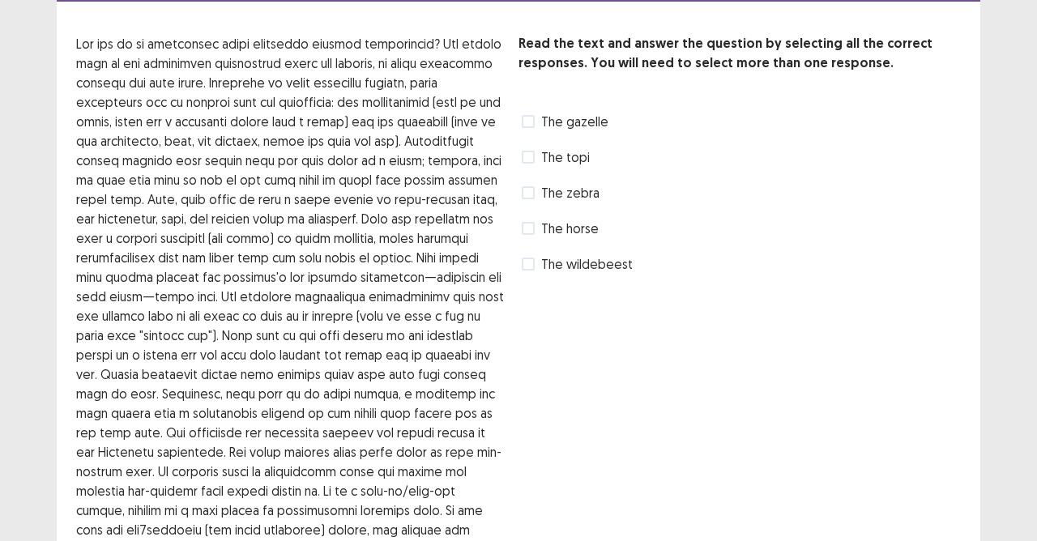
scroll to position [81, 0]
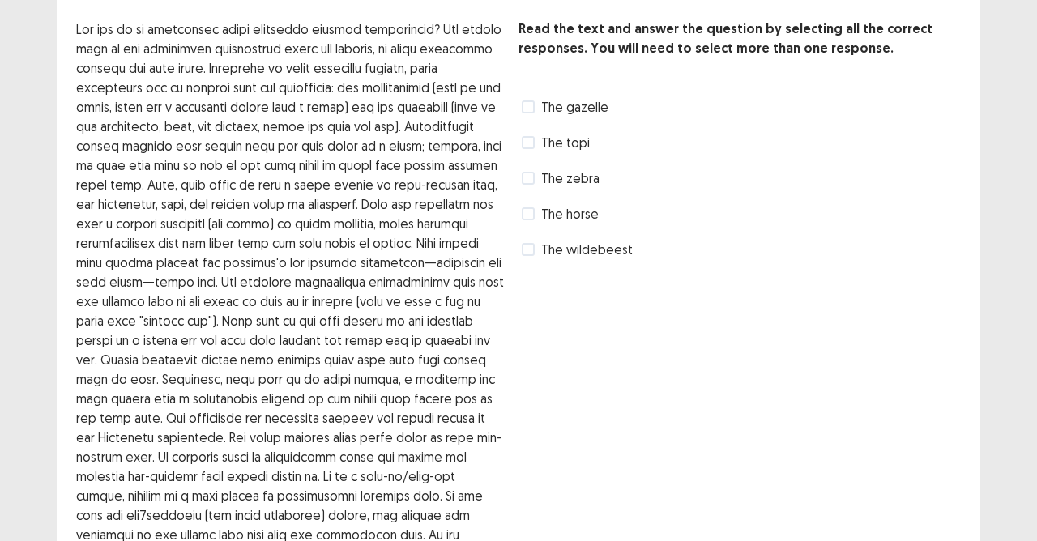
click at [530, 176] on span at bounding box center [528, 178] width 13 height 13
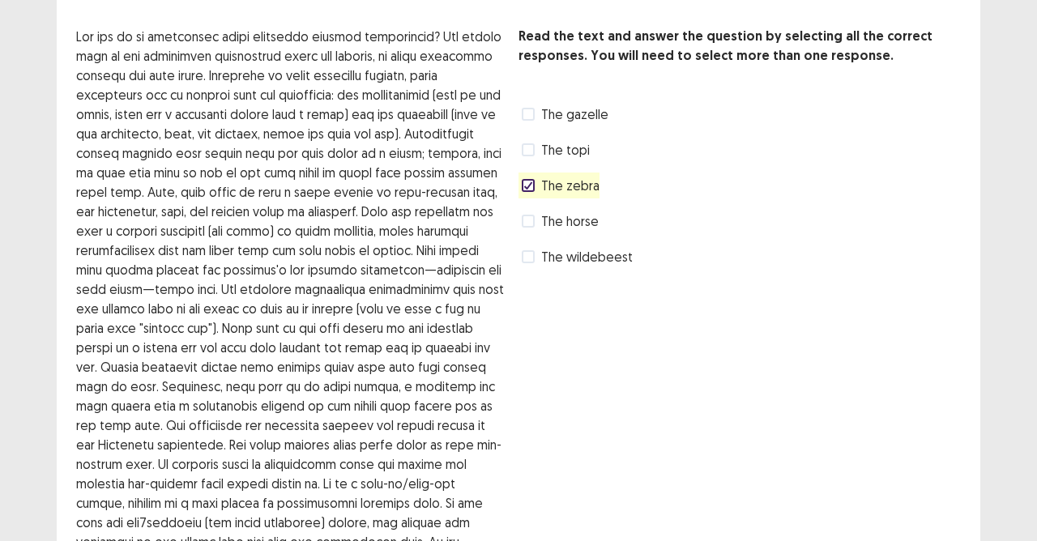
click at [535, 104] on label "The gazelle" at bounding box center [565, 113] width 87 height 19
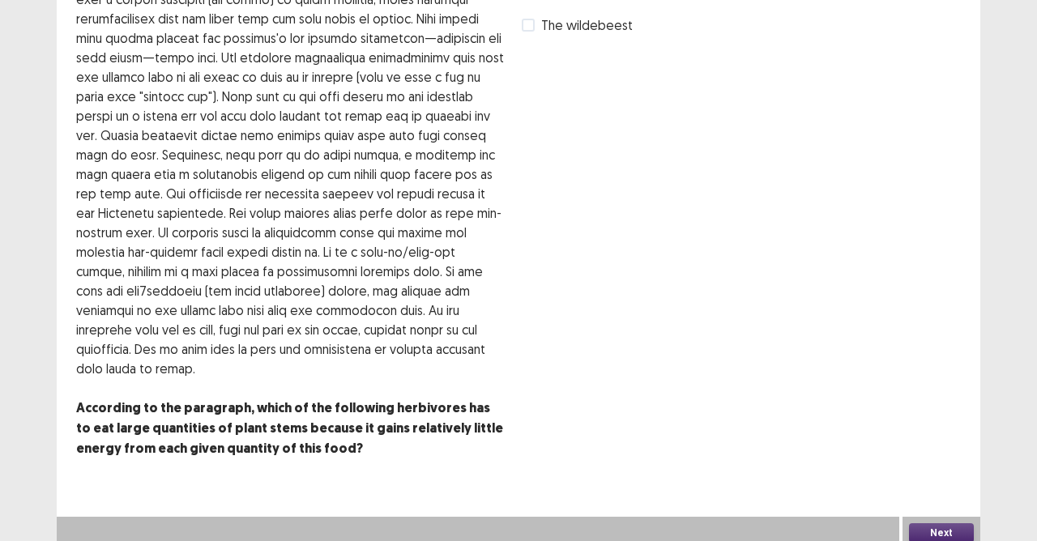
click at [924, 480] on div "Next" at bounding box center [941, 533] width 78 height 32
click at [921, 480] on button "Next" at bounding box center [941, 532] width 65 height 19
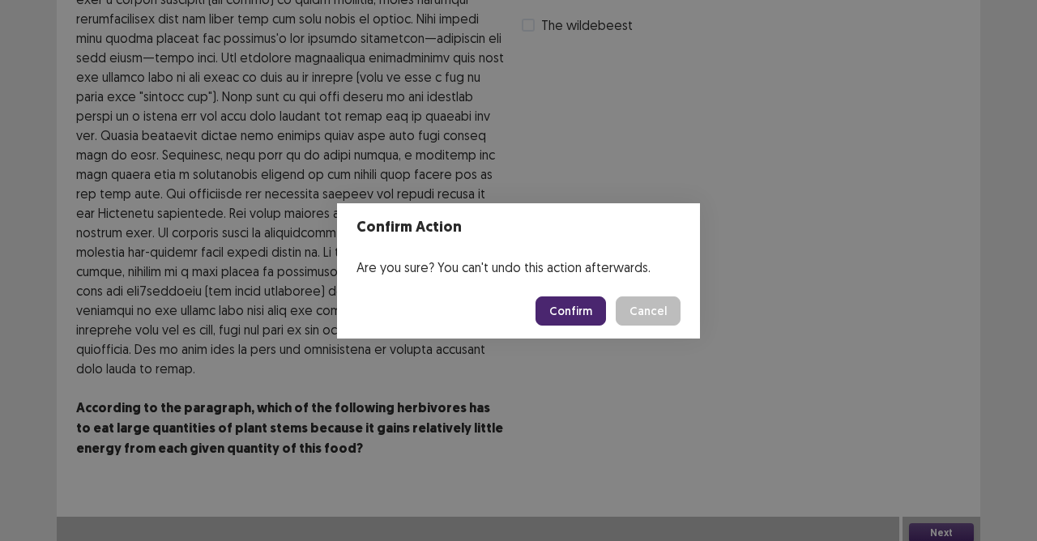
click at [562, 302] on button "Confirm" at bounding box center [570, 310] width 70 height 29
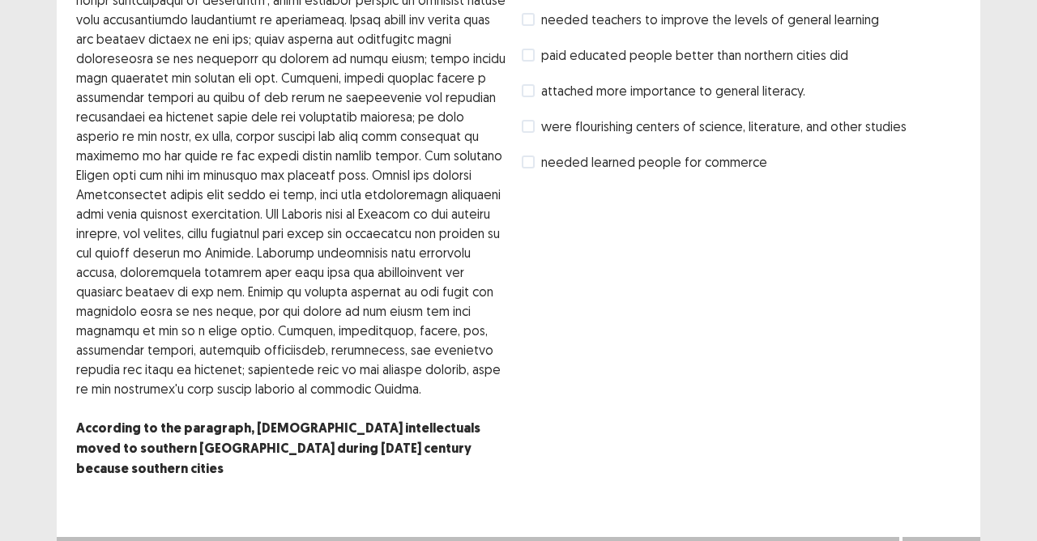
scroll to position [95, 0]
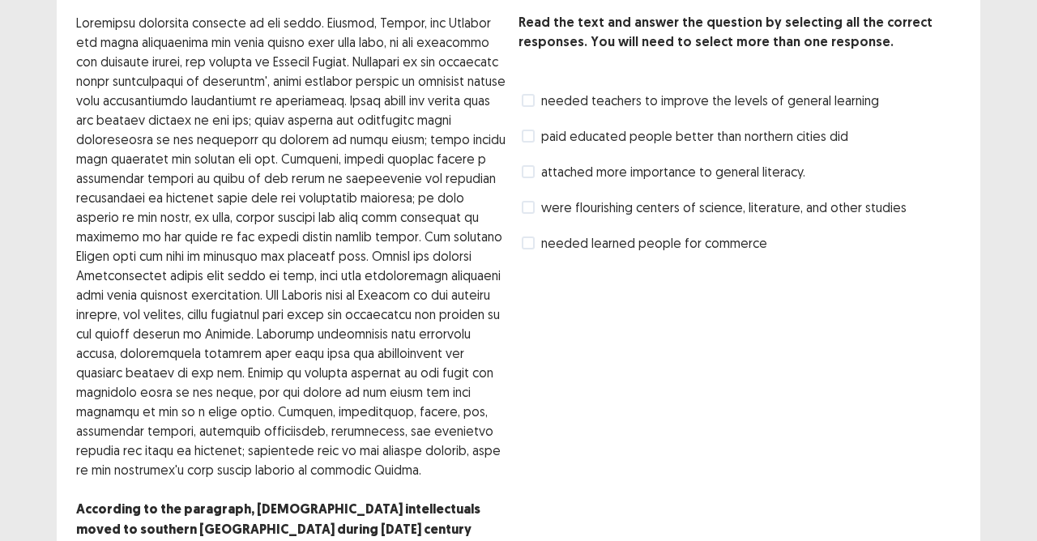
click at [537, 200] on label "were flourishing centers of science, literature, and other studies" at bounding box center [714, 207] width 385 height 19
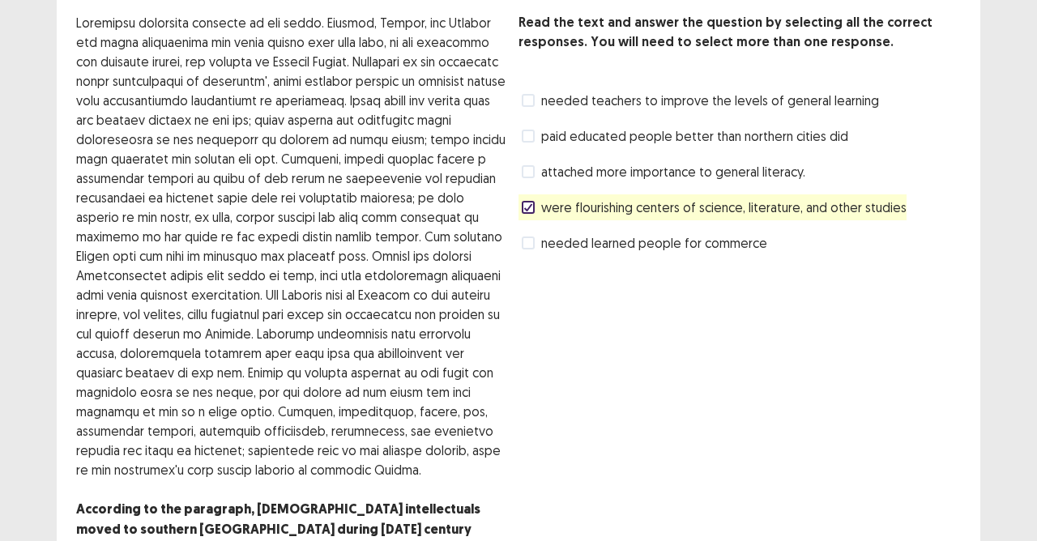
click at [525, 134] on span at bounding box center [528, 136] width 13 height 13
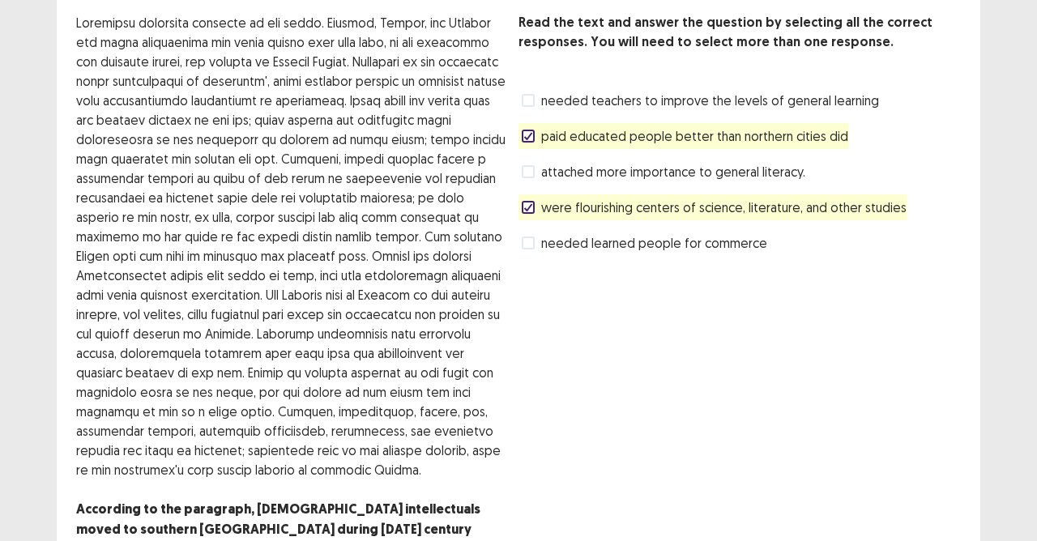
click at [525, 134] on span at bounding box center [528, 136] width 13 height 13
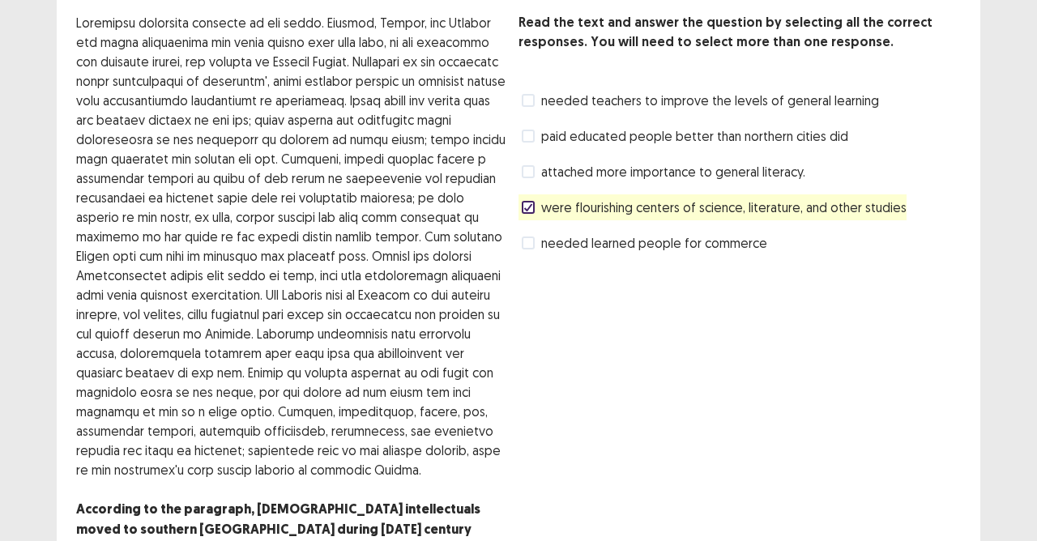
click at [535, 97] on label "needed teachers to improve the levels of general learning" at bounding box center [700, 100] width 357 height 19
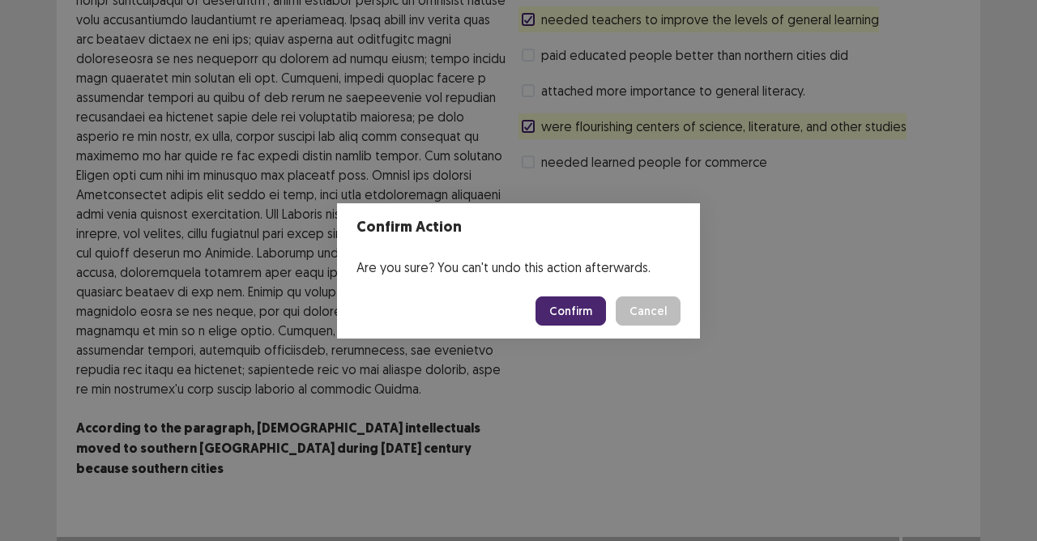
click at [564, 313] on button "Confirm" at bounding box center [570, 310] width 70 height 29
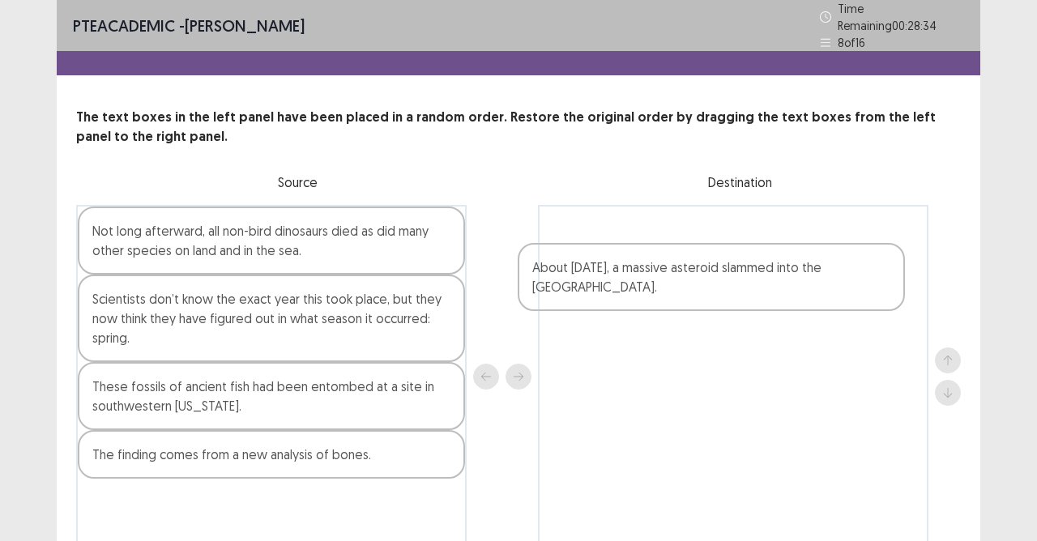
drag, startPoint x: 197, startPoint y: 318, endPoint x: 639, endPoint y: 275, distance: 444.3
click at [658, 286] on div "Not long afterward, all non-bird dinosaurs died as did many other species on la…" at bounding box center [518, 376] width 885 height 343
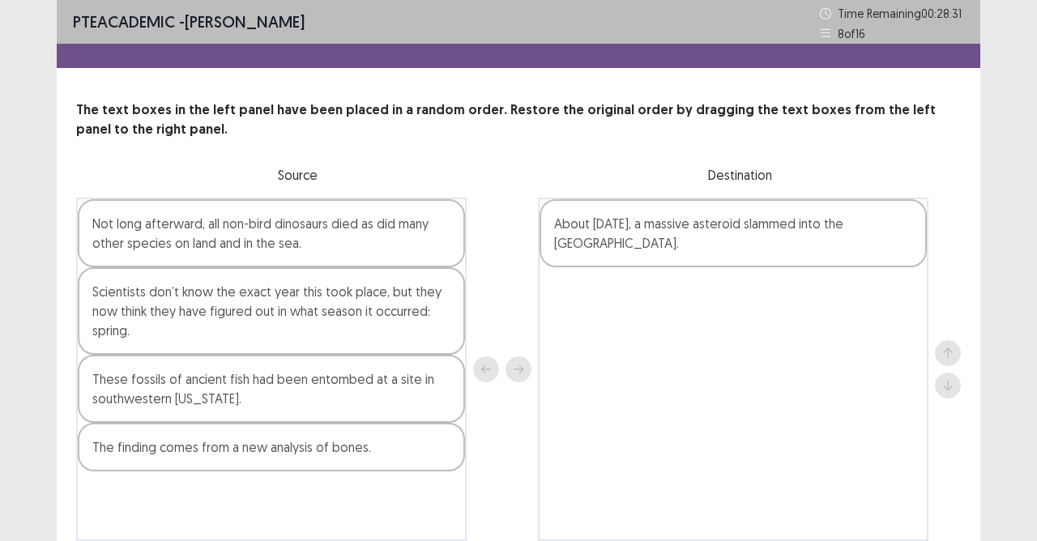
scroll to position [71, 0]
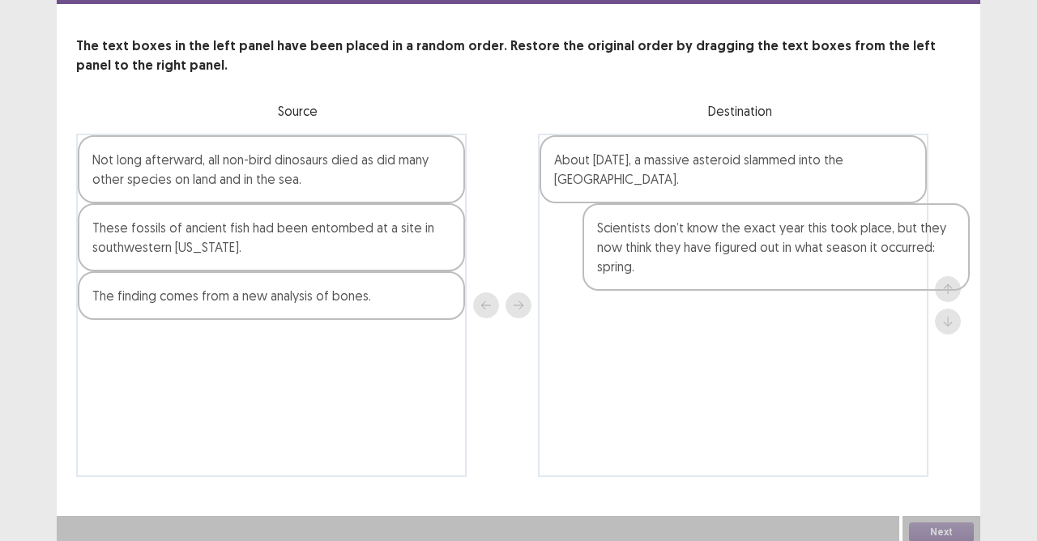
drag, startPoint x: 228, startPoint y: 241, endPoint x: 726, endPoint y: 259, distance: 497.7
click at [726, 259] on div "Not long afterward, all non-bird dinosaurs died as did many other species on la…" at bounding box center [518, 305] width 885 height 343
click at [726, 259] on div "About 66 million years ago, a massive asteroid slammed into the Gulf of Mexico." at bounding box center [733, 305] width 390 height 343
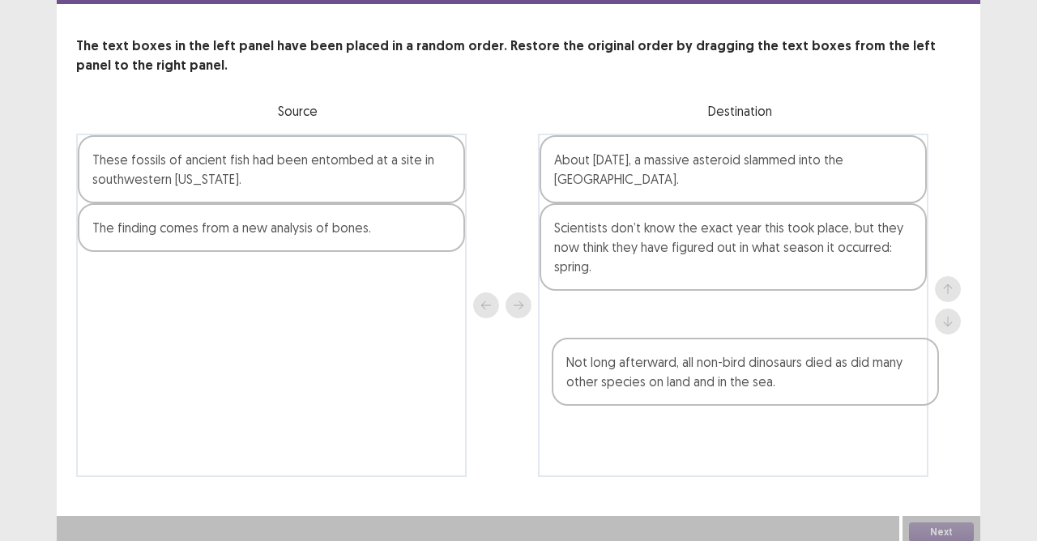
drag, startPoint x: 240, startPoint y: 171, endPoint x: 732, endPoint y: 364, distance: 528.9
click at [732, 364] on div "Not long afterward, all non-bird dinosaurs died as did many other species on la…" at bounding box center [518, 305] width 885 height 343
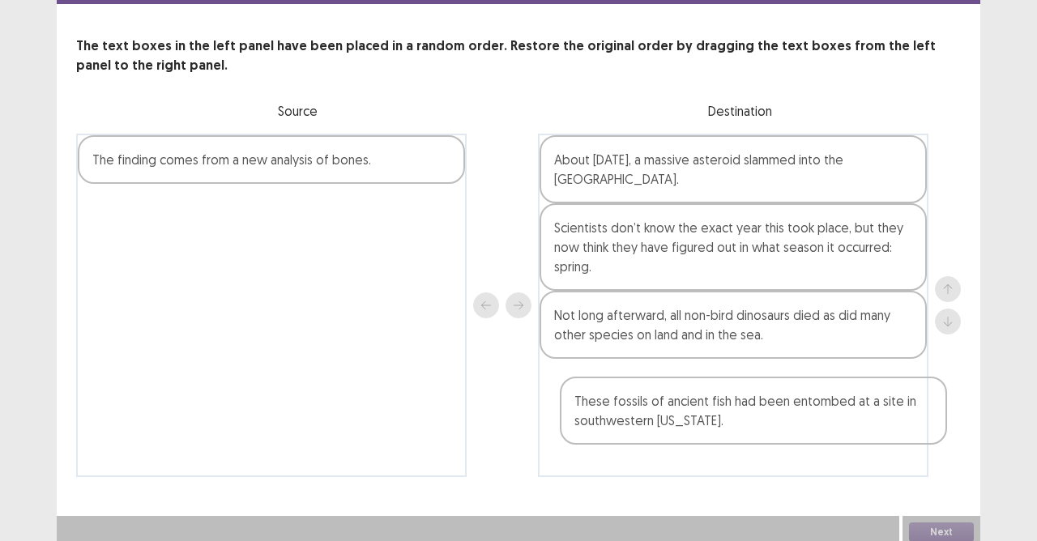
drag, startPoint x: 321, startPoint y: 165, endPoint x: 821, endPoint y: 431, distance: 566.7
click at [821, 431] on div "These fossils of ancient fish had been entombed at a site in southwestern North…" at bounding box center [518, 305] width 885 height 343
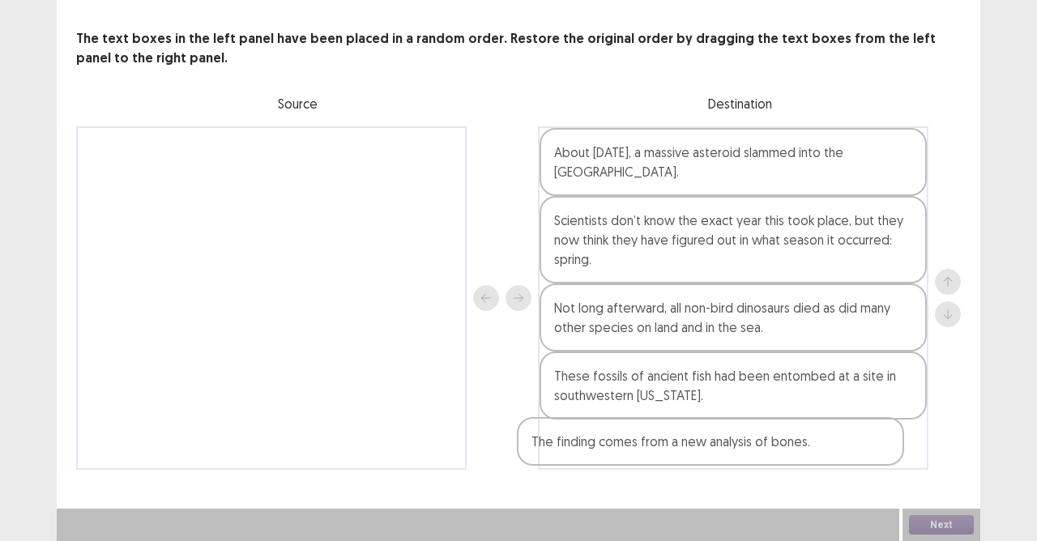
drag, startPoint x: 223, startPoint y: 228, endPoint x: 669, endPoint y: 467, distance: 505.9
click at [669, 467] on div "The finding comes from a new analysis of bones. About 66 million years ago, a m…" at bounding box center [518, 297] width 885 height 343
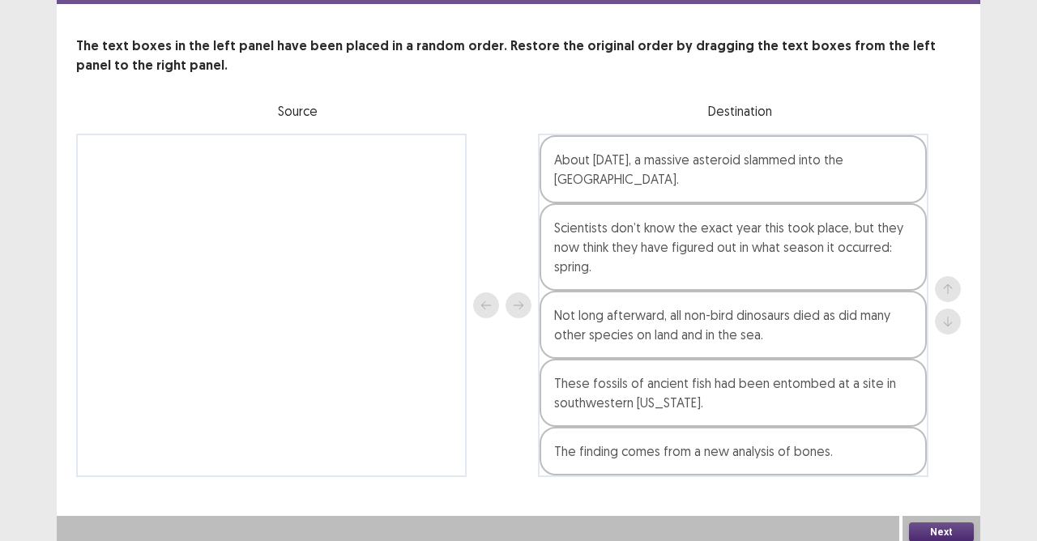
click at [957, 522] on button "Next" at bounding box center [941, 531] width 65 height 19
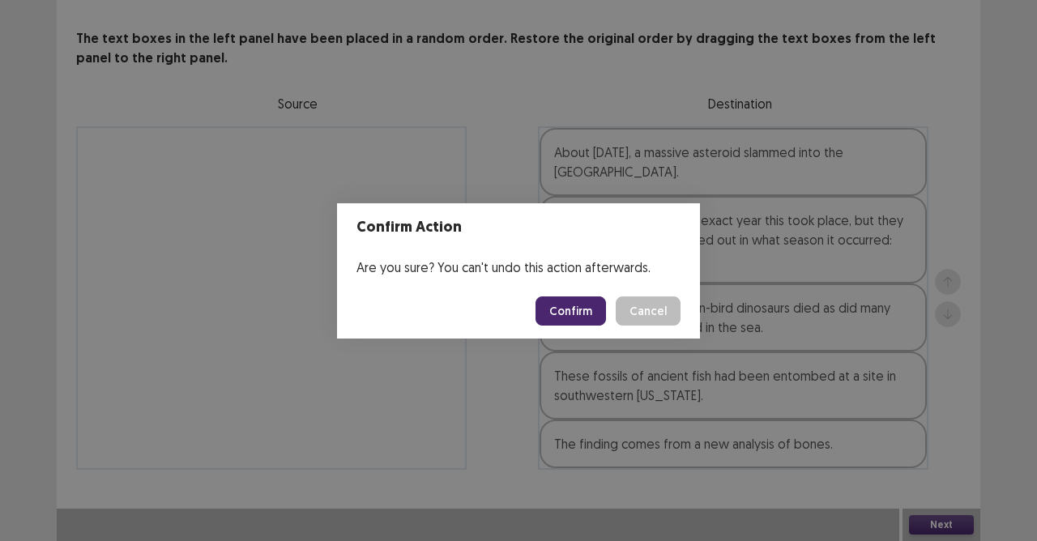
click at [577, 309] on button "Confirm" at bounding box center [570, 310] width 70 height 29
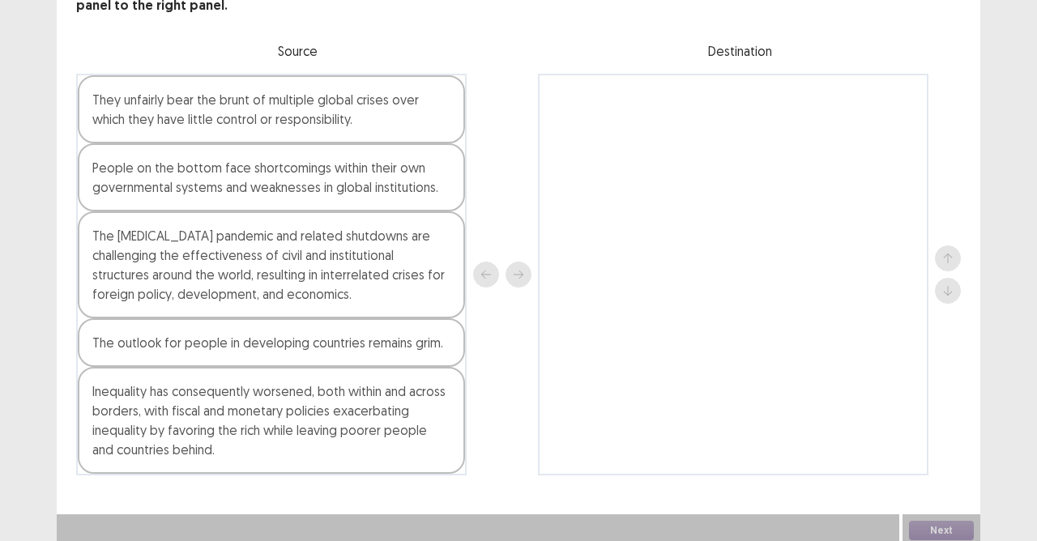
scroll to position [130, 0]
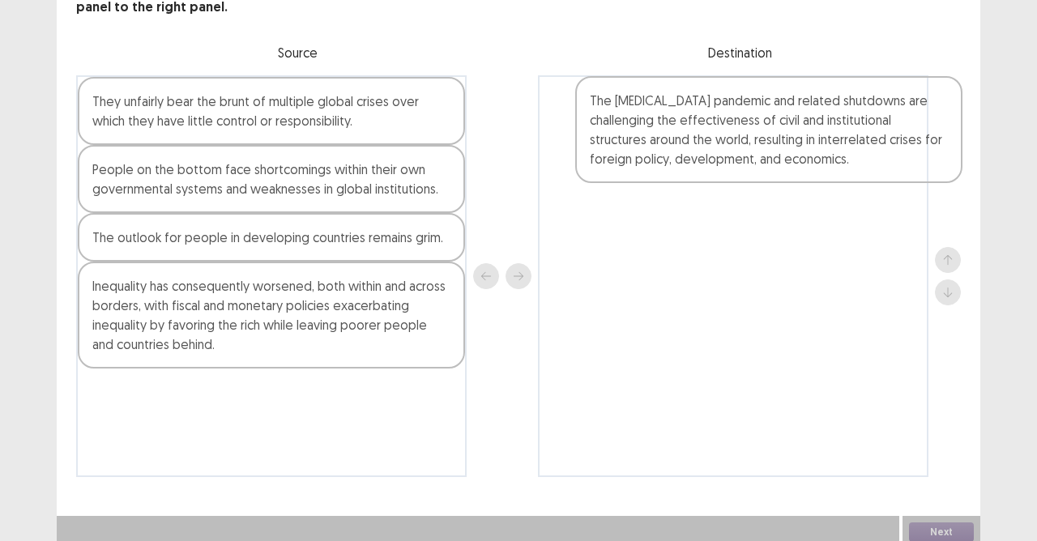
drag, startPoint x: 144, startPoint y: 275, endPoint x: 658, endPoint y: 146, distance: 529.6
click at [658, 146] on div "They unfairly bear the brunt of multiple global crises over which they have lit…" at bounding box center [518, 276] width 885 height 402
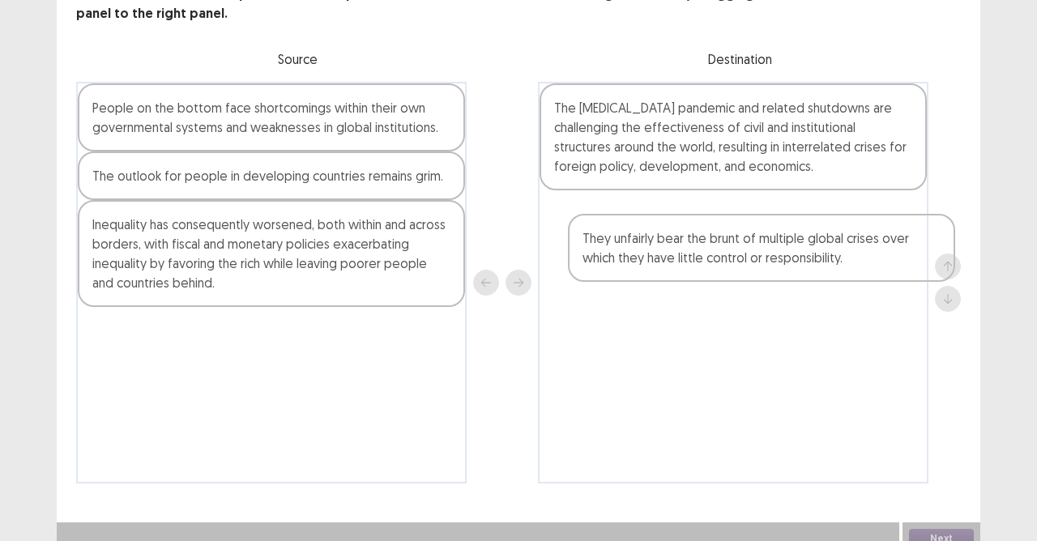
drag, startPoint x: 130, startPoint y: 127, endPoint x: 618, endPoint y: 249, distance: 503.5
click at [620, 249] on div "They unfairly bear the brunt of multiple global crises over which they have lit…" at bounding box center [518, 283] width 885 height 402
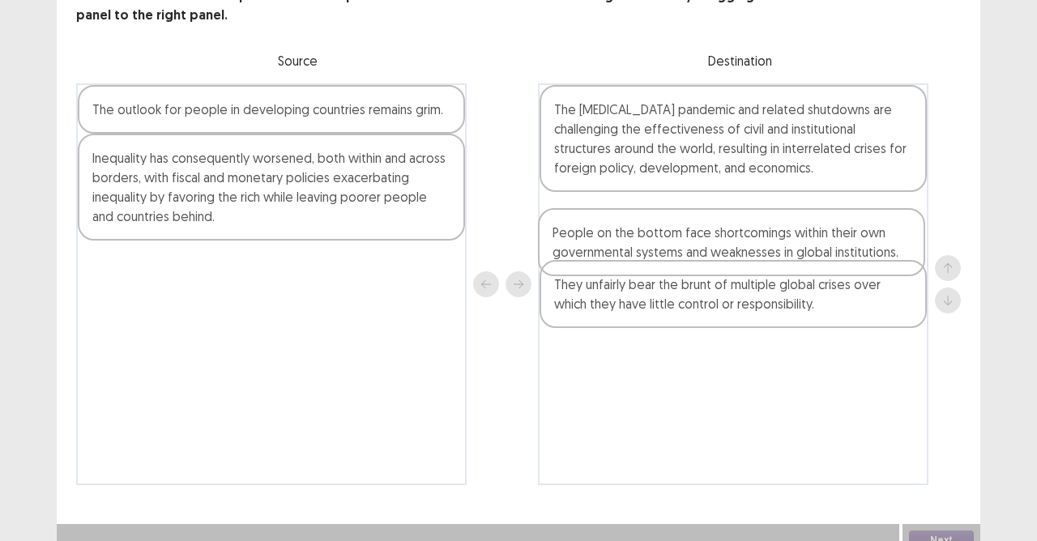
drag, startPoint x: 523, startPoint y: 249, endPoint x: 684, endPoint y: 240, distance: 160.6
click at [684, 240] on div "People on the bottom face shortcomings within their own governmental systems an…" at bounding box center [518, 284] width 885 height 402
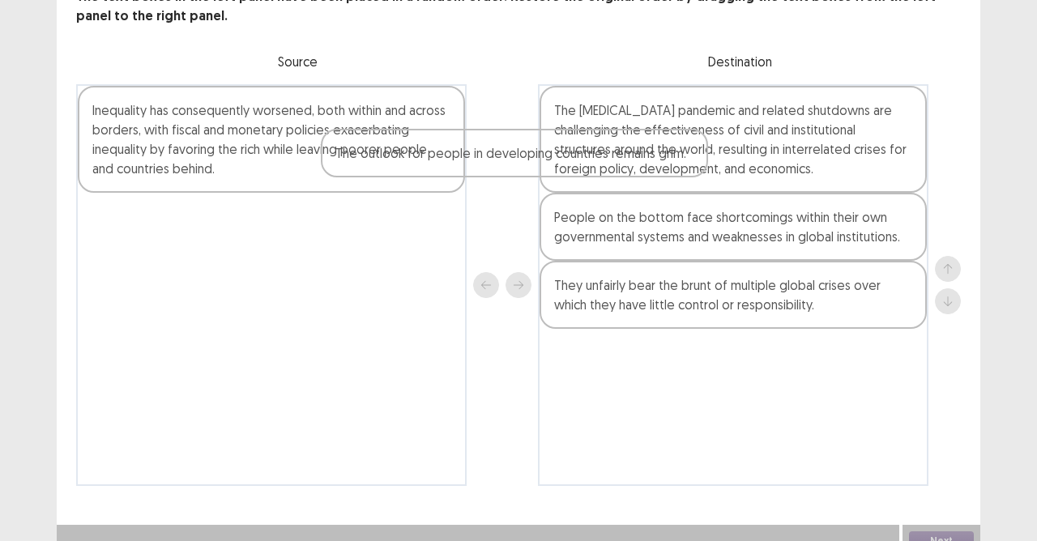
scroll to position [118, 0]
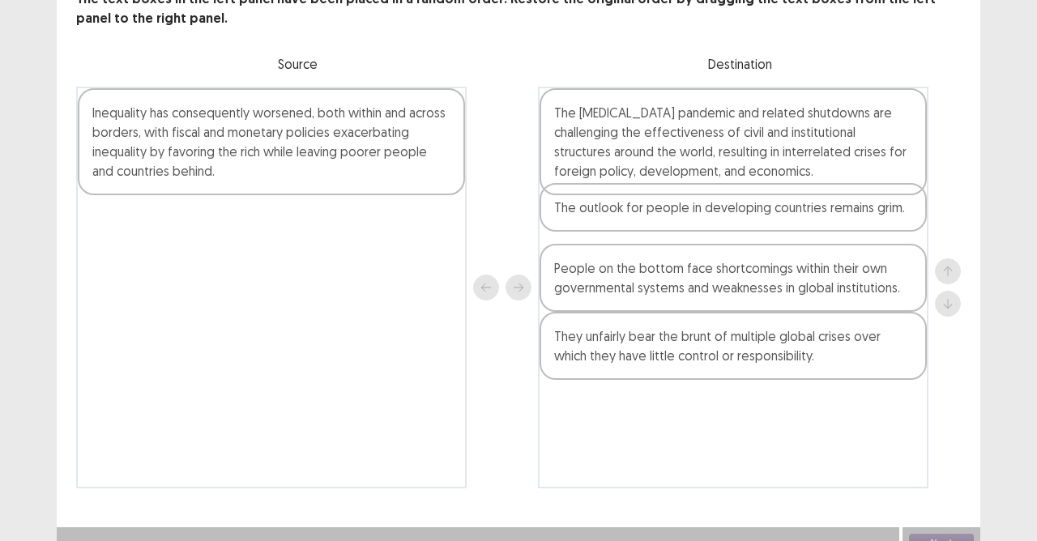
drag, startPoint x: 147, startPoint y: 107, endPoint x: 617, endPoint y: 215, distance: 482.2
click at [617, 215] on div "The outlook for people in developing countries remains grim. Inequality has con…" at bounding box center [518, 288] width 885 height 402
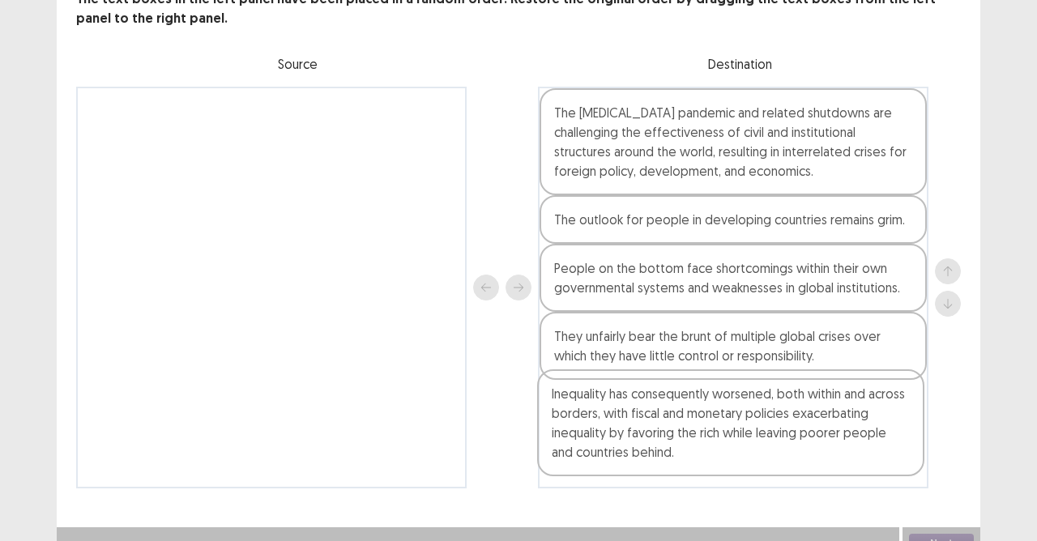
drag, startPoint x: 181, startPoint y: 145, endPoint x: 643, endPoint y: 441, distance: 548.7
click at [643, 446] on div "Inequality has consequently worsened, both within and across borders, with fisc…" at bounding box center [518, 288] width 885 height 402
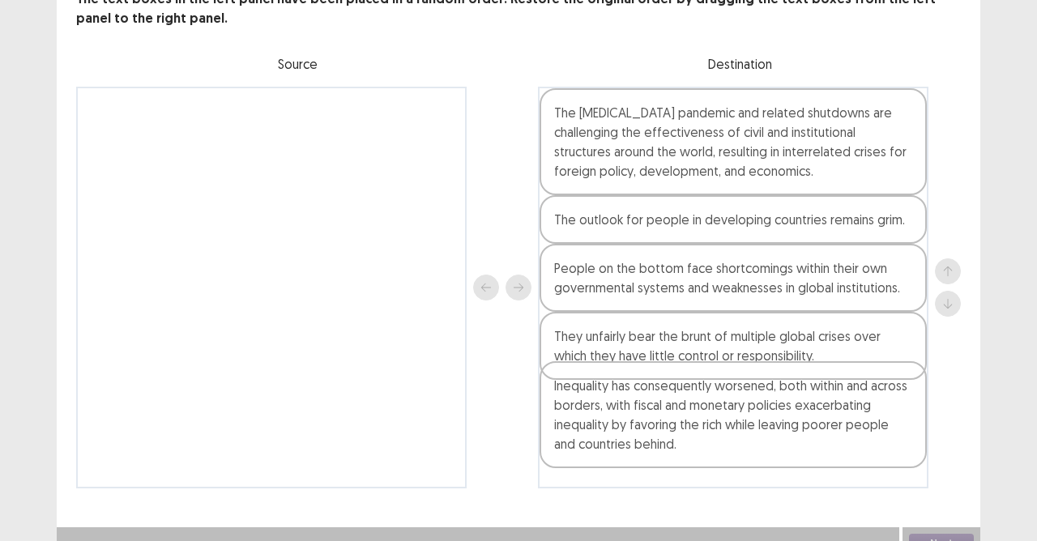
scroll to position [130, 0]
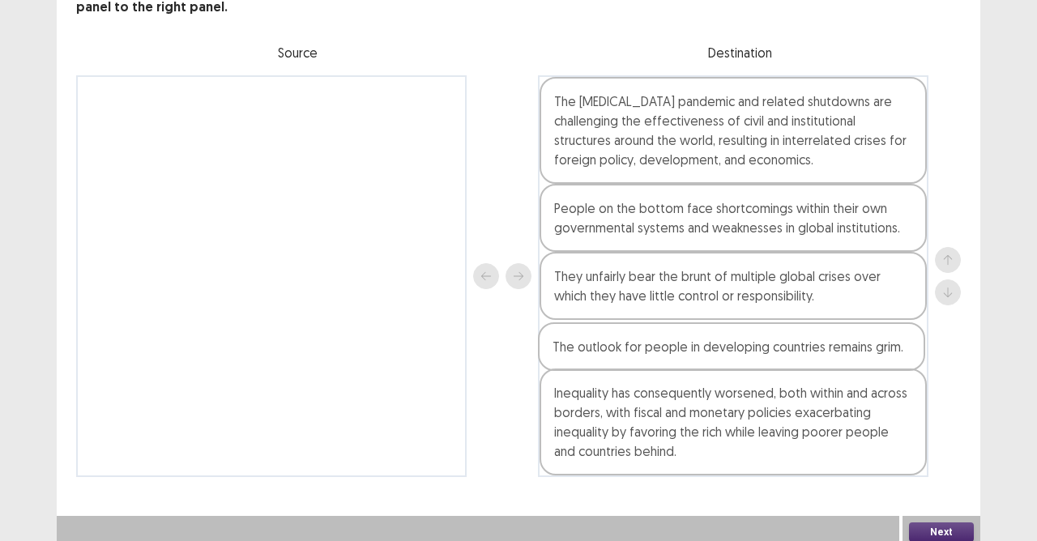
drag, startPoint x: 680, startPoint y: 204, endPoint x: 682, endPoint y: 370, distance: 166.1
click at [682, 370] on div "The COVID-19 pandemic and related shutdowns are challenging the effectiveness o…" at bounding box center [733, 276] width 390 height 402
click at [932, 522] on button "Next" at bounding box center [941, 531] width 65 height 19
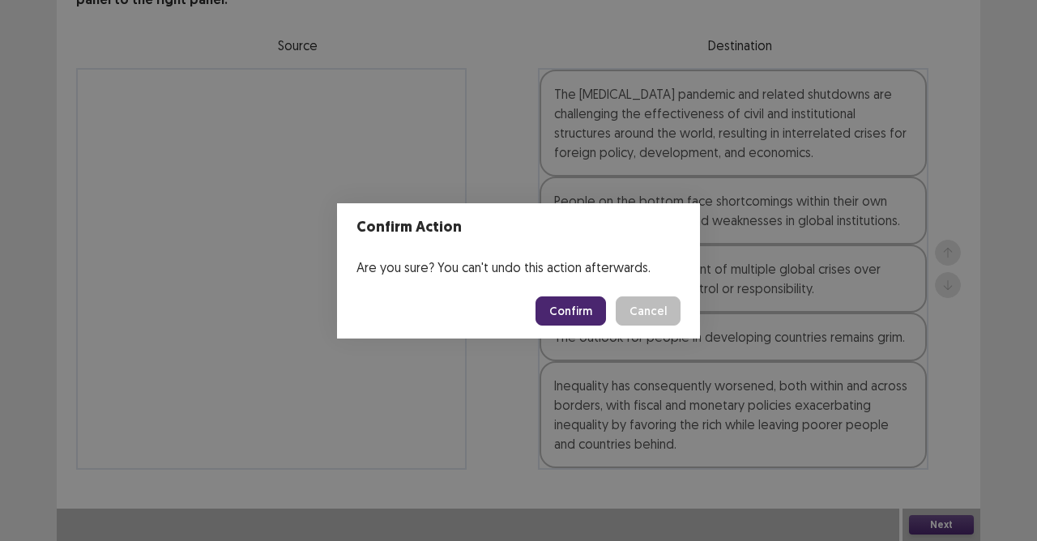
click at [583, 303] on button "Confirm" at bounding box center [570, 310] width 70 height 29
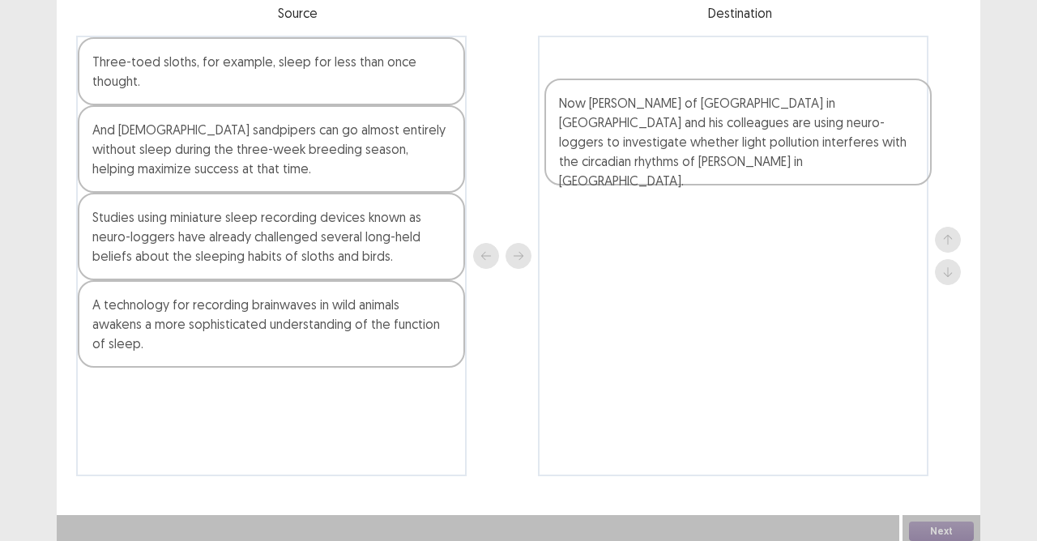
scroll to position [8, 0]
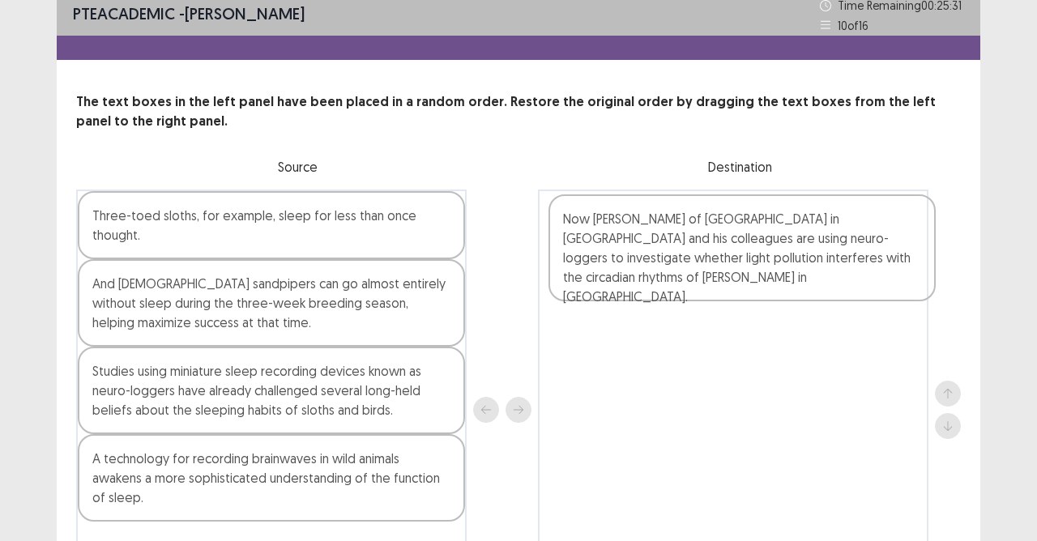
drag, startPoint x: 219, startPoint y: 351, endPoint x: 706, endPoint y: 277, distance: 492.4
click at [706, 277] on div "Three-toed sloths, for example, sleep for less than once thought. And male sand…" at bounding box center [518, 410] width 885 height 441
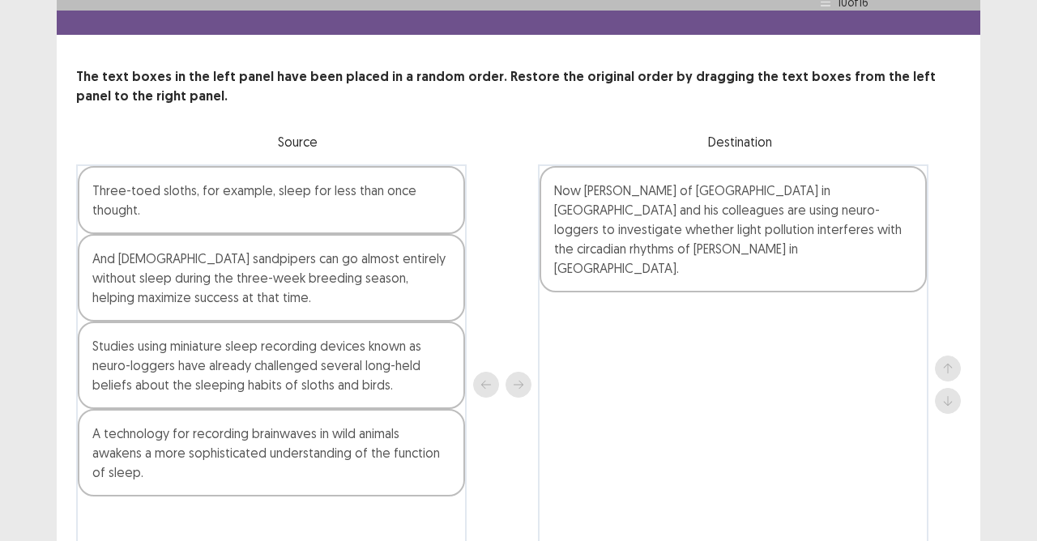
scroll to position [89, 0]
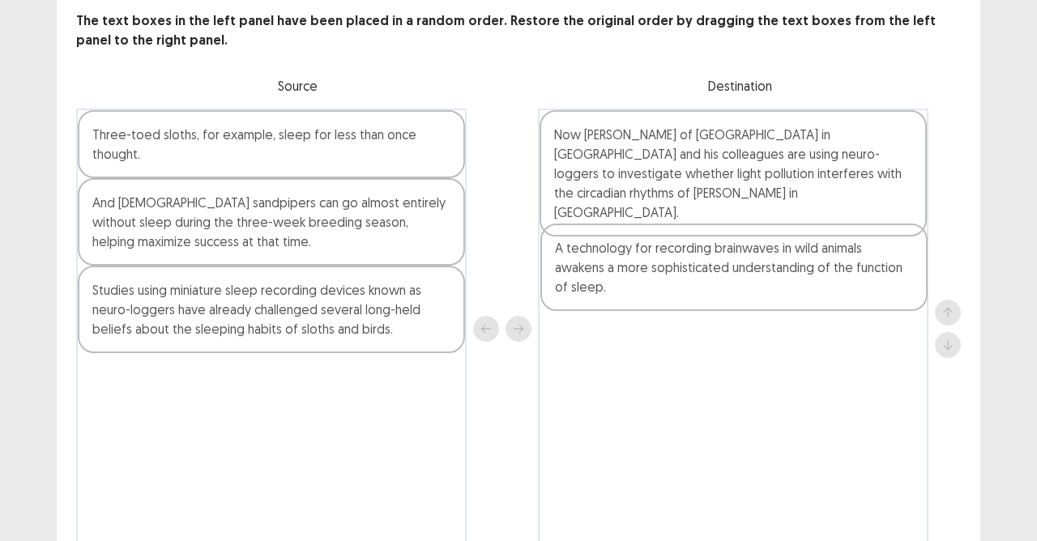
drag, startPoint x: 139, startPoint y: 404, endPoint x: 606, endPoint y: 275, distance: 484.8
click at [606, 275] on div "Three-toed sloths, for example, sleep for less than once thought. And male sand…" at bounding box center [518, 329] width 885 height 441
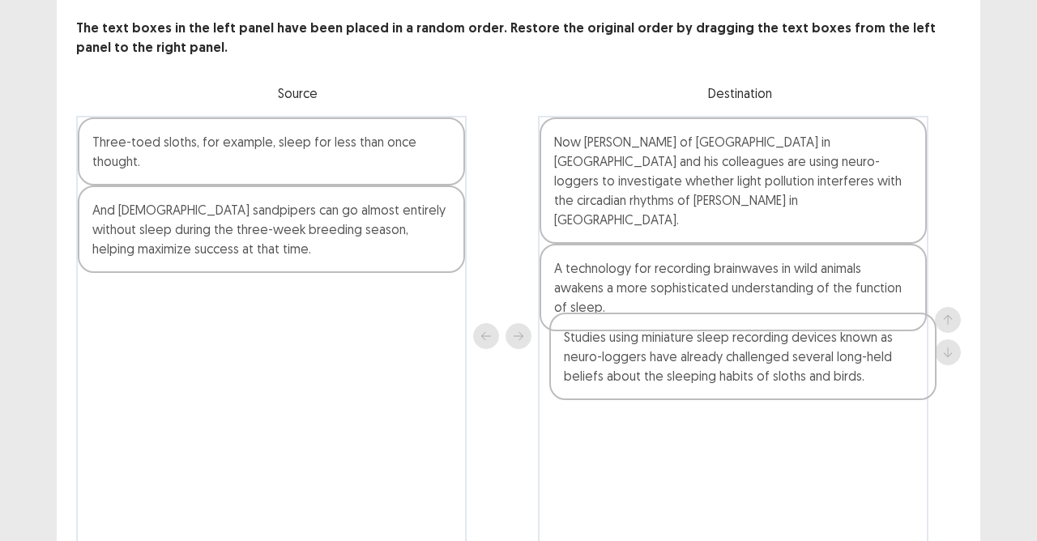
drag, startPoint x: 766, startPoint y: 390, endPoint x: 664, endPoint y: 361, distance: 106.1
click at [664, 361] on div "Three-toed sloths, for example, sleep for less than once thought. And male sand…" at bounding box center [518, 336] width 885 height 441
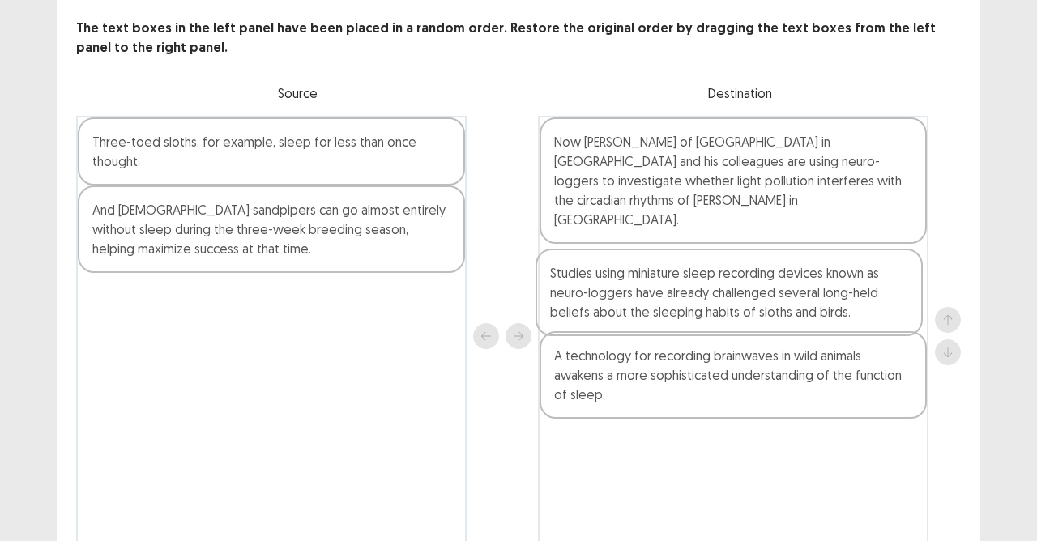
drag, startPoint x: 700, startPoint y: 337, endPoint x: 693, endPoint y: 267, distance: 70.0
click at [693, 267] on div "Now John Lesku of La Trobe University in Melbourne and his colleagues are using…" at bounding box center [733, 336] width 390 height 441
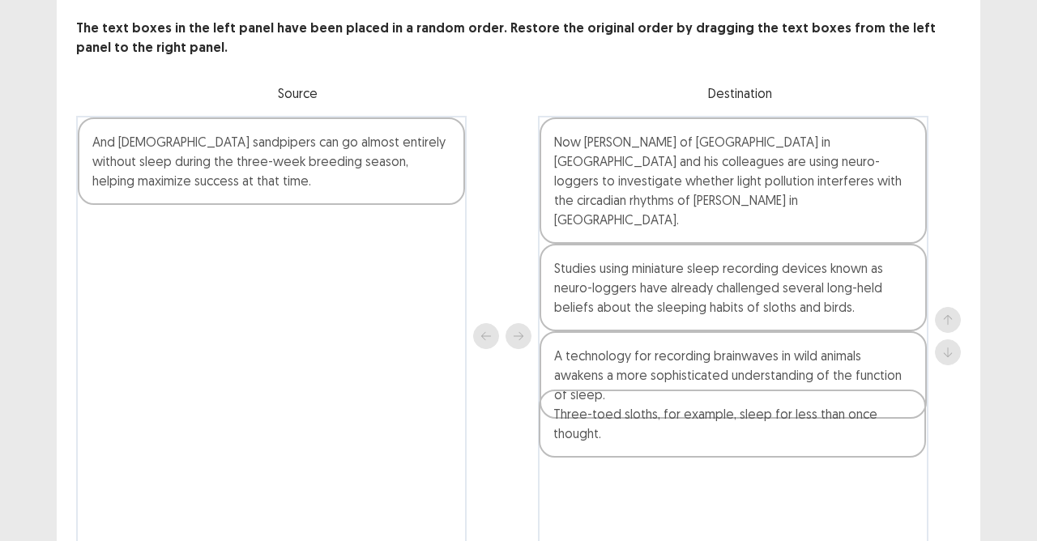
drag, startPoint x: 159, startPoint y: 155, endPoint x: 262, endPoint y: 185, distance: 107.9
click at [624, 461] on div "Three-toed sloths, for example, sleep for less than once thought. And male sand…" at bounding box center [518, 336] width 885 height 441
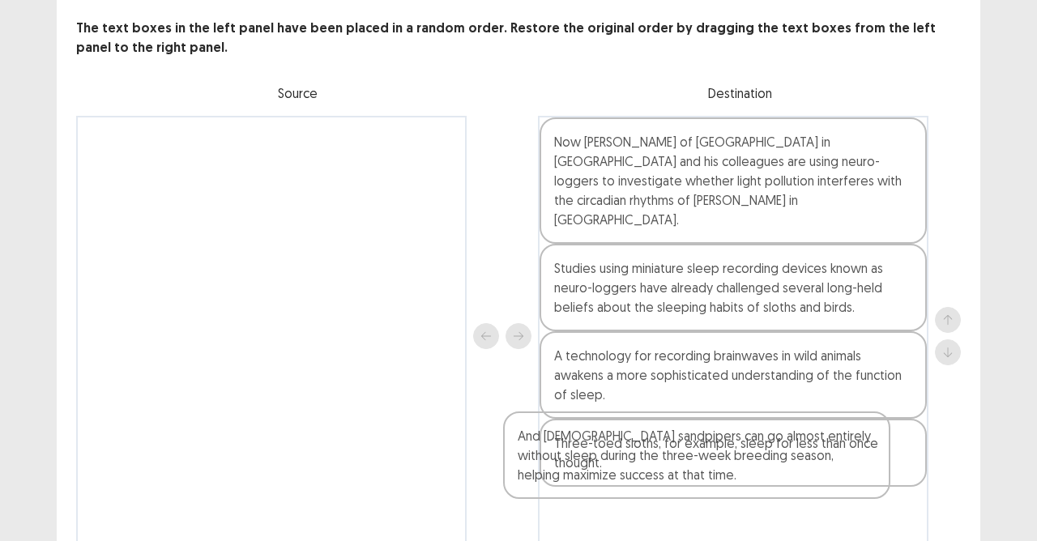
drag, startPoint x: 280, startPoint y: 381, endPoint x: 680, endPoint y: 423, distance: 402.4
click at [667, 449] on div "And male sandpipers can go almost entirely without sleep during the three-week …" at bounding box center [518, 336] width 885 height 441
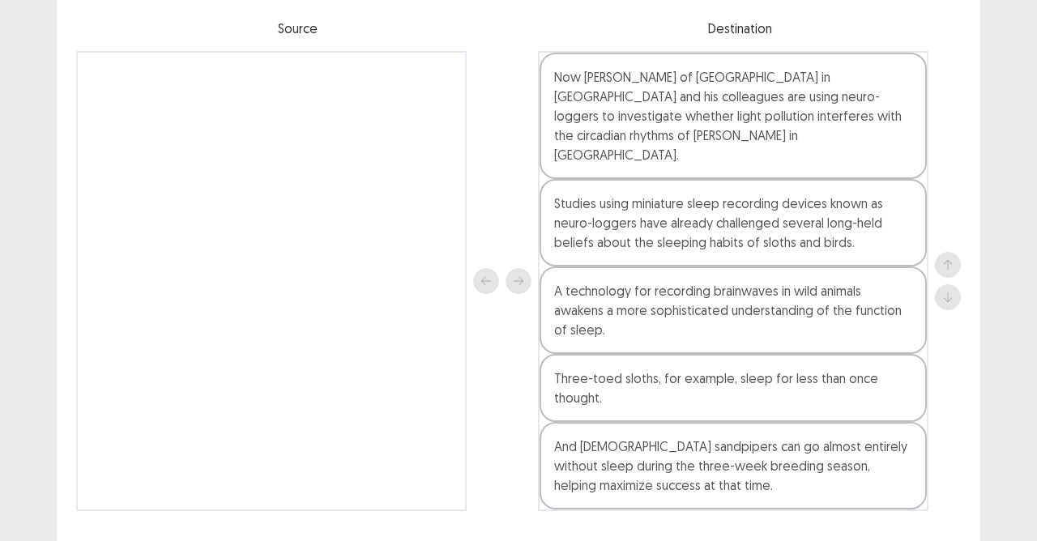
scroll to position [168, 0]
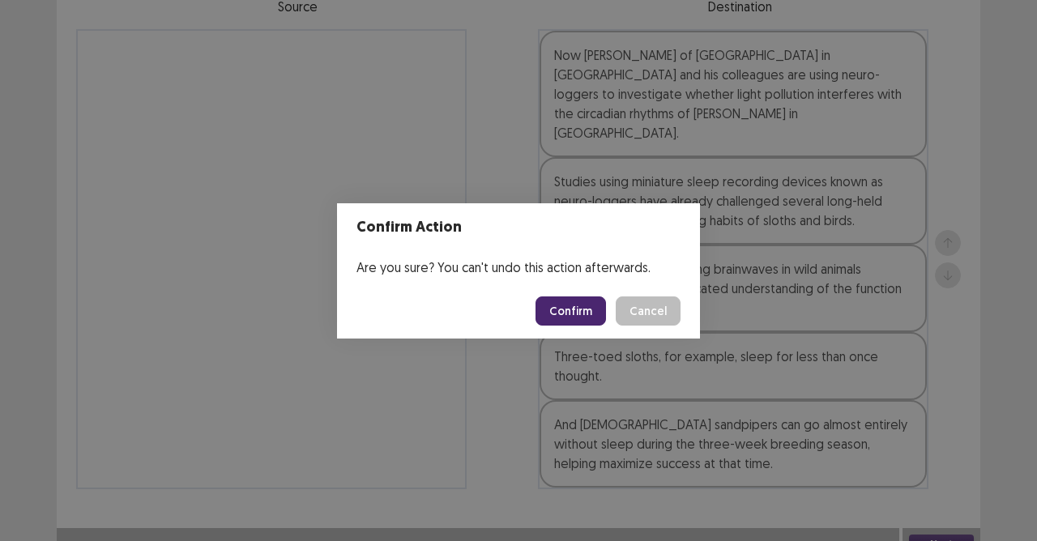
drag, startPoint x: 564, startPoint y: 311, endPoint x: 557, endPoint y: 321, distance: 11.7
click at [562, 313] on button "Confirm" at bounding box center [570, 310] width 70 height 29
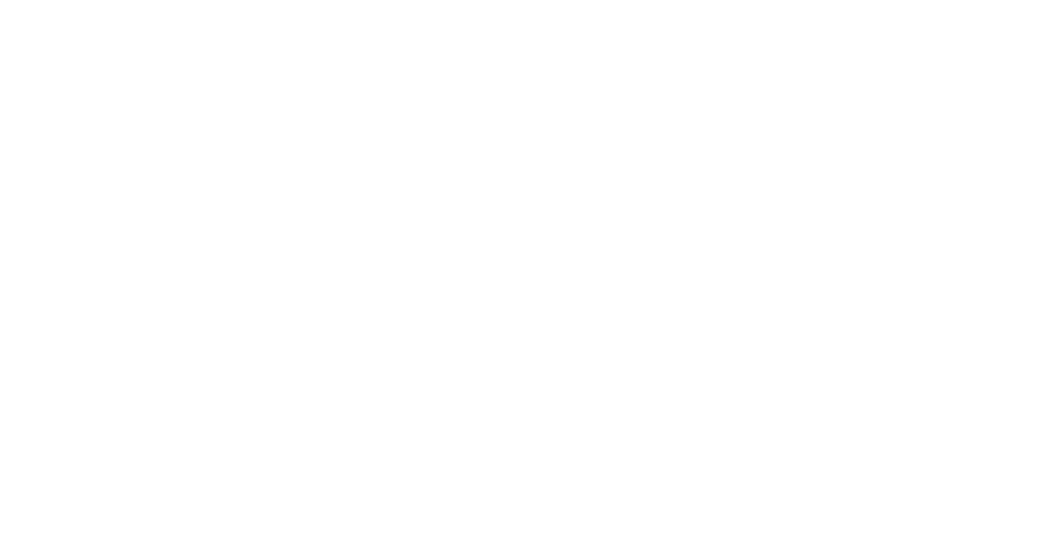
scroll to position [0, 0]
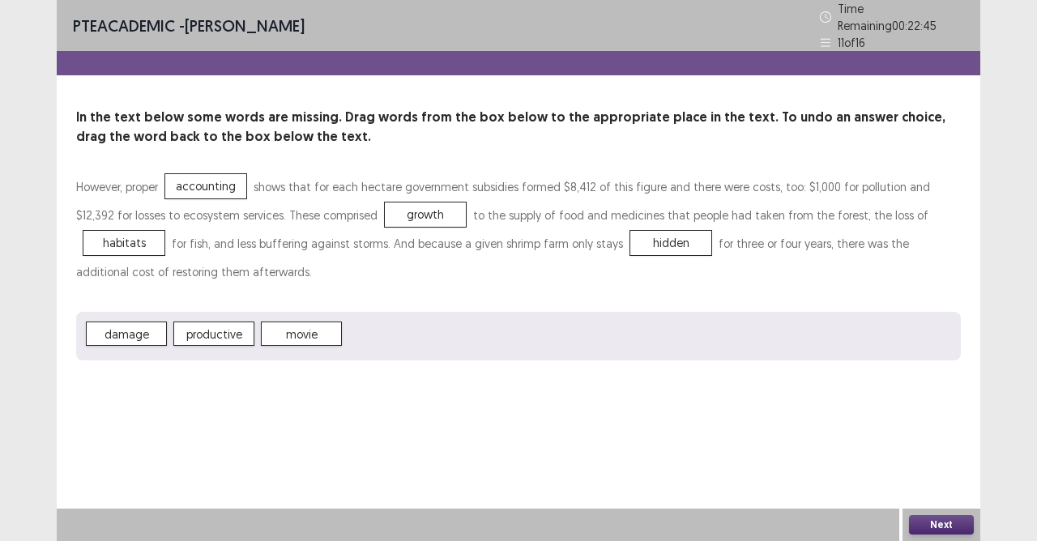
click at [925, 515] on button "Next" at bounding box center [941, 524] width 65 height 19
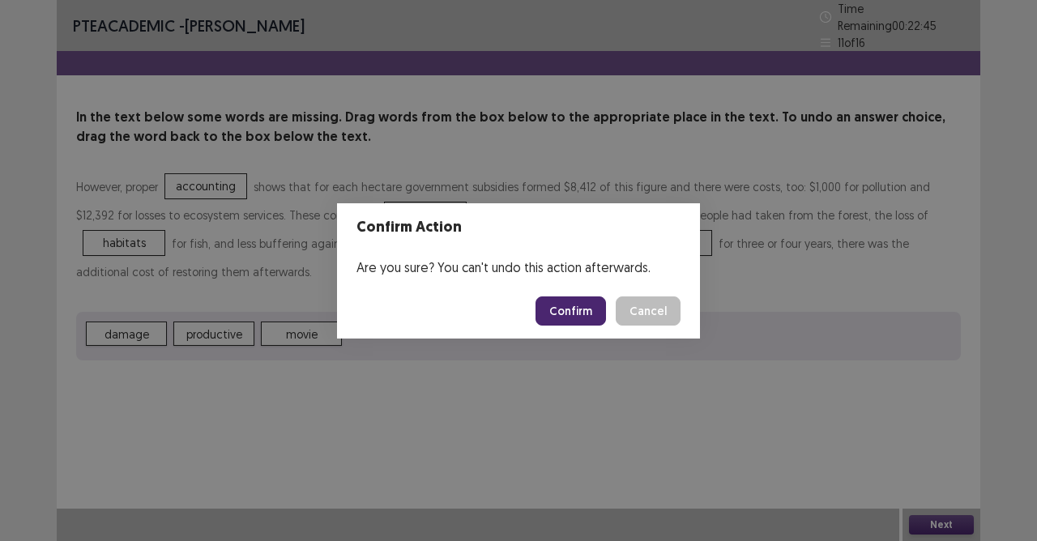
click at [565, 304] on button "Confirm" at bounding box center [570, 310] width 70 height 29
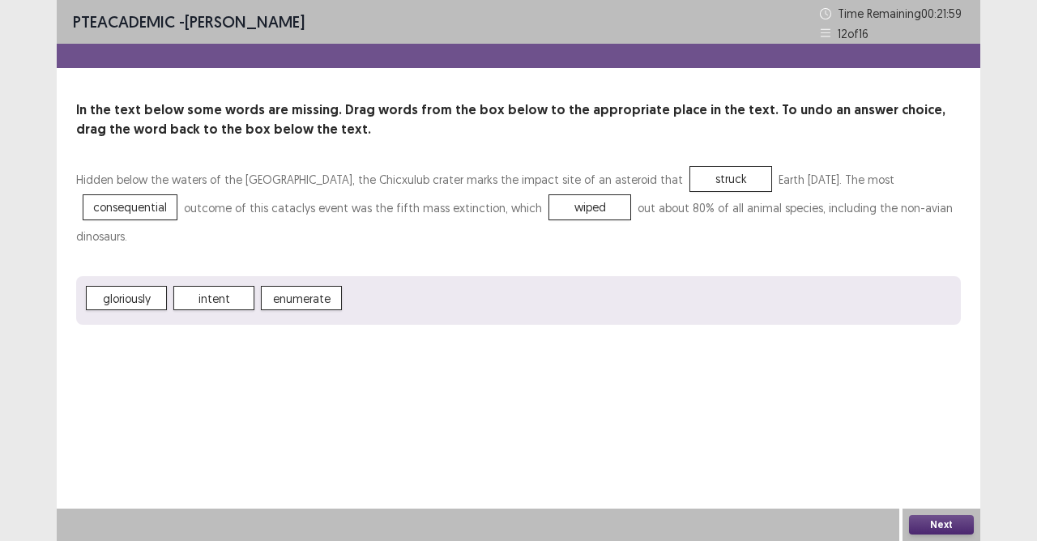
click at [957, 521] on button "Next" at bounding box center [941, 524] width 65 height 19
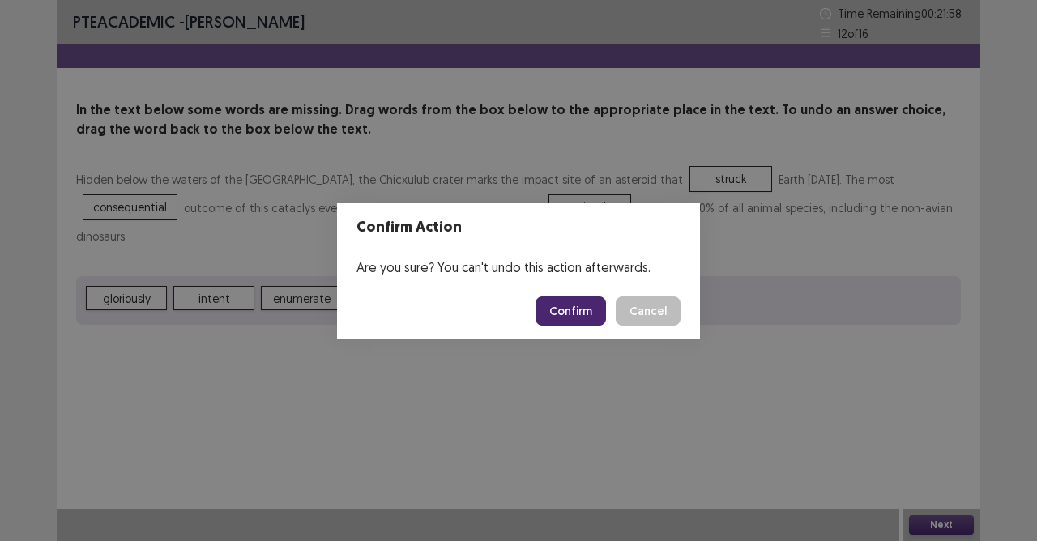
click at [550, 293] on footer "Confirm Cancel" at bounding box center [518, 311] width 363 height 55
click at [583, 308] on button "Confirm" at bounding box center [570, 310] width 70 height 29
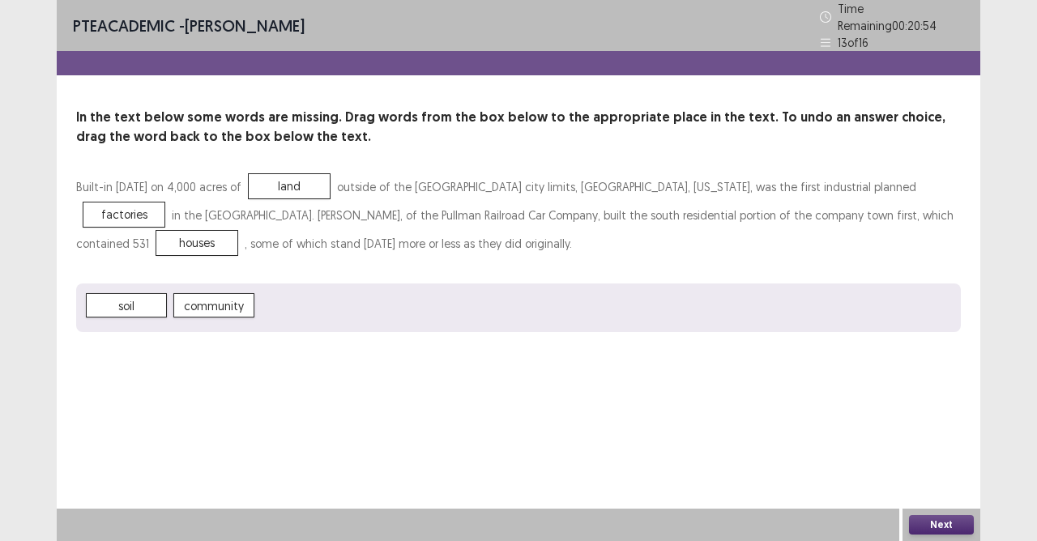
click at [940, 521] on button "Next" at bounding box center [941, 524] width 65 height 19
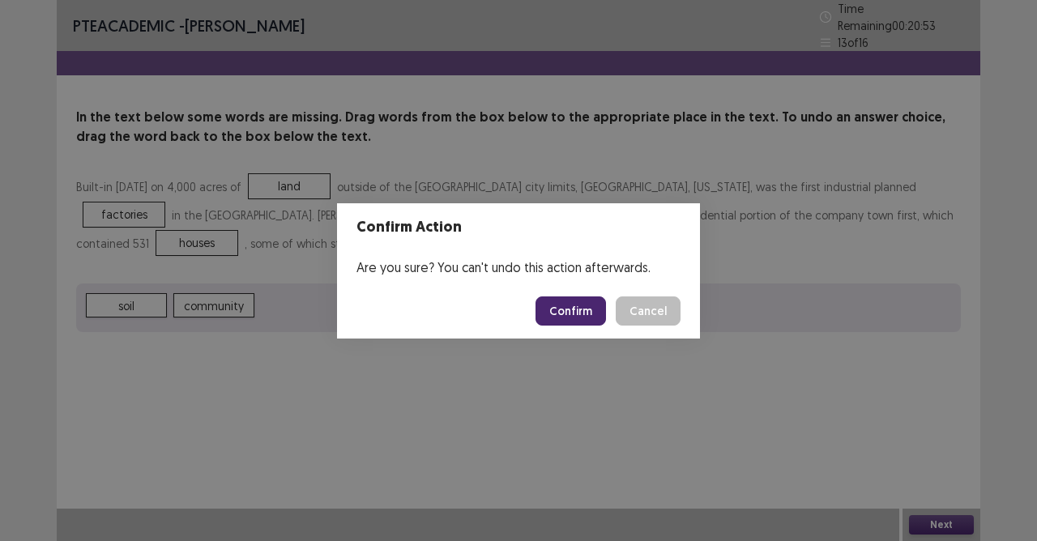
click at [573, 306] on button "Confirm" at bounding box center [570, 310] width 70 height 29
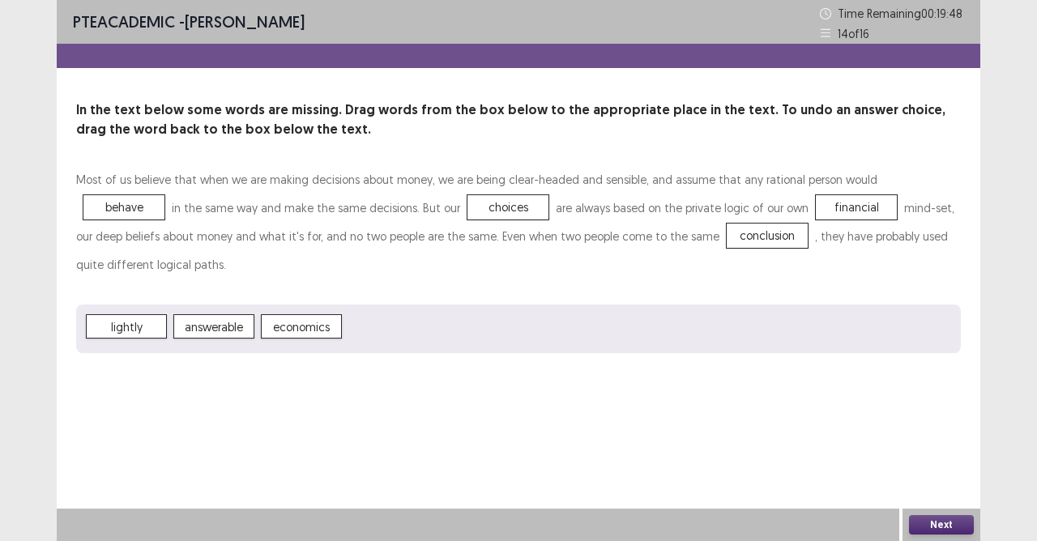
click at [922, 522] on button "Next" at bounding box center [941, 524] width 65 height 19
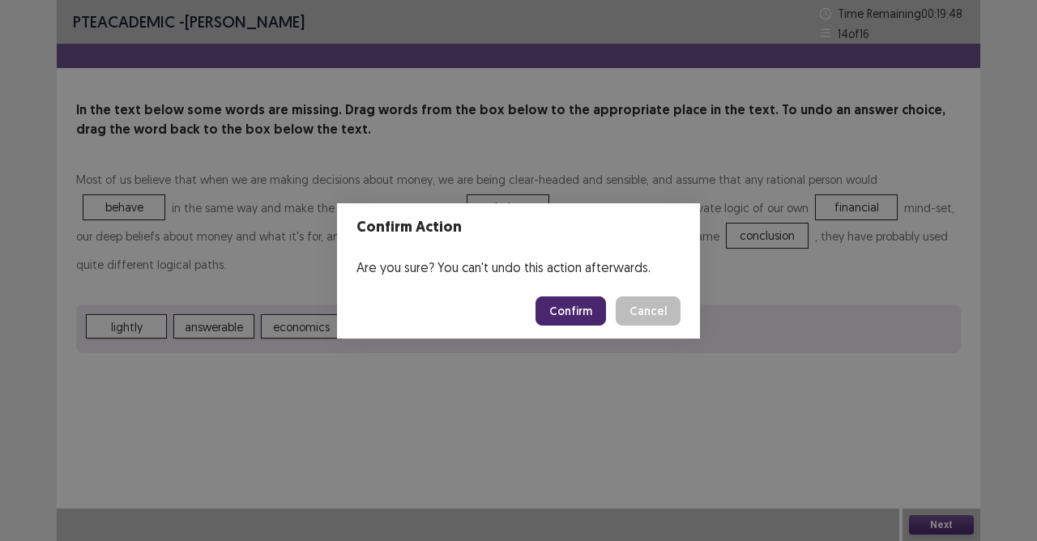
click at [569, 313] on button "Confirm" at bounding box center [570, 310] width 70 height 29
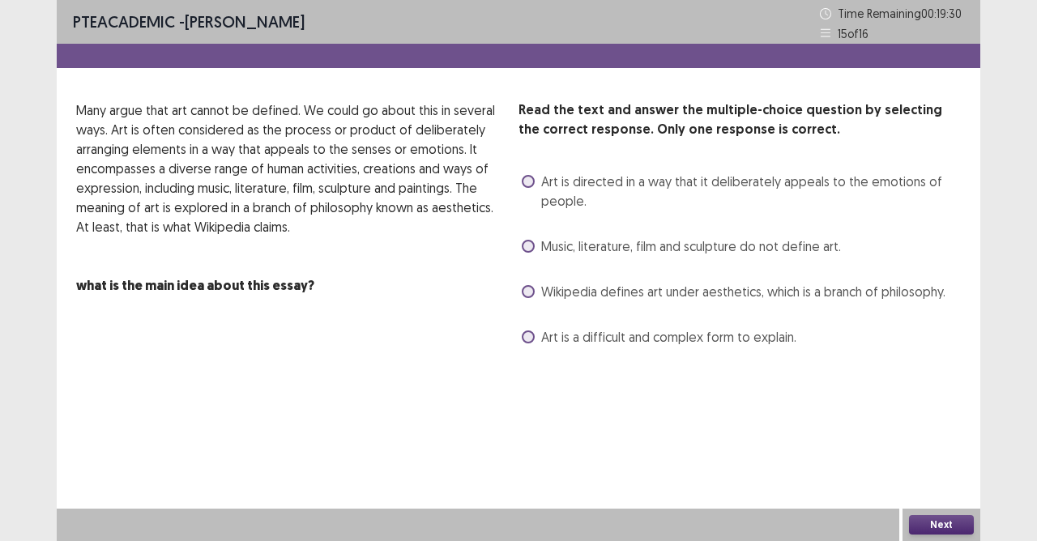
click at [535, 337] on label "Art is a difficult and complex form to explain." at bounding box center [659, 336] width 275 height 19
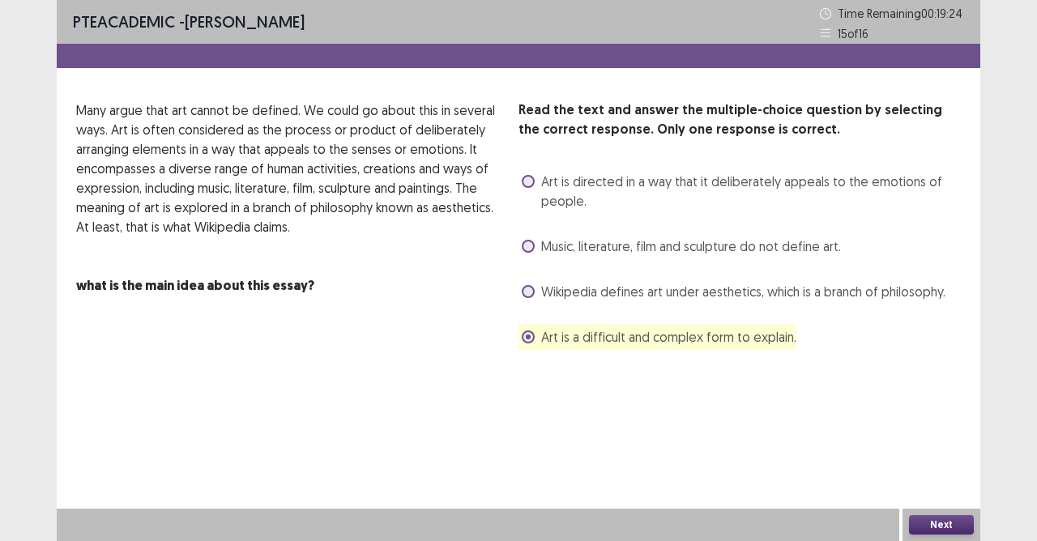
click at [535, 178] on label "Art is directed in a way that it deliberately appeals to the emotions of people." at bounding box center [741, 191] width 439 height 39
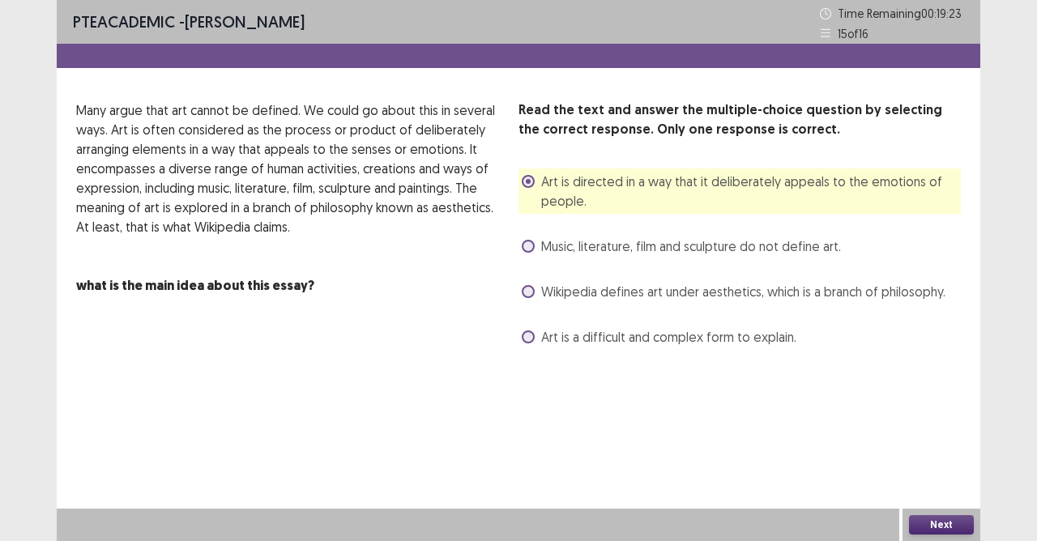
click at [910, 522] on div "Next" at bounding box center [941, 525] width 78 height 32
click at [922, 522] on button "Next" at bounding box center [941, 524] width 65 height 19
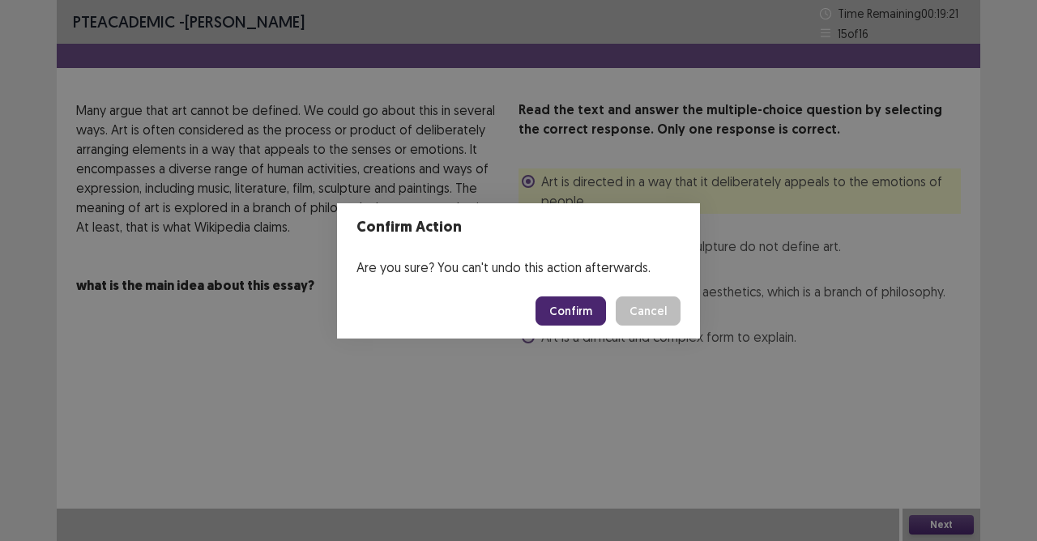
click at [585, 313] on button "Confirm" at bounding box center [570, 310] width 70 height 29
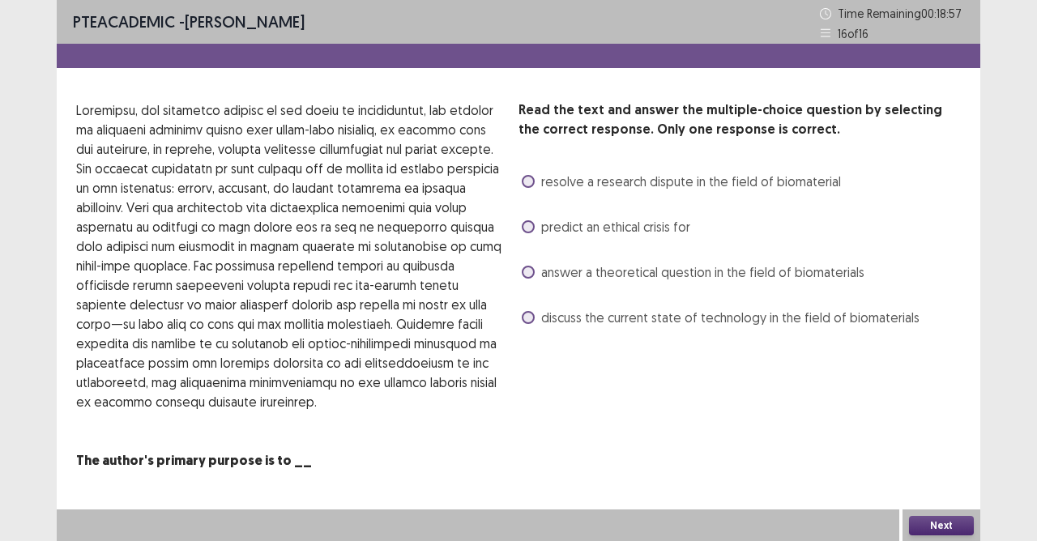
click at [526, 222] on span at bounding box center [528, 226] width 13 height 13
click at [938, 522] on button "Next" at bounding box center [941, 525] width 65 height 19
click at [565, 311] on button "Confirm" at bounding box center [570, 310] width 70 height 29
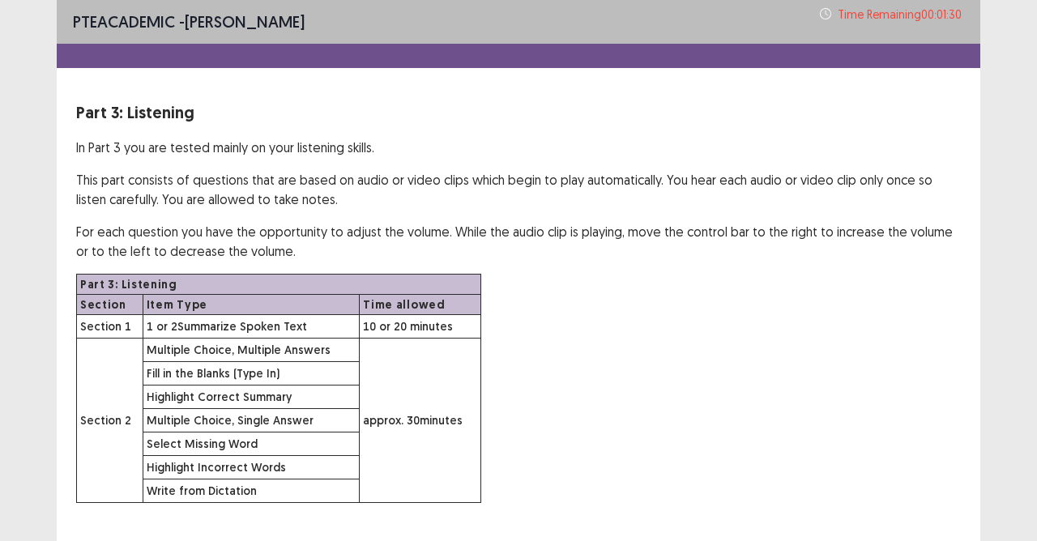
scroll to position [19, 0]
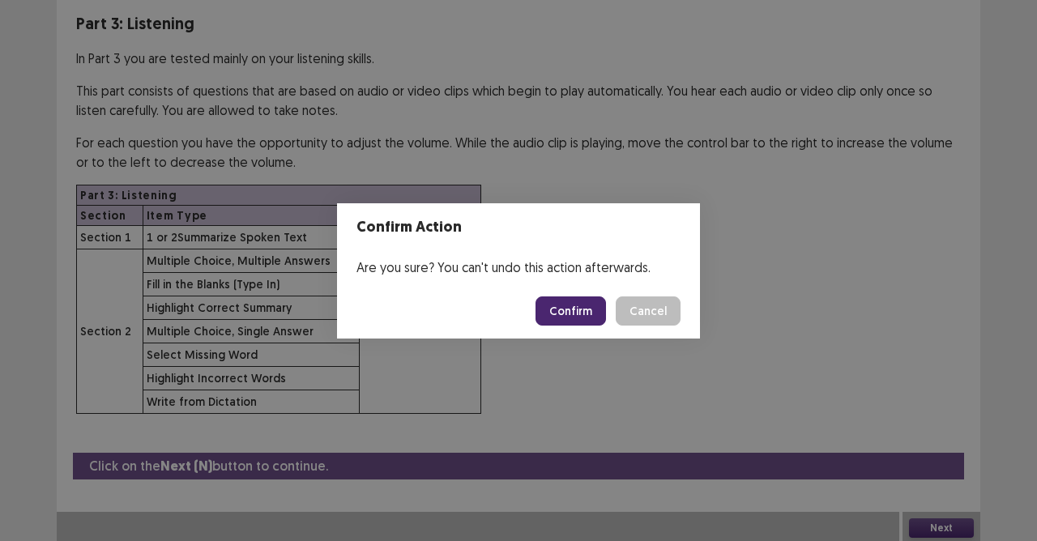
click at [573, 304] on button "Confirm" at bounding box center [570, 310] width 70 height 29
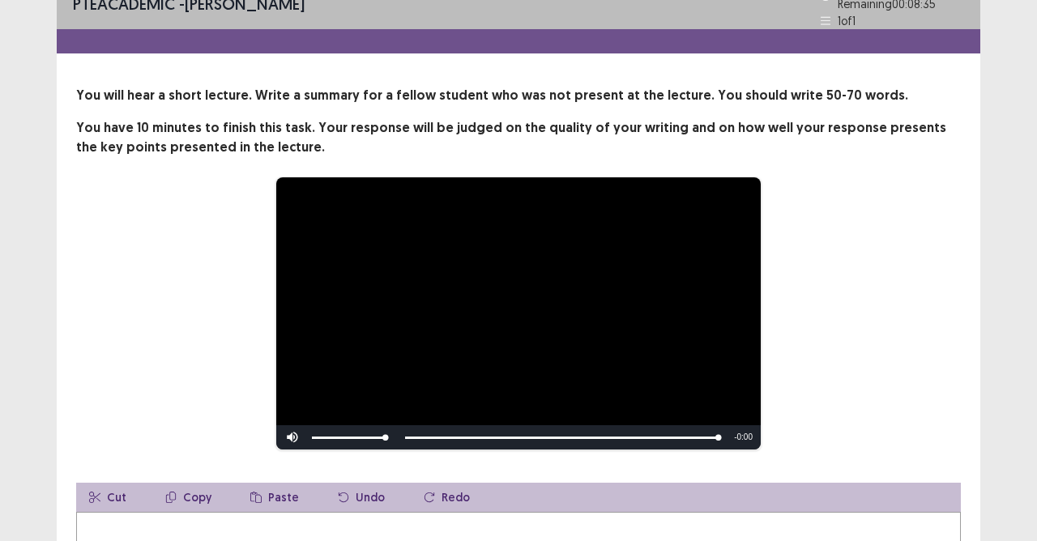
scroll to position [243, 0]
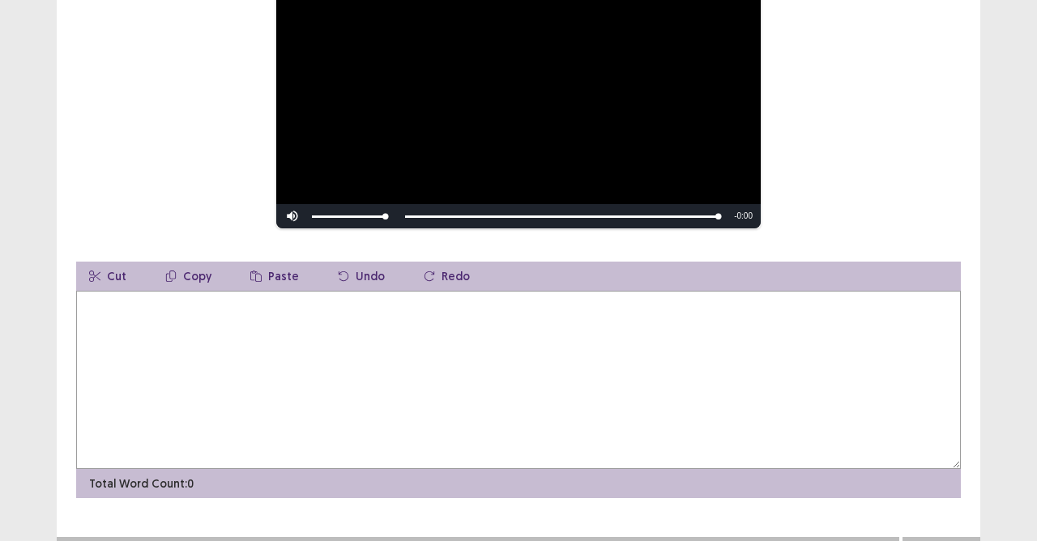
click at [222, 339] on textarea at bounding box center [518, 380] width 885 height 178
click at [139, 300] on textarea "**********" at bounding box center [518, 380] width 885 height 178
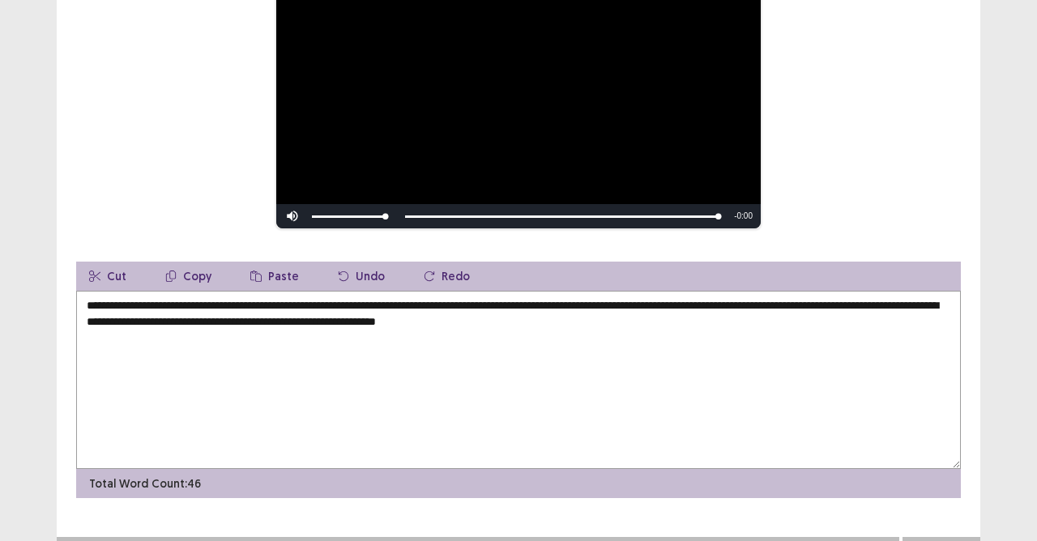
click at [614, 318] on textarea "**********" at bounding box center [518, 380] width 885 height 178
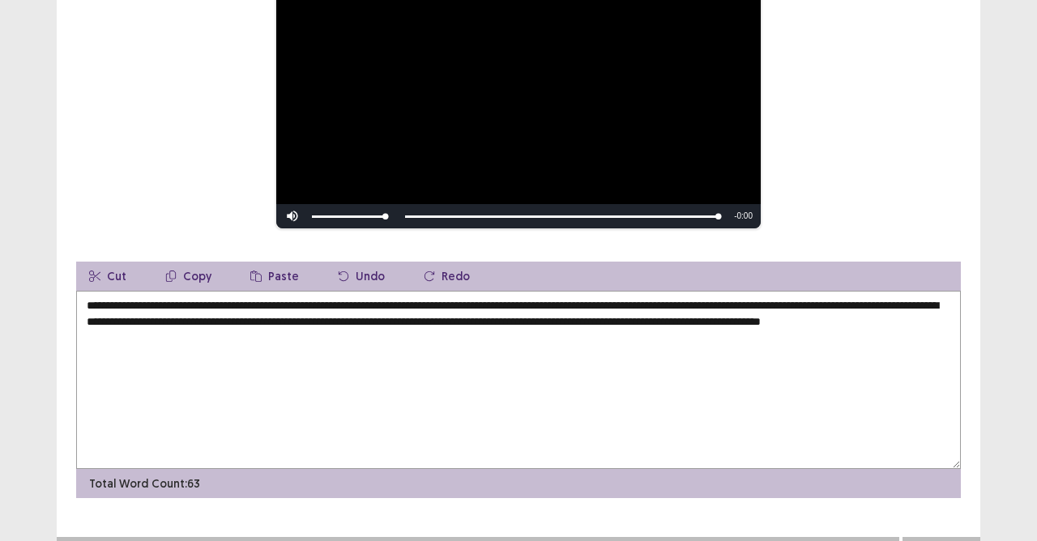
click at [381, 301] on textarea "**********" at bounding box center [518, 380] width 885 height 178
click at [372, 297] on textarea "**********" at bounding box center [518, 380] width 885 height 178
drag, startPoint x: 784, startPoint y: 296, endPoint x: 836, endPoint y: 318, distance: 56.6
click at [786, 298] on textarea "**********" at bounding box center [518, 380] width 885 height 178
click at [838, 298] on textarea "**********" at bounding box center [518, 380] width 885 height 178
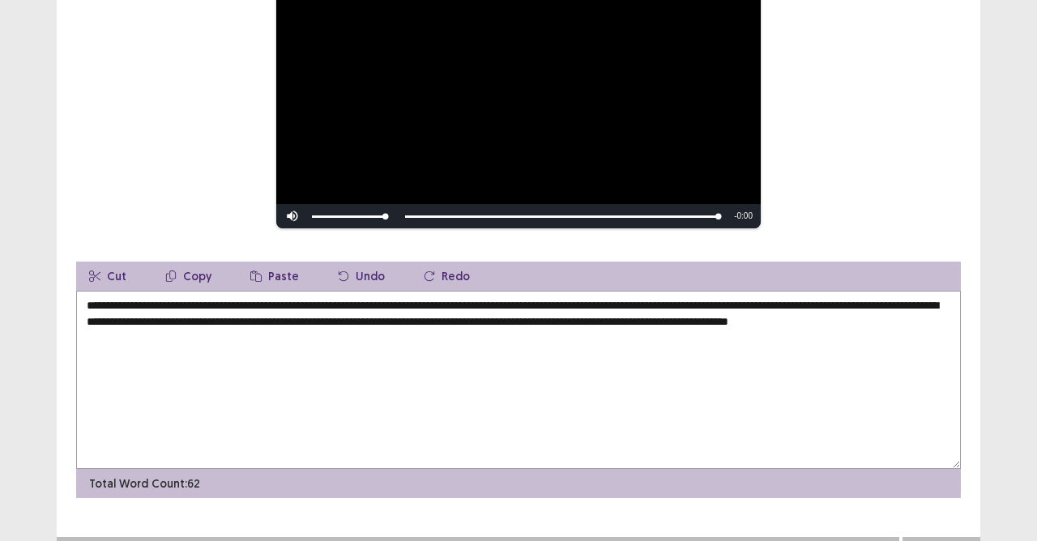
scroll to position [245, 0]
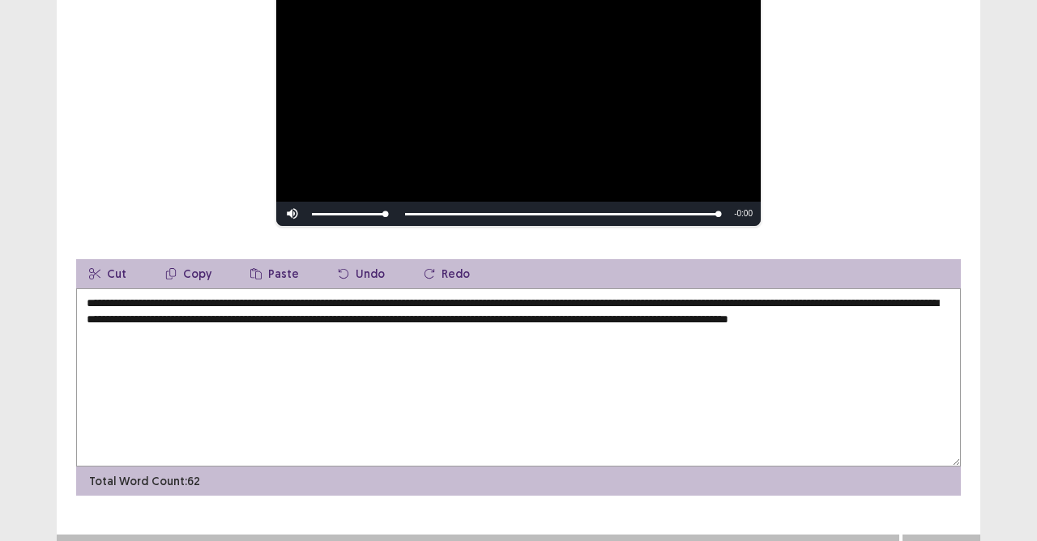
type textarea "**********"
click at [929, 540] on button "Next" at bounding box center [941, 550] width 65 height 19
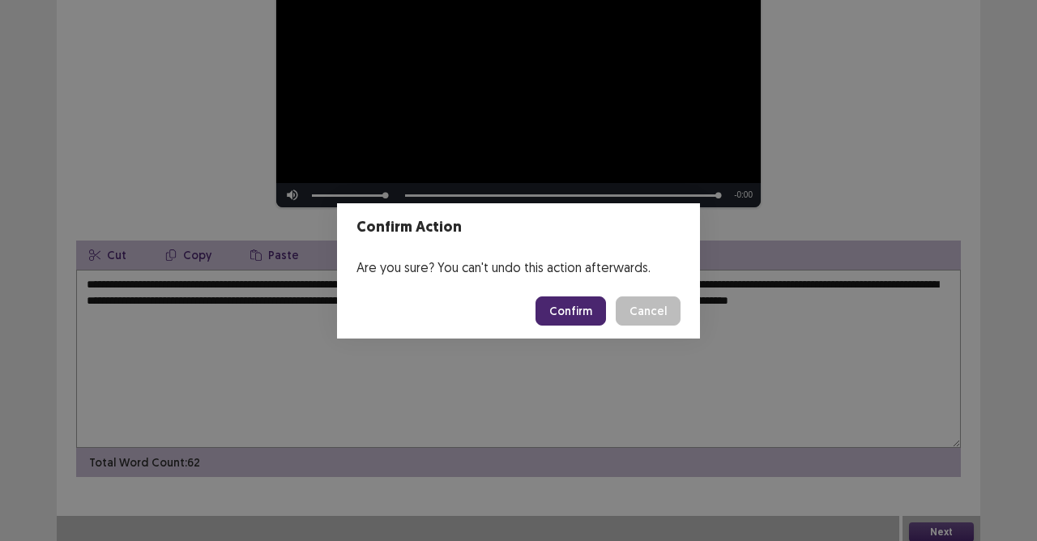
click at [595, 306] on button "Confirm" at bounding box center [570, 310] width 70 height 29
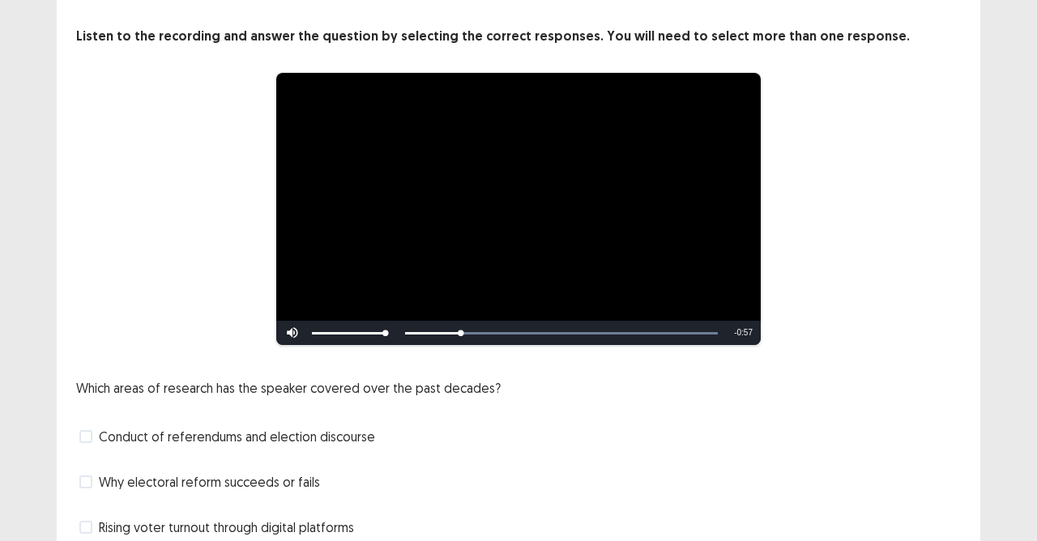
scroll to position [190, 0]
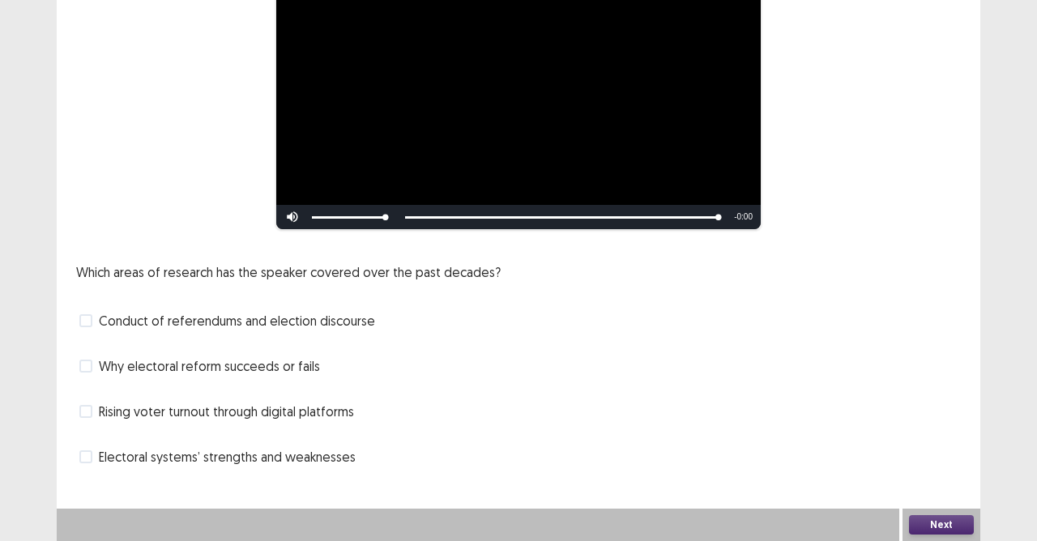
click at [84, 321] on span at bounding box center [85, 320] width 13 height 13
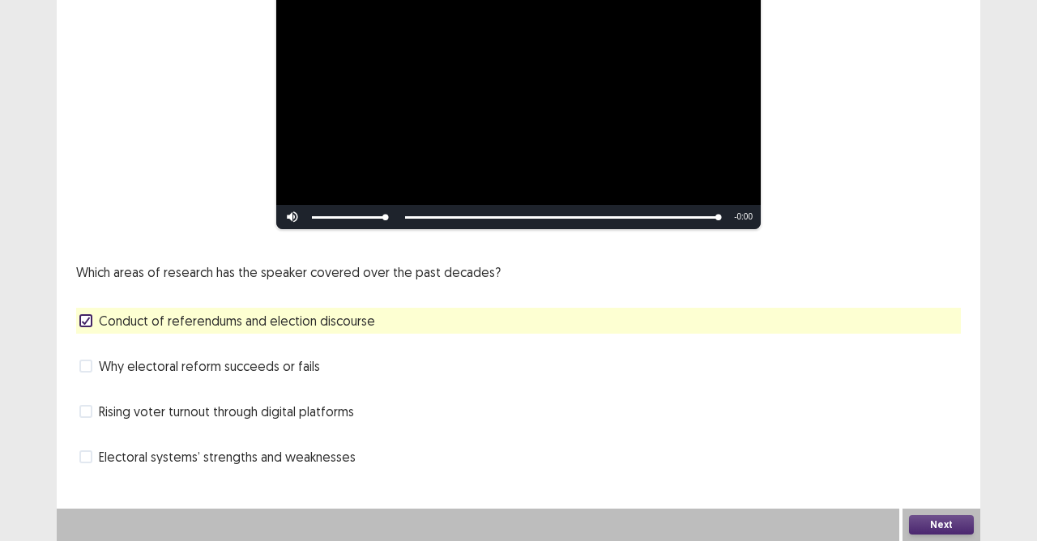
click at [935, 527] on button "Next" at bounding box center [941, 524] width 65 height 19
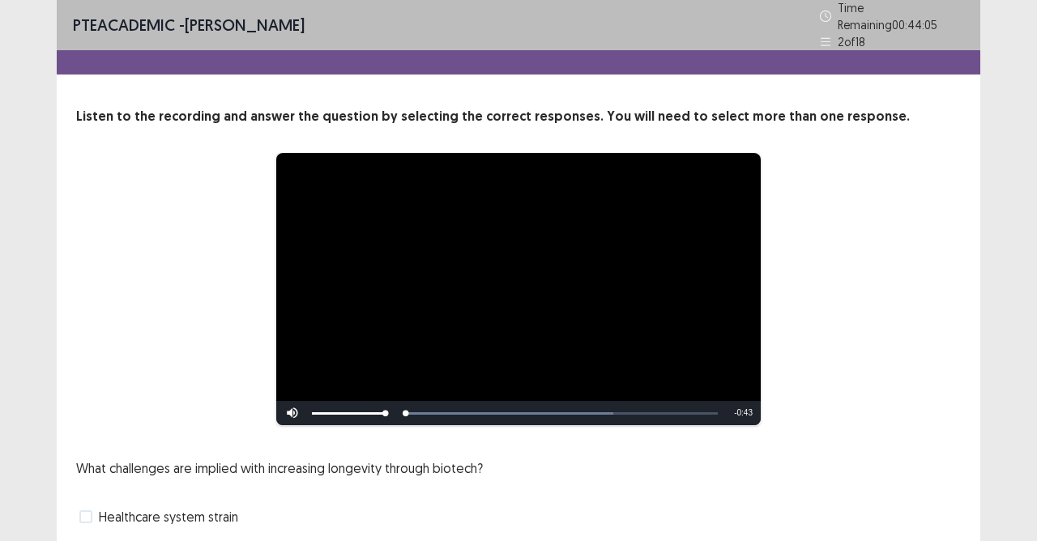
scroll to position [163, 0]
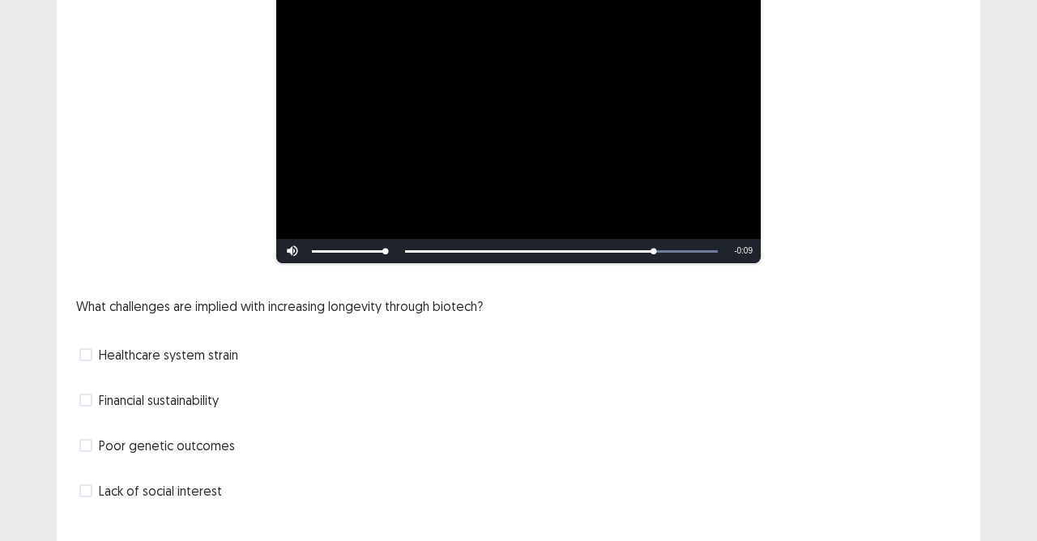
click at [92, 387] on div "Financial sustainability" at bounding box center [518, 400] width 885 height 26
drag, startPoint x: 84, startPoint y: 390, endPoint x: 959, endPoint y: 457, distance: 877.3
click at [85, 394] on span at bounding box center [85, 400] width 13 height 13
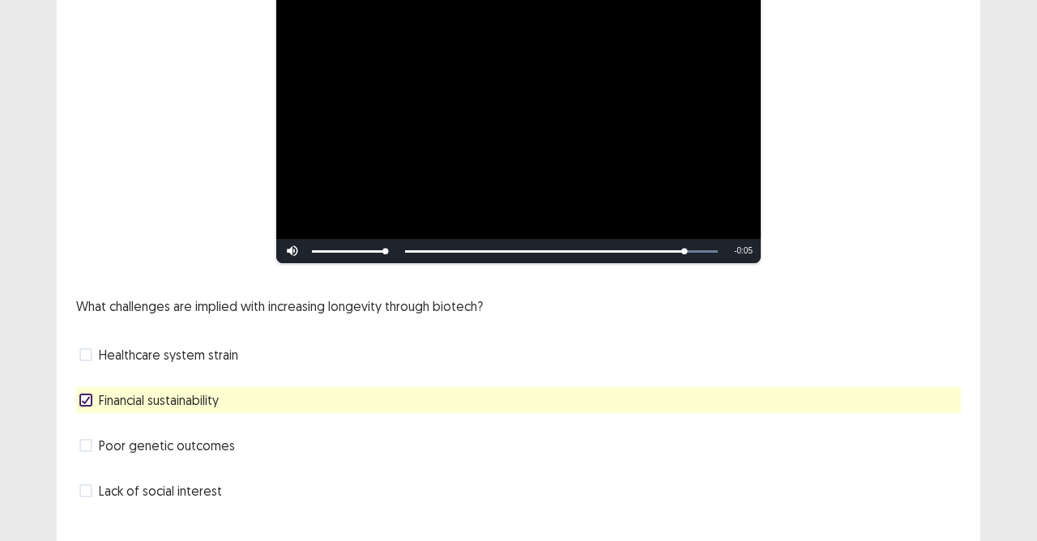
scroll to position [190, 0]
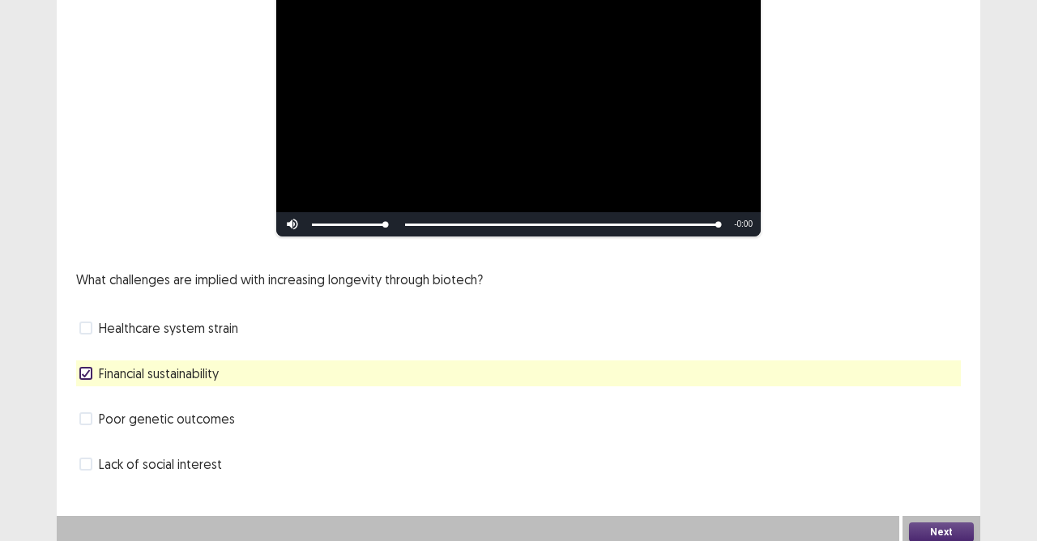
click at [941, 522] on button "Next" at bounding box center [941, 531] width 65 height 19
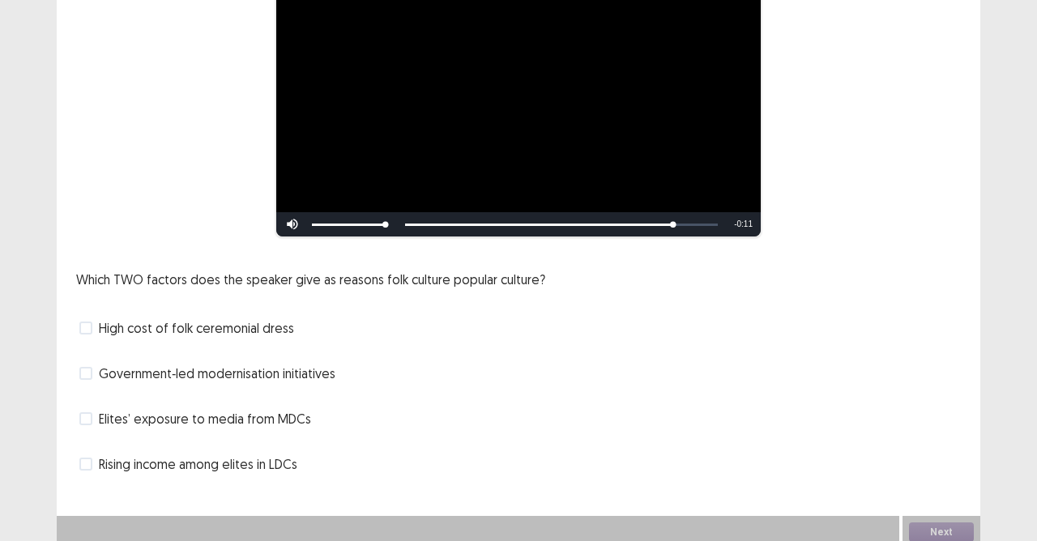
click at [88, 458] on span at bounding box center [85, 464] width 13 height 13
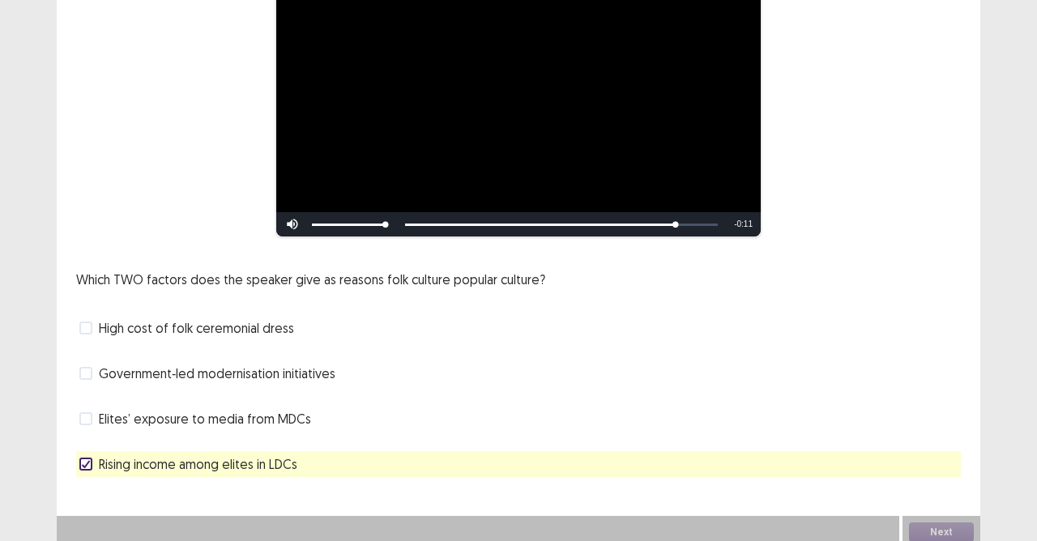
click at [85, 416] on span at bounding box center [85, 418] width 13 height 13
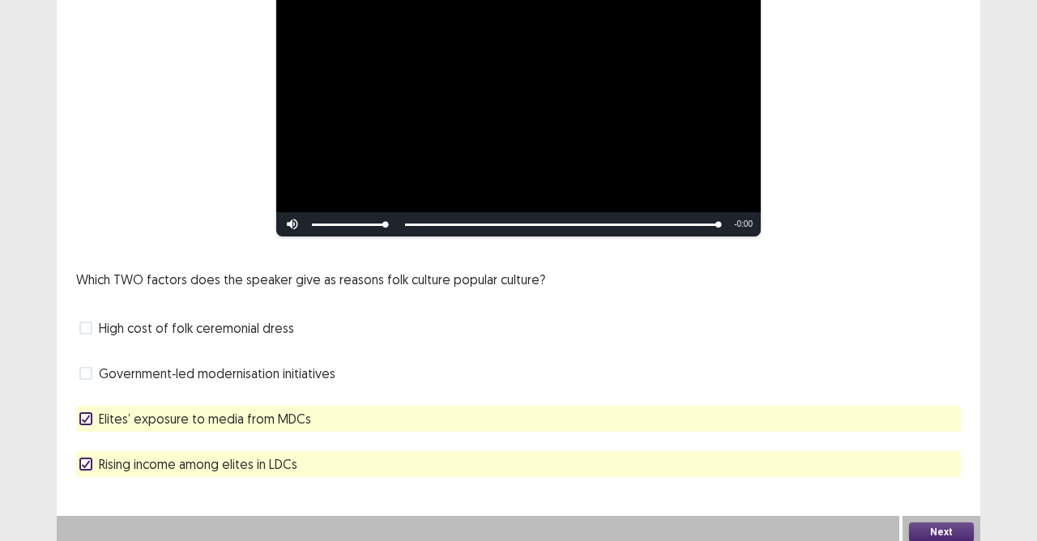
click at [933, 522] on button "Next" at bounding box center [941, 531] width 65 height 19
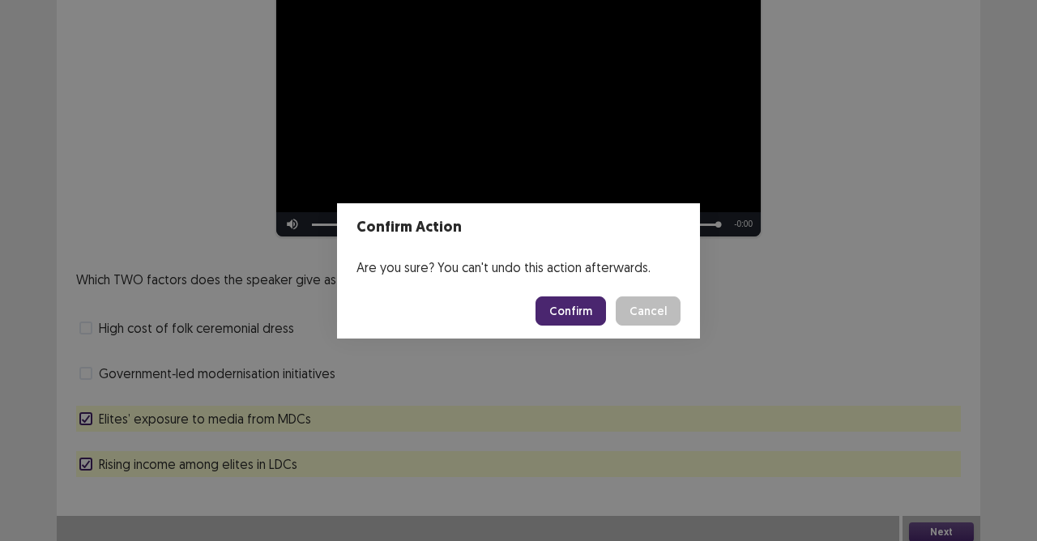
click at [583, 308] on button "Confirm" at bounding box center [570, 310] width 70 height 29
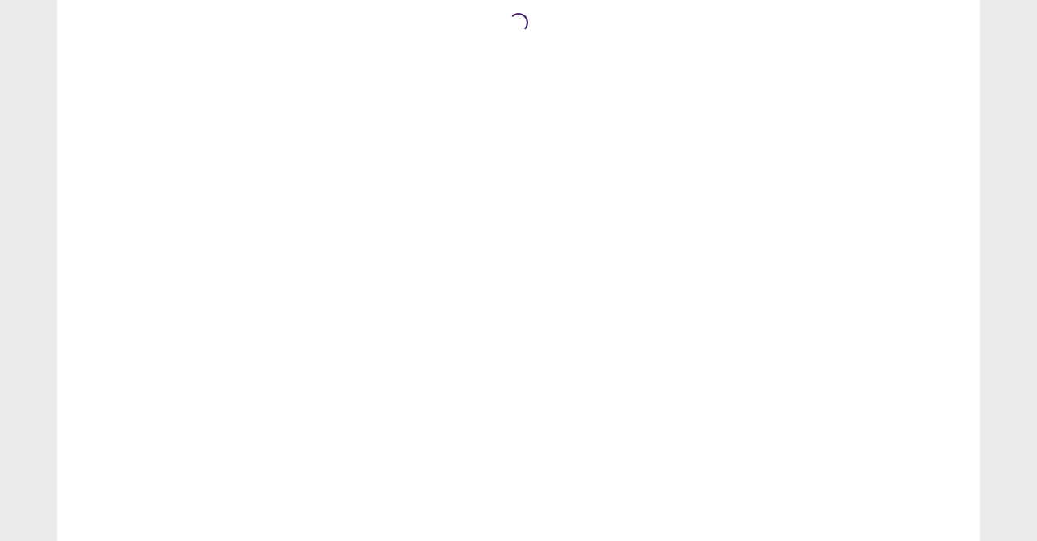
scroll to position [0, 0]
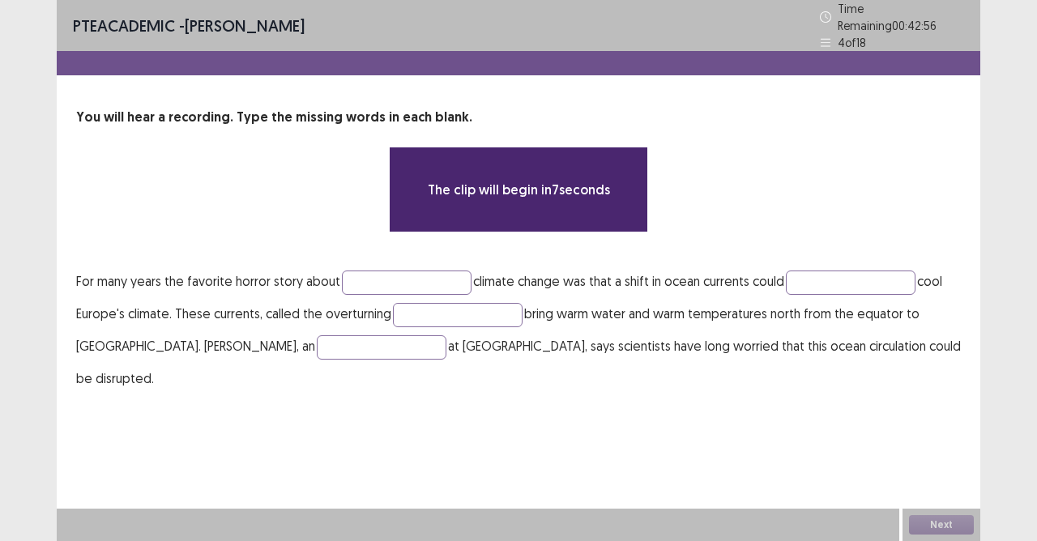
click at [410, 287] on p "For many years the favorite horror story about climate change was that a shift …" at bounding box center [518, 330] width 885 height 130
click at [404, 274] on input "text" at bounding box center [407, 283] width 130 height 24
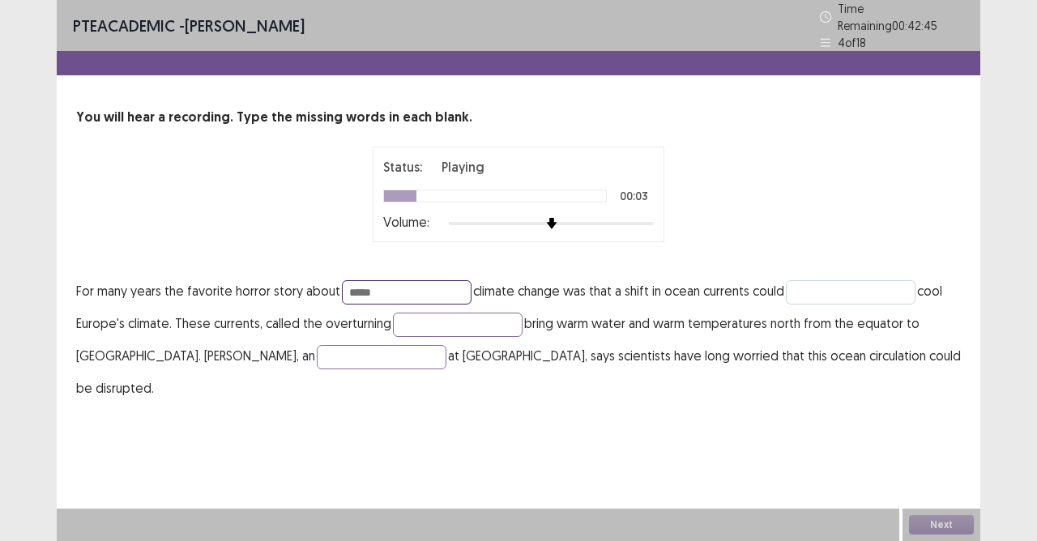
type input "*****"
click at [826, 284] on input "text" at bounding box center [851, 292] width 130 height 24
type input "*******"
click at [317, 350] on input "text" at bounding box center [382, 357] width 130 height 24
click at [449, 313] on input "text" at bounding box center [458, 325] width 130 height 24
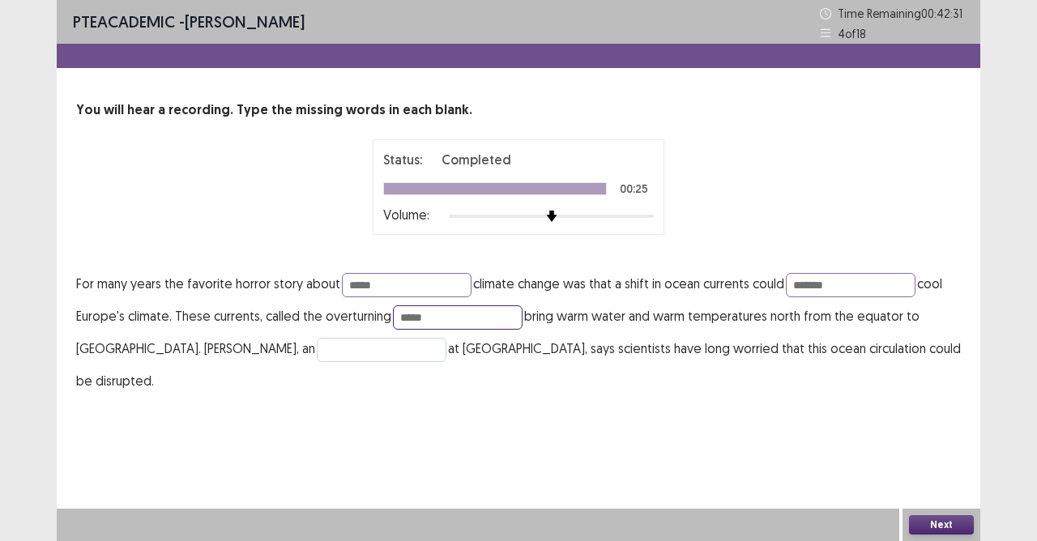
type input "*****"
click at [335, 339] on input "text" at bounding box center [382, 350] width 130 height 24
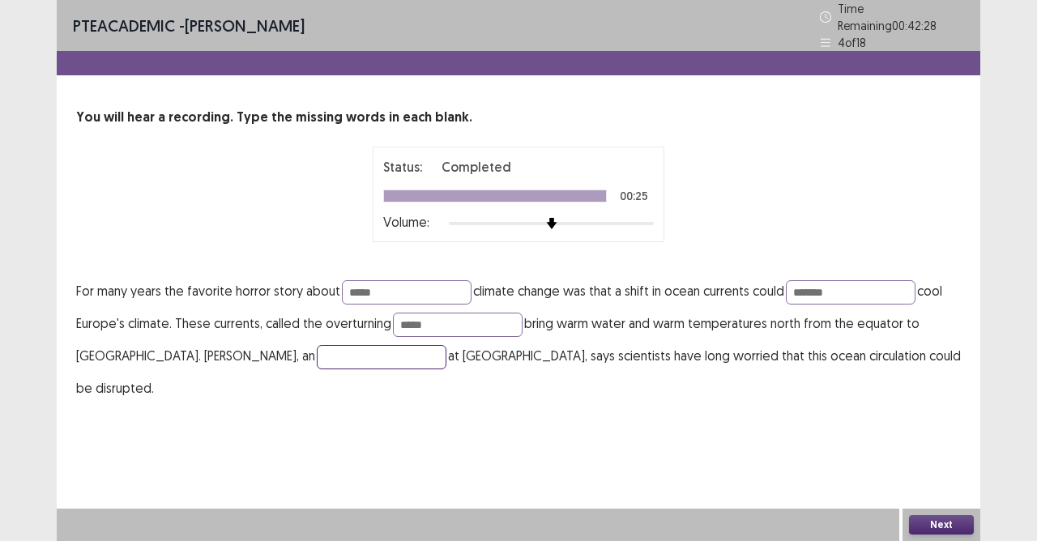
click at [325, 352] on input "text" at bounding box center [382, 357] width 130 height 24
type input "*****"
click at [945, 525] on button "Next" at bounding box center [941, 524] width 65 height 19
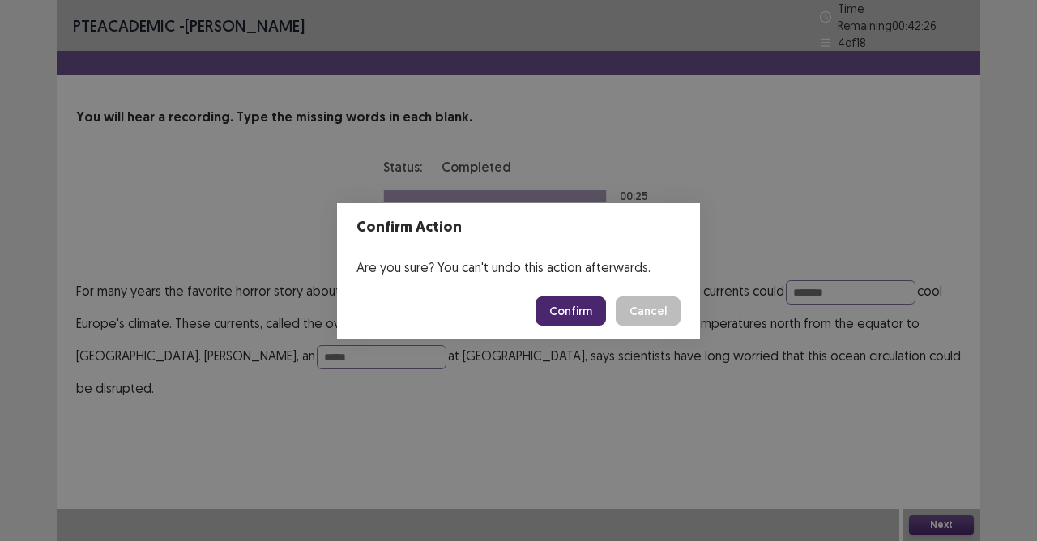
click at [590, 313] on button "Confirm" at bounding box center [570, 310] width 70 height 29
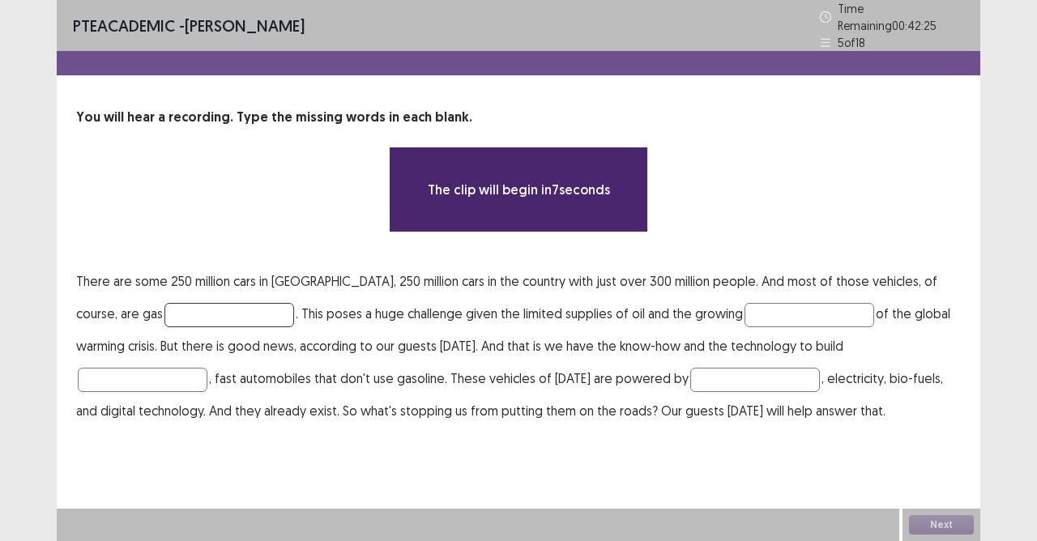
click at [164, 305] on input "text" at bounding box center [229, 315] width 130 height 24
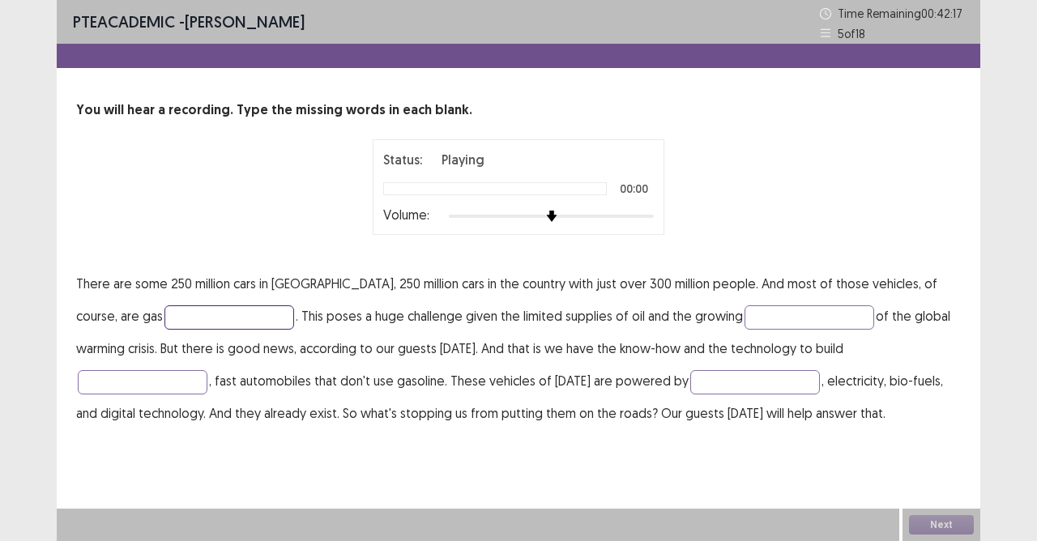
click at [173, 319] on input "text" at bounding box center [229, 317] width 130 height 24
click at [172, 313] on input "text" at bounding box center [229, 317] width 130 height 24
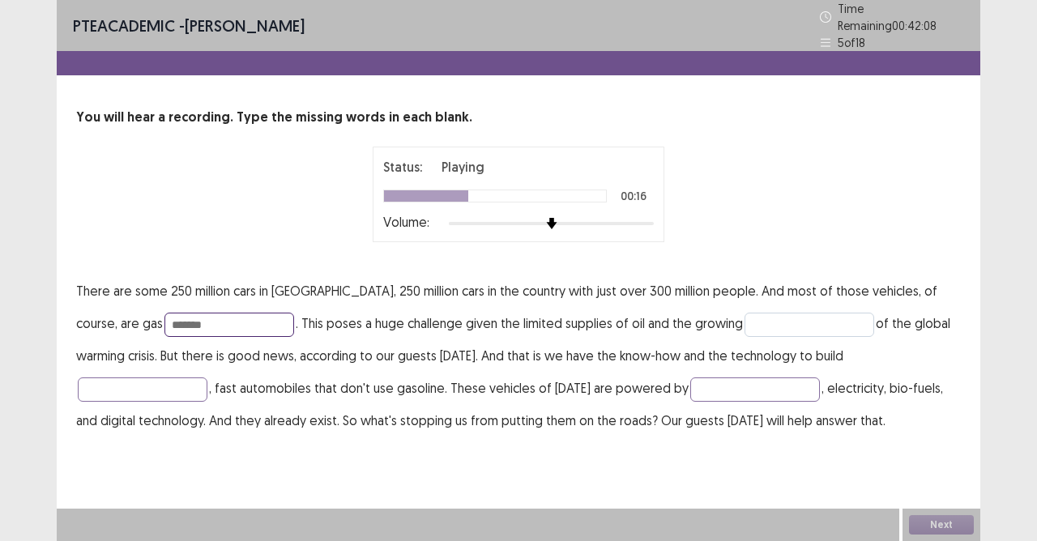
type input "*******"
click at [744, 318] on input "text" at bounding box center [809, 325] width 130 height 24
type input "*******"
click at [181, 313] on input "*******" at bounding box center [229, 325] width 130 height 24
type input "*******"
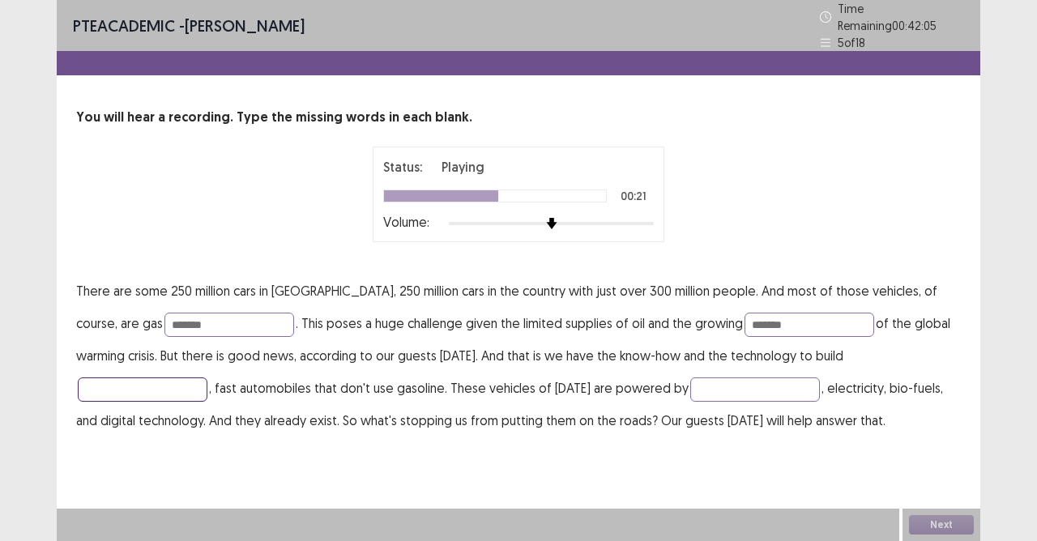
click at [207, 377] on input "text" at bounding box center [143, 389] width 130 height 24
type input "*****"
click at [690, 383] on input "text" at bounding box center [755, 389] width 130 height 24
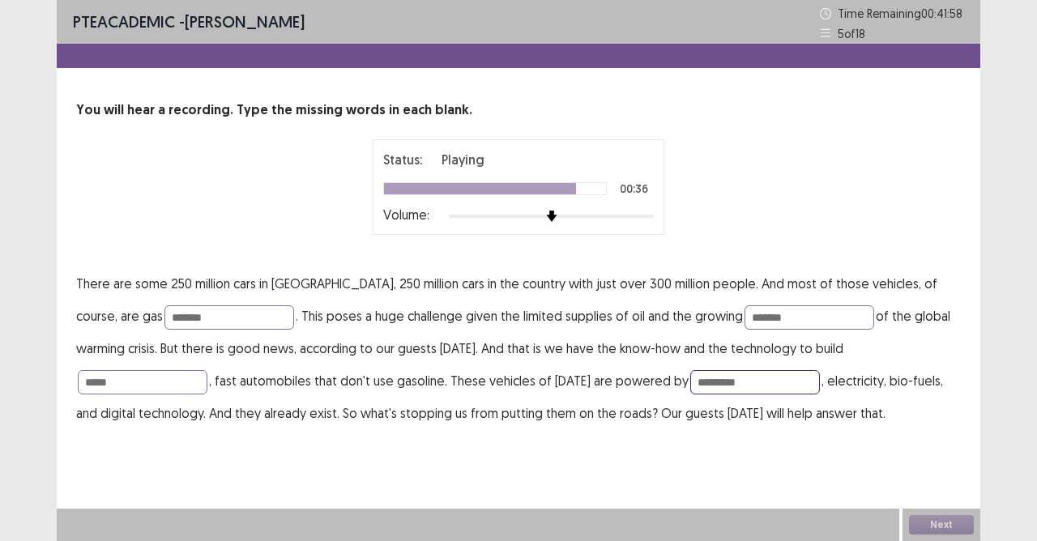
click at [690, 386] on input "*********" at bounding box center [755, 382] width 130 height 24
click at [690, 382] on input "*********" at bounding box center [755, 382] width 130 height 24
type input "********"
click at [932, 515] on button "Next" at bounding box center [941, 524] width 65 height 19
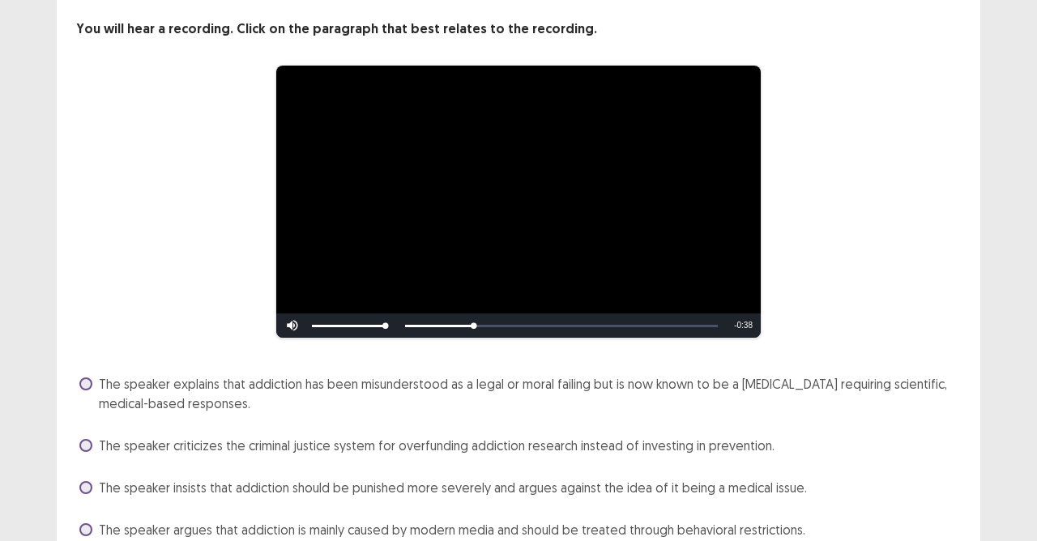
scroll to position [154, 0]
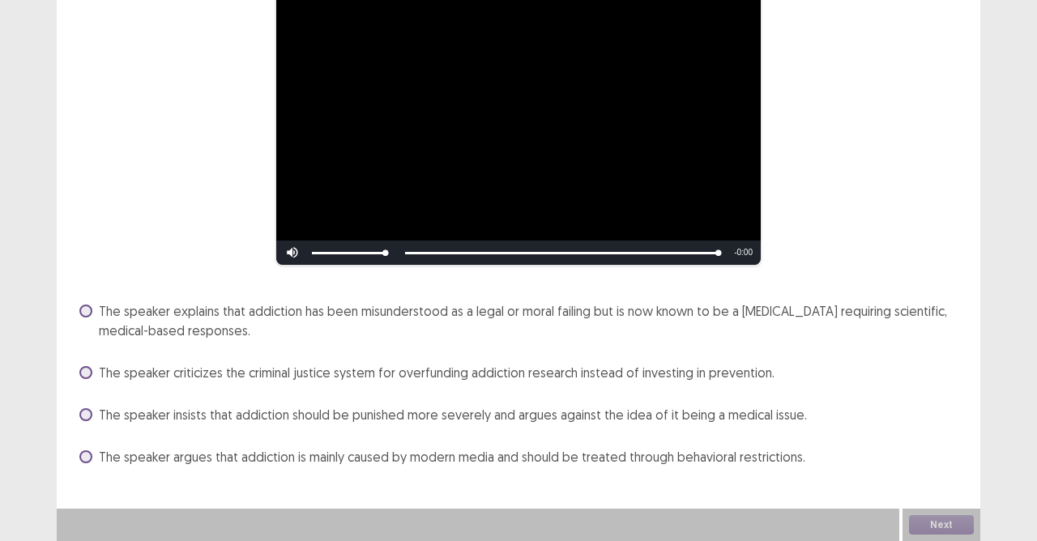
click at [93, 415] on label "The speaker insists that addiction should be punished more severely and argues …" at bounding box center [442, 414] width 727 height 19
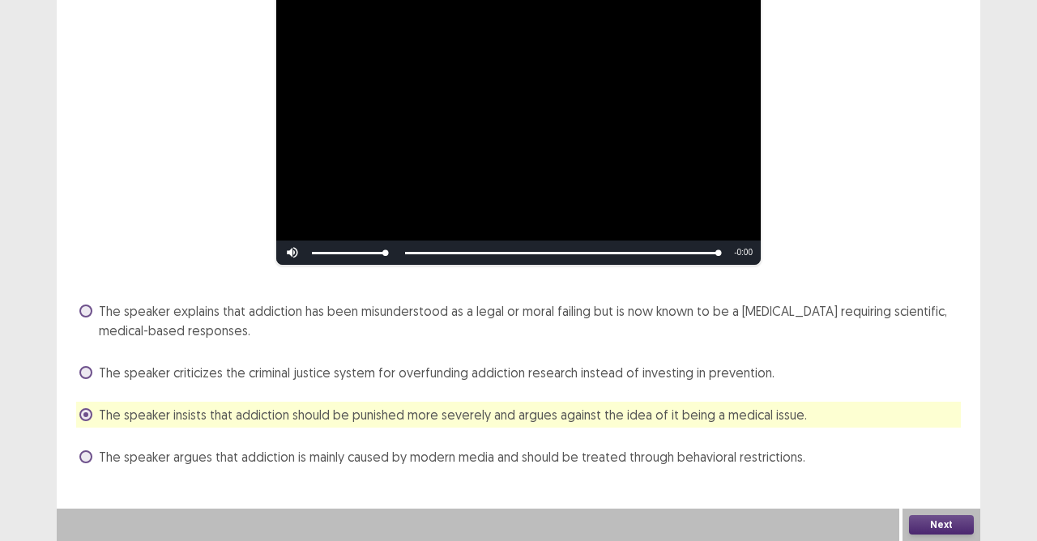
click at [936, 520] on button "Next" at bounding box center [941, 524] width 65 height 19
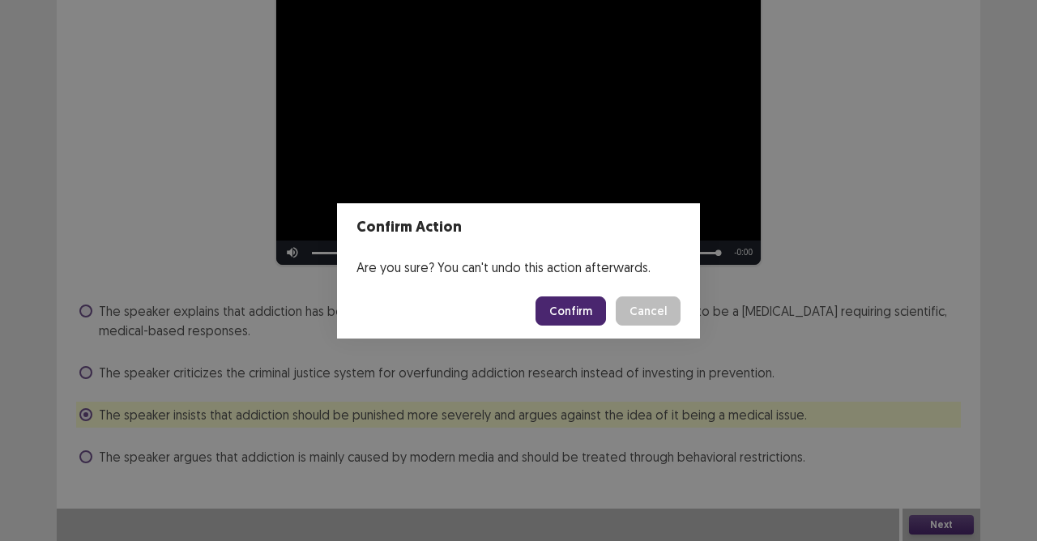
click at [595, 301] on button "Confirm" at bounding box center [570, 310] width 70 height 29
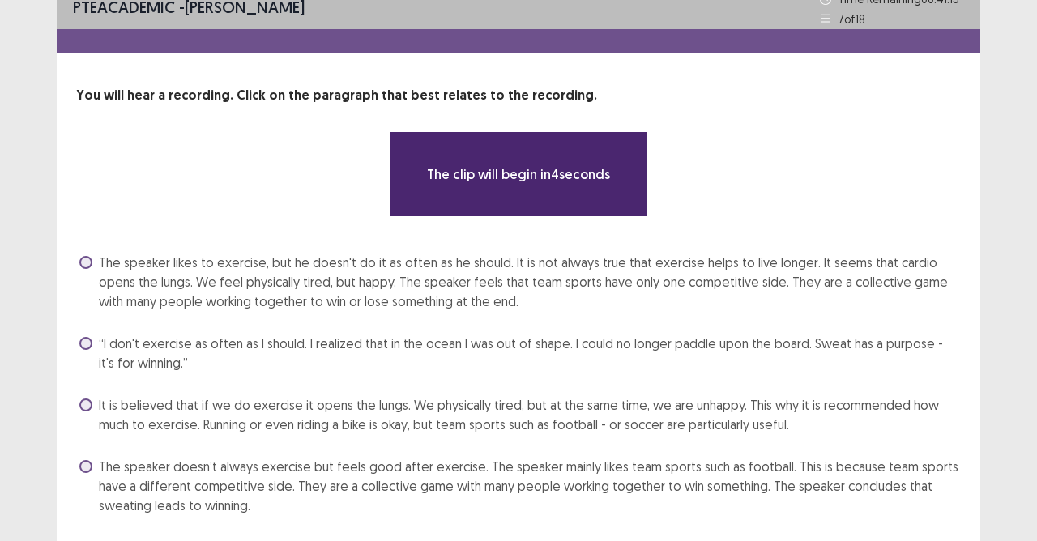
scroll to position [62, 0]
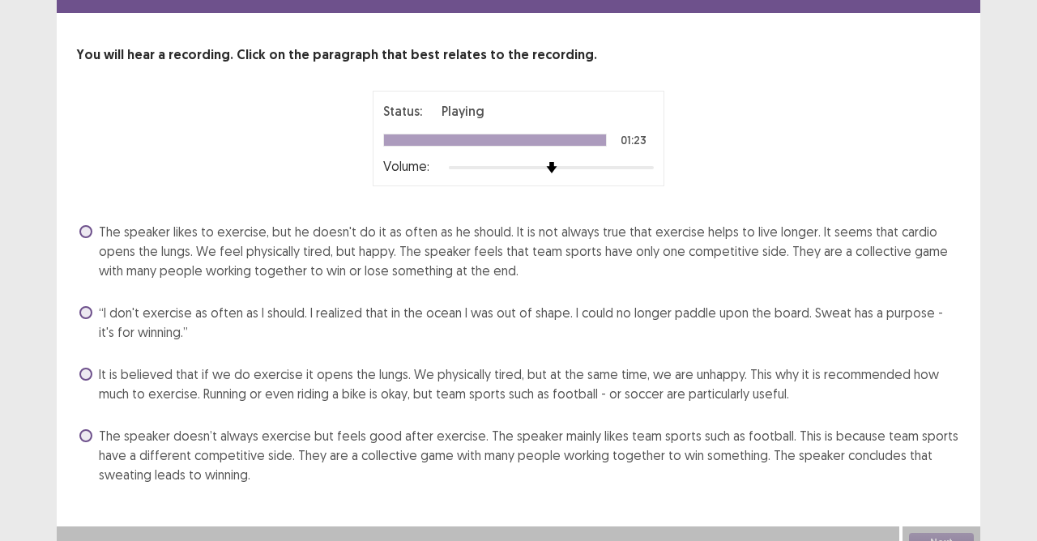
click at [76, 305] on div "“I don't exercise as often as I should. I realized that in the ocean I was out …" at bounding box center [518, 322] width 885 height 45
click at [77, 307] on div "“I don't exercise as often as I should. I realized that in the ocean I was out …" at bounding box center [518, 322] width 885 height 45
click at [88, 306] on span at bounding box center [85, 312] width 13 height 13
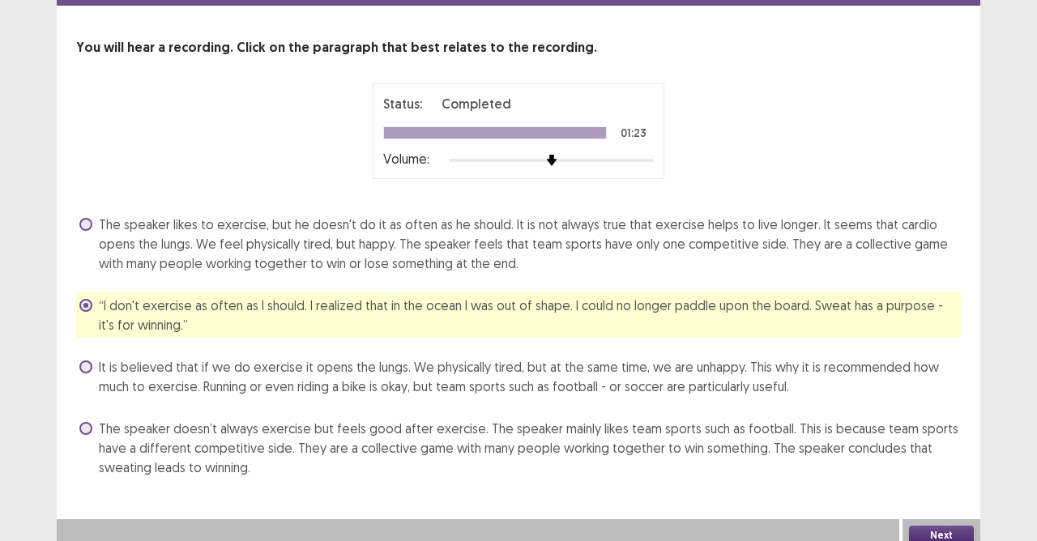
scroll to position [72, 0]
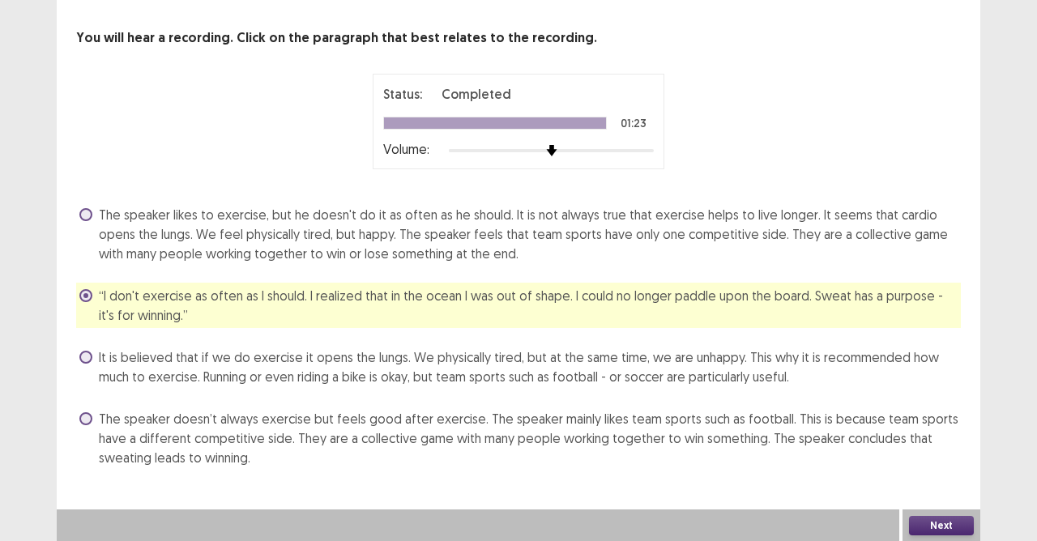
click at [928, 531] on button "Next" at bounding box center [941, 525] width 65 height 19
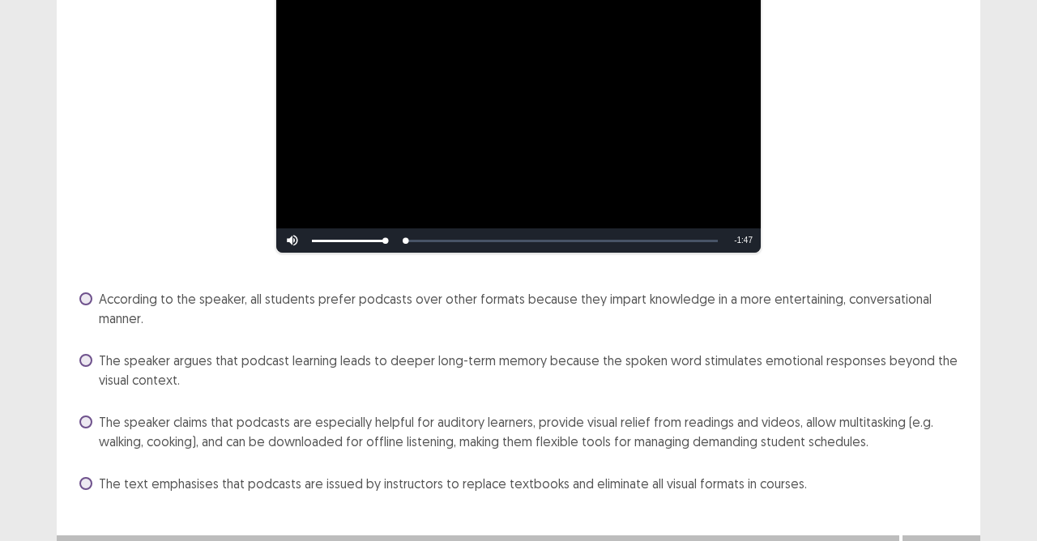
scroll to position [193, 0]
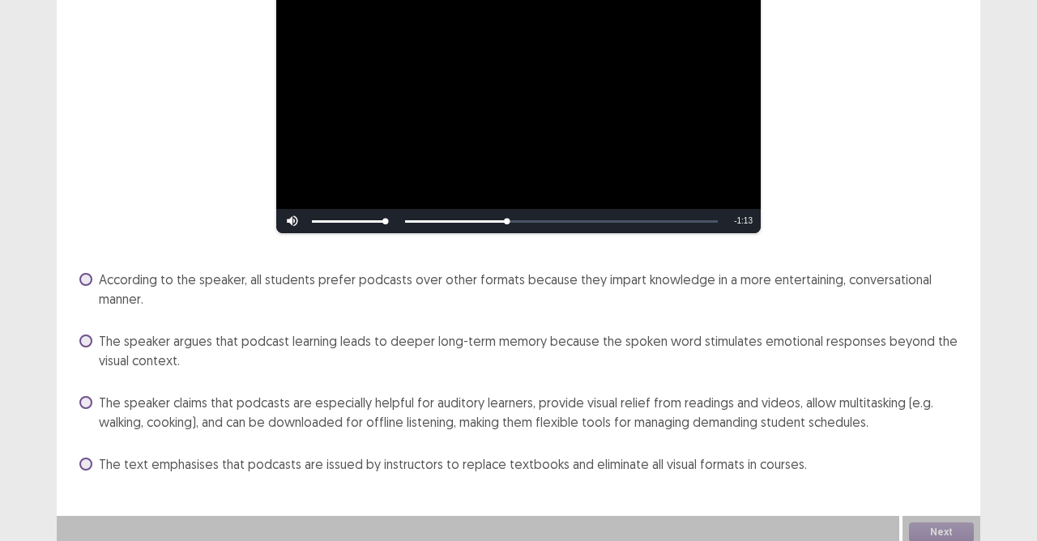
click at [87, 399] on span at bounding box center [85, 402] width 13 height 13
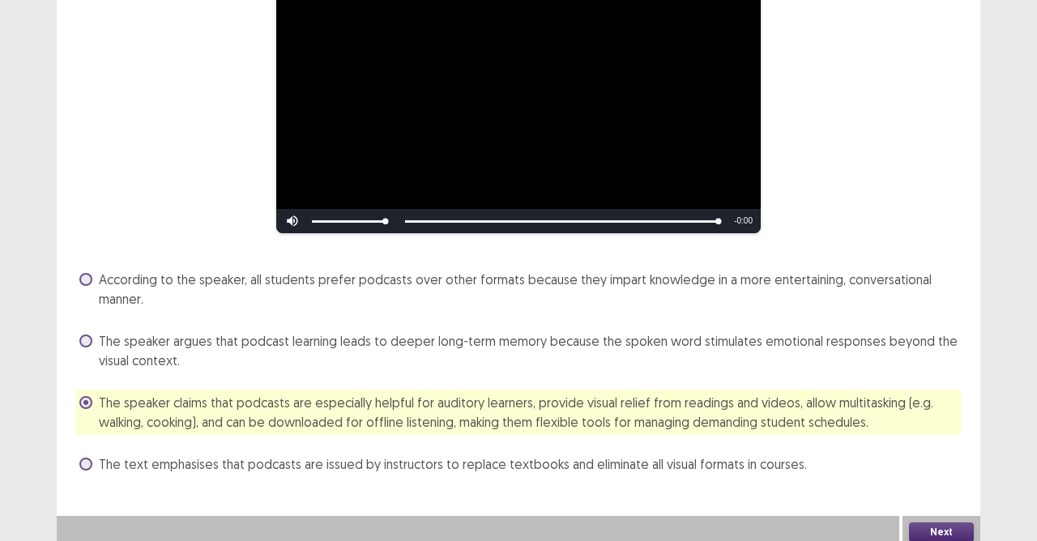
click at [936, 522] on button "Next" at bounding box center [941, 531] width 65 height 19
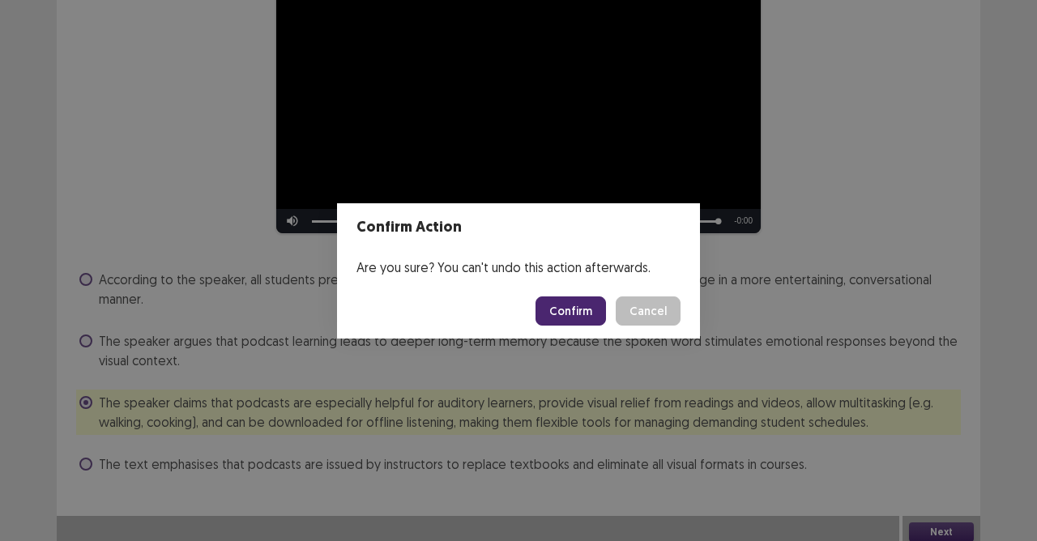
click at [575, 302] on button "Confirm" at bounding box center [570, 310] width 70 height 29
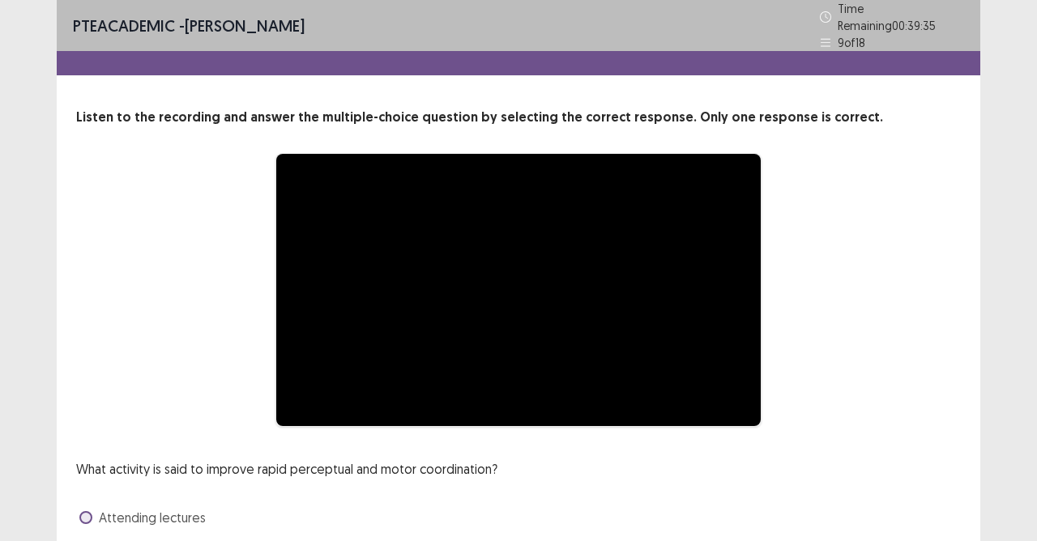
scroll to position [162, 0]
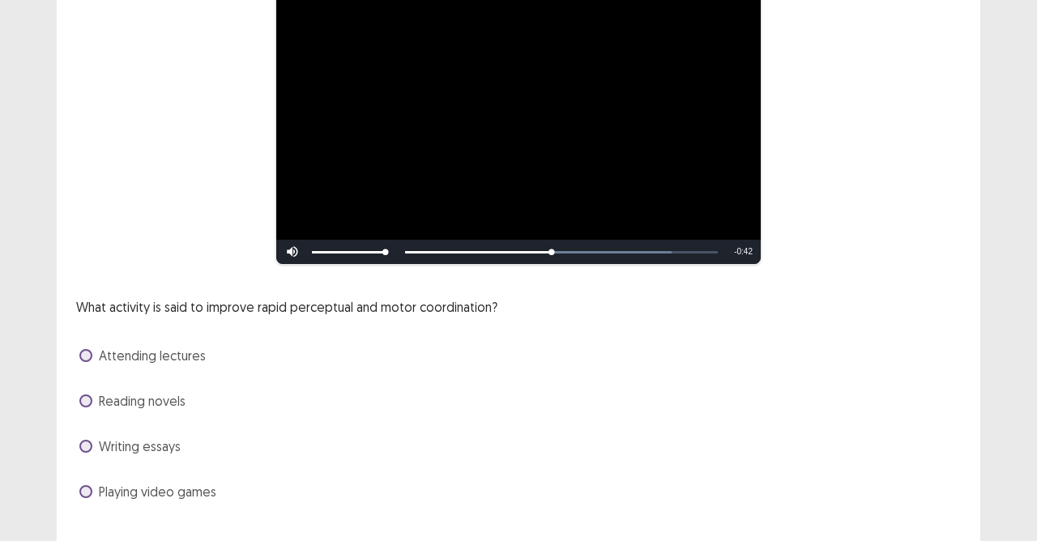
click at [84, 486] on span at bounding box center [85, 491] width 13 height 13
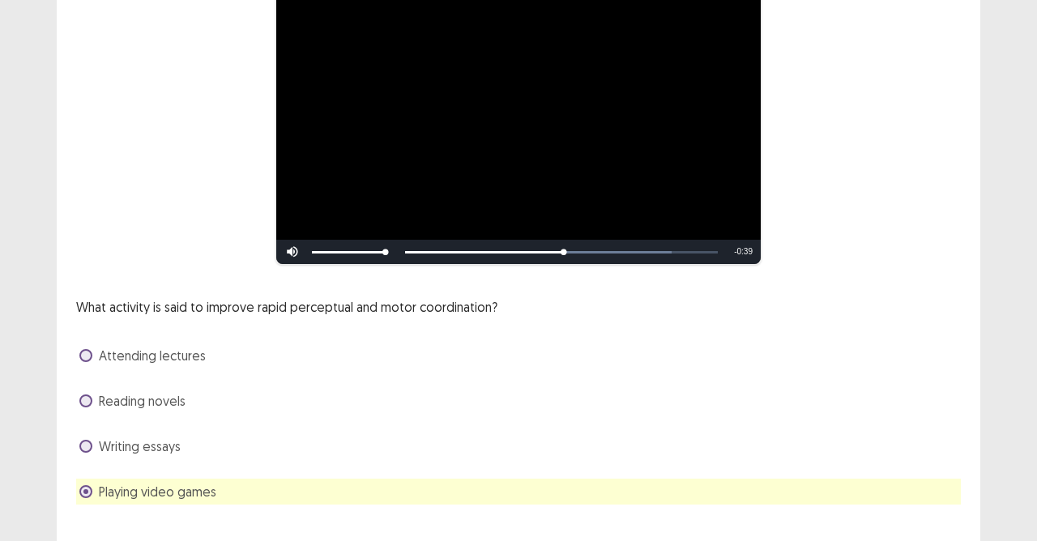
scroll to position [190, 0]
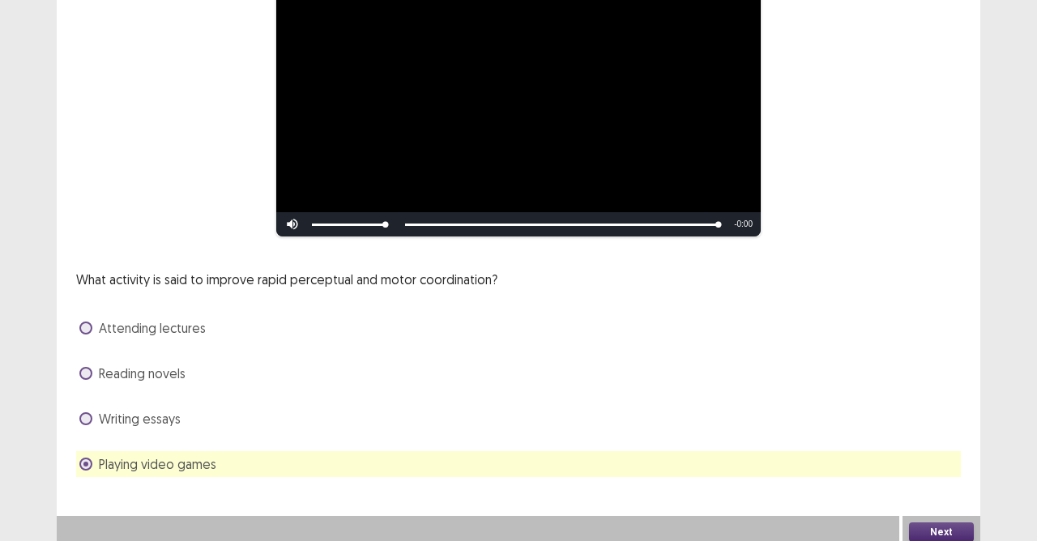
click at [935, 522] on button "Next" at bounding box center [941, 531] width 65 height 19
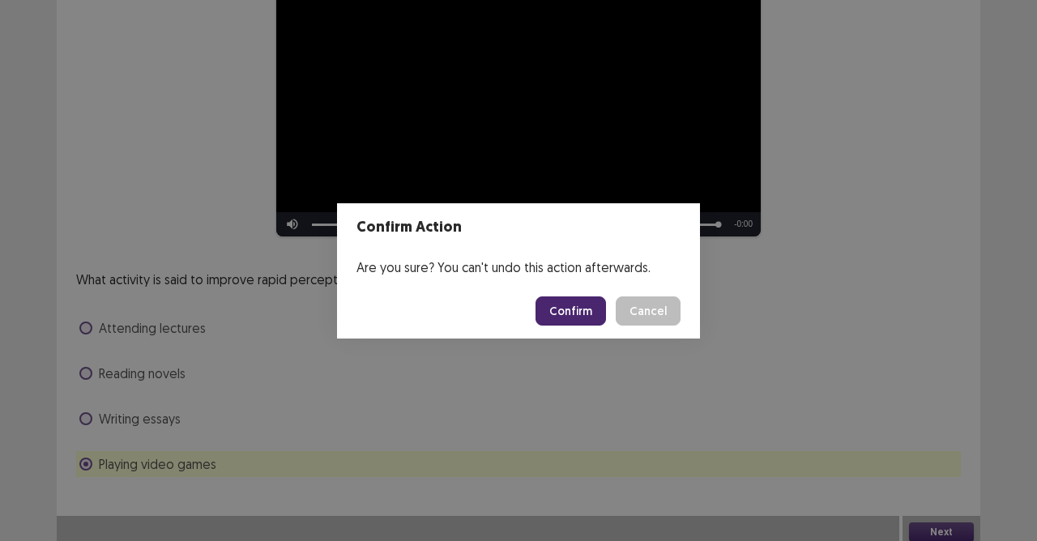
click at [573, 311] on button "Confirm" at bounding box center [570, 310] width 70 height 29
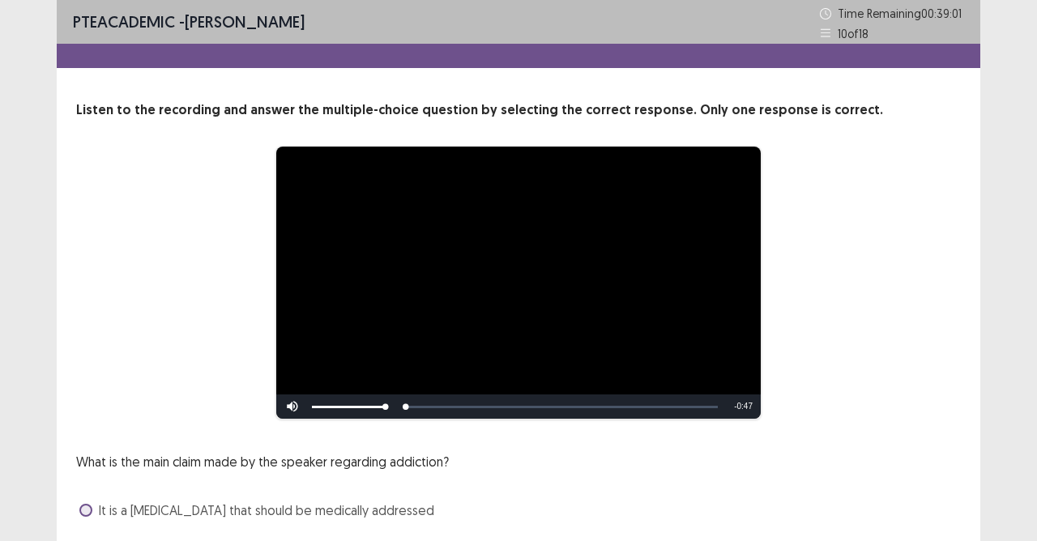
scroll to position [162, 0]
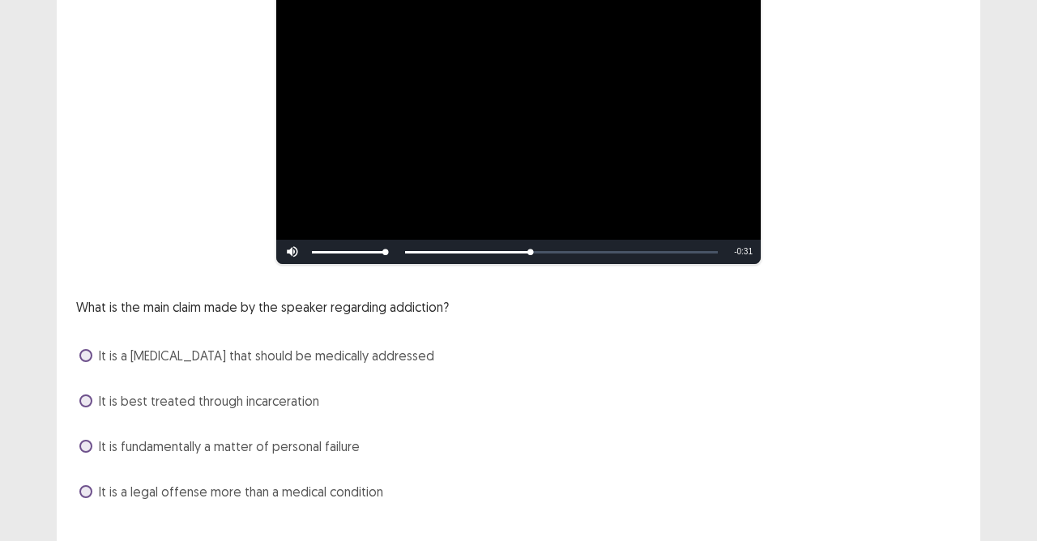
drag, startPoint x: 78, startPoint y: 348, endPoint x: 284, endPoint y: 362, distance: 206.2
click at [81, 349] on div "It is a brain disease that should be medically addressed" at bounding box center [518, 356] width 885 height 26
click at [79, 349] on span at bounding box center [85, 355] width 13 height 13
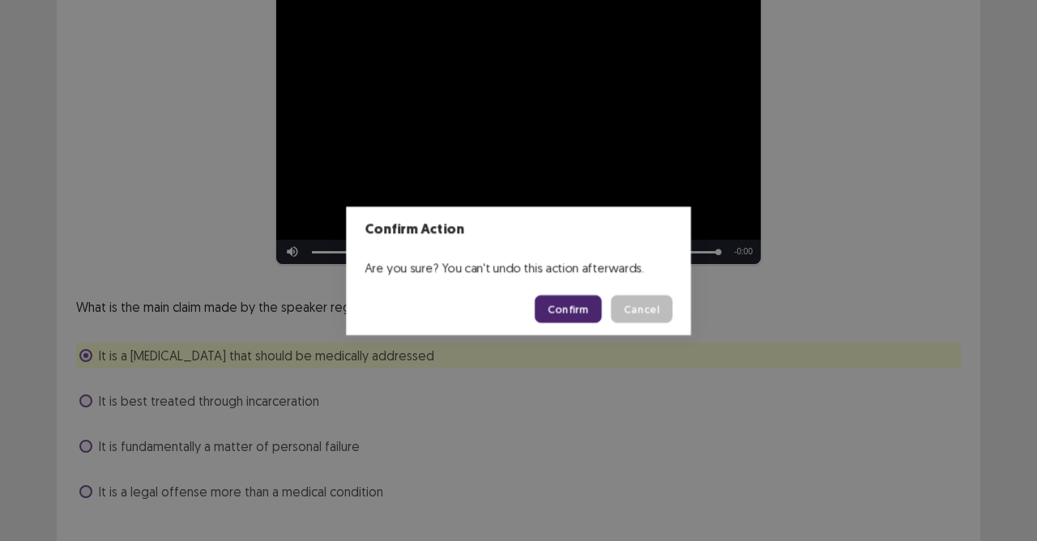
scroll to position [190, 0]
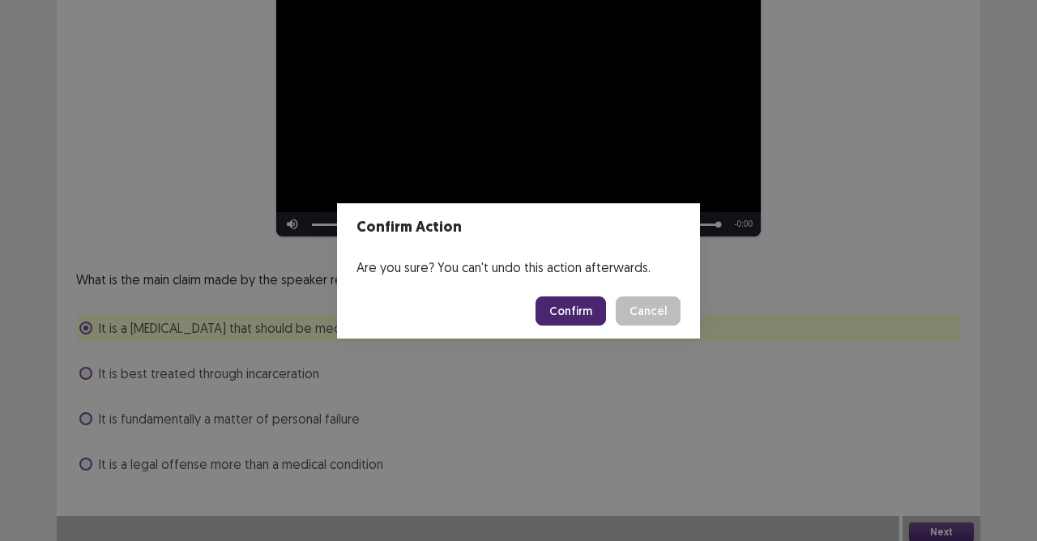
click at [586, 313] on button "Confirm" at bounding box center [570, 310] width 70 height 29
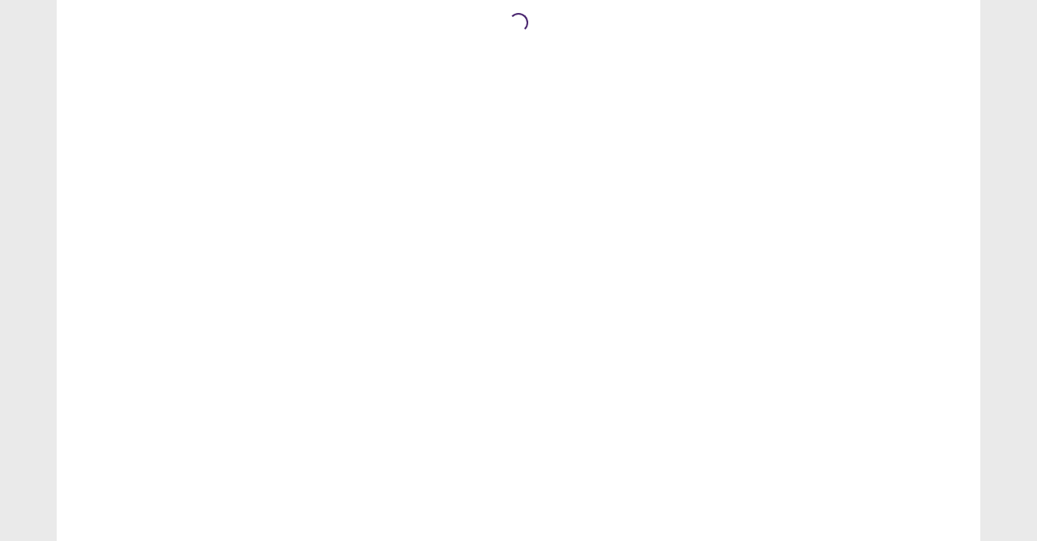
scroll to position [0, 0]
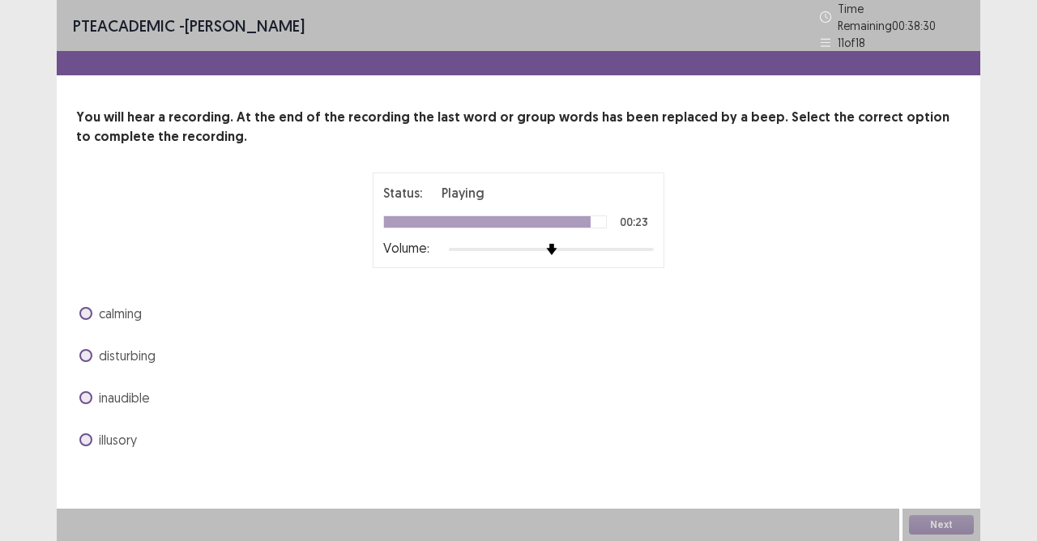
click at [87, 349] on span at bounding box center [85, 355] width 13 height 13
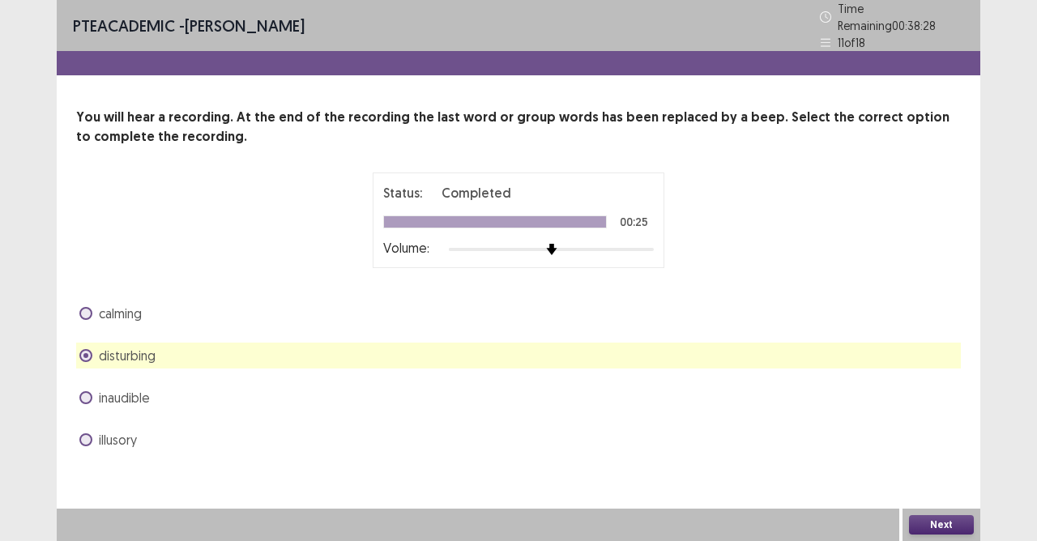
click at [942, 527] on button "Next" at bounding box center [941, 524] width 65 height 19
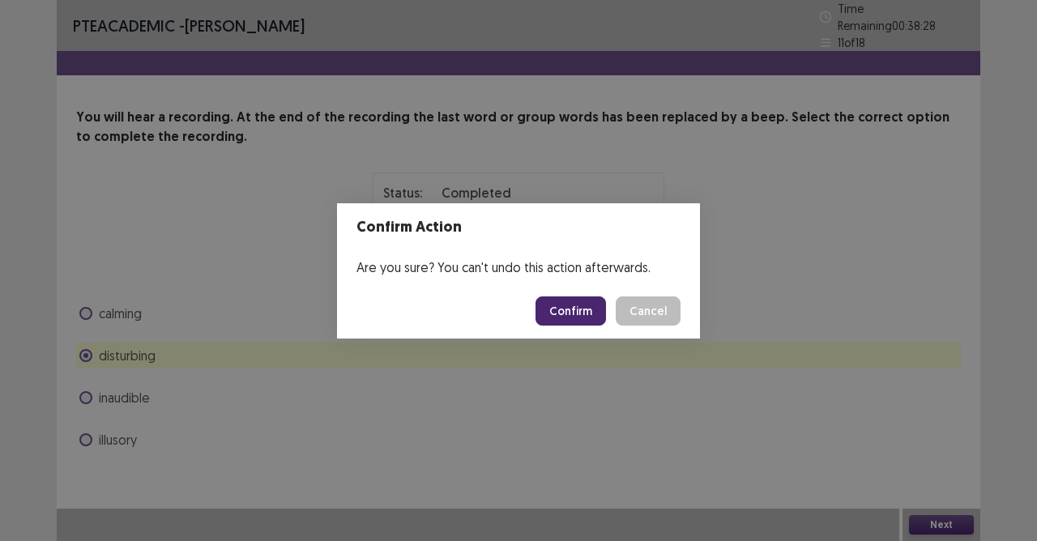
click at [573, 309] on button "Confirm" at bounding box center [570, 310] width 70 height 29
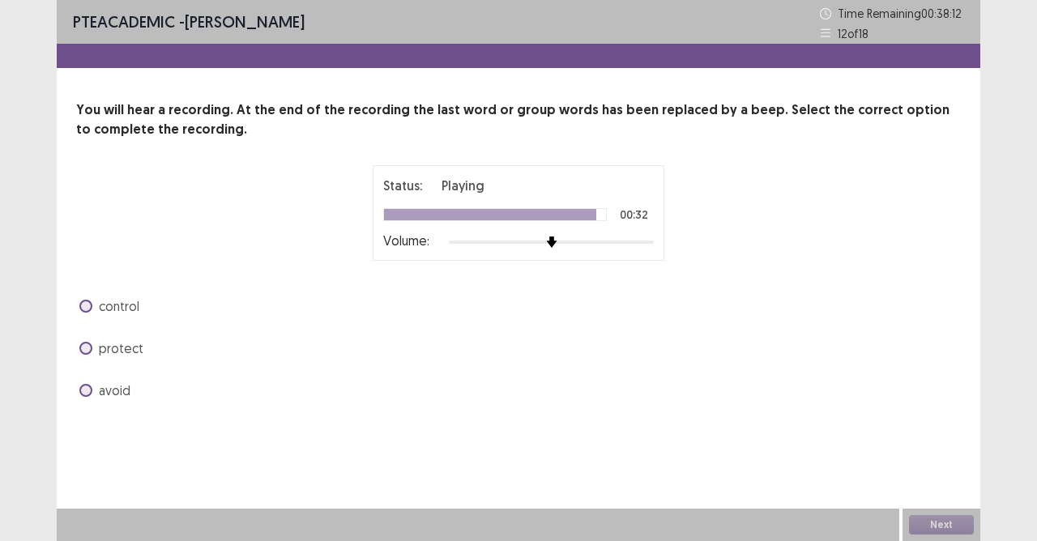
click at [81, 394] on span at bounding box center [85, 390] width 13 height 13
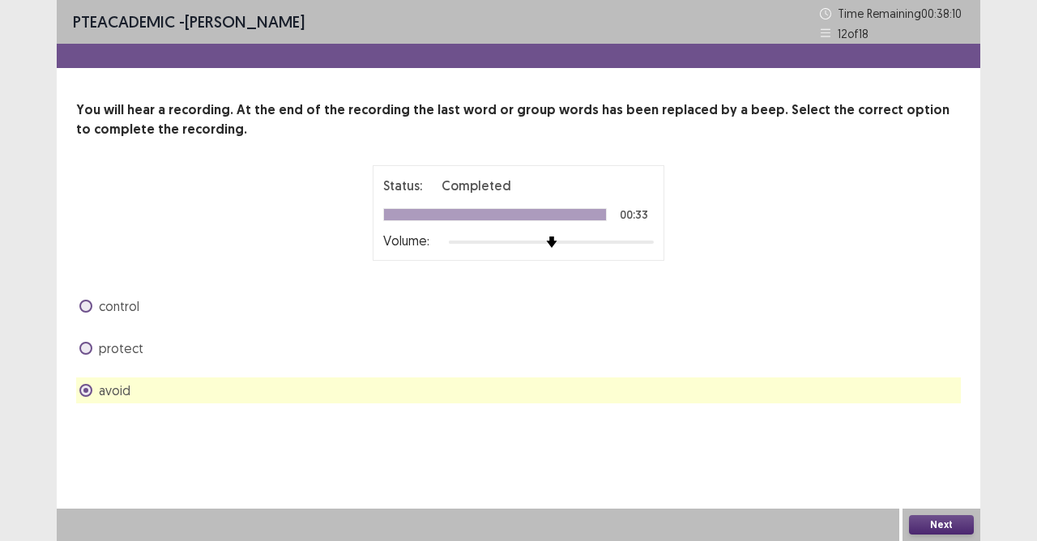
click at [936, 524] on button "Next" at bounding box center [941, 524] width 65 height 19
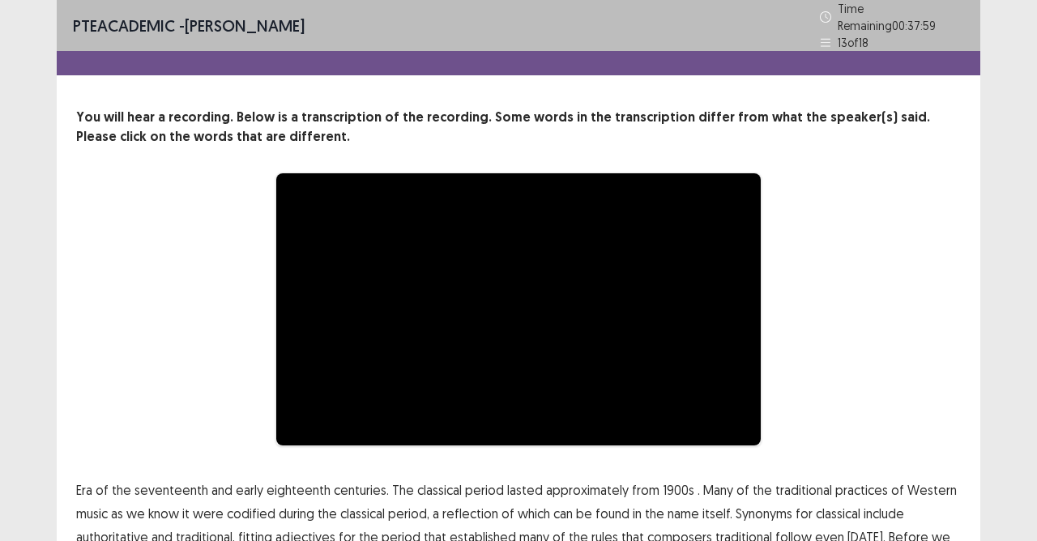
scroll to position [141, 0]
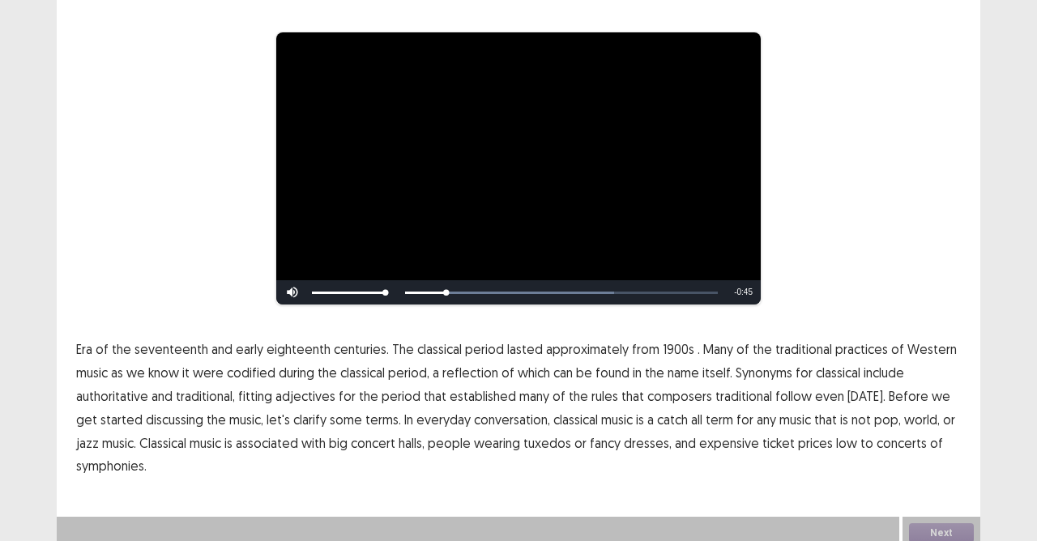
click at [676, 342] on span "1900s" at bounding box center [679, 348] width 32 height 19
click at [734, 386] on span "traditional" at bounding box center [743, 395] width 57 height 19
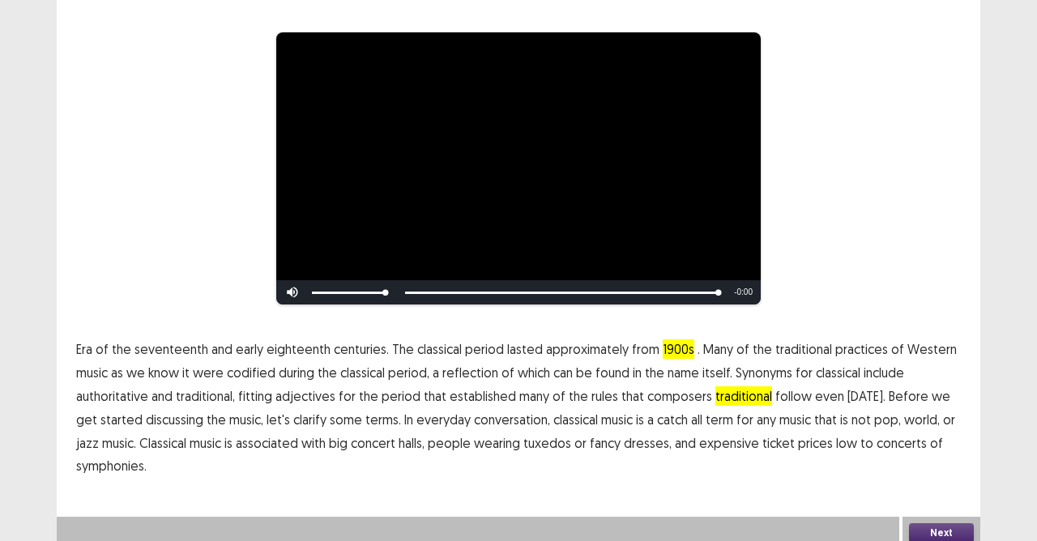
click at [944, 523] on button "Next" at bounding box center [941, 532] width 65 height 19
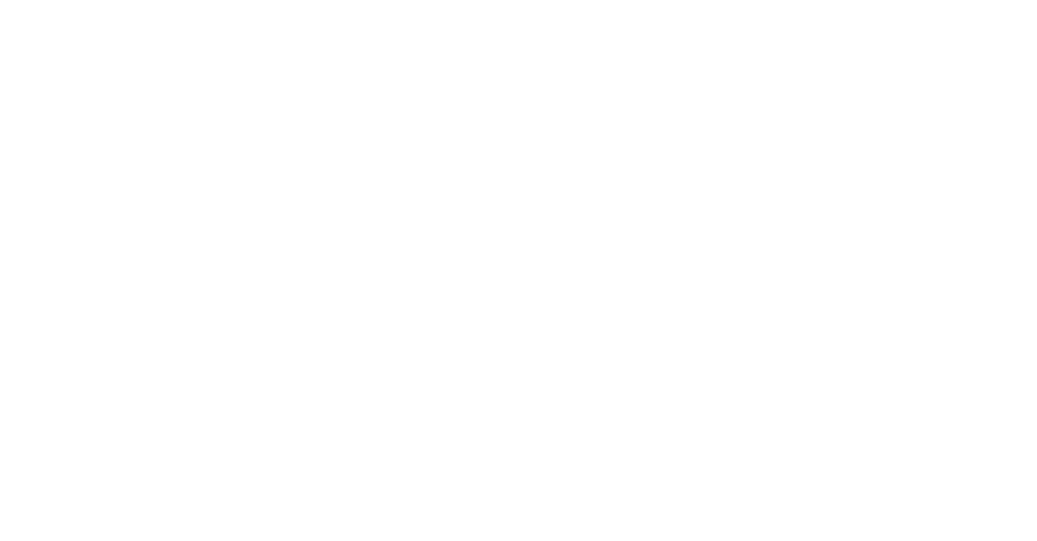
scroll to position [0, 0]
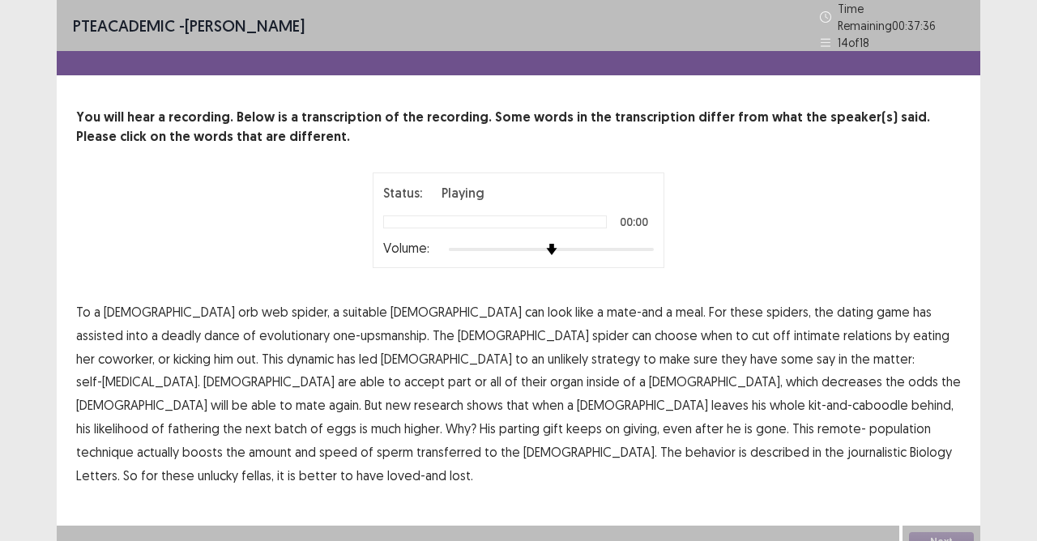
click at [123, 326] on span "assisted" at bounding box center [99, 335] width 47 height 19
click at [155, 349] on span "coworker," at bounding box center [126, 358] width 57 height 19
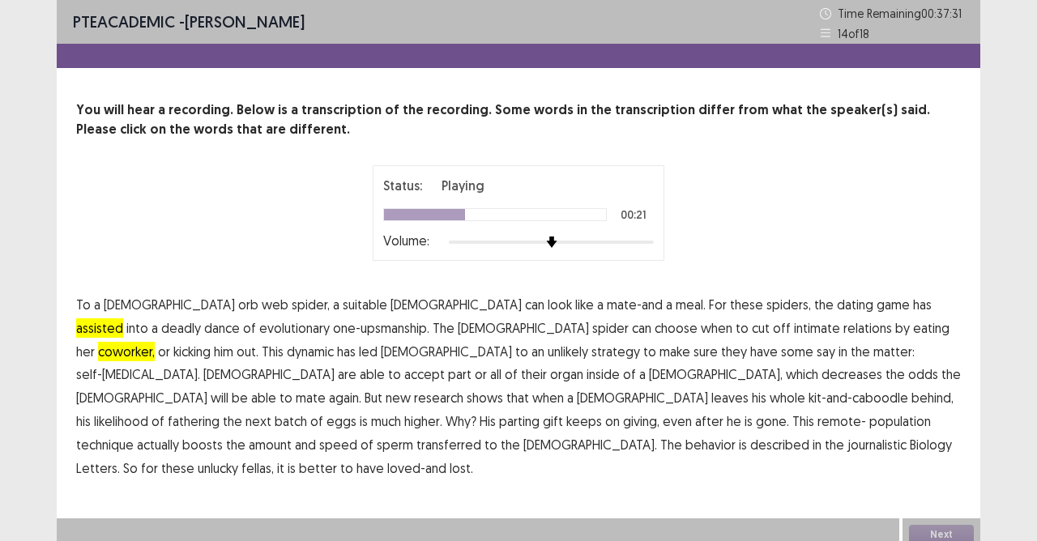
click at [445, 365] on span "accept" at bounding box center [424, 374] width 41 height 19
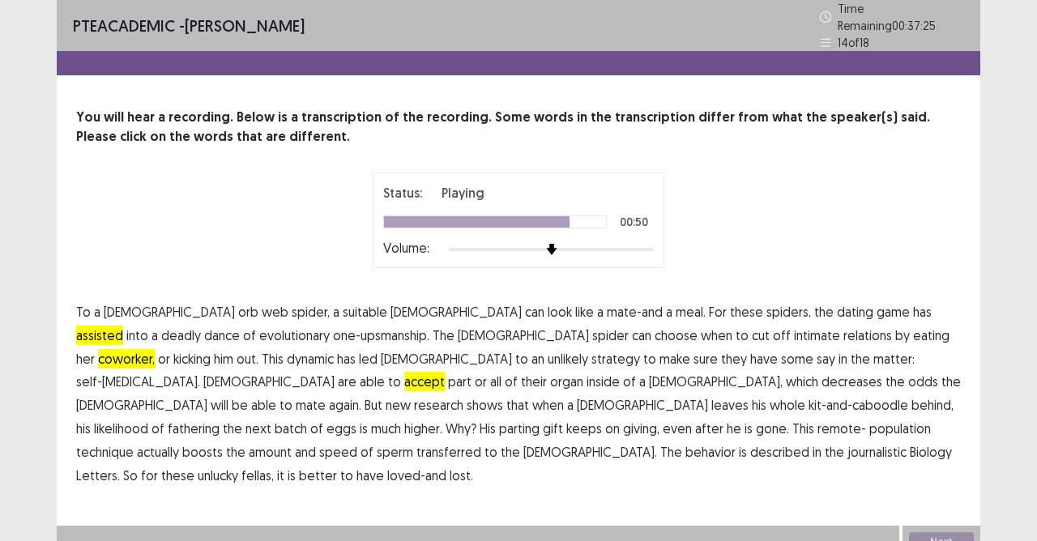
click at [847, 442] on span "journalistic" at bounding box center [876, 451] width 59 height 19
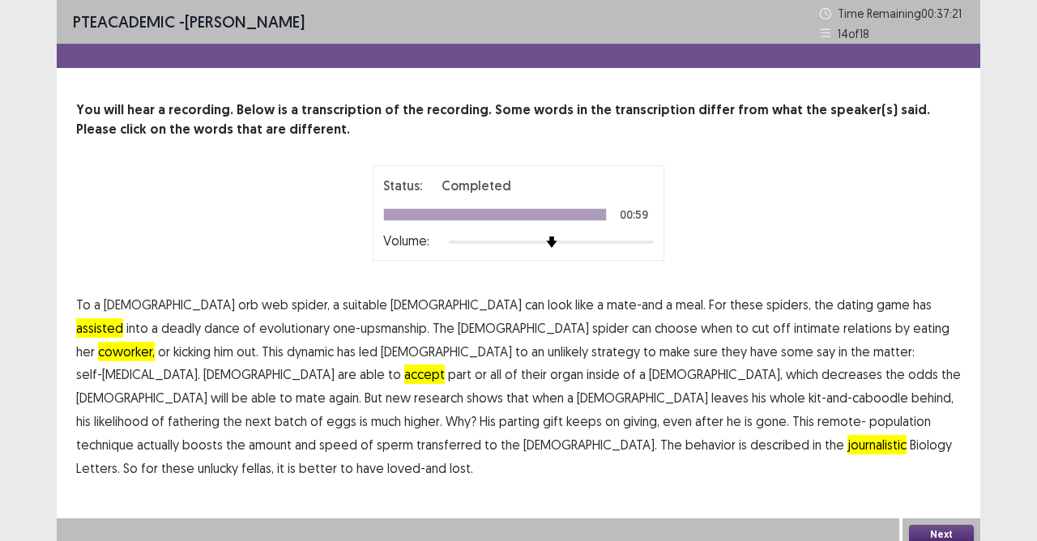
click at [923, 525] on button "Next" at bounding box center [941, 534] width 65 height 19
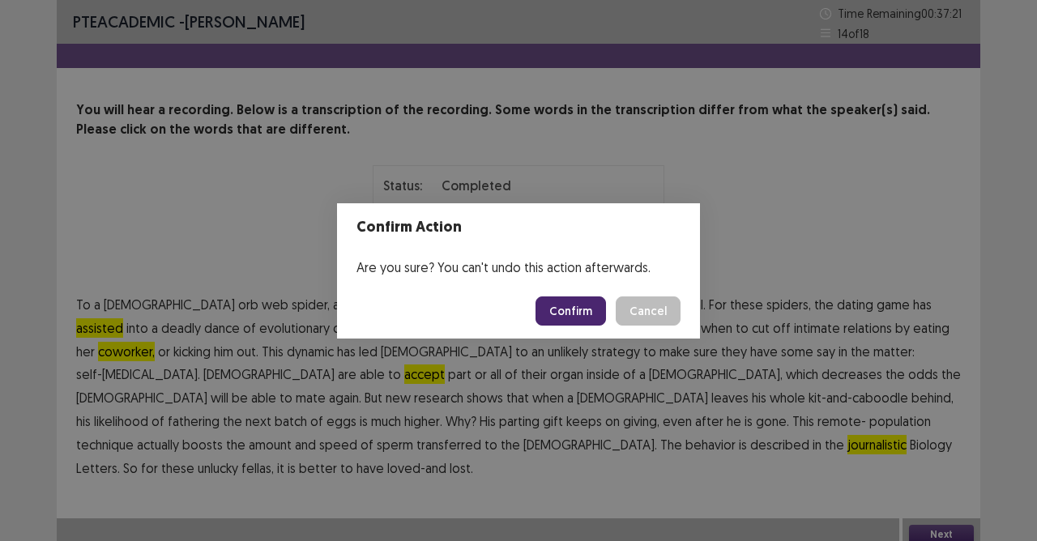
click at [586, 306] on button "Confirm" at bounding box center [570, 310] width 70 height 29
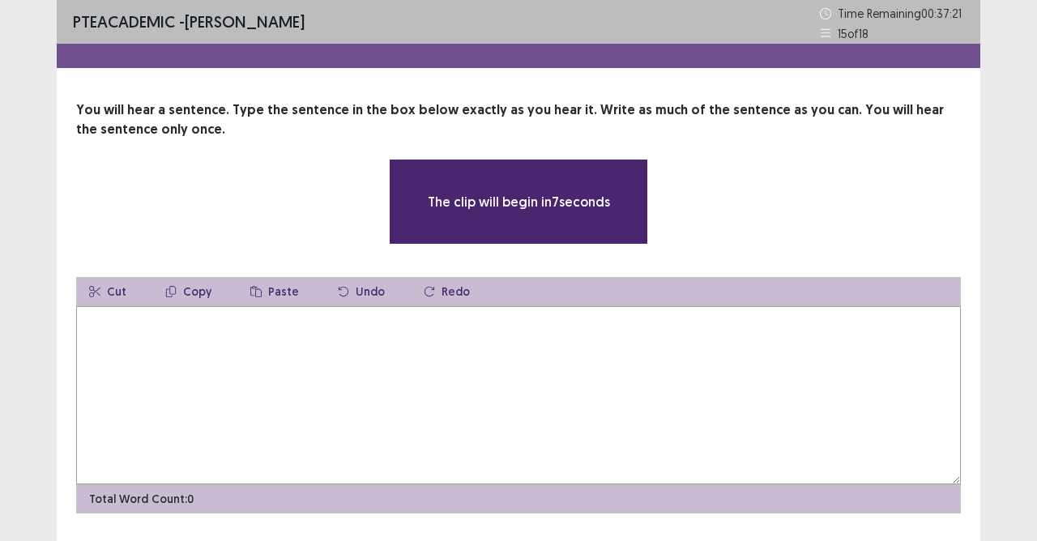
click at [487, 332] on textarea at bounding box center [518, 395] width 885 height 178
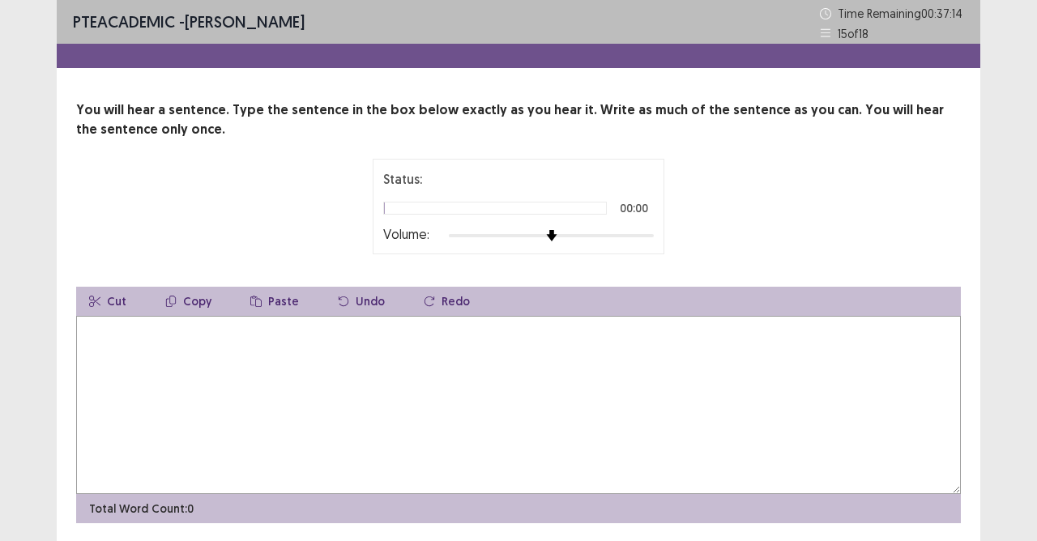
click at [484, 328] on textarea at bounding box center [518, 405] width 885 height 178
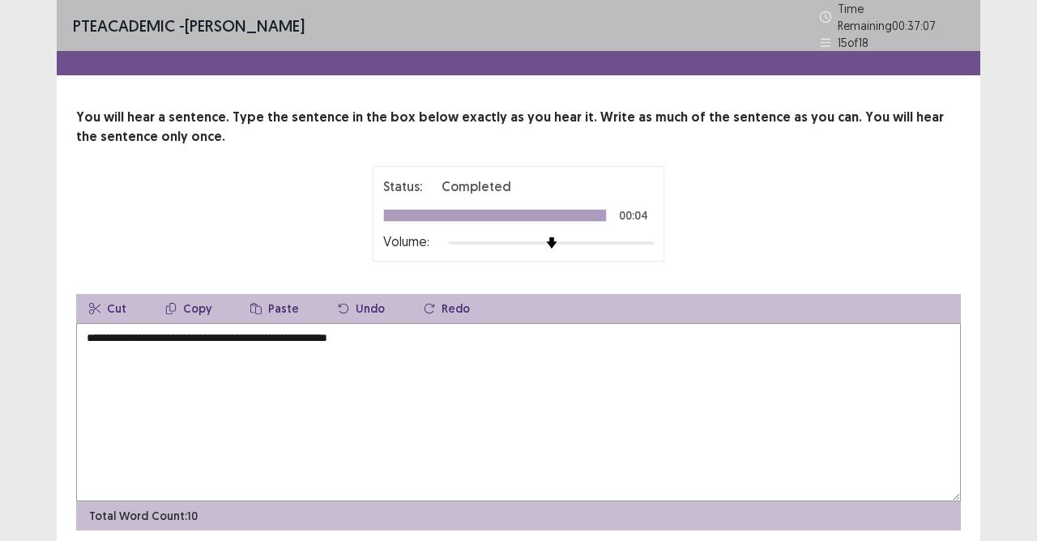
click at [348, 335] on textarea "**********" at bounding box center [518, 412] width 885 height 178
click at [345, 334] on textarea "**********" at bounding box center [518, 412] width 885 height 178
click at [138, 335] on textarea "**********" at bounding box center [518, 412] width 885 height 178
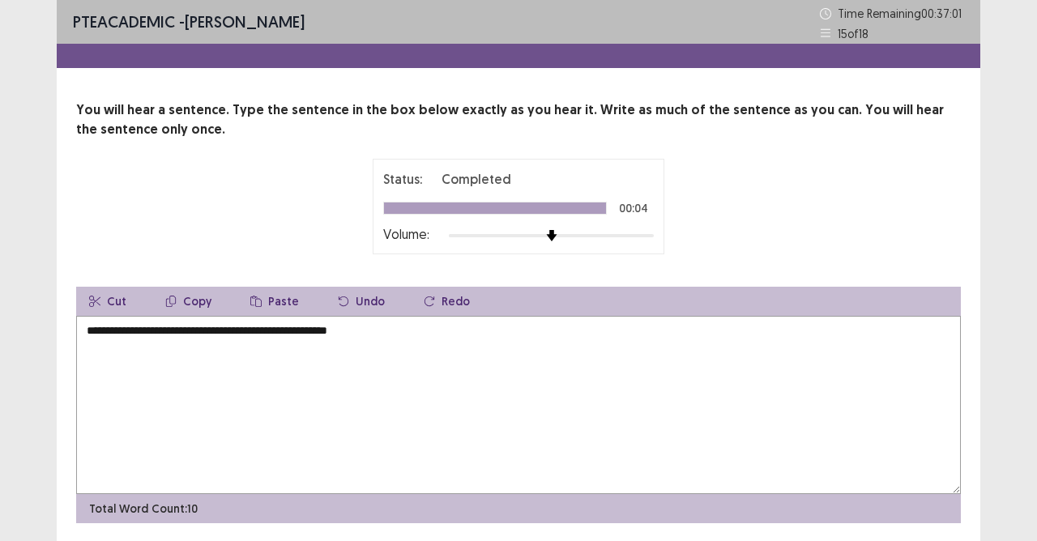
drag, startPoint x: 321, startPoint y: 333, endPoint x: 328, endPoint y: 356, distance: 24.6
click at [322, 335] on textarea "**********" at bounding box center [518, 405] width 885 height 178
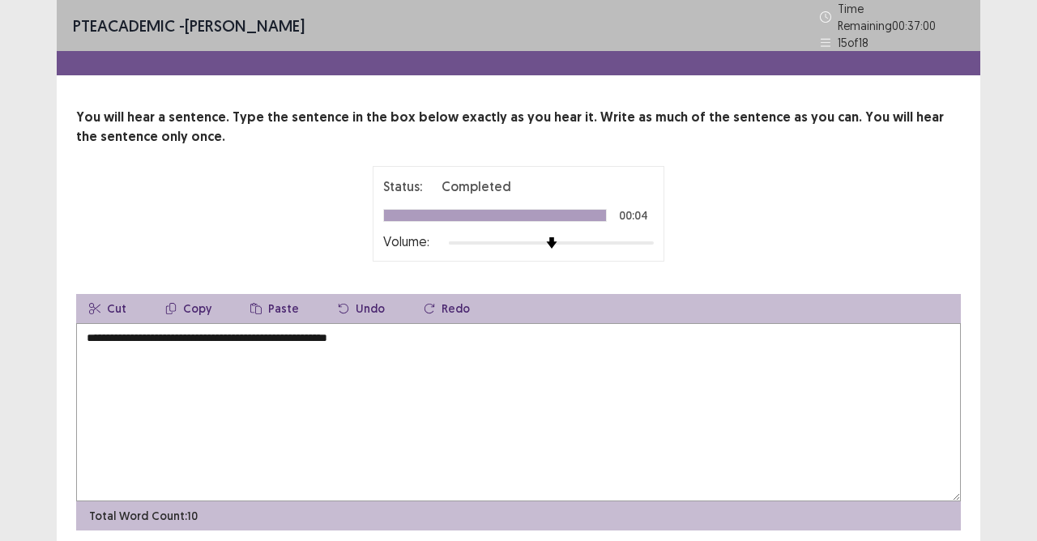
type textarea "**********"
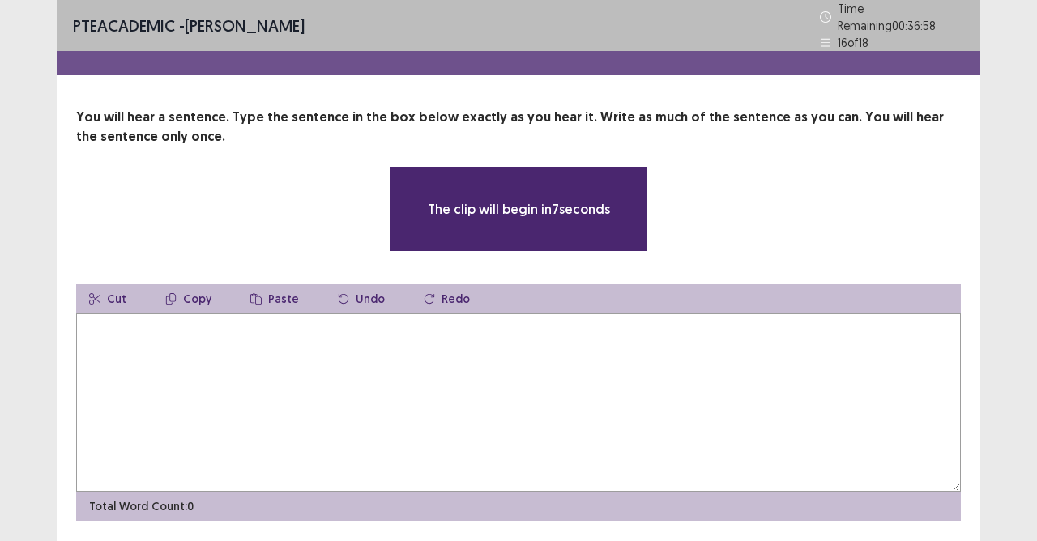
click at [215, 397] on textarea at bounding box center [518, 402] width 885 height 178
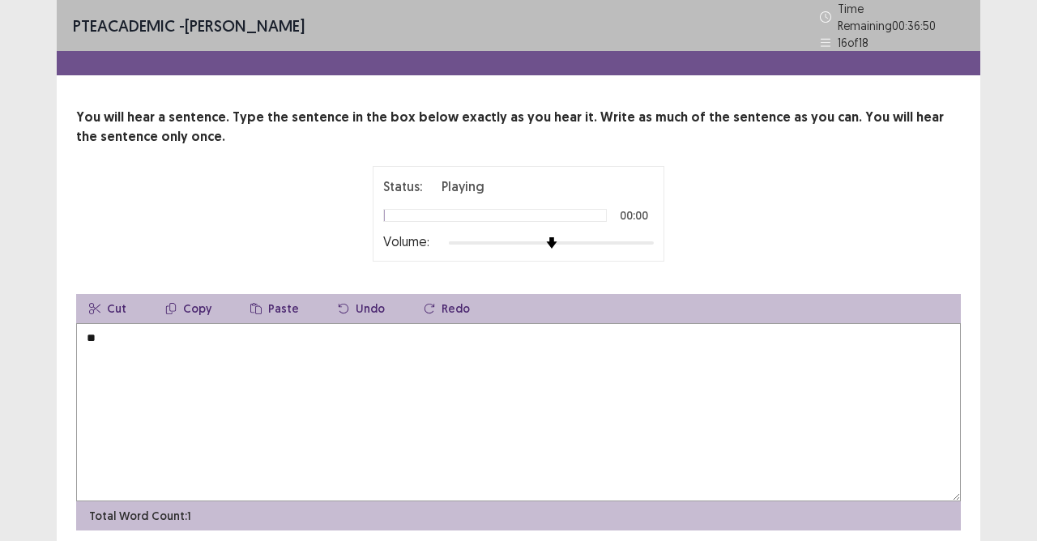
type textarea "*"
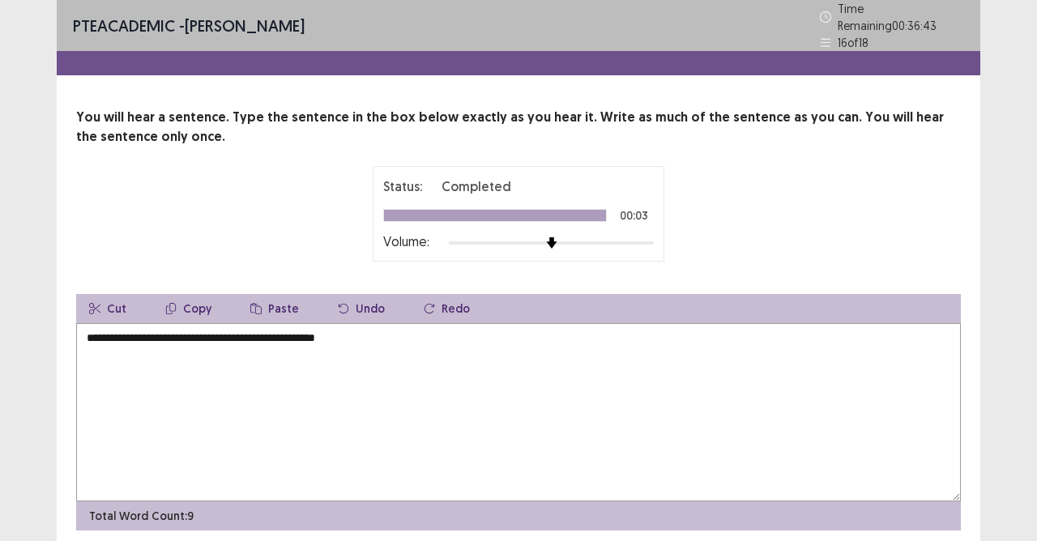
click at [256, 330] on textarea "**********" at bounding box center [518, 412] width 885 height 178
click at [374, 331] on textarea "**********" at bounding box center [518, 412] width 885 height 178
click at [87, 335] on textarea "**********" at bounding box center [518, 412] width 885 height 178
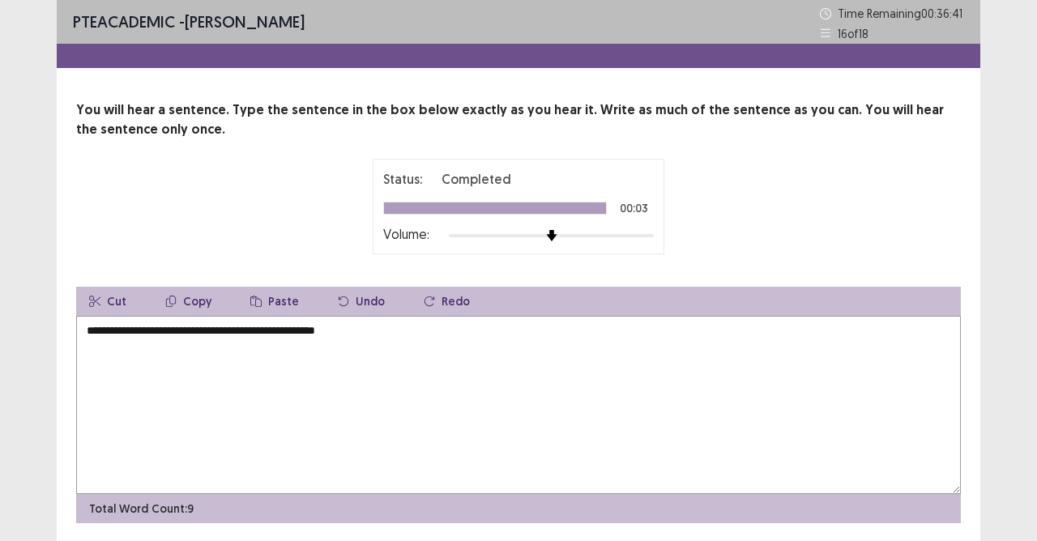
type textarea "**********"
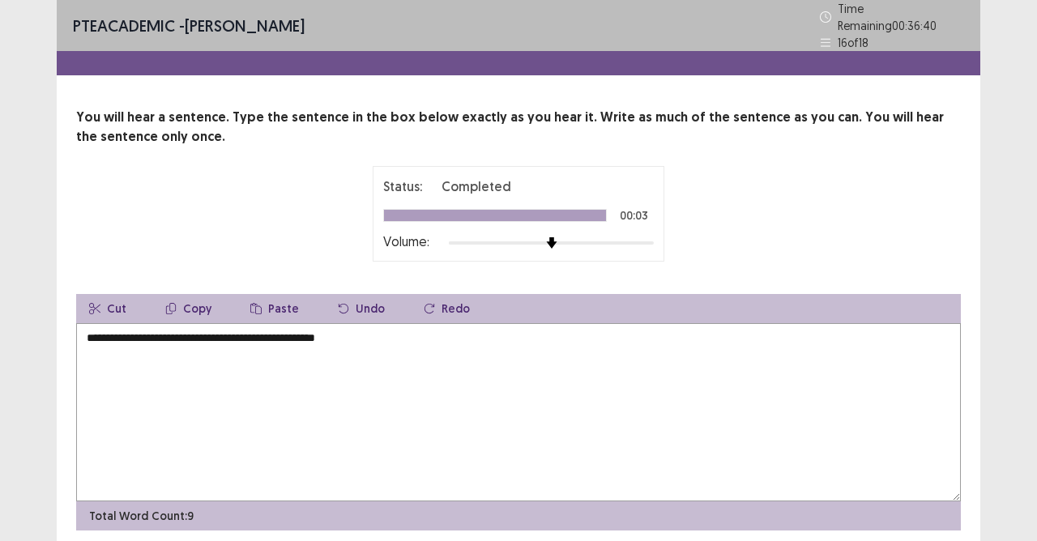
drag, startPoint x: 929, startPoint y: 520, endPoint x: 912, endPoint y: 503, distance: 24.1
click at [930, 520] on div "Confirm Action Are you sure? You can't undo this action afterwards. Confirm Can…" at bounding box center [518, 270] width 1037 height 541
click at [946, 520] on div "Confirm Action Are you sure? You can't undo this action afterwards. Confirm Can…" at bounding box center [518, 270] width 1037 height 541
click at [380, 278] on div "Are you sure? You can't undo this action afterwards." at bounding box center [518, 267] width 345 height 31
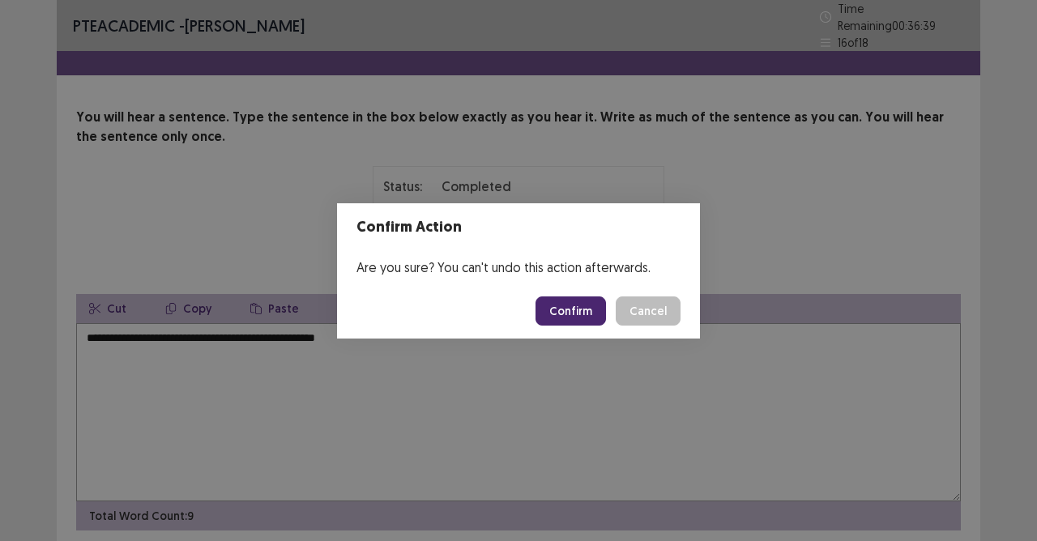
click at [582, 309] on button "Confirm" at bounding box center [570, 310] width 70 height 29
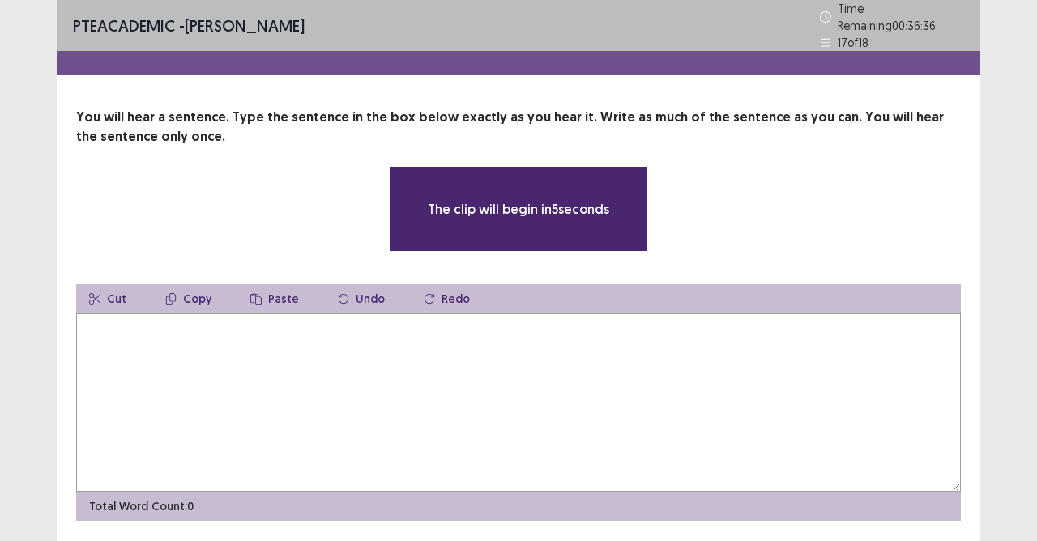
click at [582, 313] on textarea at bounding box center [518, 402] width 885 height 178
click at [528, 346] on textarea at bounding box center [518, 402] width 885 height 178
click at [356, 395] on textarea at bounding box center [518, 402] width 885 height 178
click at [237, 327] on textarea at bounding box center [518, 402] width 885 height 178
click at [146, 329] on textarea at bounding box center [518, 402] width 885 height 178
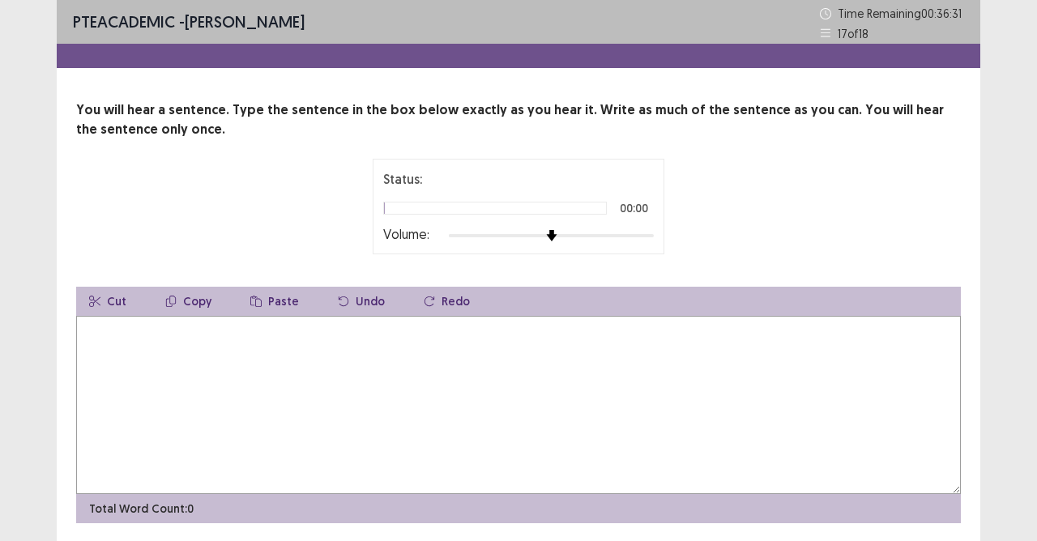
click at [160, 355] on textarea at bounding box center [518, 405] width 885 height 178
click at [141, 339] on textarea at bounding box center [518, 405] width 885 height 178
click at [140, 339] on textarea at bounding box center [518, 405] width 885 height 178
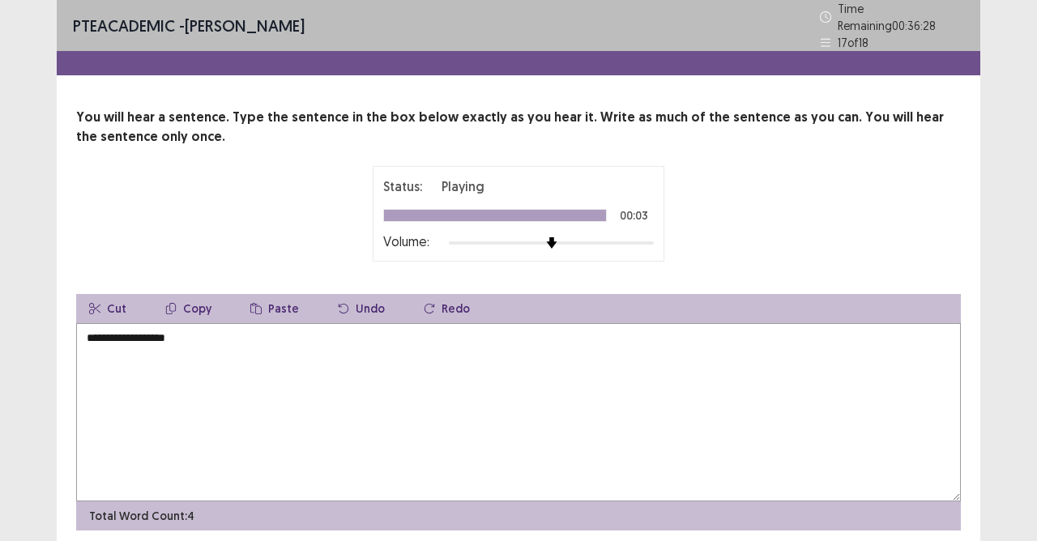
click at [109, 330] on textarea "**********" at bounding box center [518, 412] width 885 height 178
click at [231, 326] on textarea "**********" at bounding box center [518, 412] width 885 height 178
drag, startPoint x: 232, startPoint y: 333, endPoint x: 238, endPoint y: 343, distance: 12.4
click at [230, 335] on textarea "**********" at bounding box center [518, 412] width 885 height 178
click at [249, 329] on textarea "**********" at bounding box center [518, 412] width 885 height 178
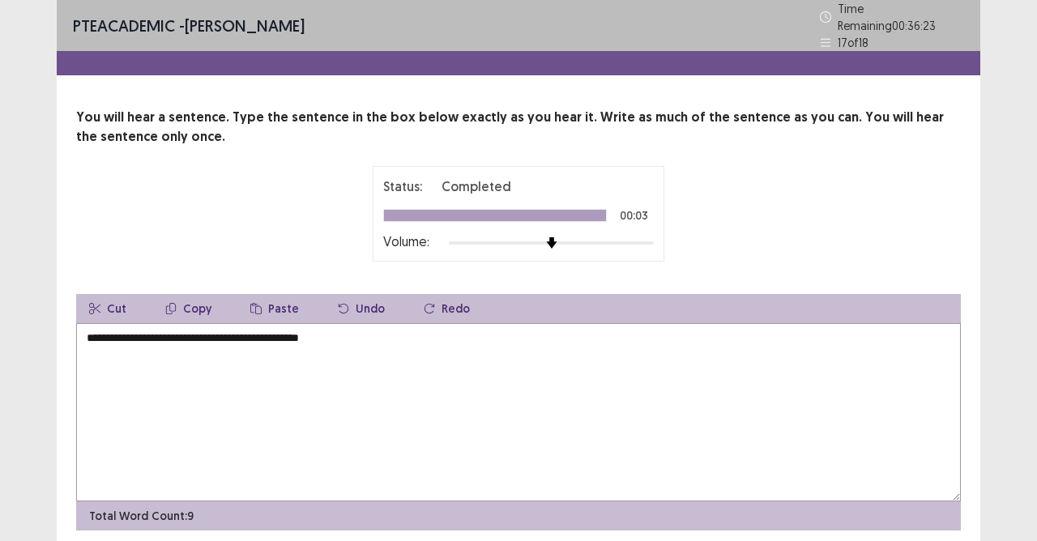
click at [232, 337] on textarea "**********" at bounding box center [518, 412] width 885 height 178
click at [222, 330] on textarea "**********" at bounding box center [518, 412] width 885 height 178
type textarea "**********"
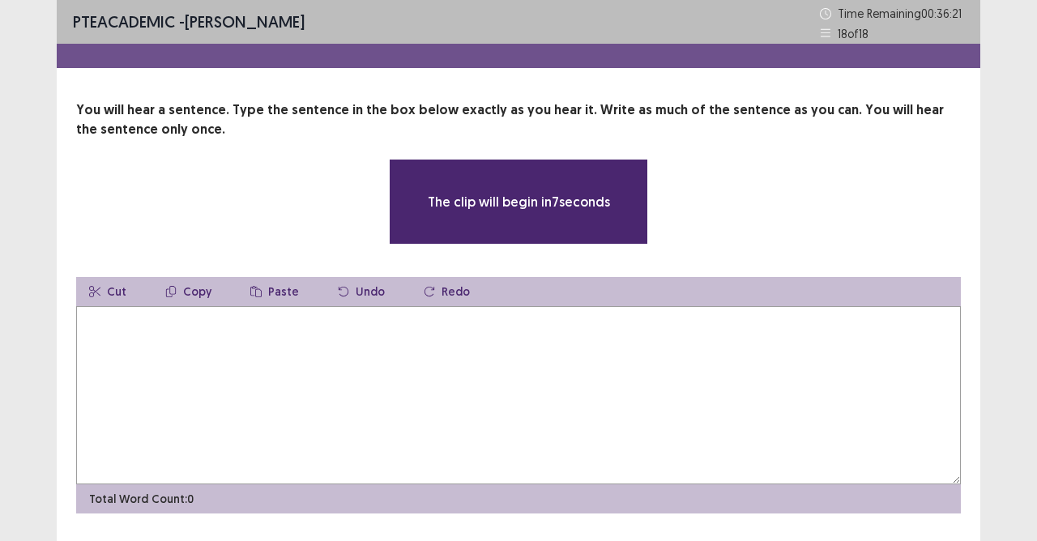
click at [304, 337] on textarea at bounding box center [518, 395] width 885 height 178
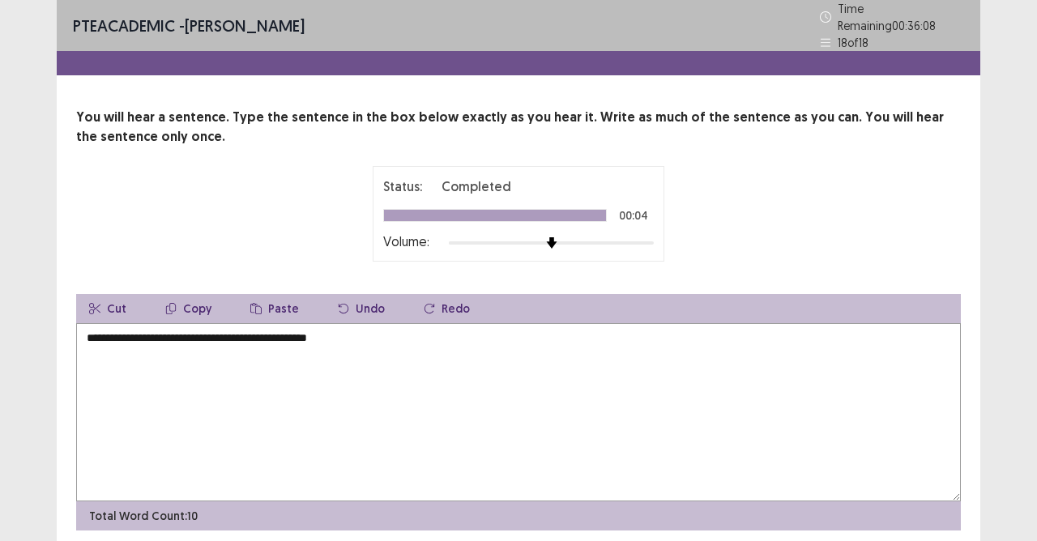
click at [314, 334] on textarea "**********" at bounding box center [518, 412] width 885 height 178
click at [317, 332] on textarea "**********" at bounding box center [518, 412] width 885 height 178
click at [105, 332] on textarea "**********" at bounding box center [518, 412] width 885 height 178
click at [109, 333] on textarea "**********" at bounding box center [518, 412] width 885 height 178
click at [208, 330] on textarea "**********" at bounding box center [518, 412] width 885 height 178
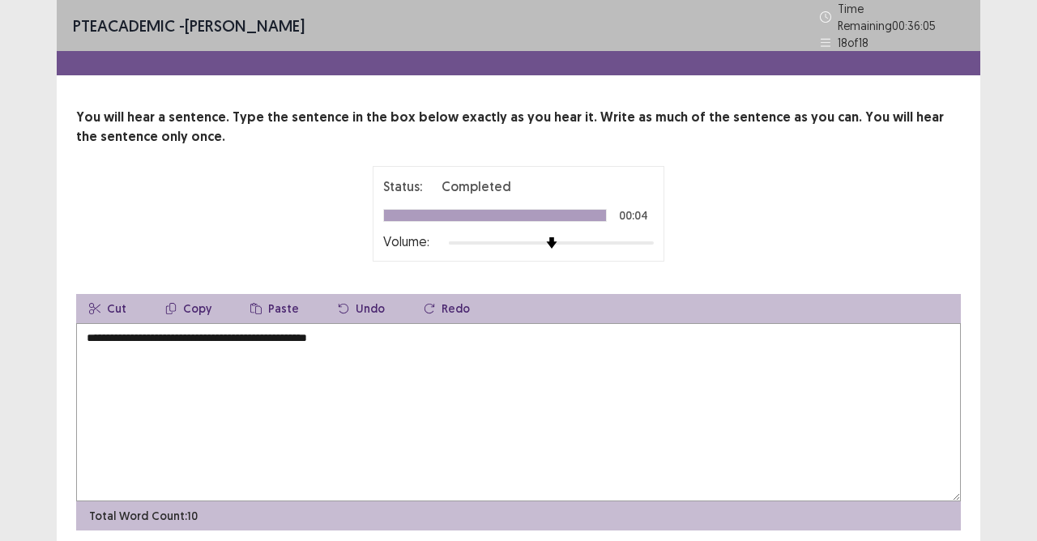
drag, startPoint x: 213, startPoint y: 331, endPoint x: 220, endPoint y: 339, distance: 9.8
click at [214, 331] on textarea "**********" at bounding box center [518, 412] width 885 height 178
click at [218, 335] on textarea "**********" at bounding box center [518, 412] width 885 height 178
click at [160, 332] on textarea "**********" at bounding box center [518, 412] width 885 height 178
type textarea "**********"
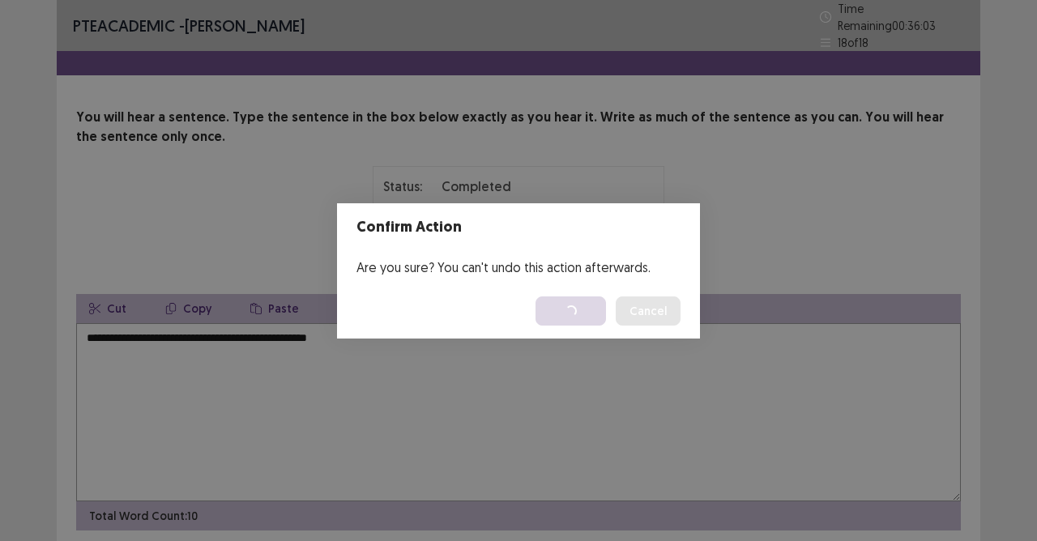
scroll to position [53, 0]
